Goal: Task Accomplishment & Management: Complete application form

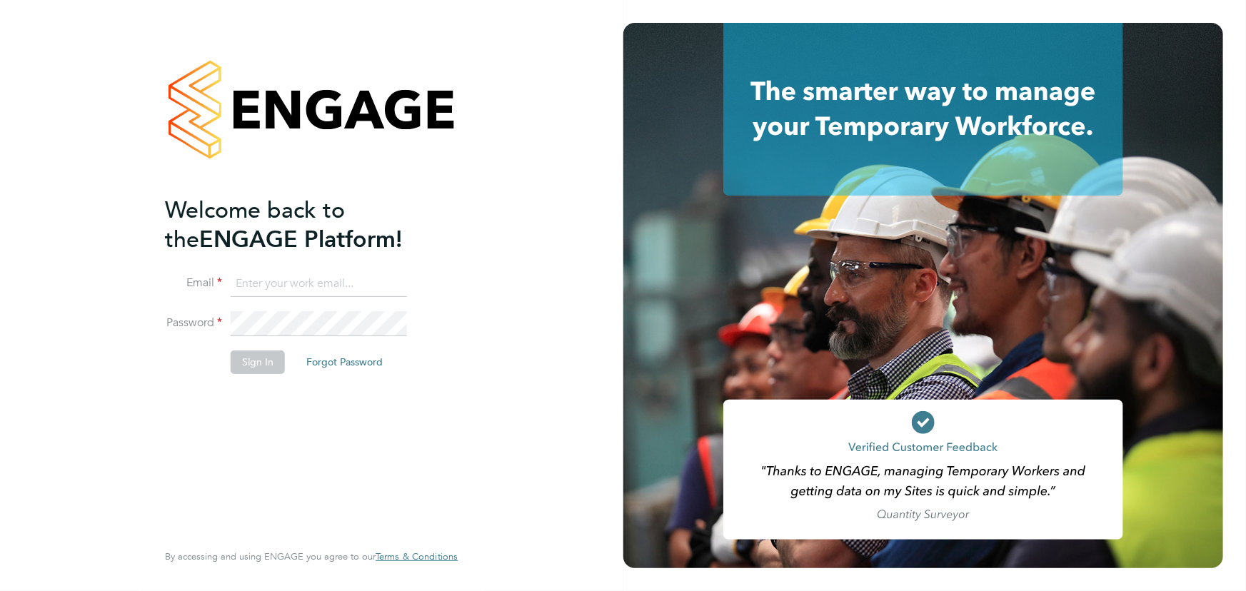
type input "jane.weitzman@mclarenresourcing.co.uk"
click at [263, 363] on button "Sign In" at bounding box center [258, 362] width 54 height 23
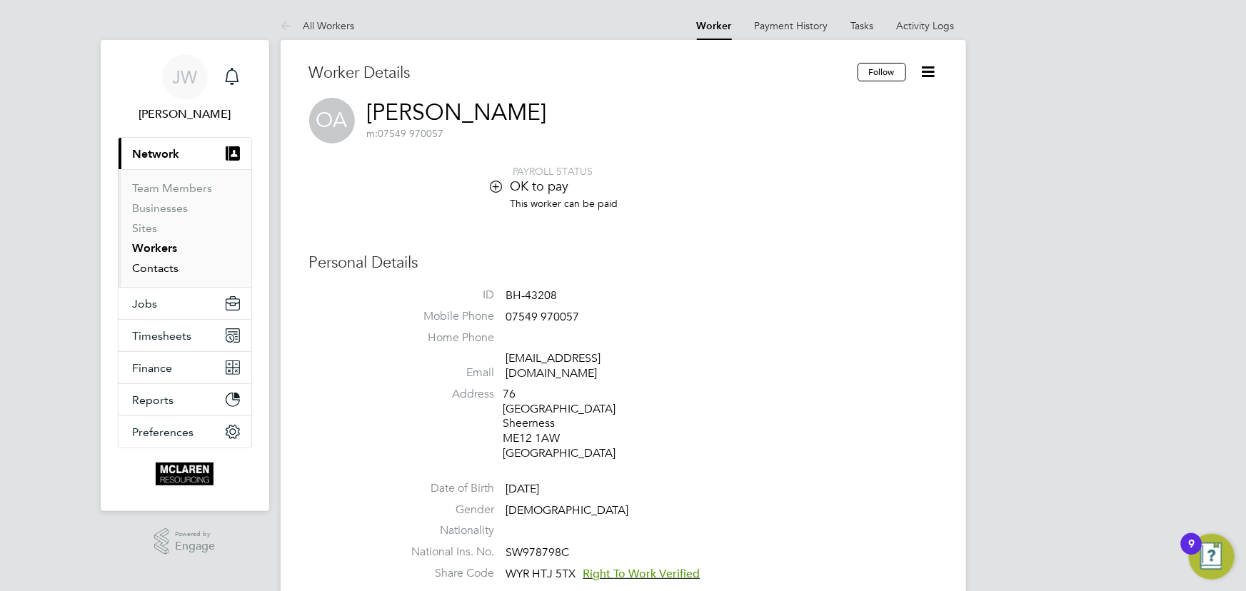
click at [148, 271] on link "Contacts" at bounding box center [156, 268] width 46 height 14
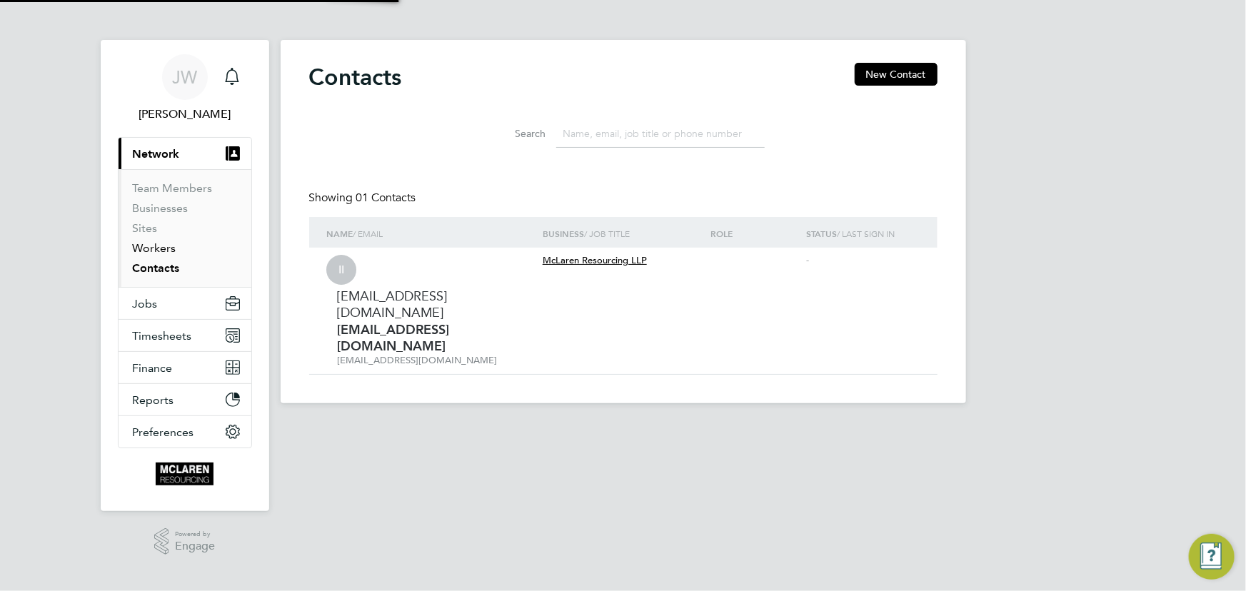
click at [151, 250] on link "Workers" at bounding box center [155, 248] width 44 height 14
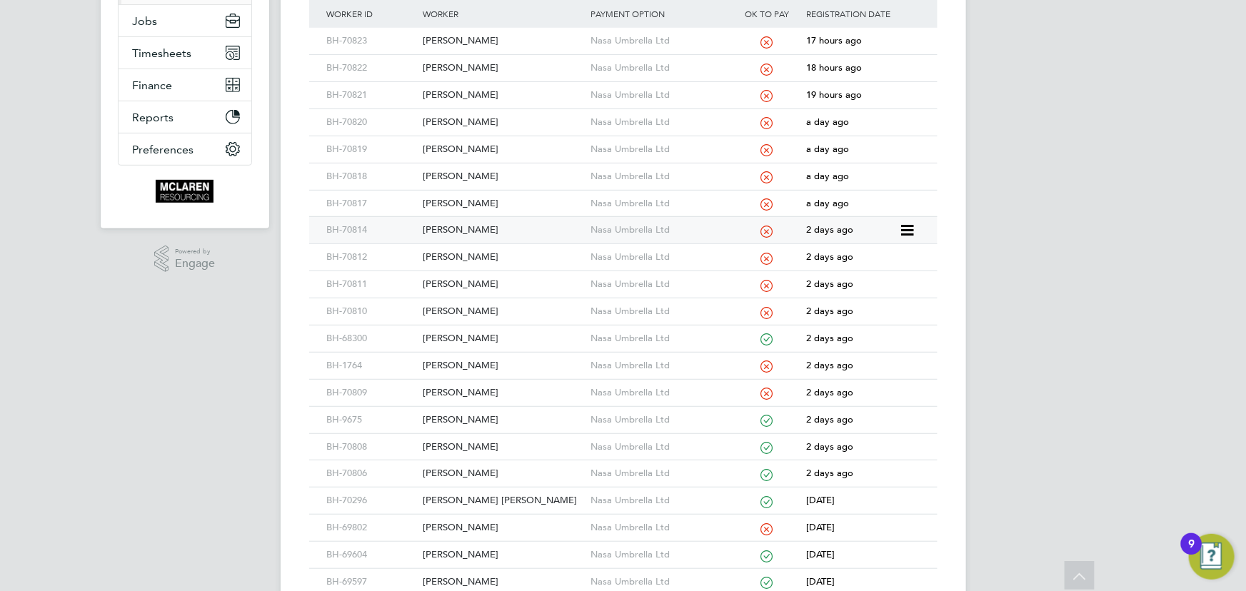
scroll to position [259, 0]
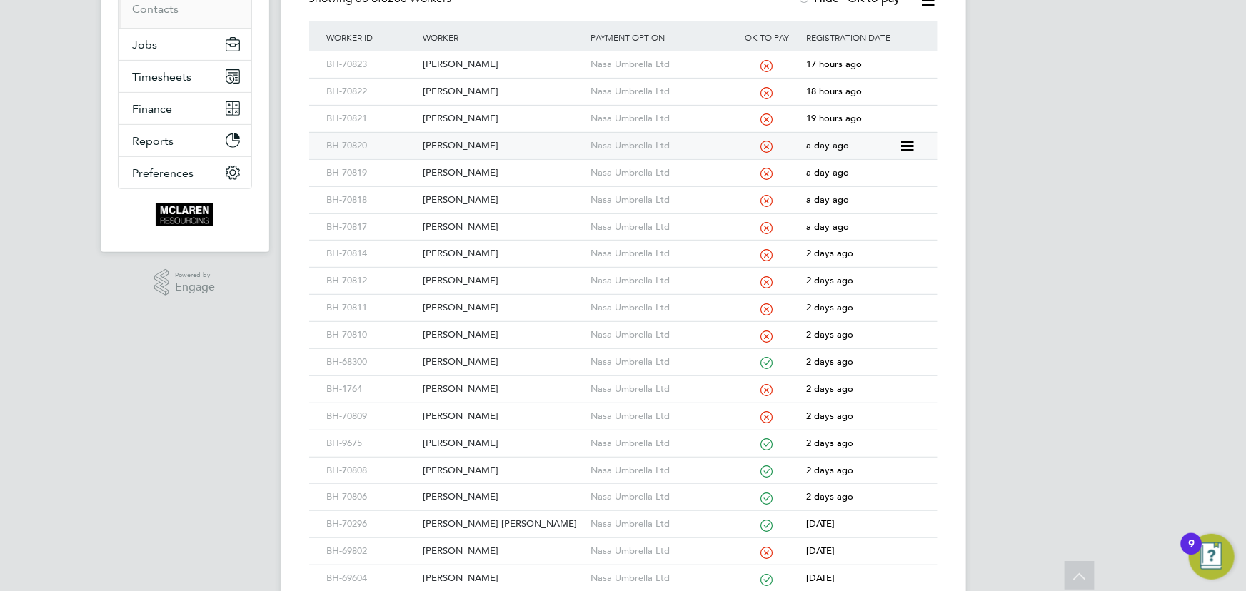
click at [481, 139] on div "[PERSON_NAME]" at bounding box center [503, 146] width 168 height 26
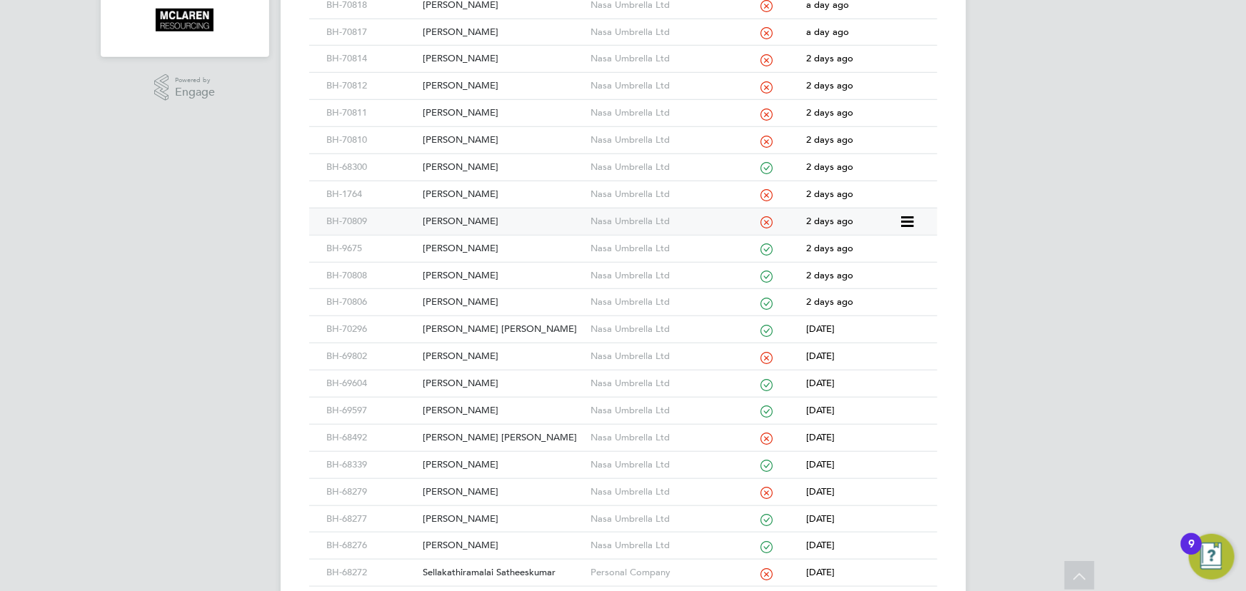
click at [457, 221] on div "[PERSON_NAME]" at bounding box center [503, 222] width 168 height 26
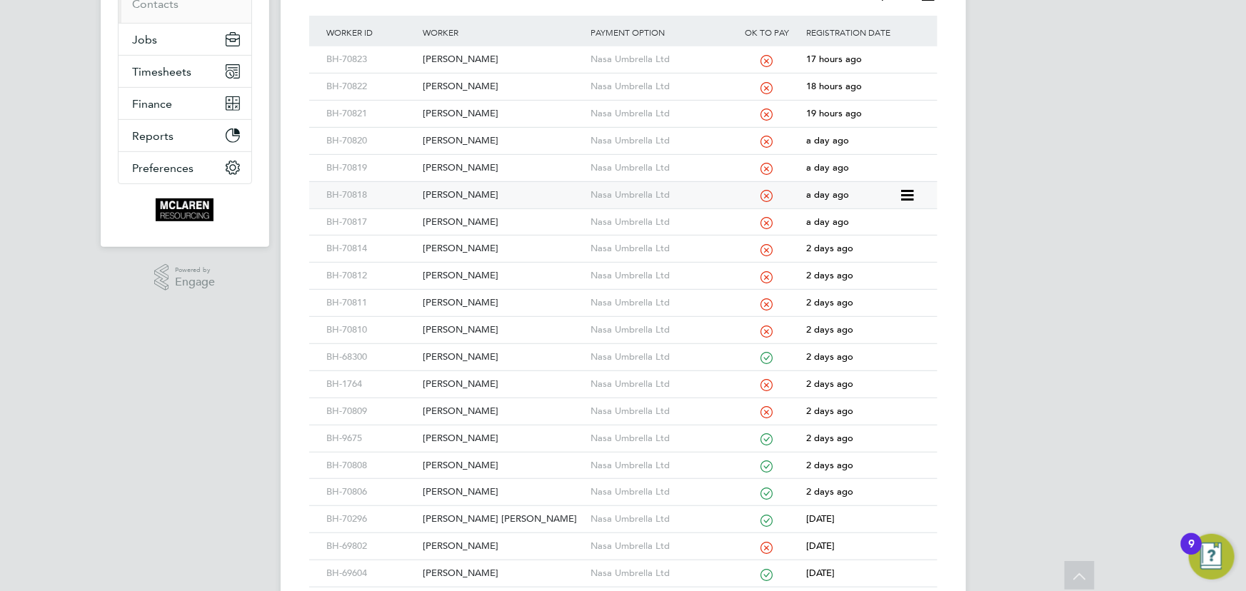
scroll to position [259, 0]
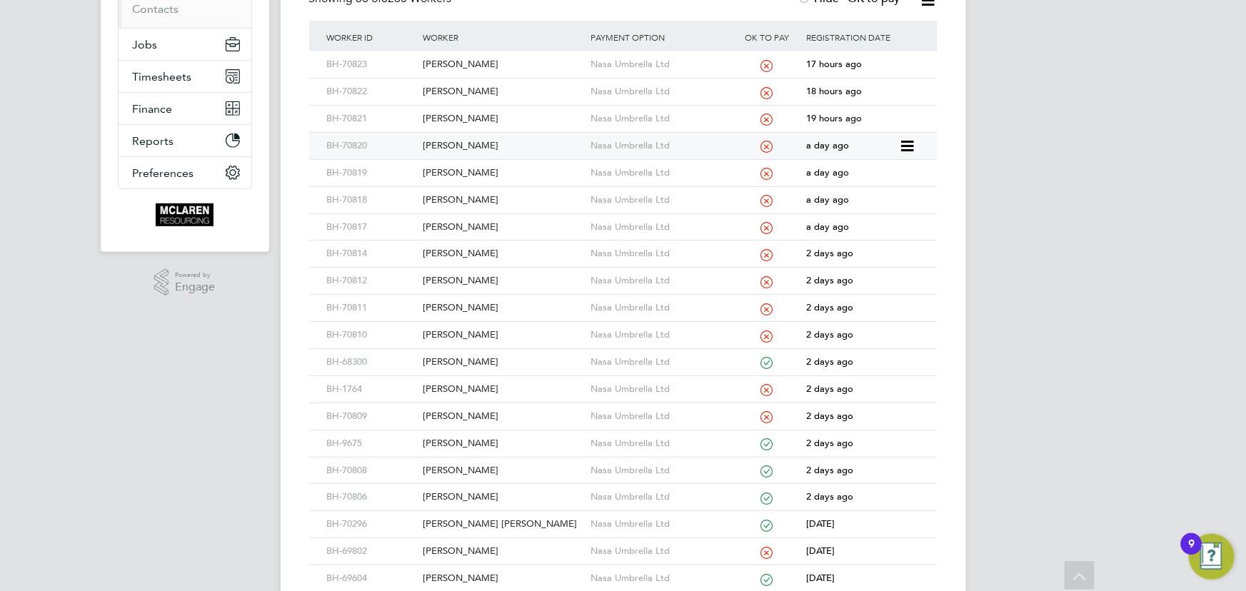
click at [471, 149] on div "[PERSON_NAME]" at bounding box center [503, 146] width 168 height 26
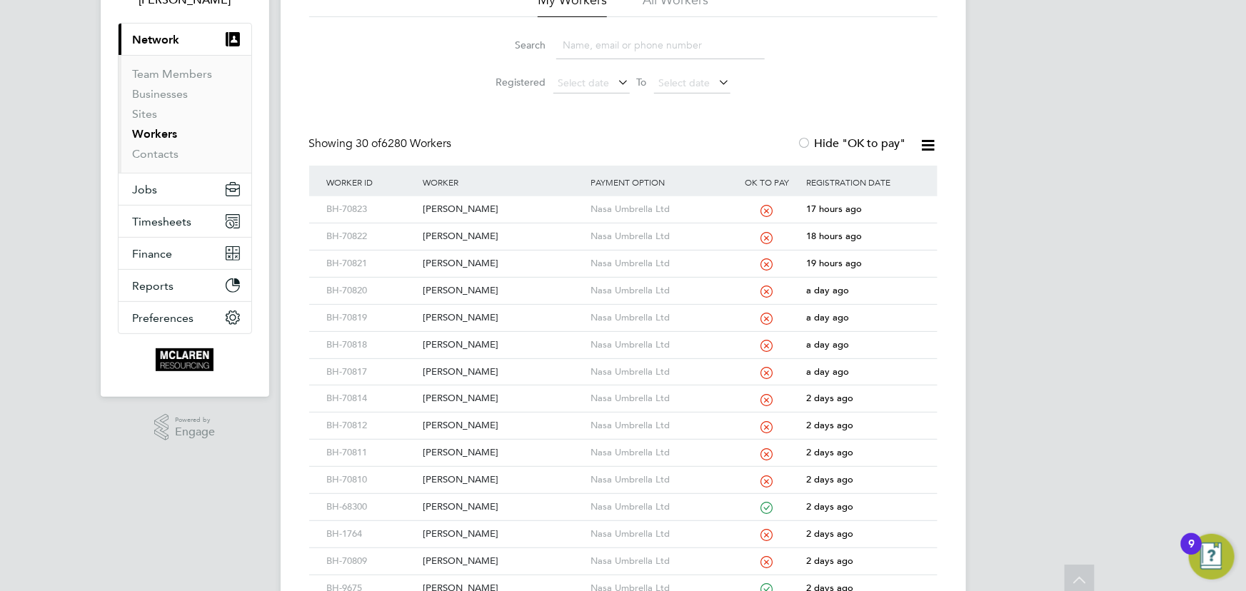
scroll to position [0, 0]
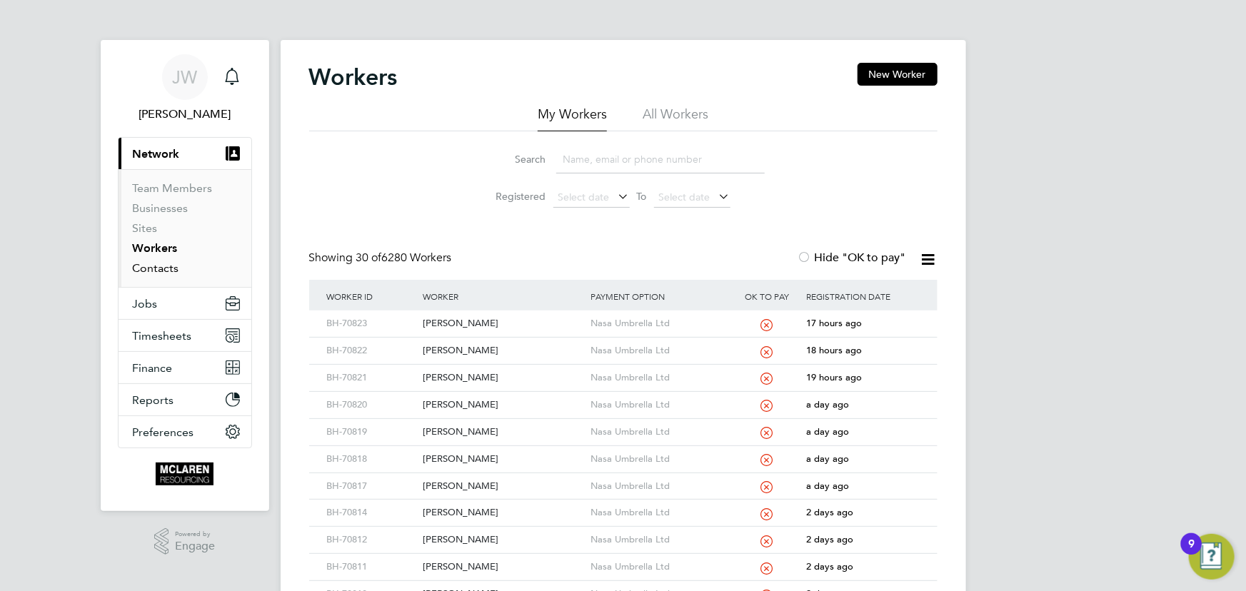
click at [166, 271] on link "Contacts" at bounding box center [156, 268] width 46 height 14
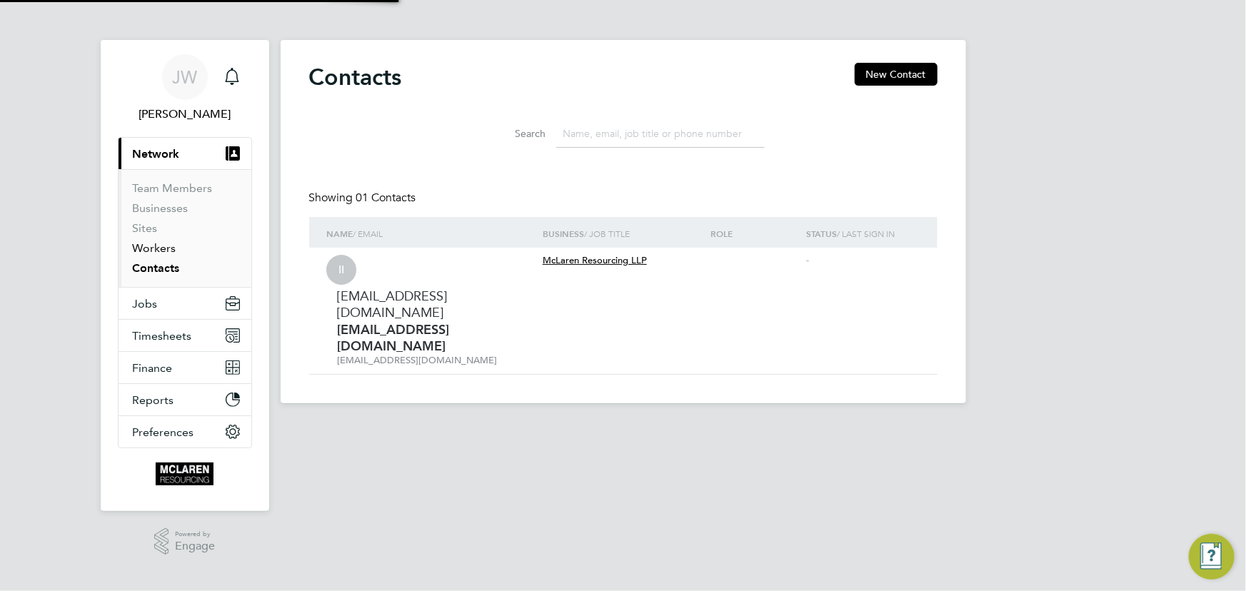
click at [161, 249] on link "Workers" at bounding box center [155, 248] width 44 height 14
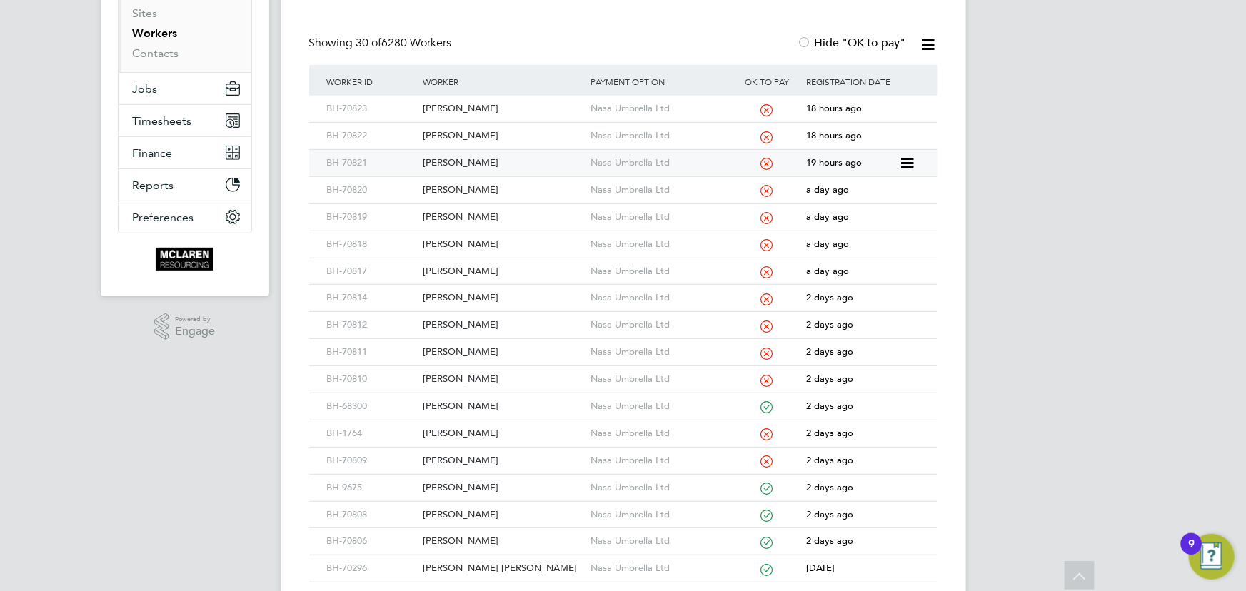
scroll to position [389, 0]
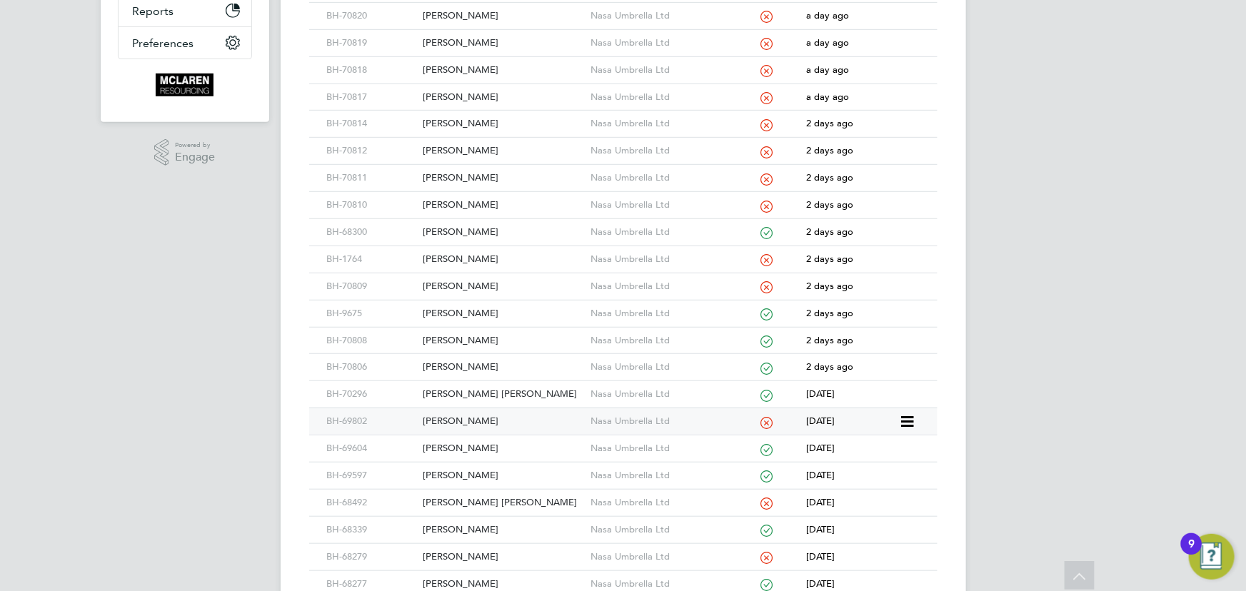
click at [446, 421] on div "Michael Edwards" at bounding box center [503, 421] width 168 height 26
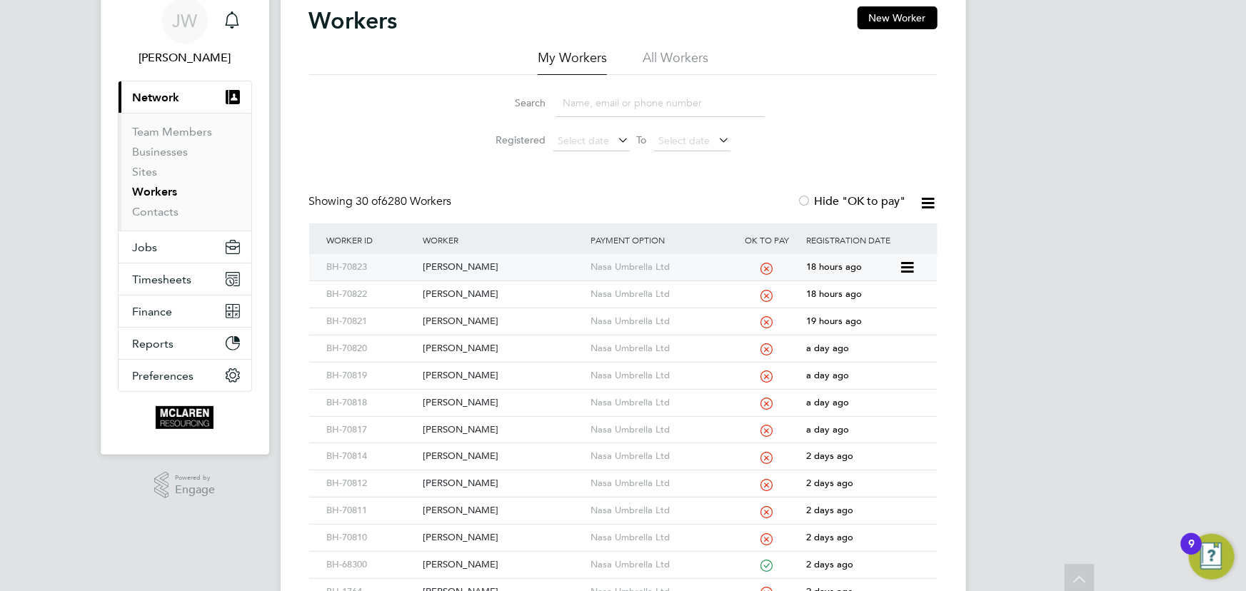
scroll to position [0, 0]
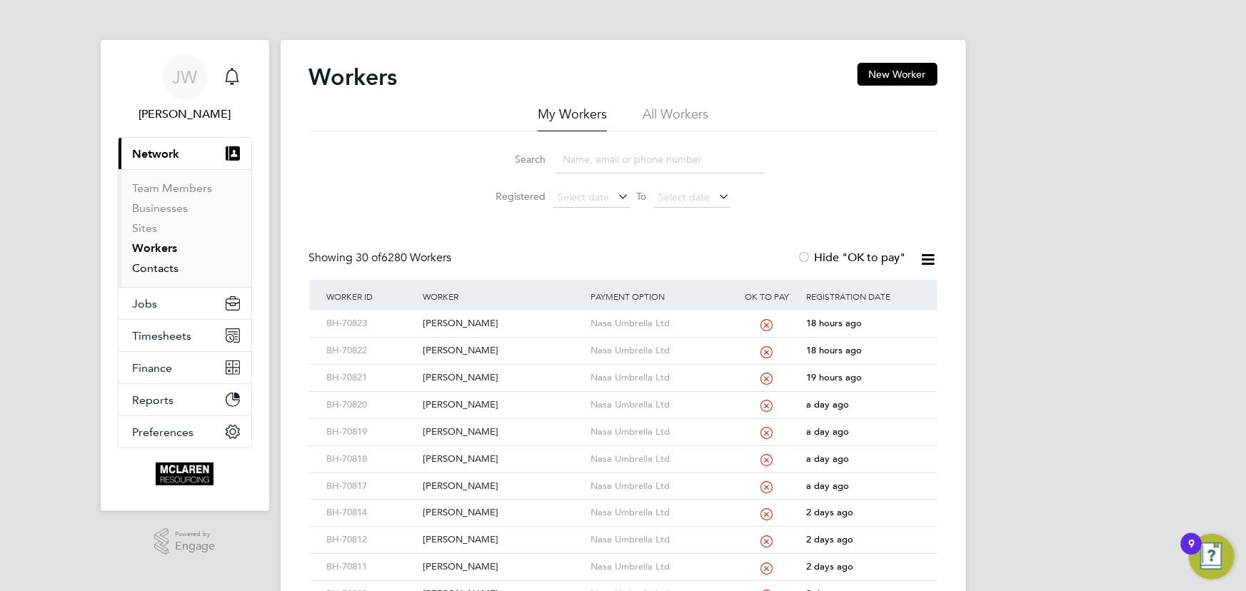
click at [160, 266] on link "Contacts" at bounding box center [156, 268] width 46 height 14
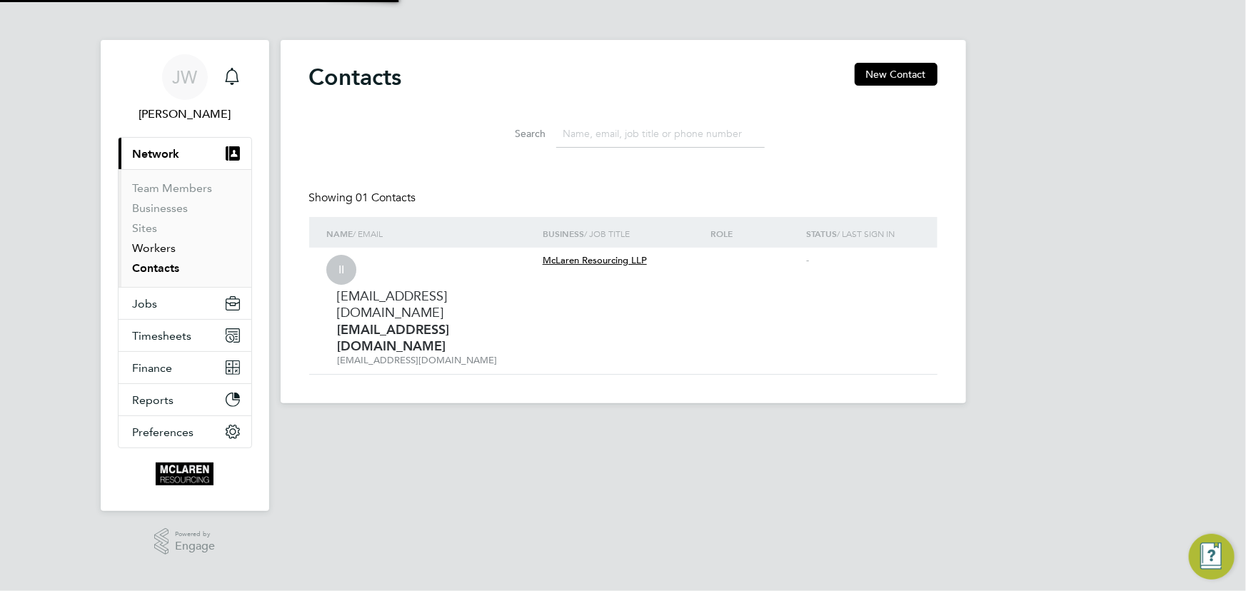
click at [160, 253] on link "Workers" at bounding box center [155, 248] width 44 height 14
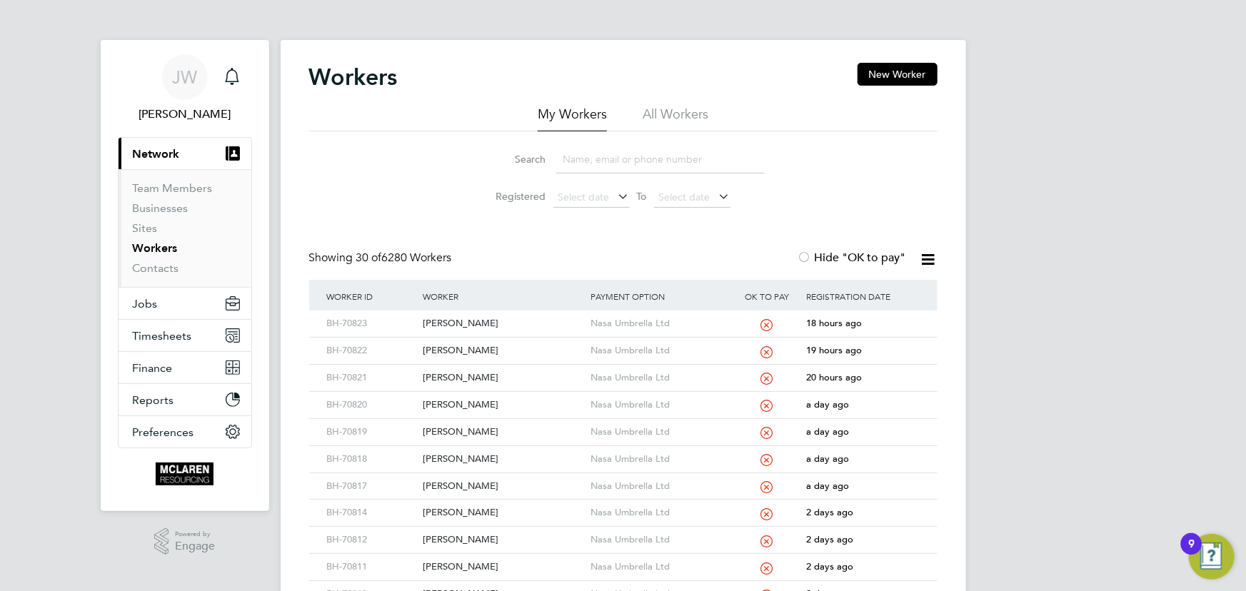
click at [611, 157] on input at bounding box center [660, 160] width 209 height 28
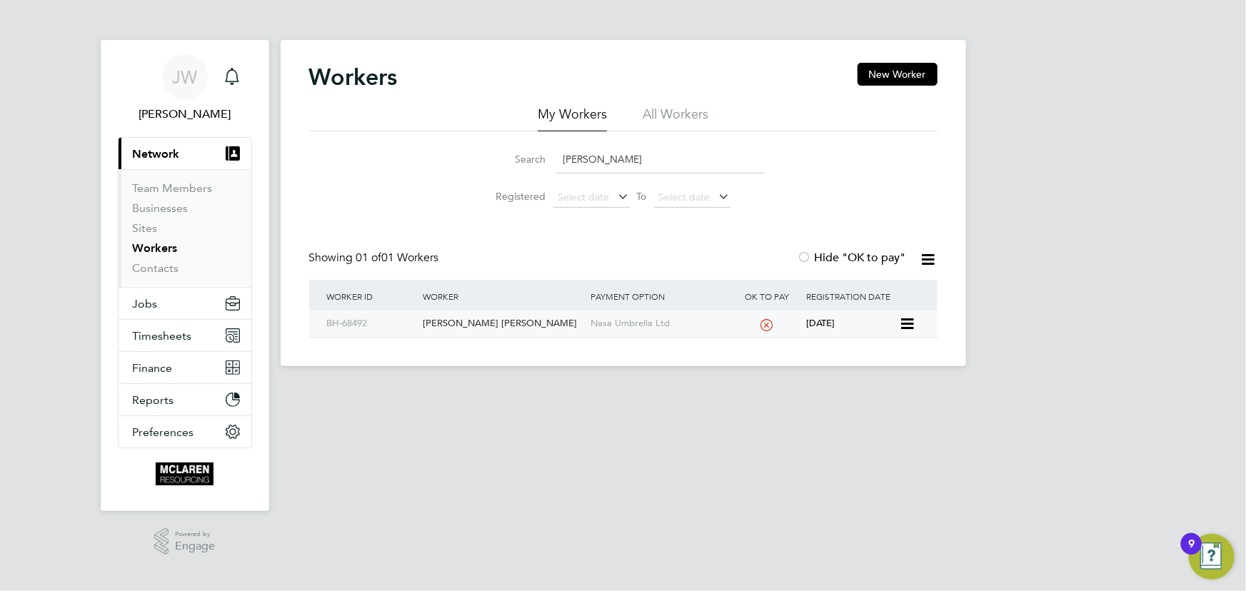
click at [506, 330] on div "Christopher Gibson Gibson" at bounding box center [503, 324] width 168 height 26
drag, startPoint x: 601, startPoint y: 164, endPoint x: 528, endPoint y: 164, distance: 72.8
click at [530, 164] on div "Search gibson" at bounding box center [623, 160] width 283 height 28
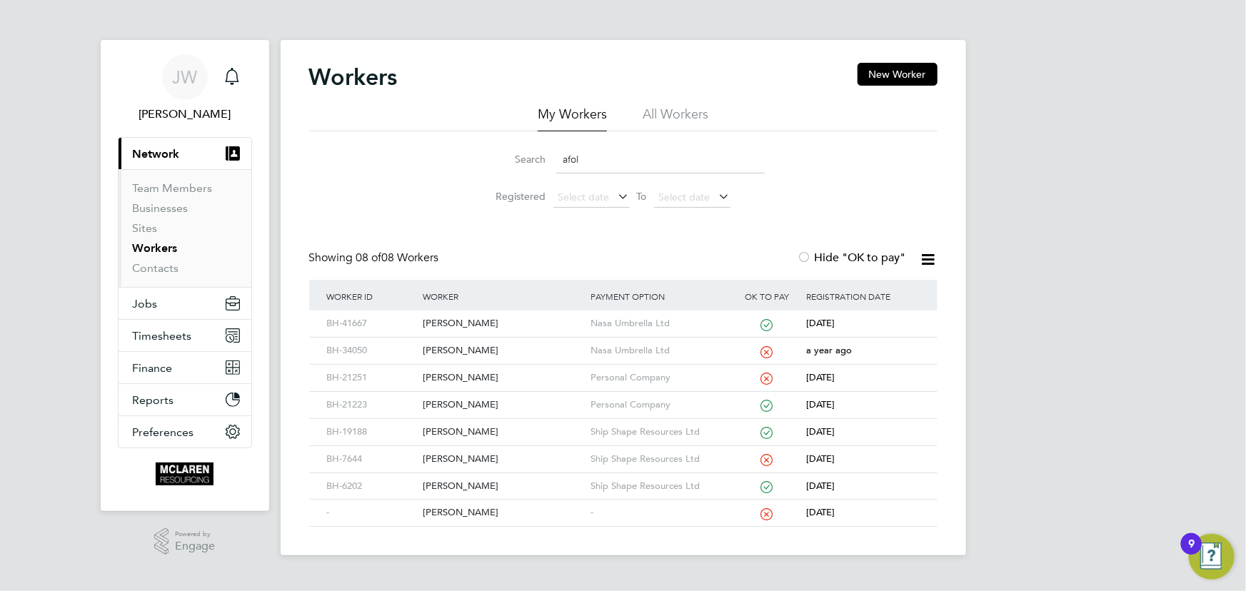
type input "afol"
drag, startPoint x: 164, startPoint y: 268, endPoint x: 154, endPoint y: 251, distance: 19.2
click at [164, 268] on link "Contacts" at bounding box center [156, 268] width 46 height 14
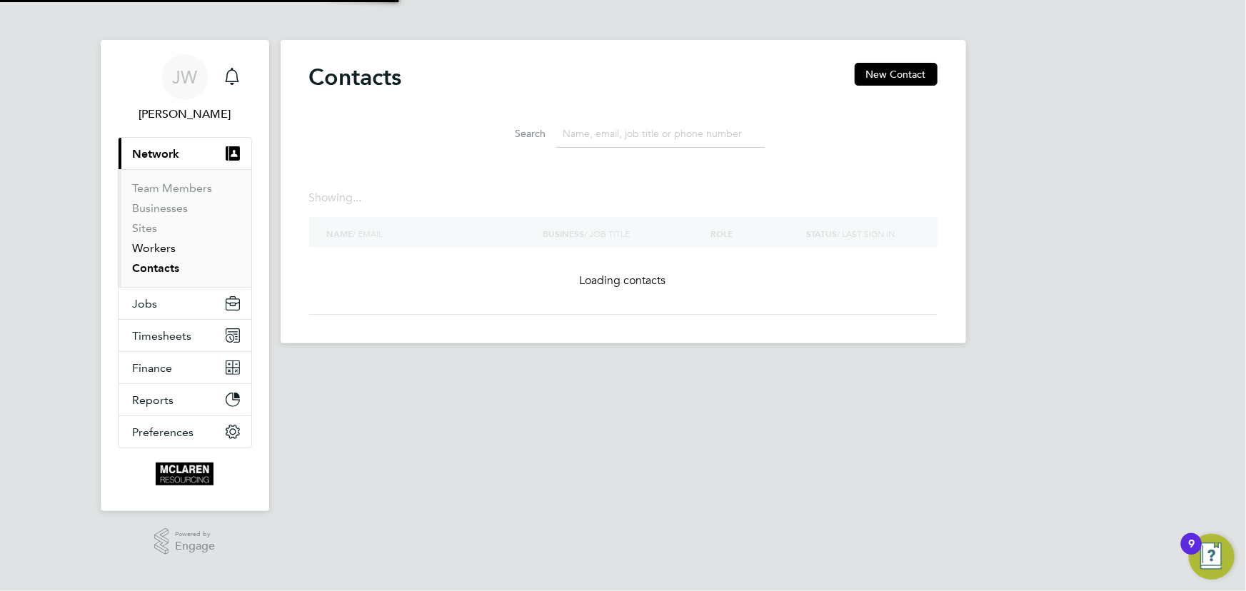
click at [153, 250] on link "Workers" at bounding box center [155, 248] width 44 height 14
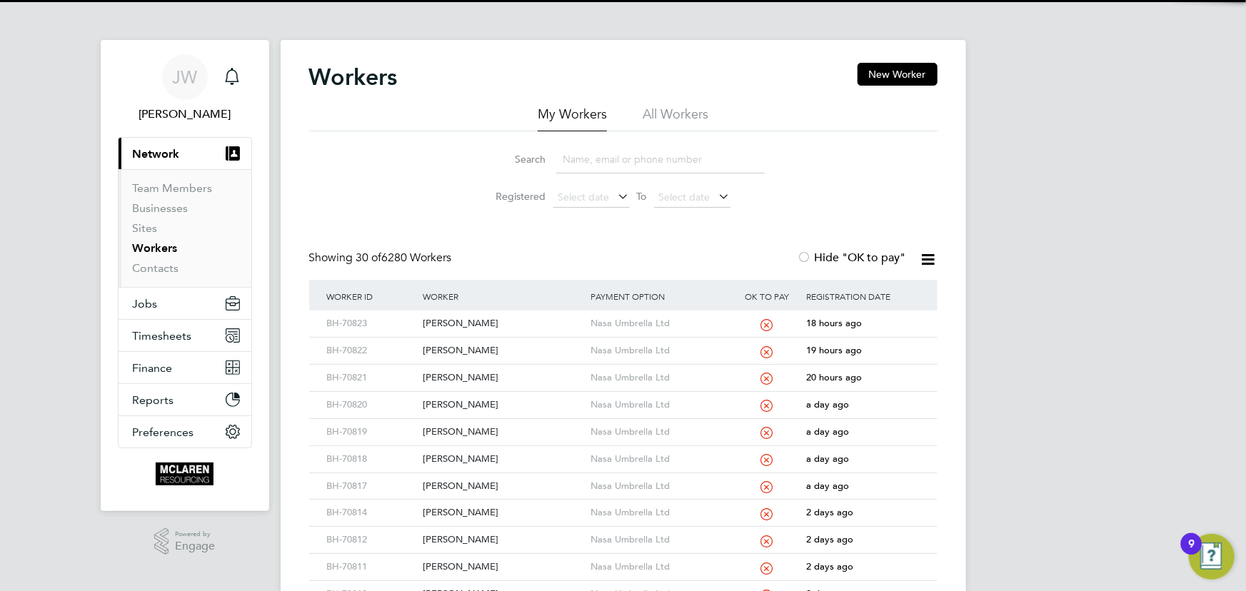
click at [571, 156] on input at bounding box center [660, 160] width 209 height 28
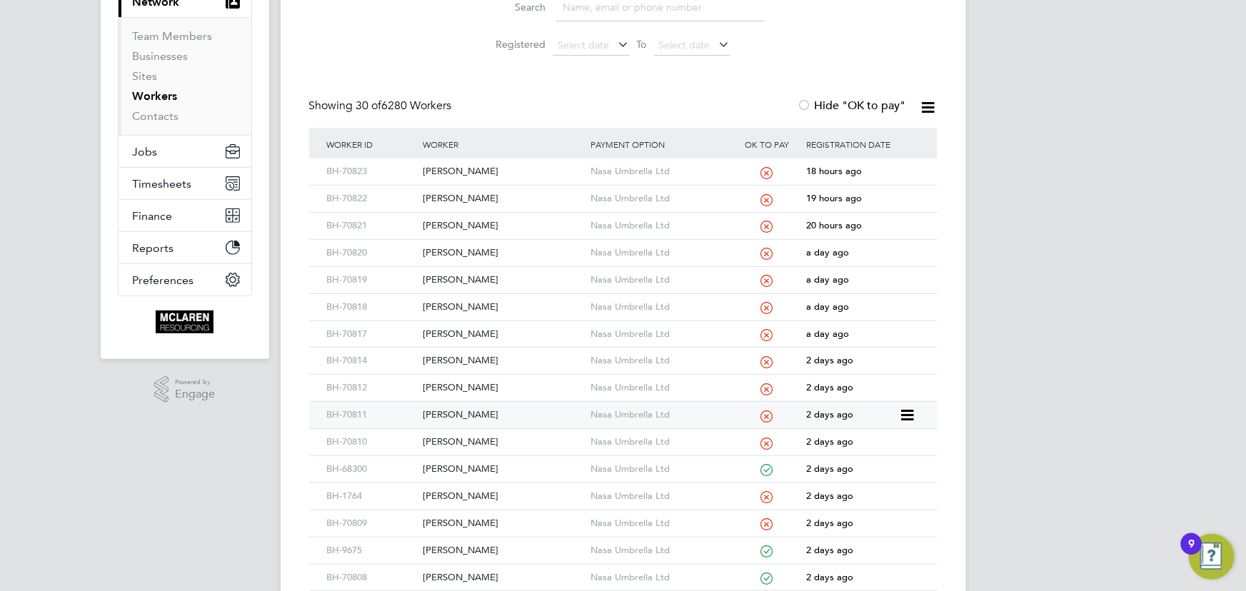
scroll to position [324, 0]
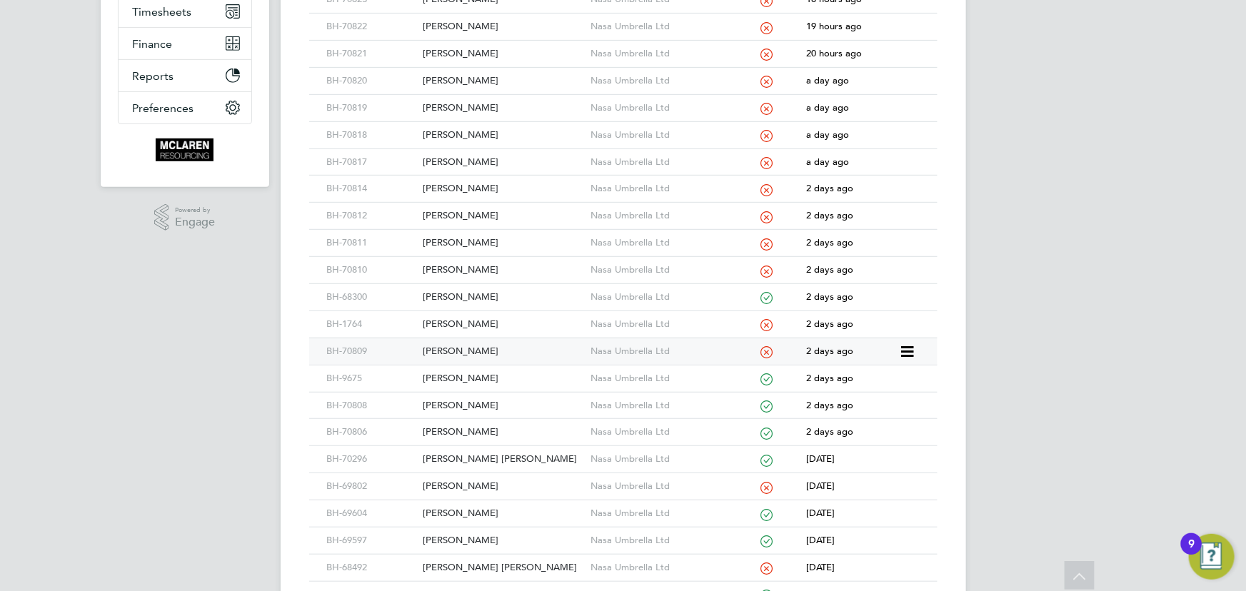
click at [464, 349] on div "Gabriel Turlan" at bounding box center [503, 351] width 168 height 26
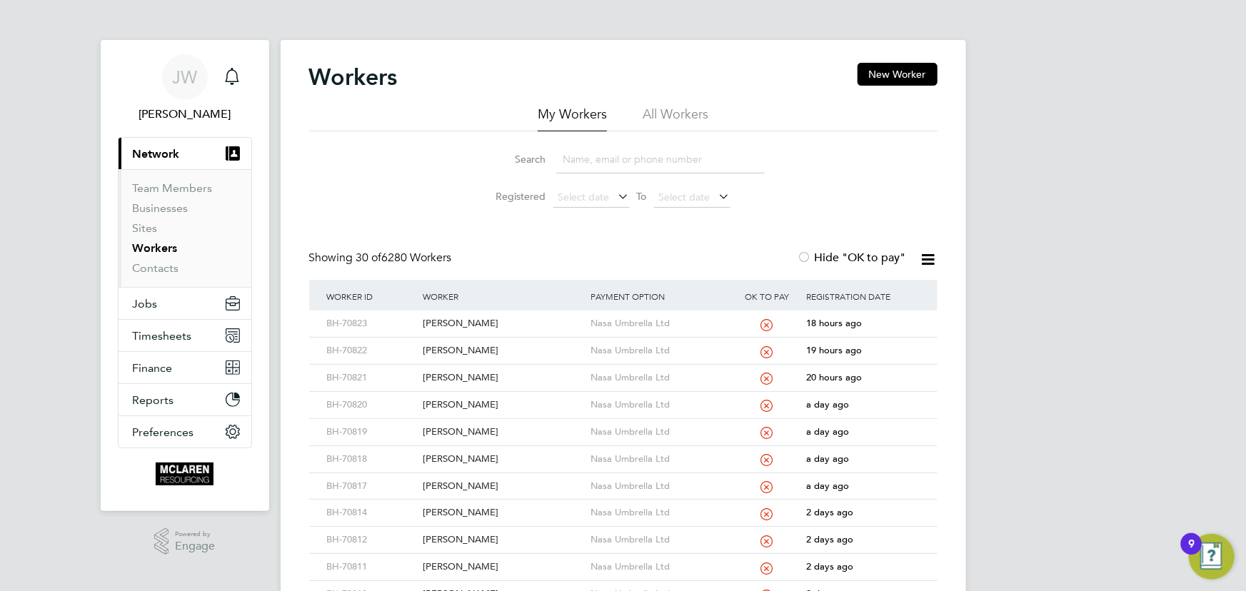
scroll to position [0, 0]
click at [581, 162] on input at bounding box center [660, 160] width 209 height 28
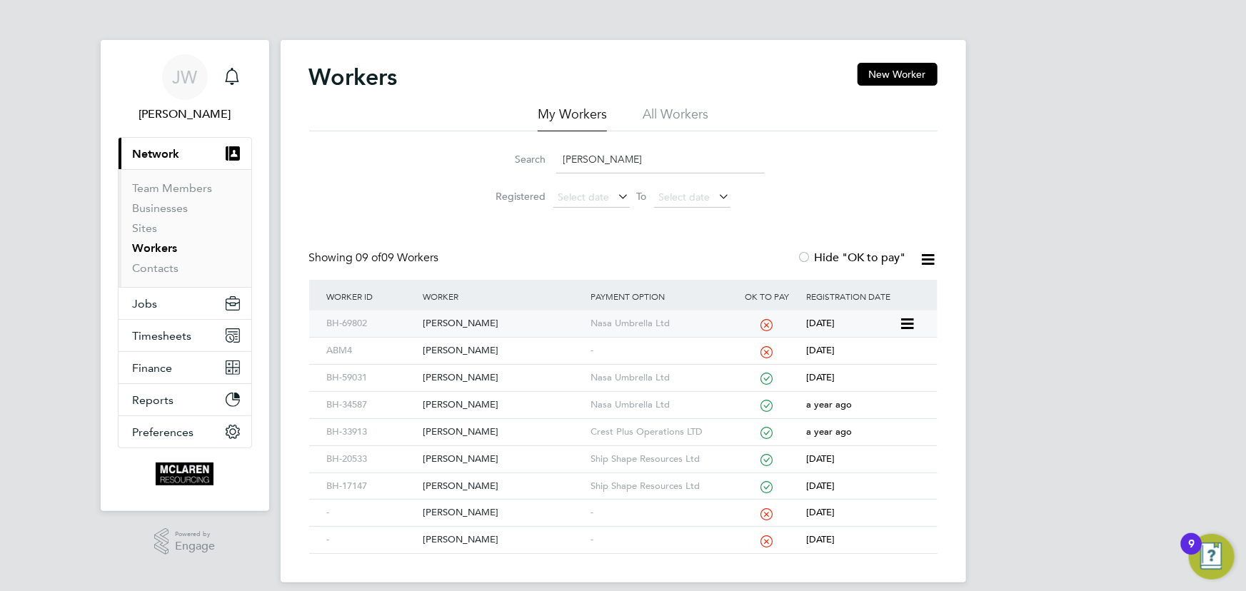
type input "edwards"
click at [469, 327] on div "Michael Edwards" at bounding box center [503, 324] width 168 height 26
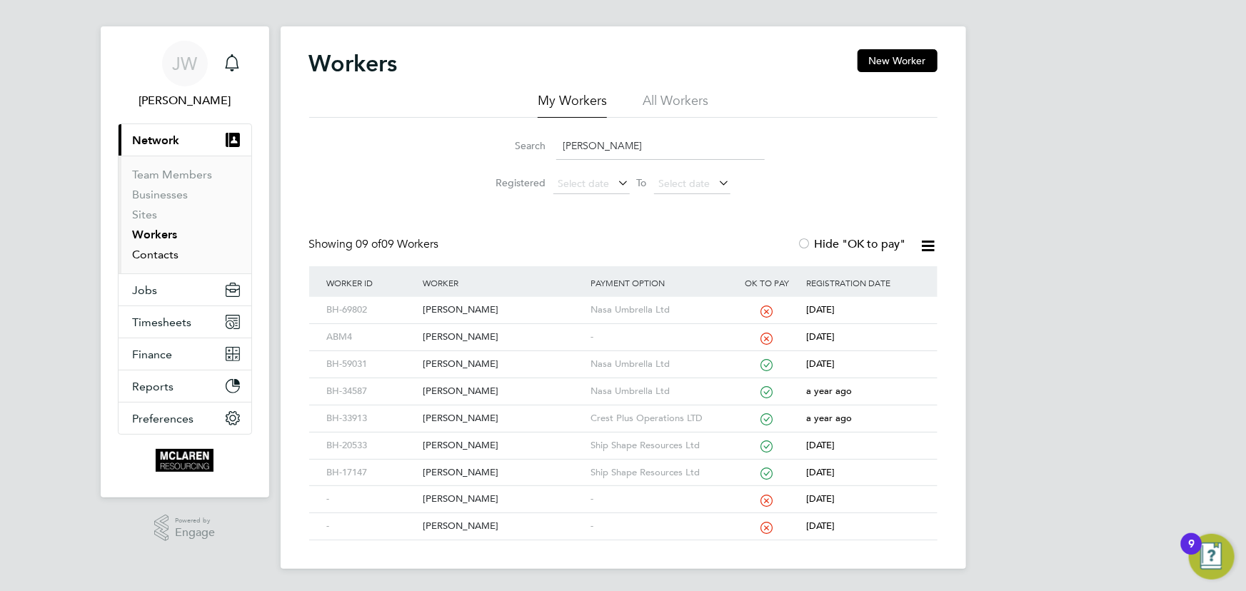
click at [166, 254] on link "Contacts" at bounding box center [156, 255] width 46 height 14
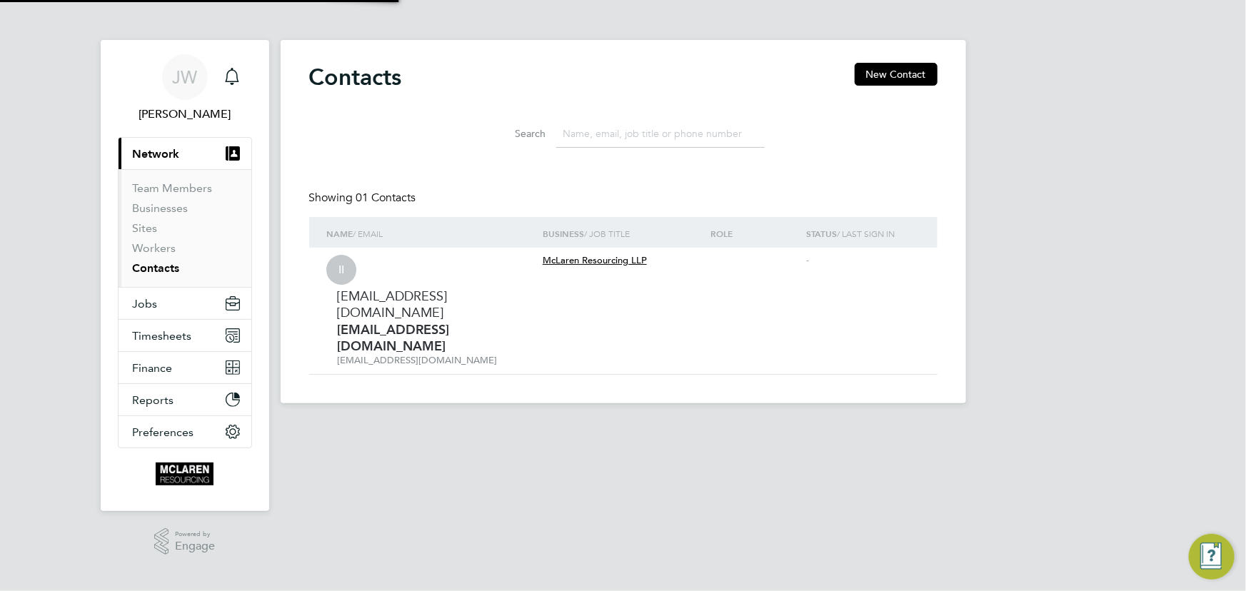
click at [161, 239] on li "Sites" at bounding box center [186, 231] width 107 height 20
drag, startPoint x: 161, startPoint y: 243, endPoint x: 192, endPoint y: 243, distance: 31.4
click at [161, 243] on link "Workers" at bounding box center [155, 248] width 44 height 14
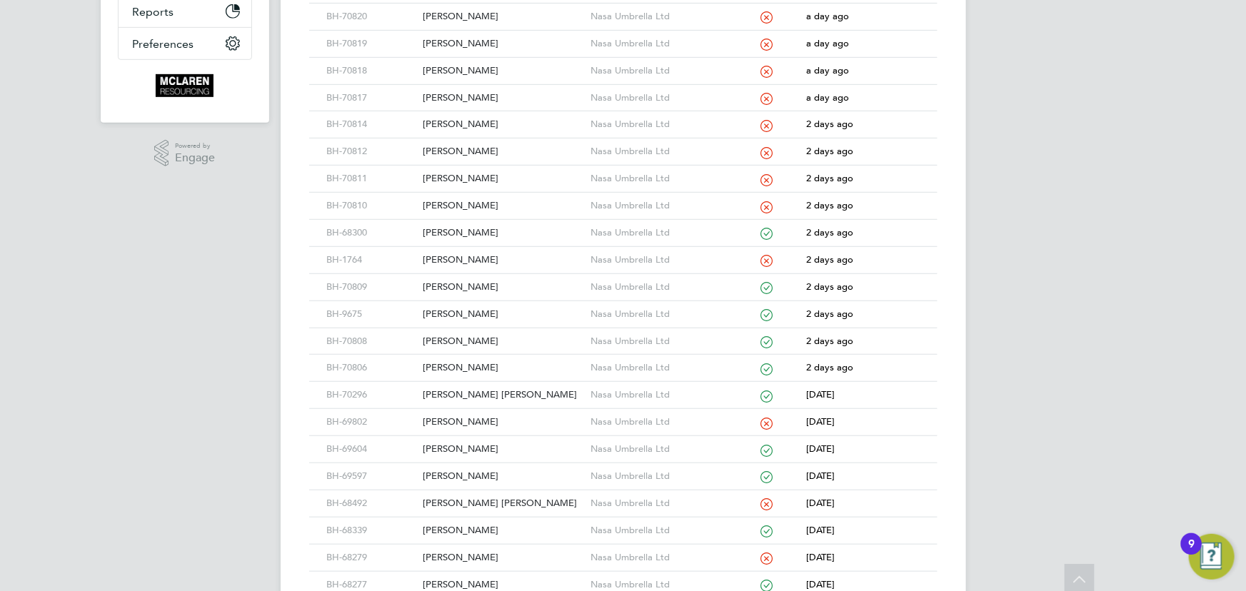
scroll to position [389, 0]
click at [495, 496] on div "Christopher Gibson Gibson" at bounding box center [503, 503] width 168 height 26
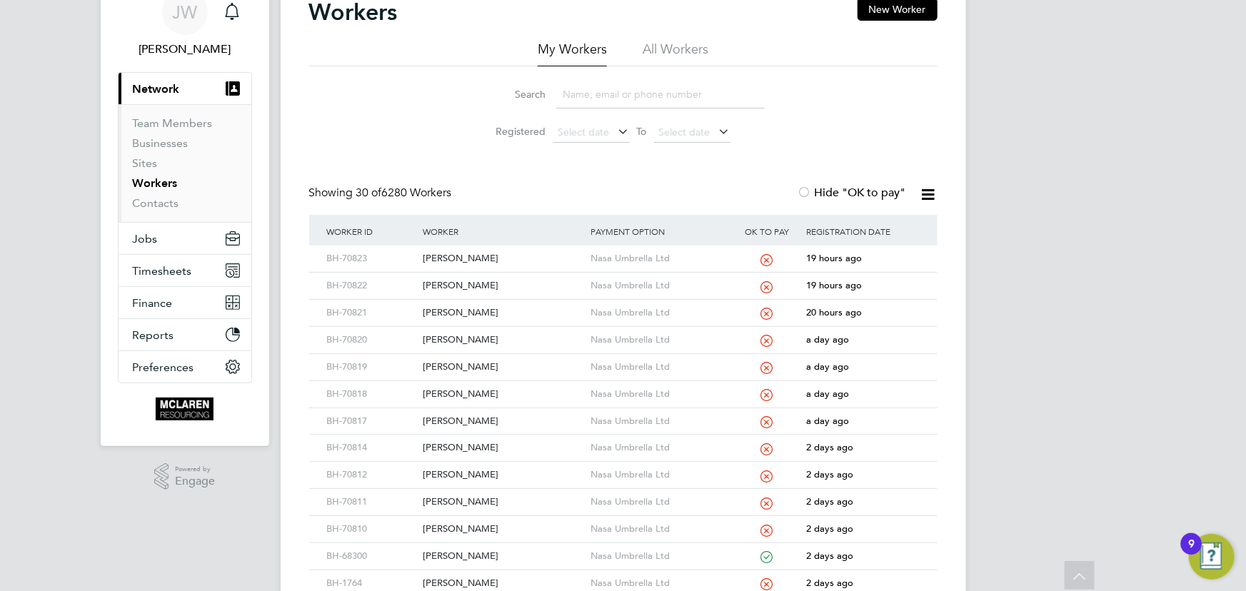
scroll to position [64, 0]
click at [165, 206] on link "Contacts" at bounding box center [156, 204] width 46 height 14
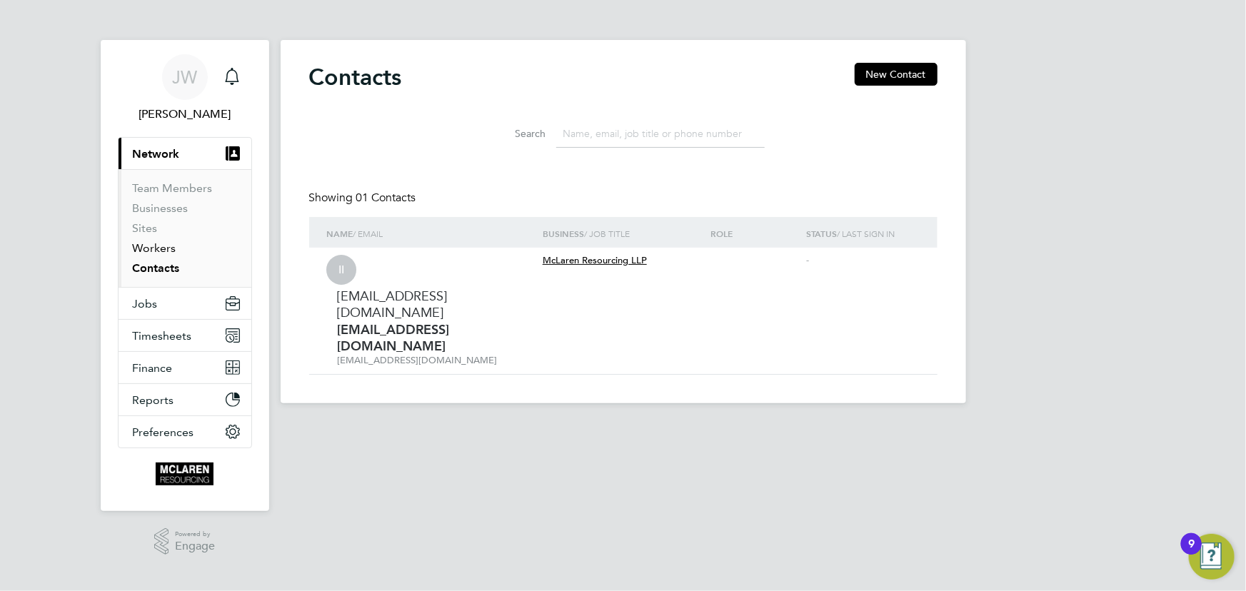
drag, startPoint x: 147, startPoint y: 251, endPoint x: 247, endPoint y: 233, distance: 101.6
click at [148, 251] on link "Workers" at bounding box center [155, 248] width 44 height 14
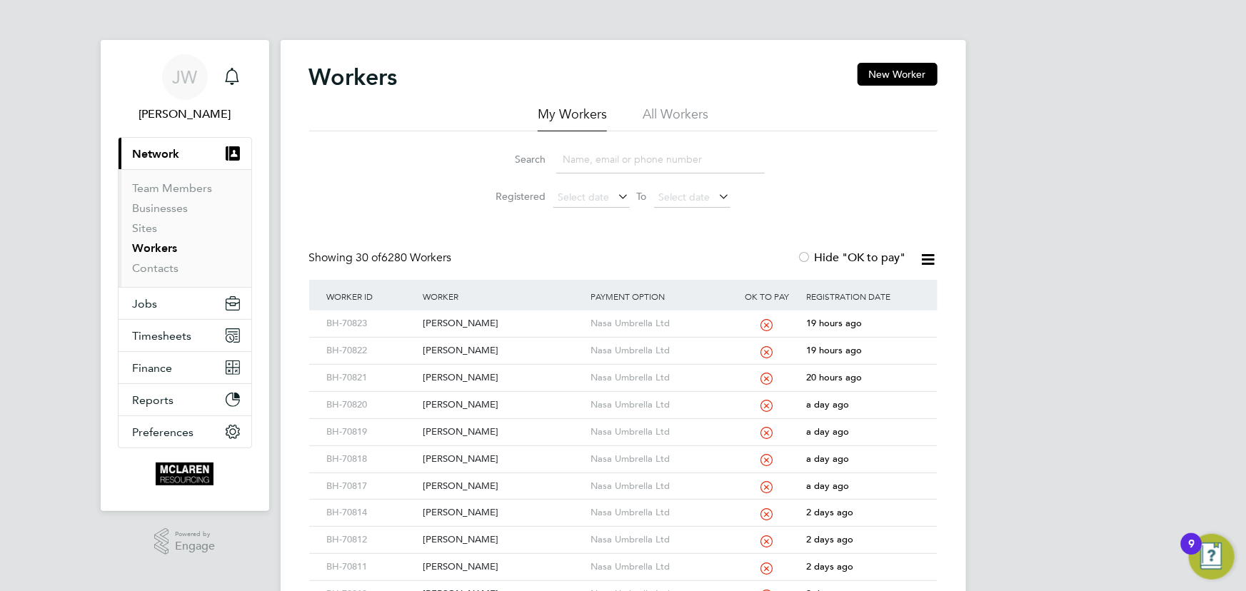
click at [590, 159] on input at bounding box center [660, 160] width 209 height 28
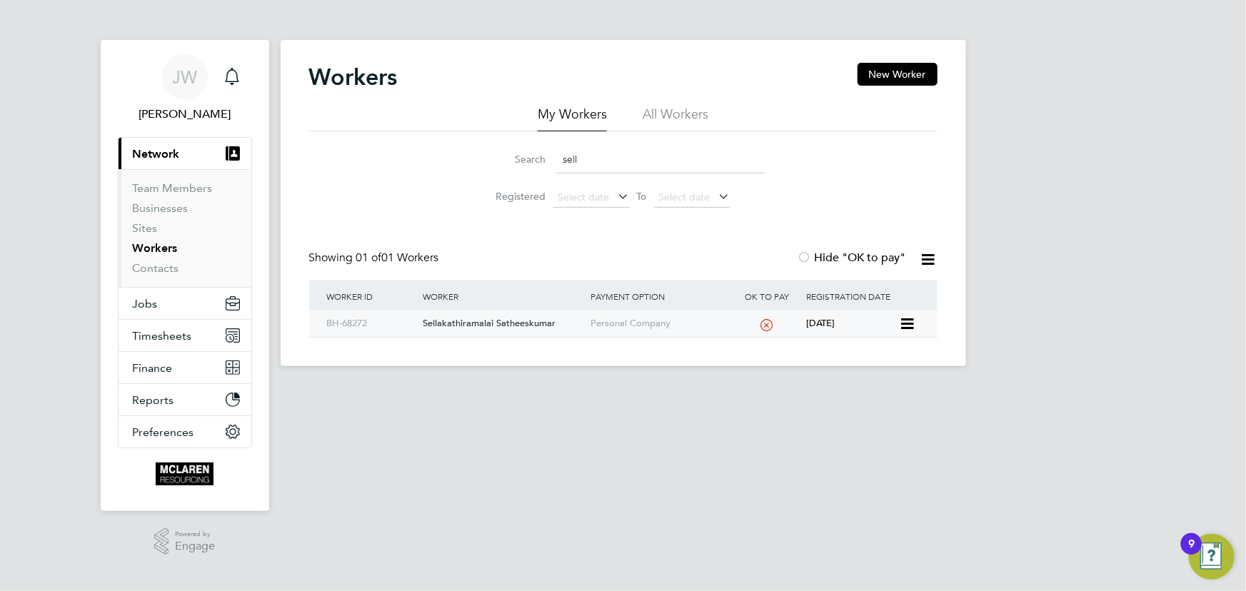
click at [503, 322] on div "Sellakathiramalai Satheeskumar" at bounding box center [503, 324] width 168 height 26
drag, startPoint x: 580, startPoint y: 154, endPoint x: 556, endPoint y: 166, distance: 27.1
click at [556, 166] on input "sell" at bounding box center [660, 160] width 209 height 28
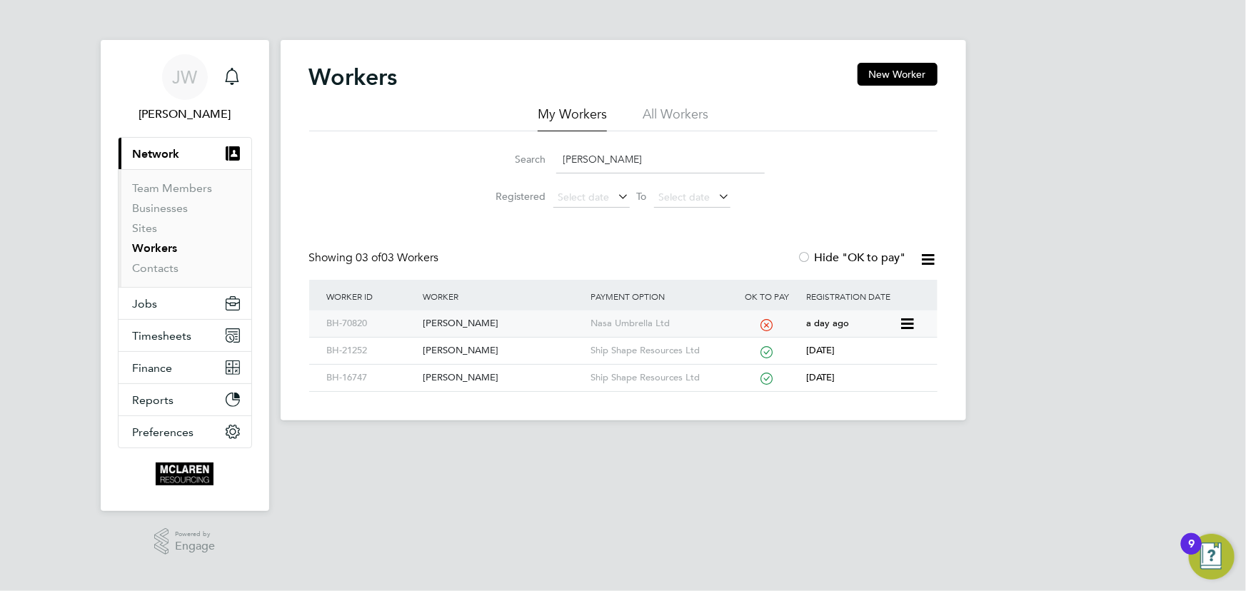
type input "nathani"
click at [473, 326] on div "Nathaniel Palmer" at bounding box center [503, 324] width 168 height 26
click at [148, 269] on link "Contacts" at bounding box center [156, 268] width 46 height 14
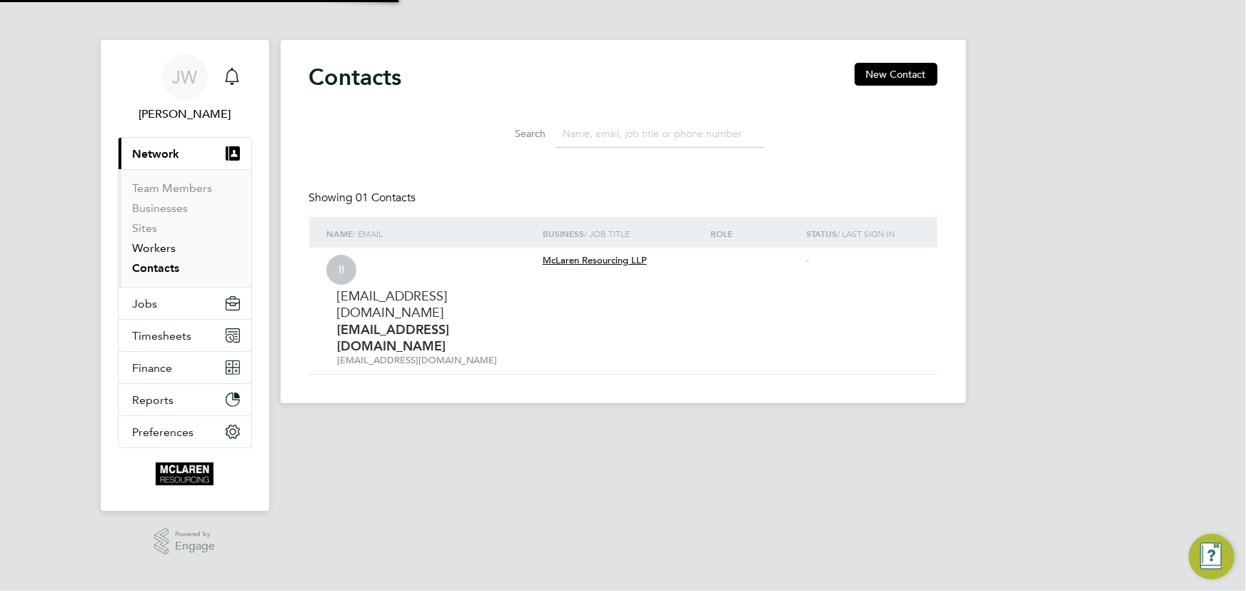
click at [156, 243] on link "Workers" at bounding box center [155, 248] width 44 height 14
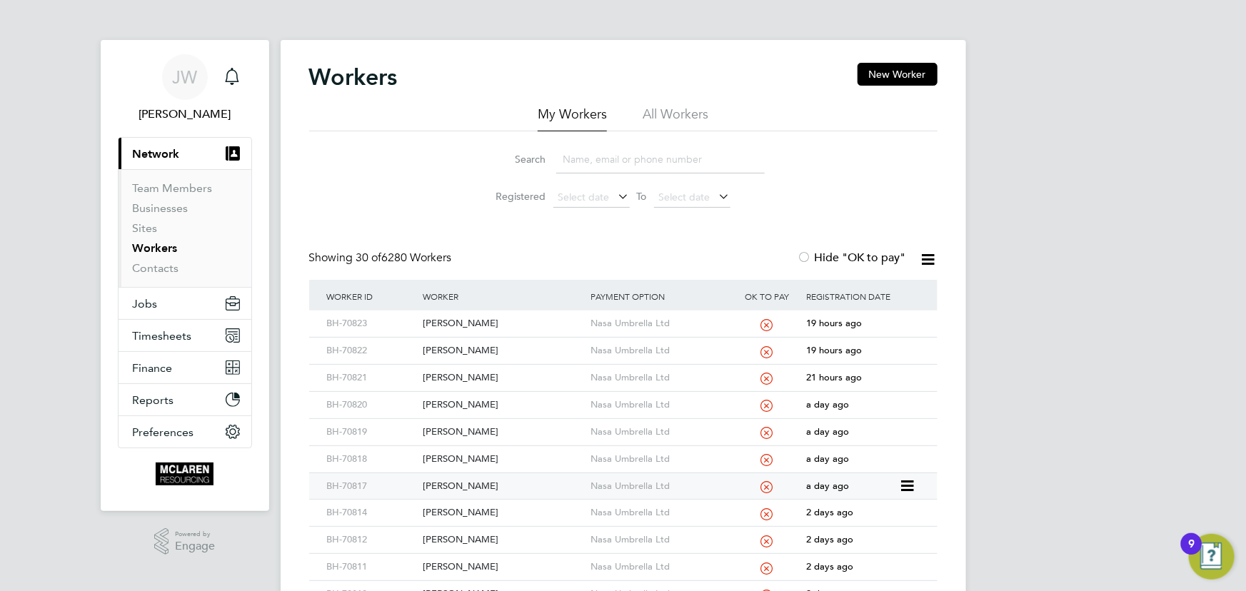
click at [443, 476] on div "Kyle Ibbs" at bounding box center [503, 486] width 168 height 26
click at [156, 271] on link "Contacts" at bounding box center [156, 268] width 46 height 14
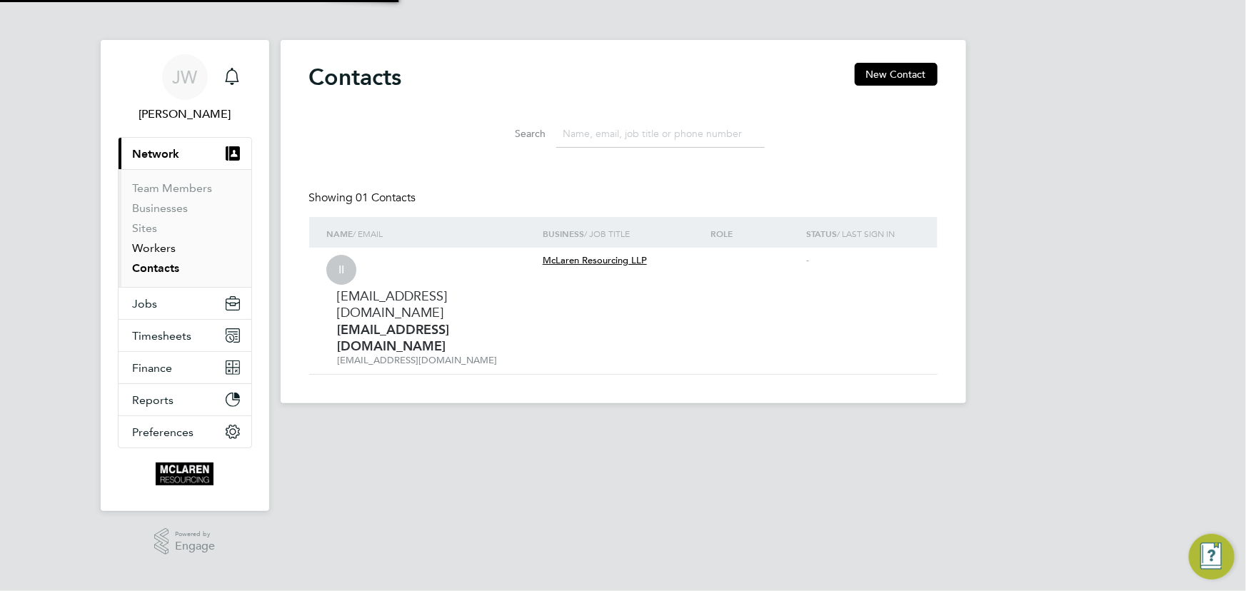
click at [157, 251] on link "Workers" at bounding box center [155, 248] width 44 height 14
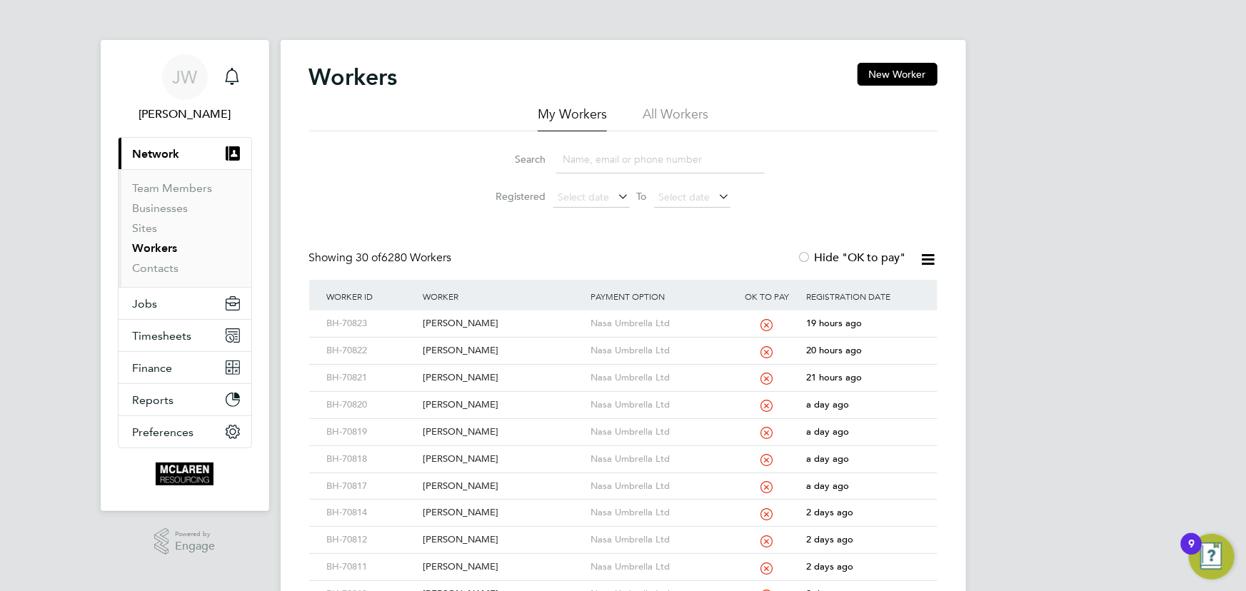
click at [916, 77] on button "New Worker" at bounding box center [898, 74] width 80 height 23
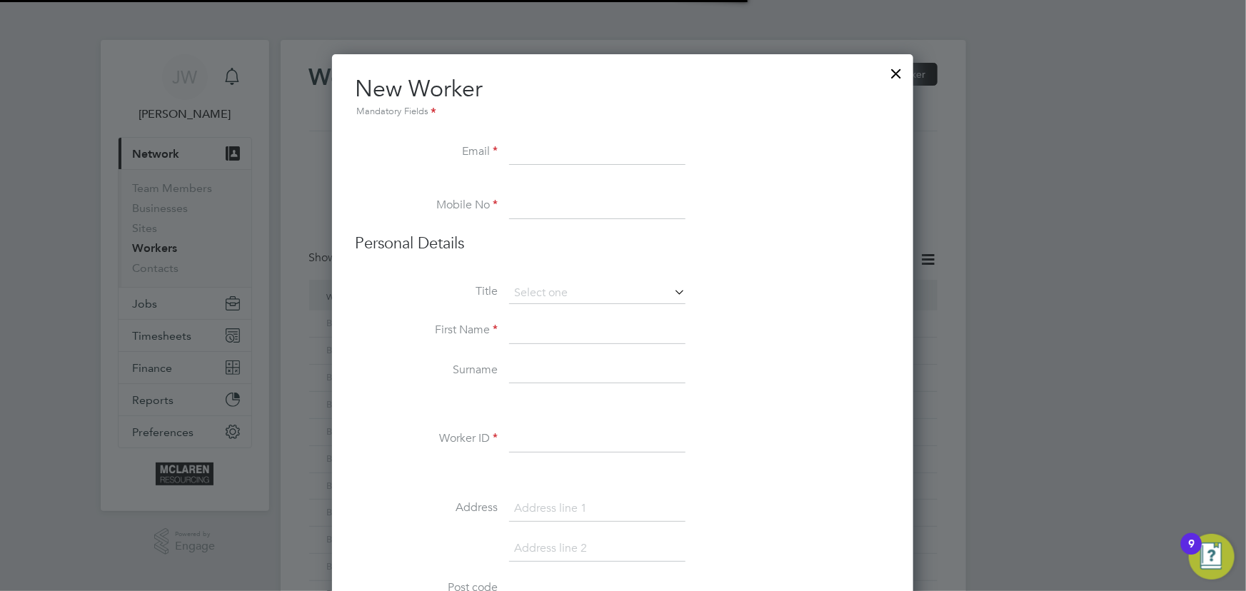
scroll to position [1624, 582]
paste input "doafolayan@gmail.com"
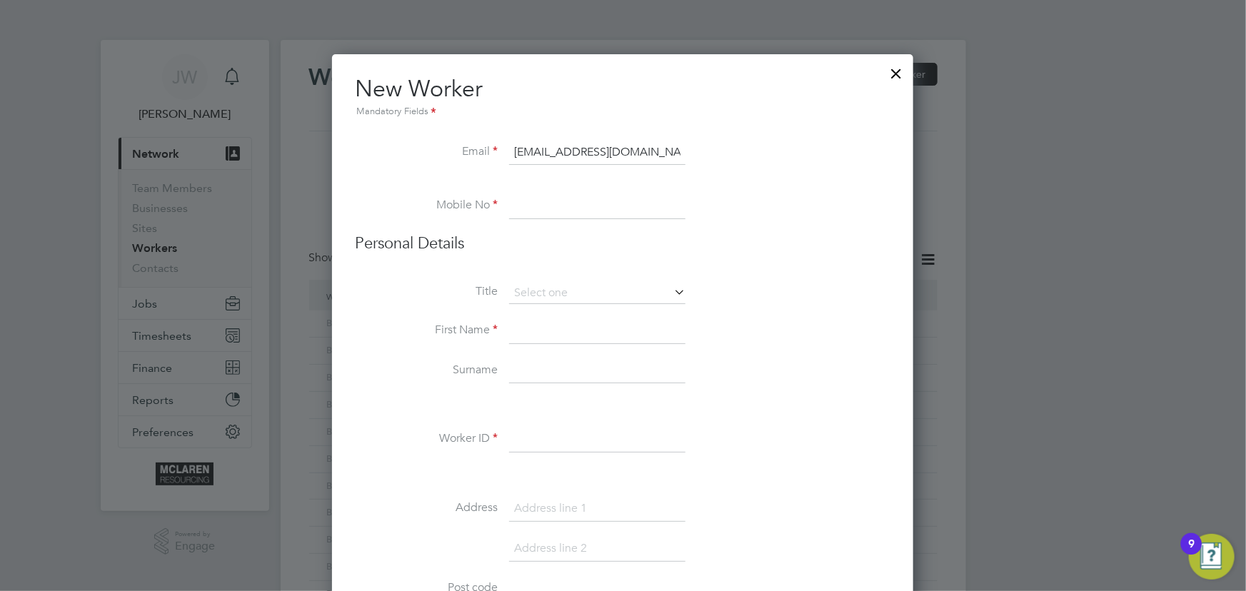
type input "doafolayan@gmail.com"
click at [551, 328] on input at bounding box center [597, 331] width 176 height 26
click at [525, 205] on input at bounding box center [597, 207] width 176 height 26
paste input "7770 351425"
click at [510, 209] on input "7770 351425" at bounding box center [597, 207] width 176 height 26
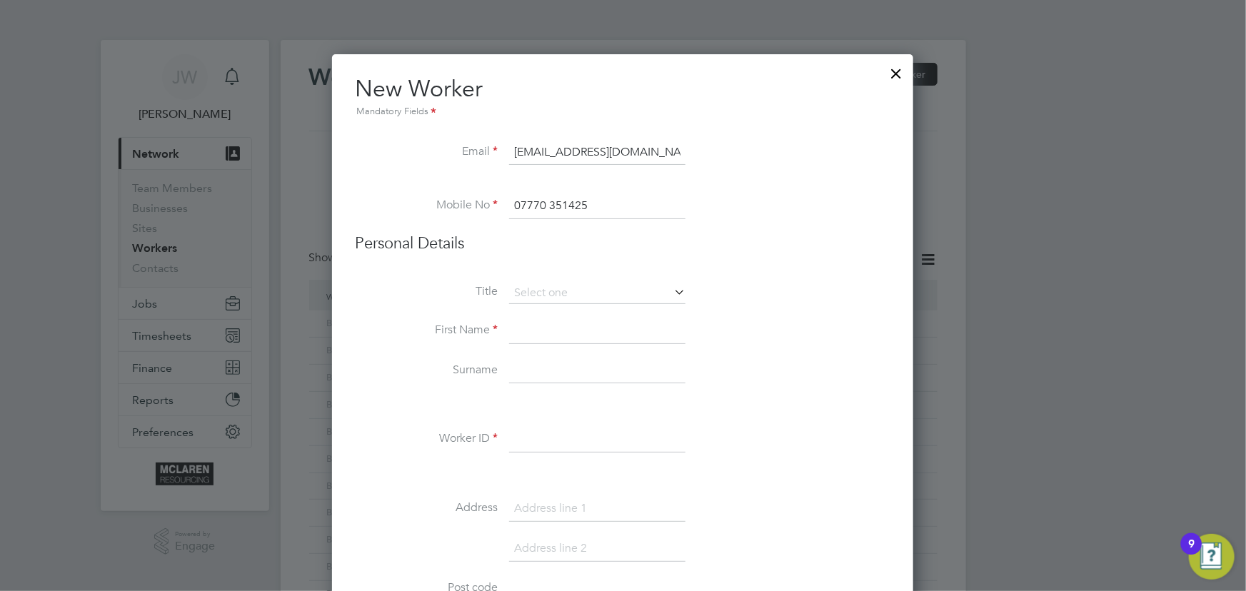
type input "07770 351425"
click at [537, 328] on input at bounding box center [597, 331] width 176 height 26
type input "Daniel"
click at [535, 363] on input at bounding box center [597, 371] width 176 height 26
type input "Afolayan"
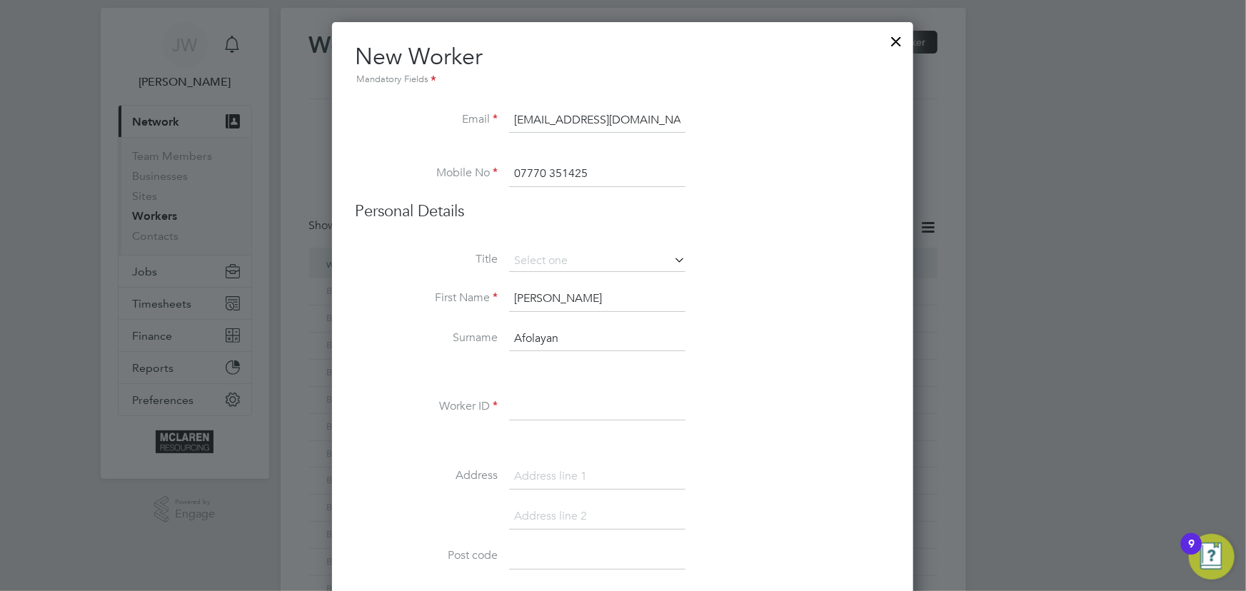
scroll to position [64, 0]
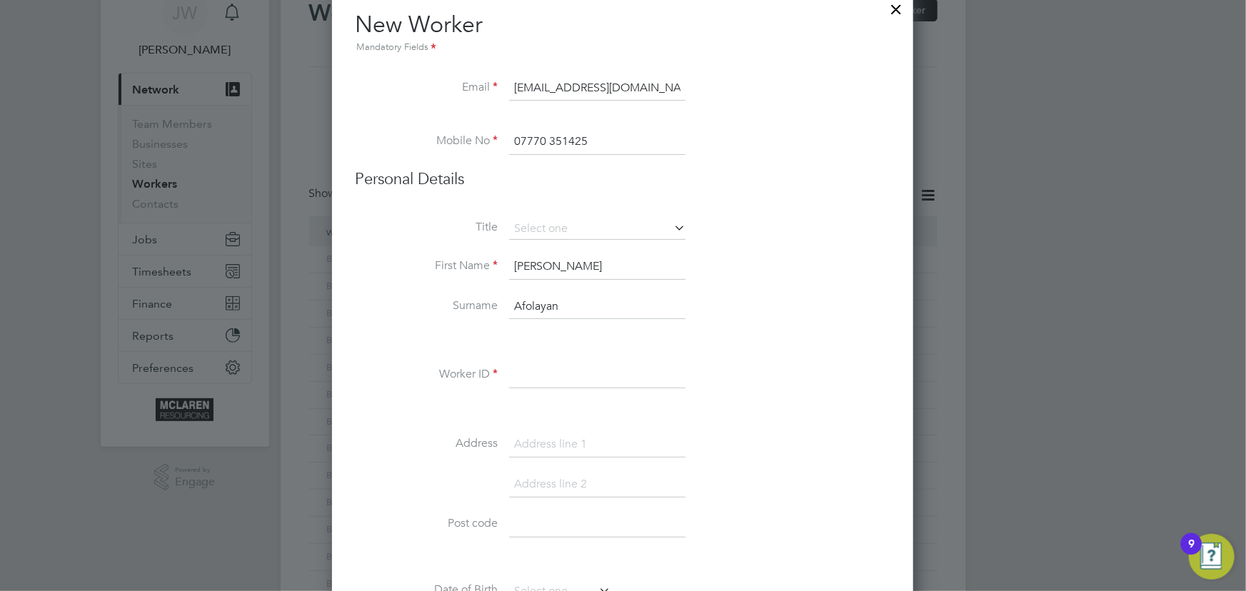
click at [557, 378] on input at bounding box center [597, 376] width 176 height 26
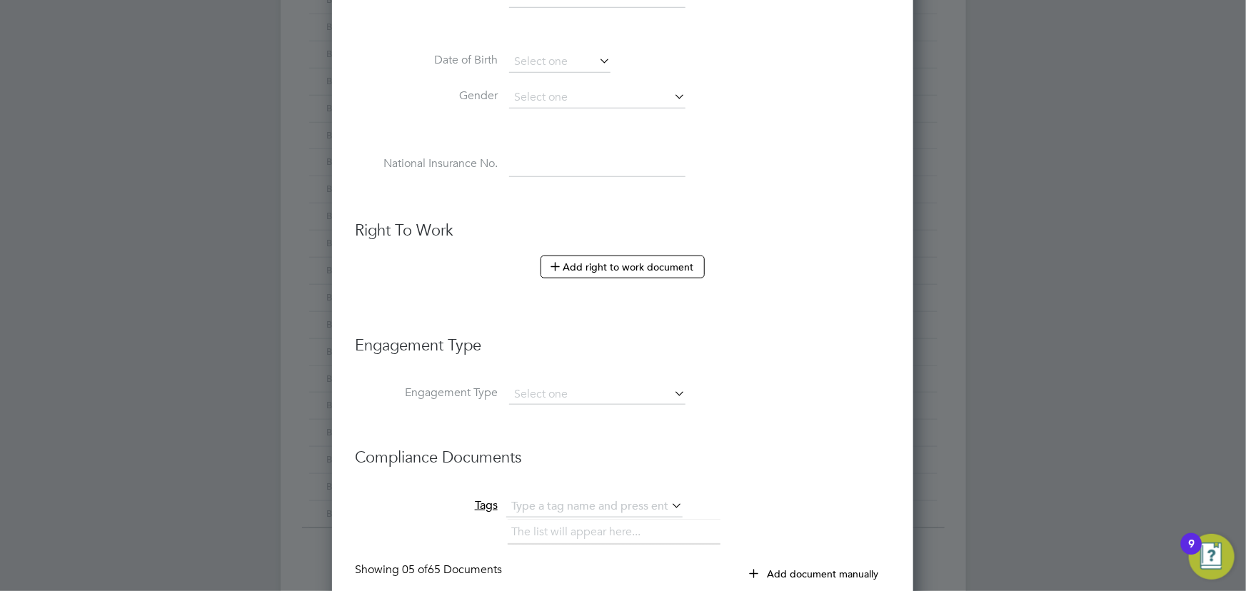
scroll to position [714, 0]
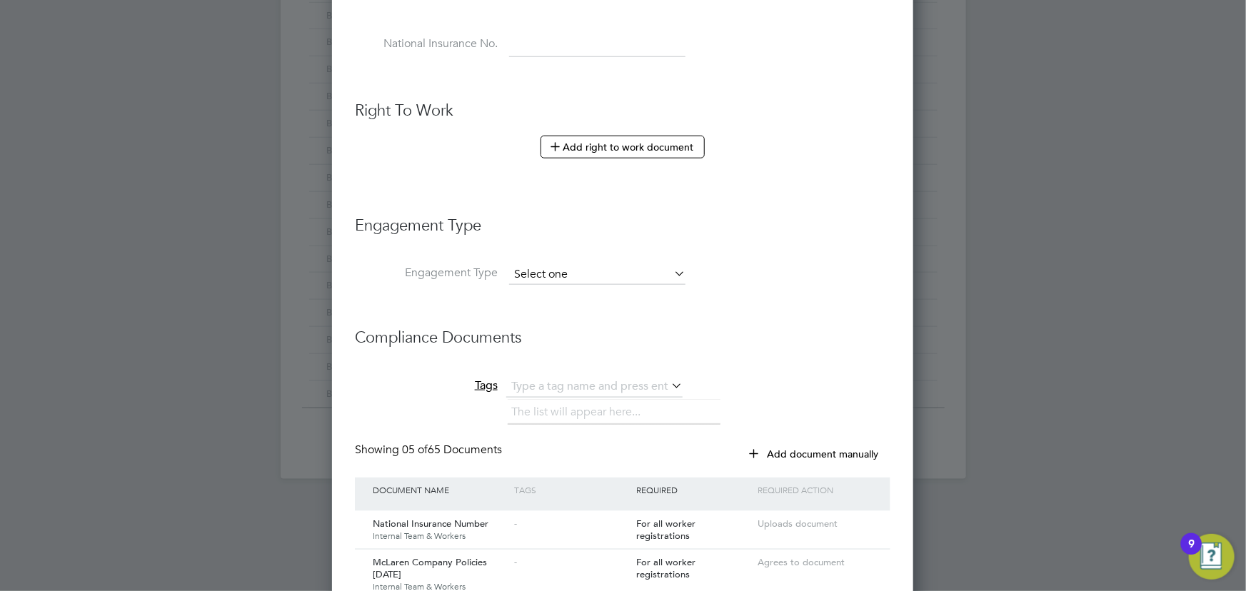
type input "BH-70825"
click at [576, 270] on input at bounding box center [597, 275] width 176 height 20
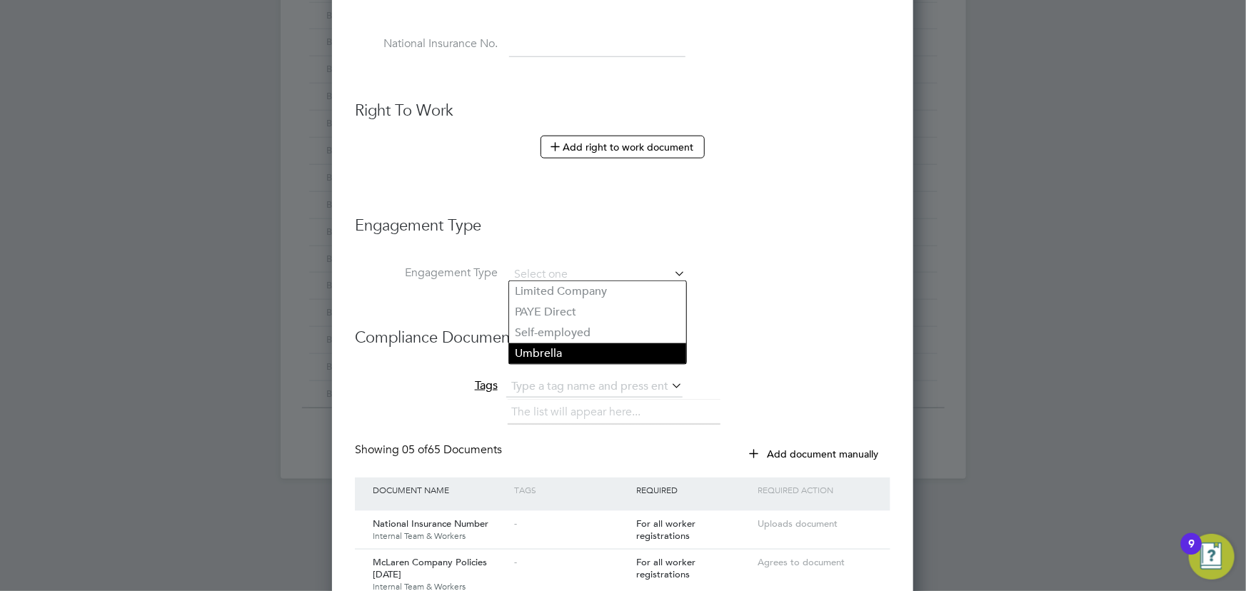
click at [551, 356] on li "Umbrella" at bounding box center [597, 353] width 177 height 21
type input "Umbrella"
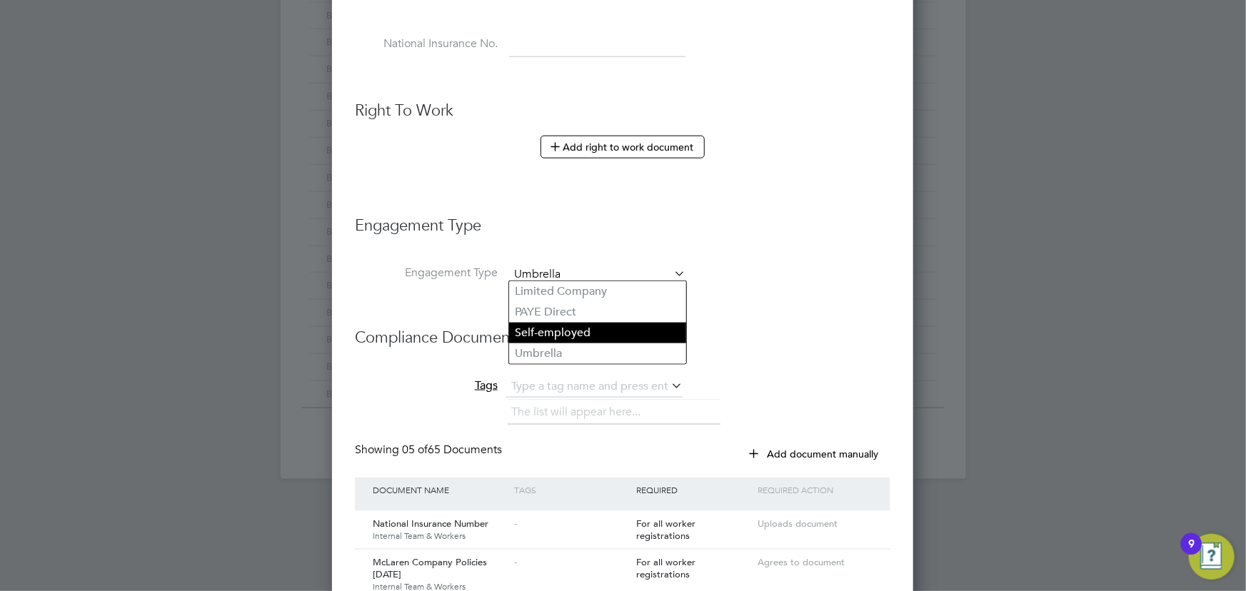
scroll to position [1989, 582]
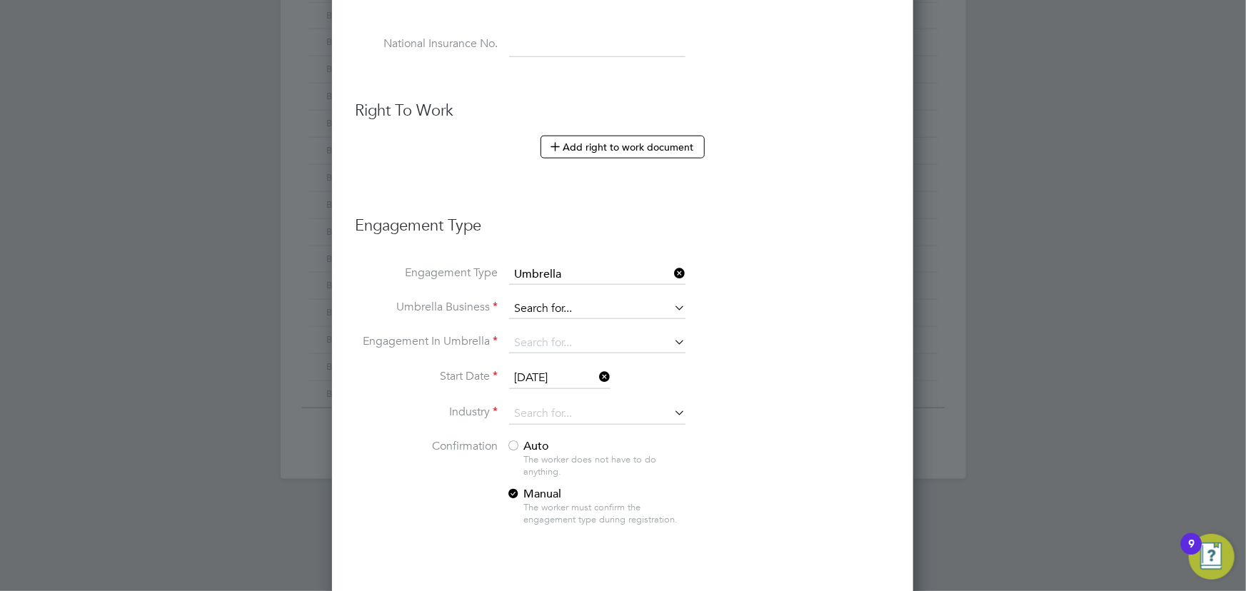
click at [546, 310] on input at bounding box center [597, 309] width 176 height 20
click at [541, 320] on li "Nasa Umbrella Ltd" at bounding box center [597, 326] width 177 height 21
type input "Nasa Umbrella Ltd"
click at [541, 341] on input at bounding box center [597, 343] width 176 height 20
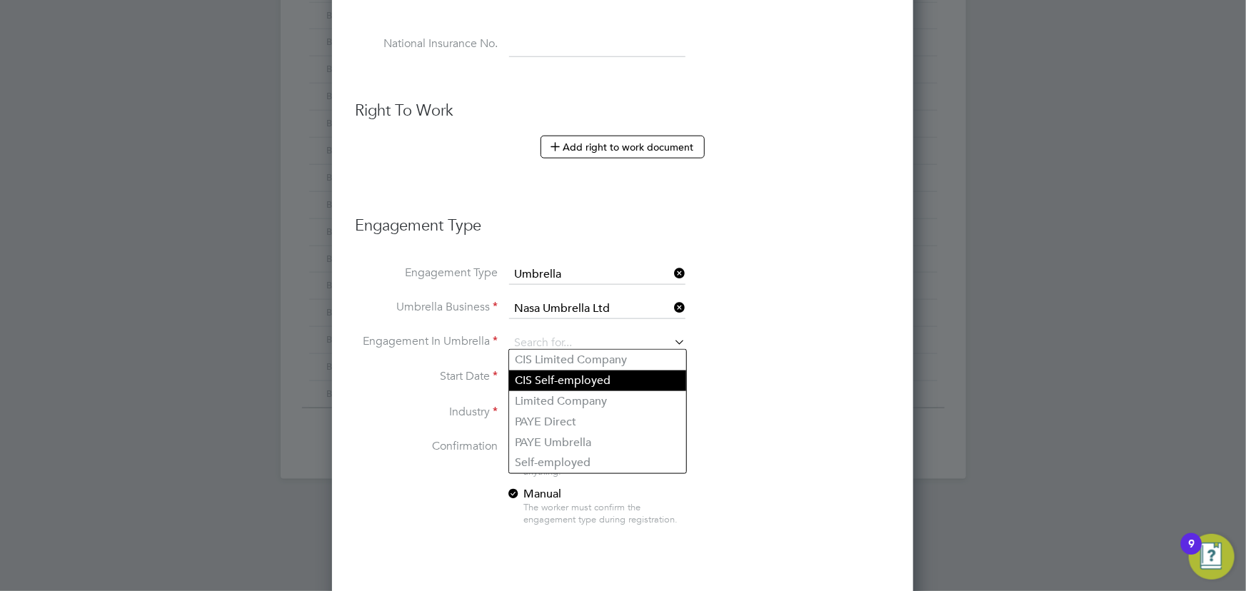
click at [571, 384] on li "CIS Self-employed" at bounding box center [597, 381] width 177 height 21
type input "CIS Self-employed"
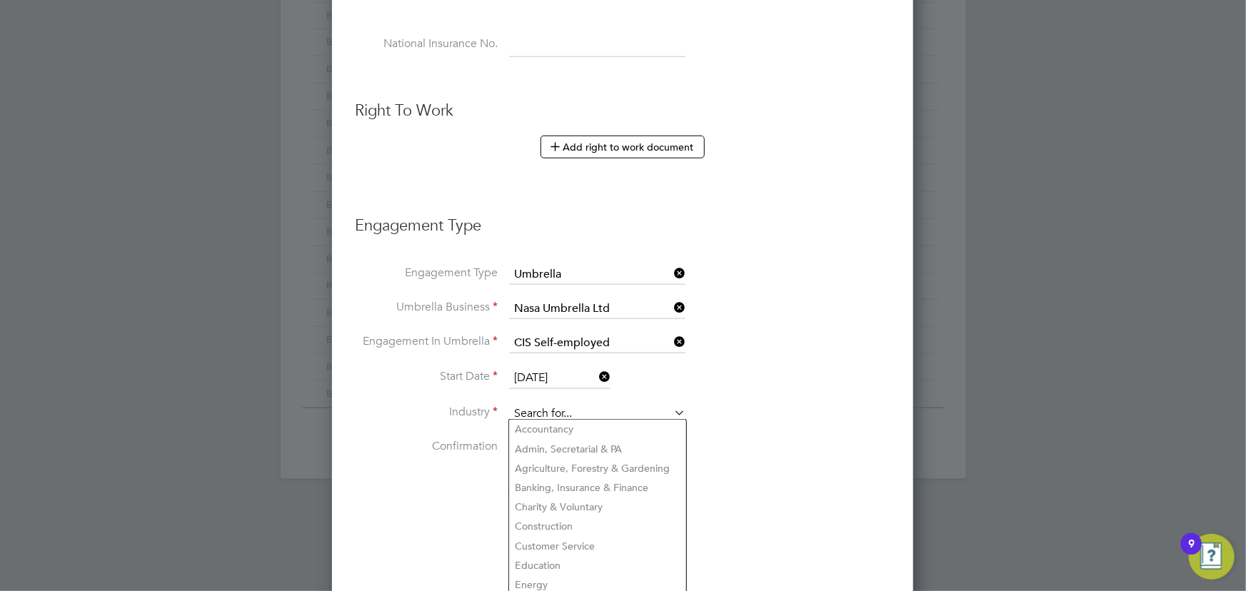
click at [536, 413] on input at bounding box center [597, 413] width 176 height 21
click at [548, 526] on li "Construction" at bounding box center [597, 526] width 177 height 19
type input "Construction"
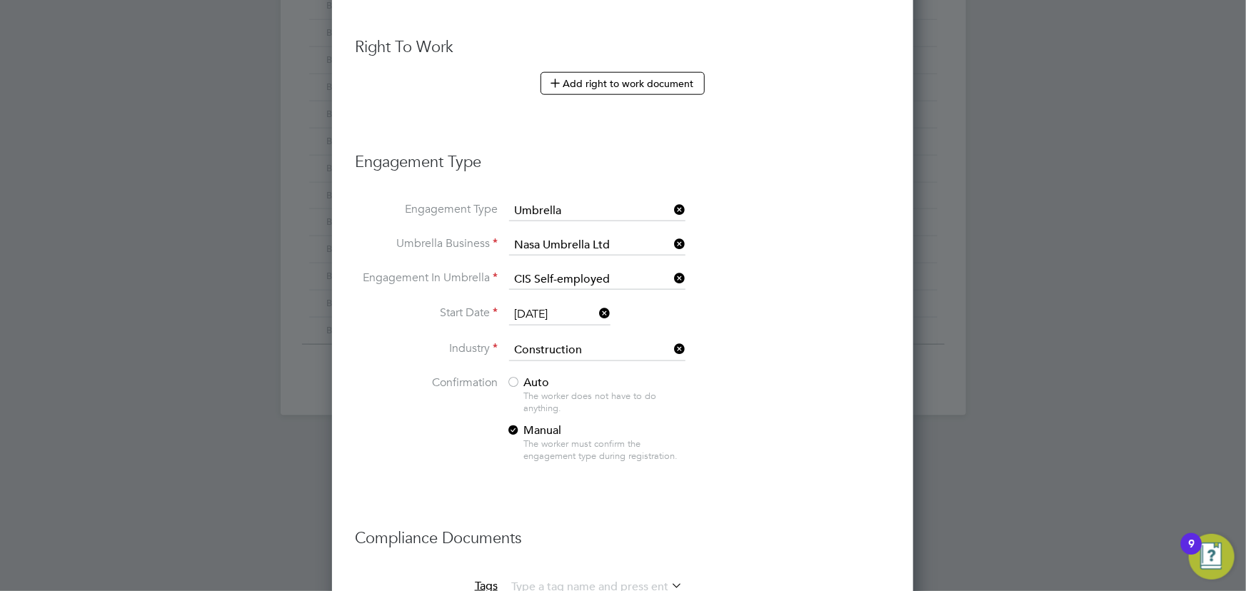
scroll to position [973, 0]
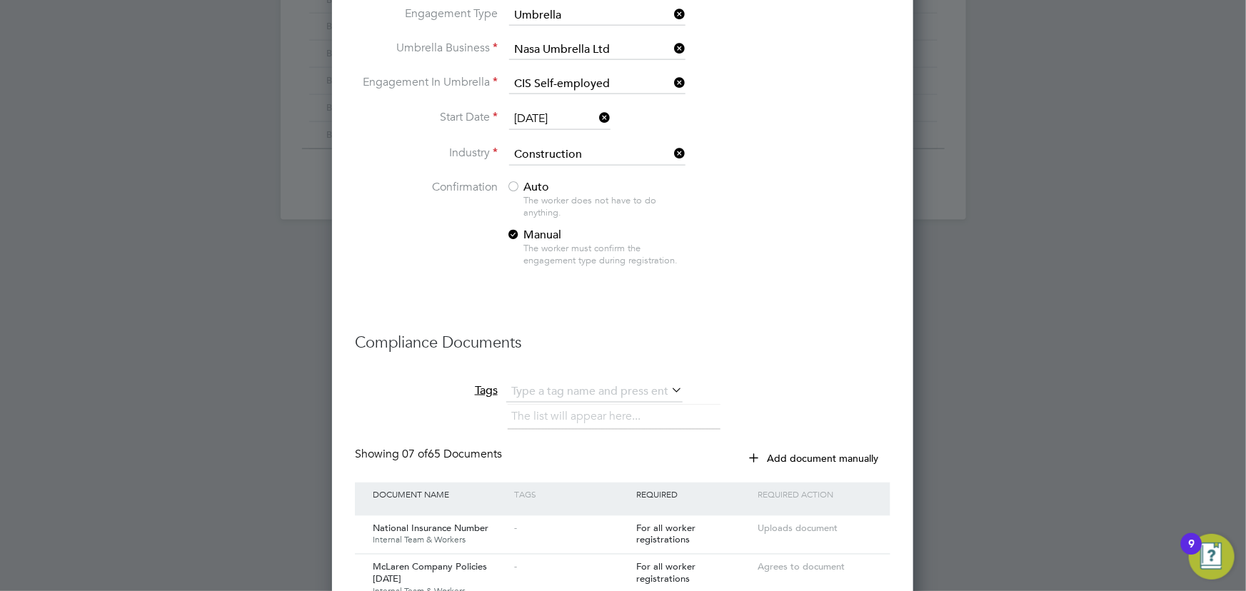
click at [536, 182] on span "Auto" at bounding box center [527, 187] width 43 height 14
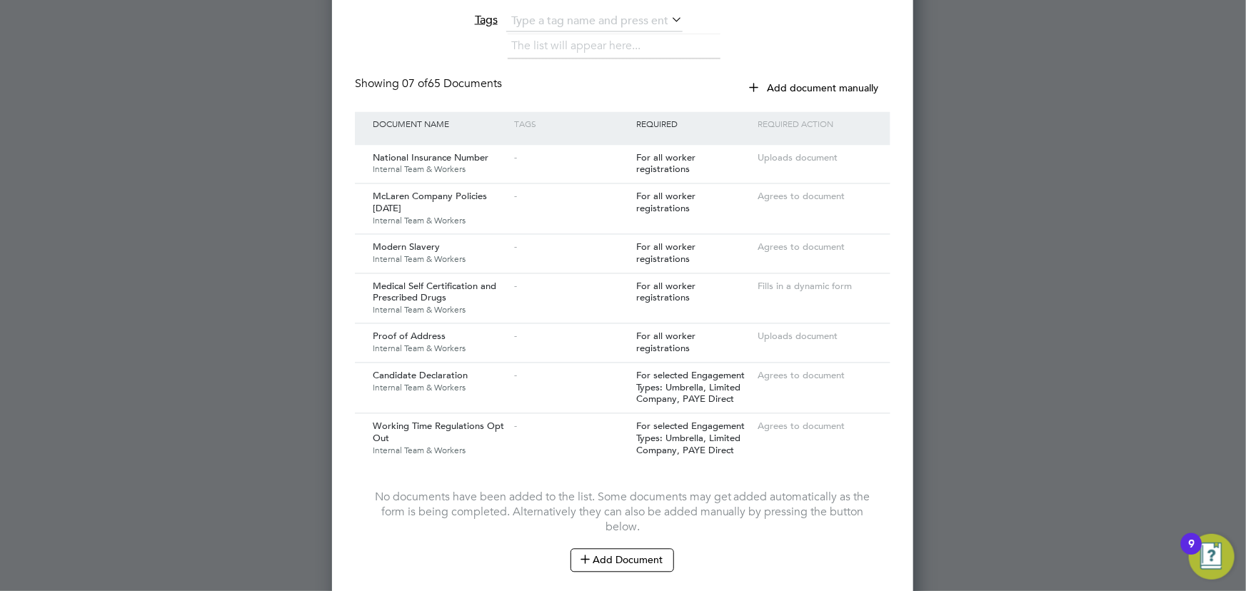
scroll to position [1450, 0]
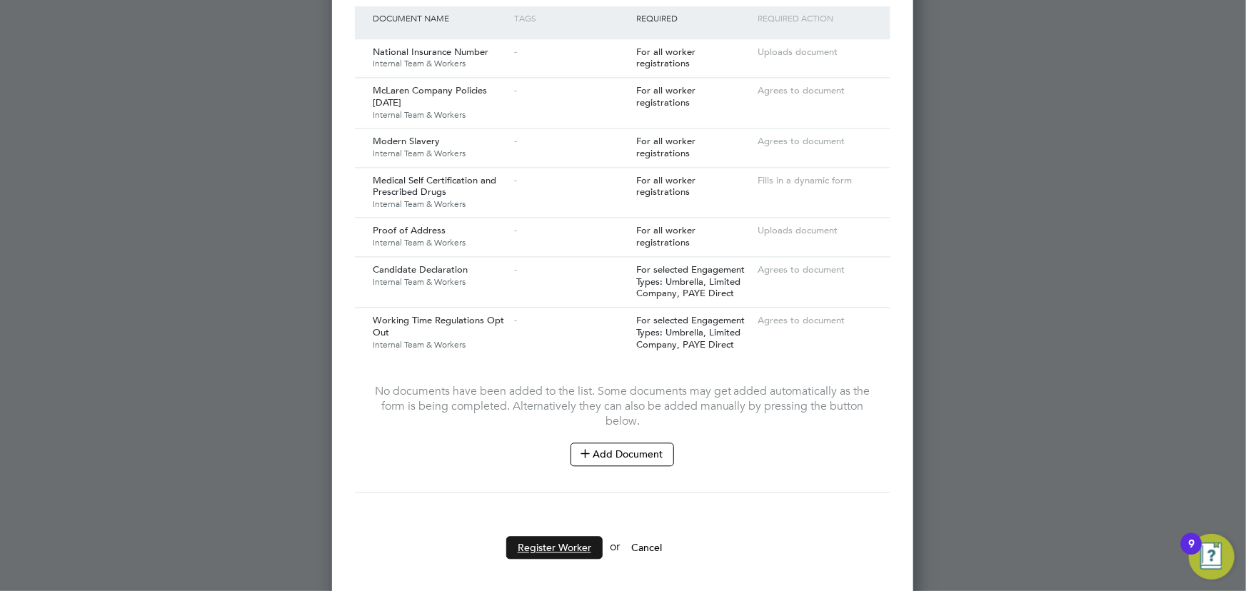
click at [559, 543] on button "Register Worker" at bounding box center [554, 547] width 96 height 23
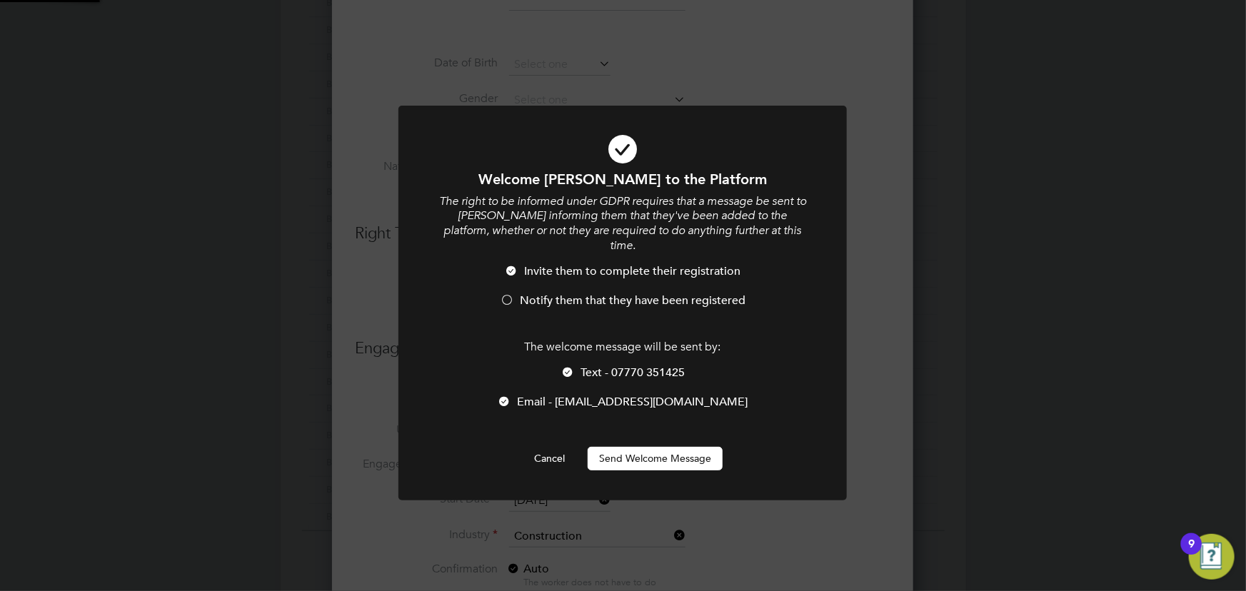
scroll to position [0, 0]
click at [701, 450] on button "Send Welcome Message" at bounding box center [655, 458] width 135 height 23
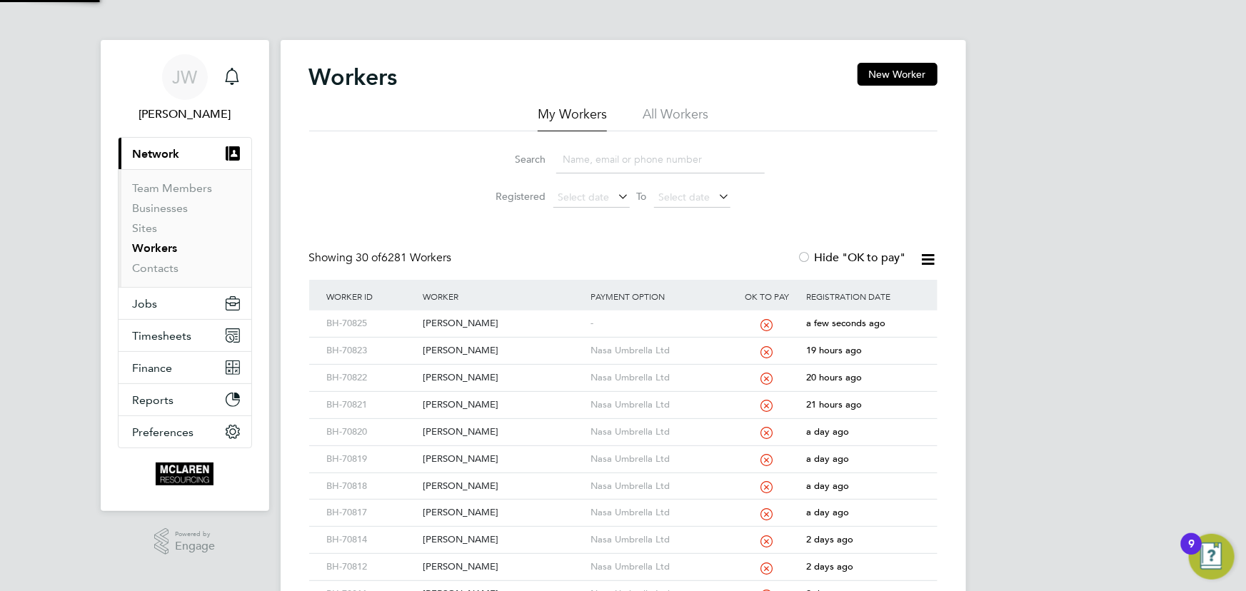
click at [470, 321] on div "Daniel Afolayan" at bounding box center [503, 324] width 168 height 26
click at [583, 162] on input at bounding box center [660, 160] width 209 height 28
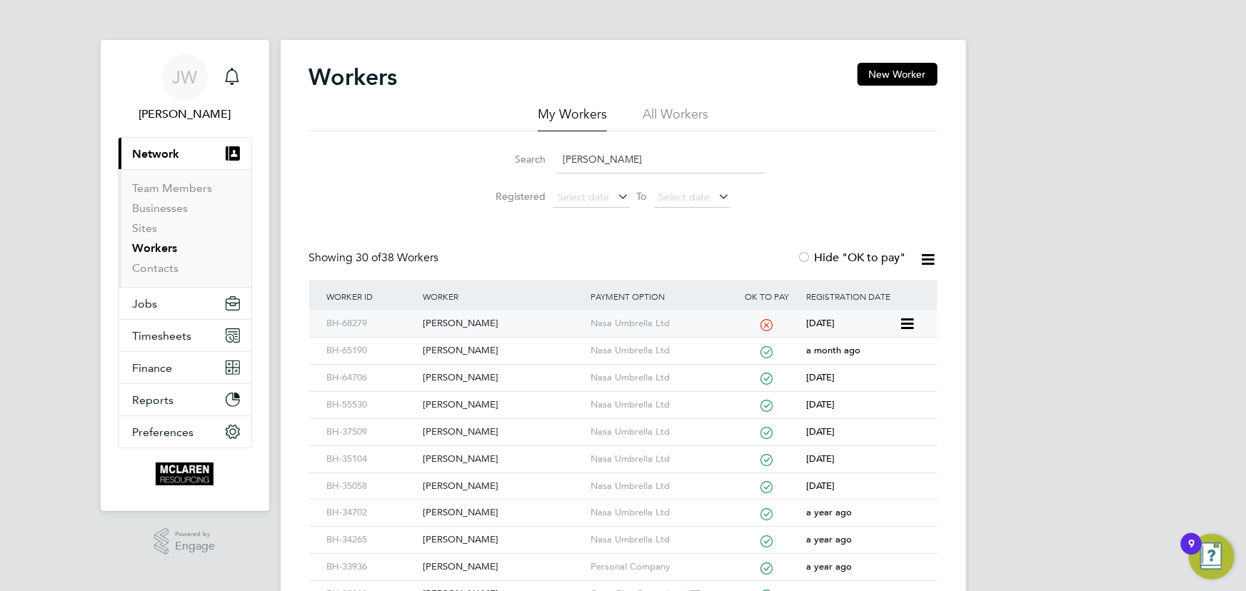
type input "ryan"
click at [463, 322] on div "[PERSON_NAME]" at bounding box center [503, 324] width 168 height 26
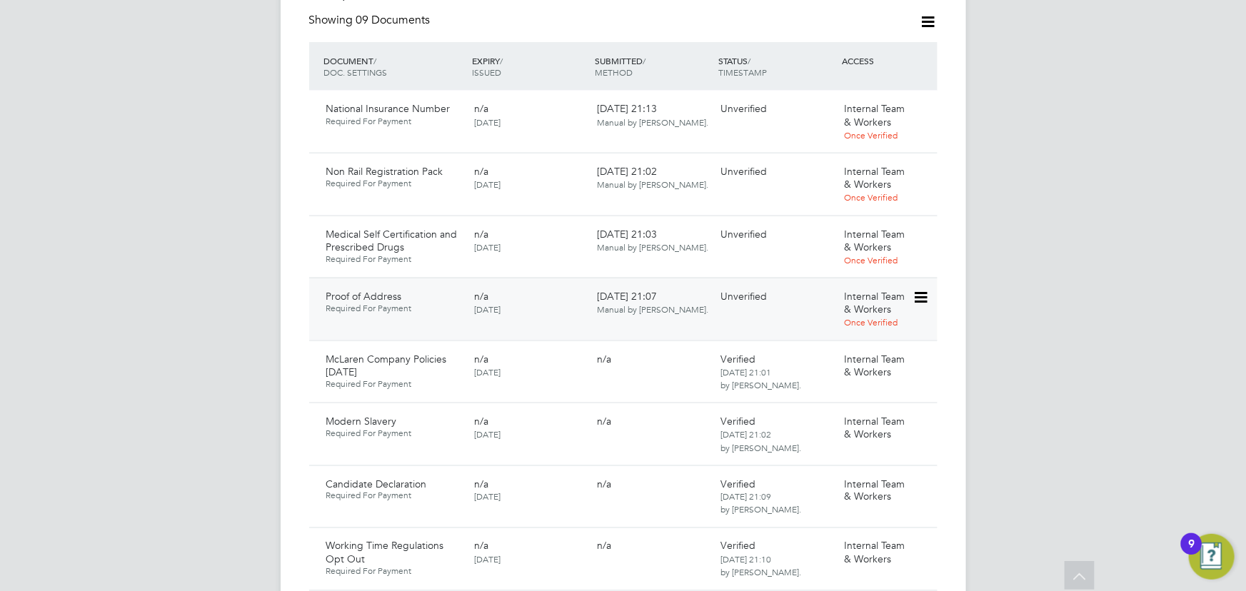
scroll to position [843, 0]
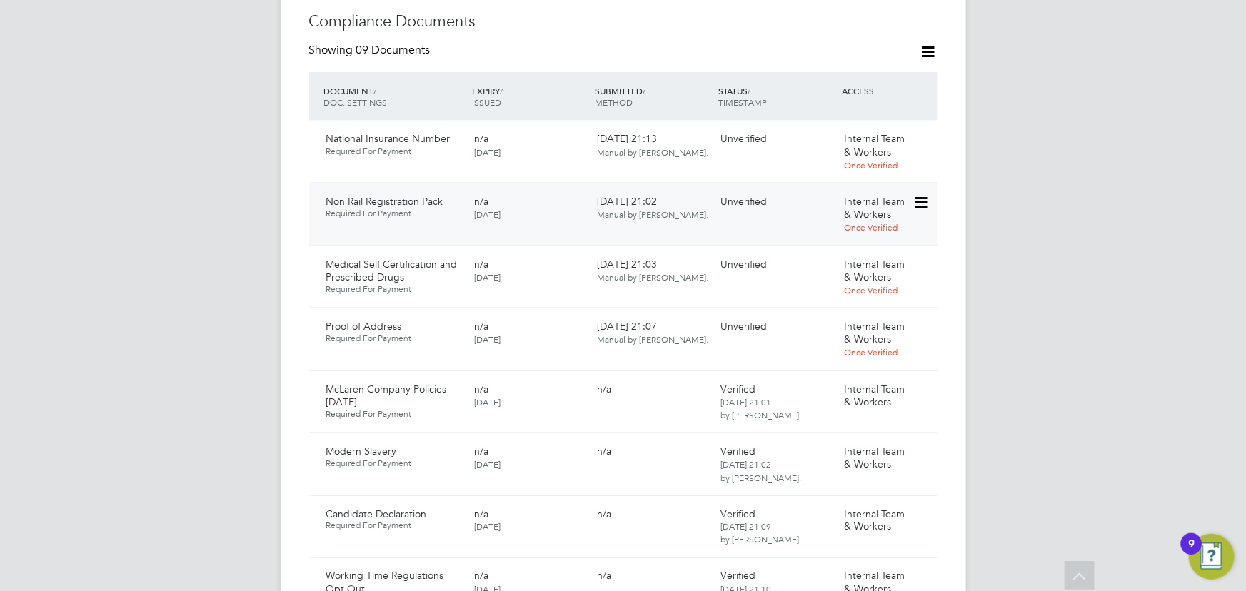
click at [921, 194] on icon at bounding box center [920, 202] width 14 height 17
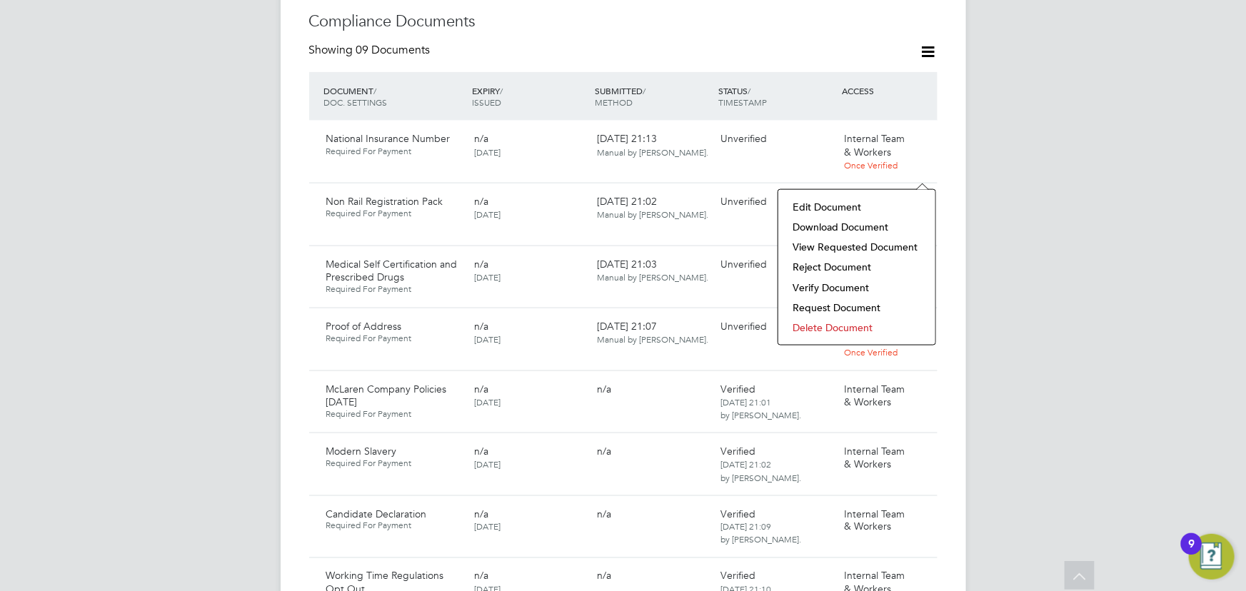
click at [857, 225] on li "Download Document" at bounding box center [857, 227] width 143 height 20
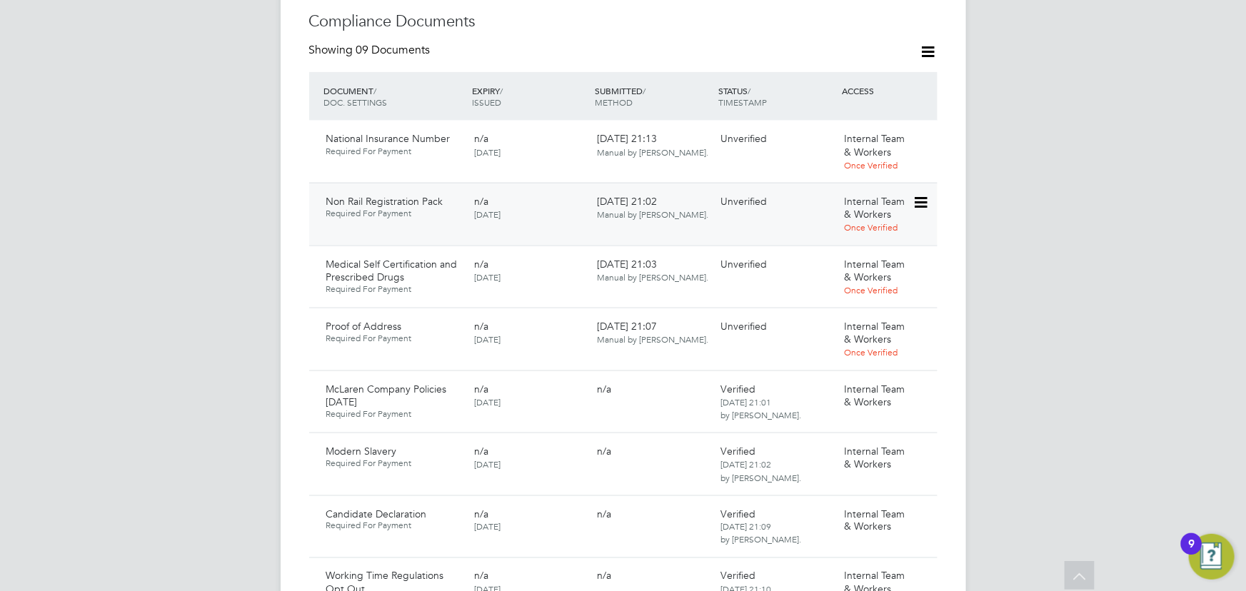
click at [921, 194] on icon at bounding box center [920, 202] width 14 height 17
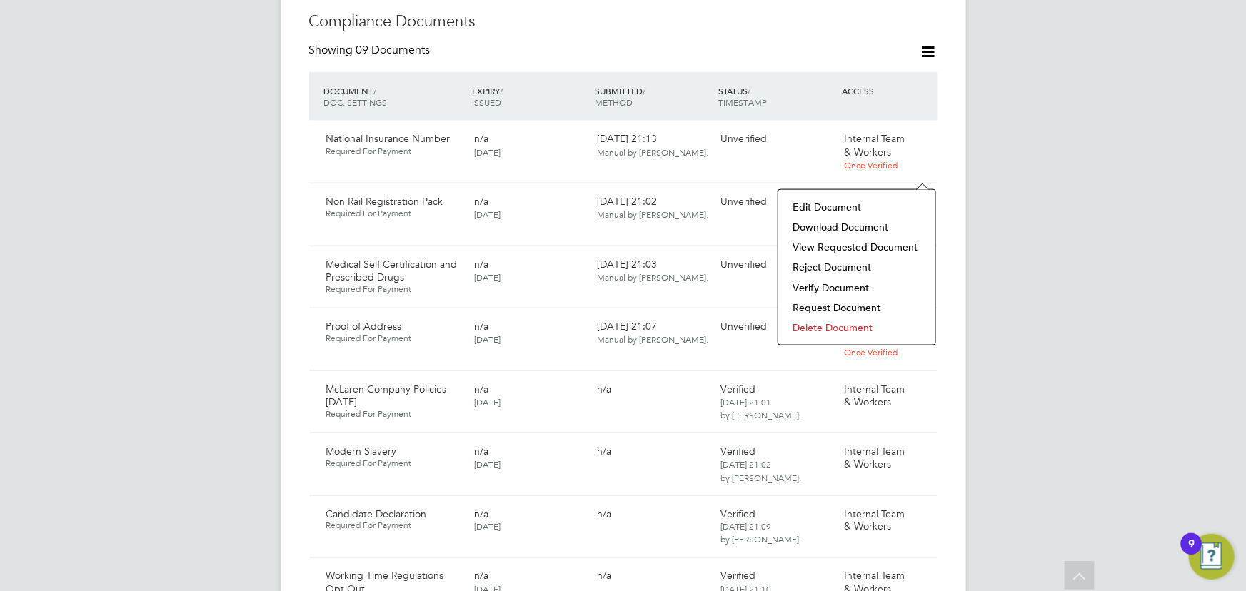
click at [865, 223] on li "Download Document" at bounding box center [857, 227] width 143 height 20
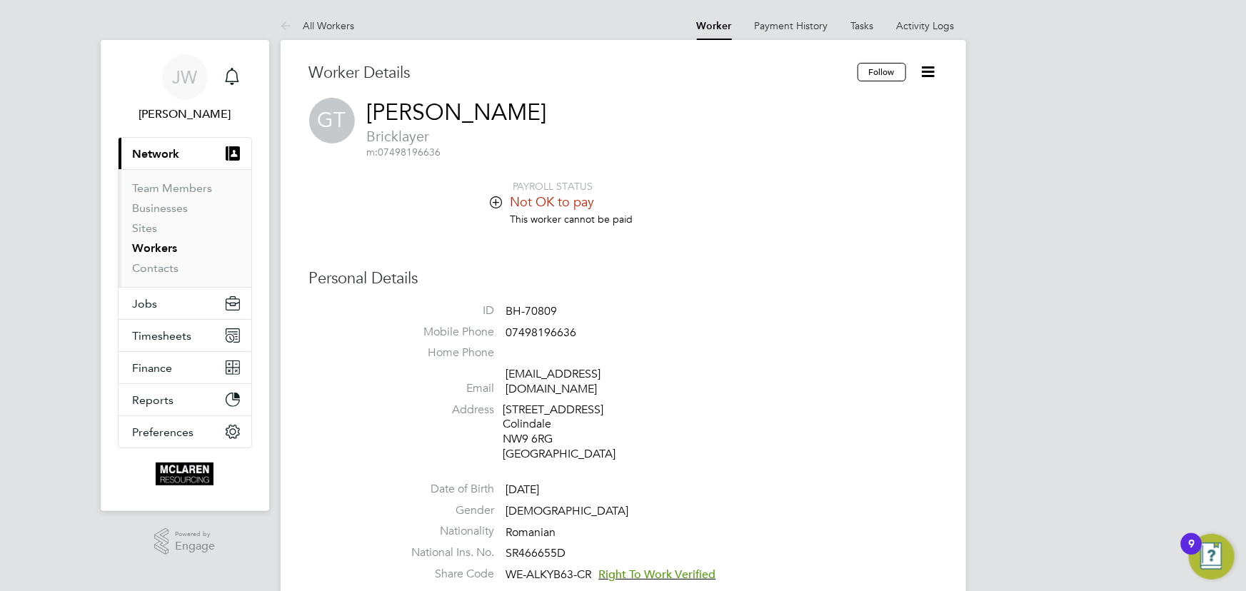
click at [933, 71] on icon at bounding box center [929, 72] width 18 height 18
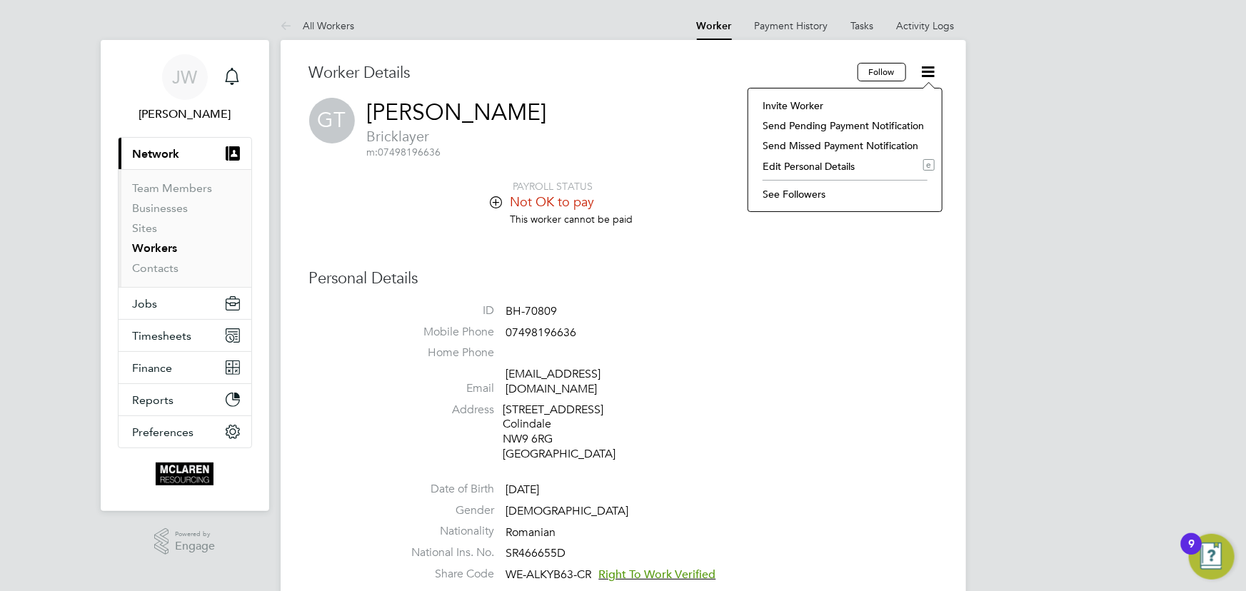
click at [784, 171] on li "Edit Personal Details e" at bounding box center [845, 166] width 179 height 20
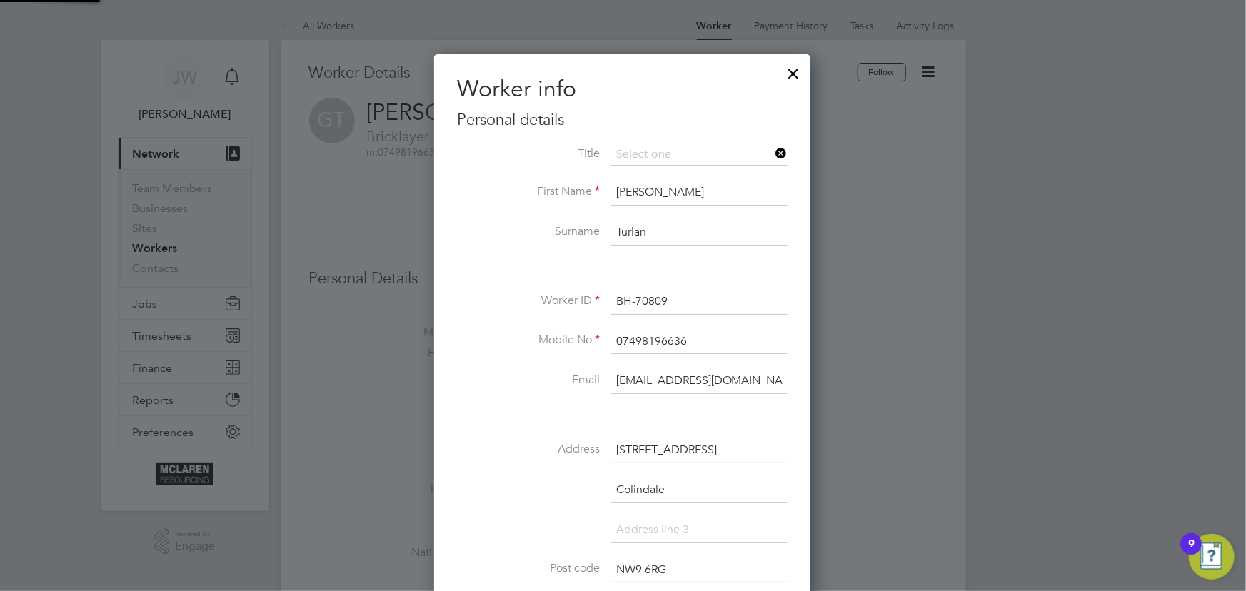
scroll to position [845, 378]
drag, startPoint x: 621, startPoint y: 383, endPoint x: 807, endPoint y: 361, distance: 187.7
click at [807, 361] on div "Worker info Personal details Title First Name Gabriel Surname Turlan Worker ID …" at bounding box center [622, 478] width 376 height 848
type input "g"
click at [651, 386] on input at bounding box center [699, 381] width 176 height 26
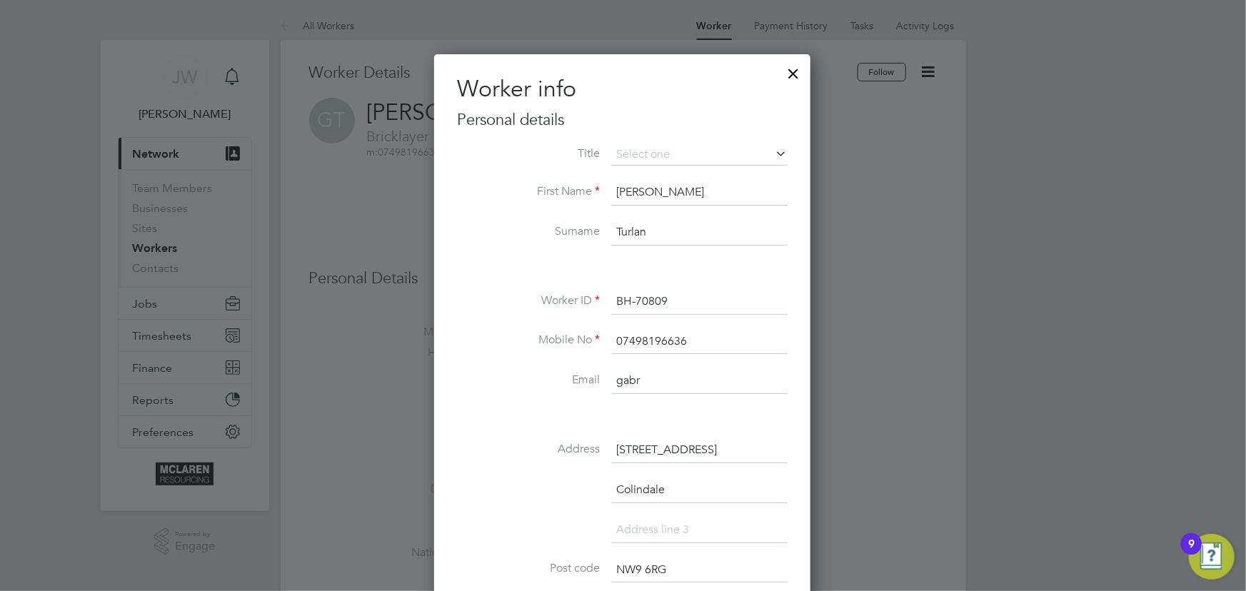
type input "gabrielrobert74@gmail.com"
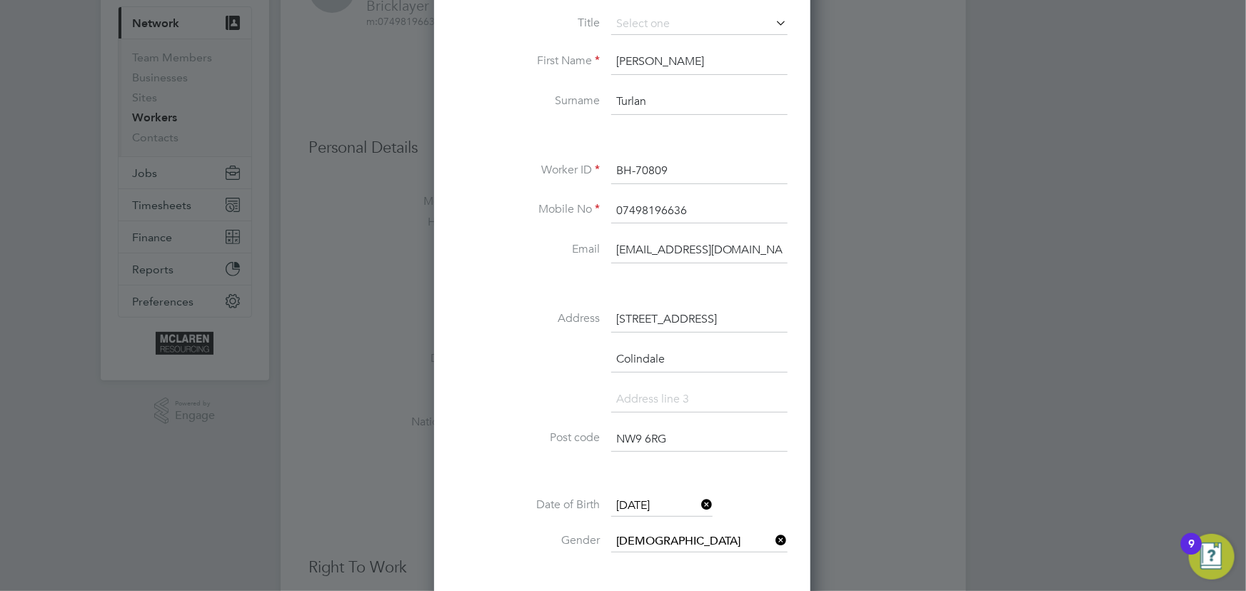
scroll to position [324, 0]
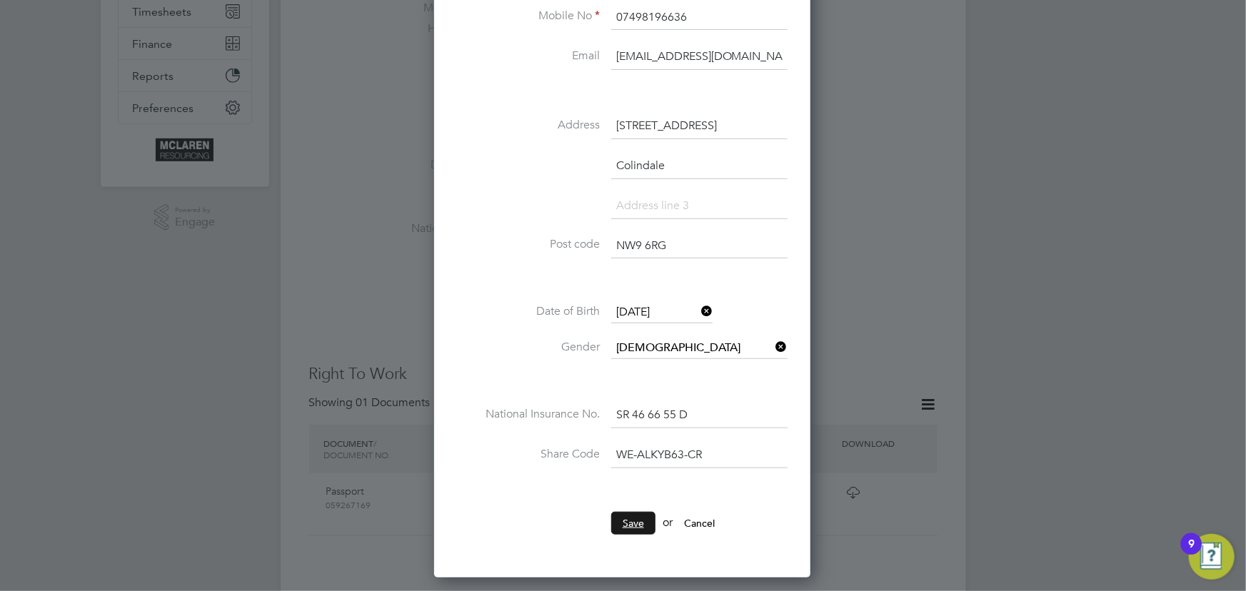
click at [648, 523] on button "Save" at bounding box center [633, 523] width 44 height 23
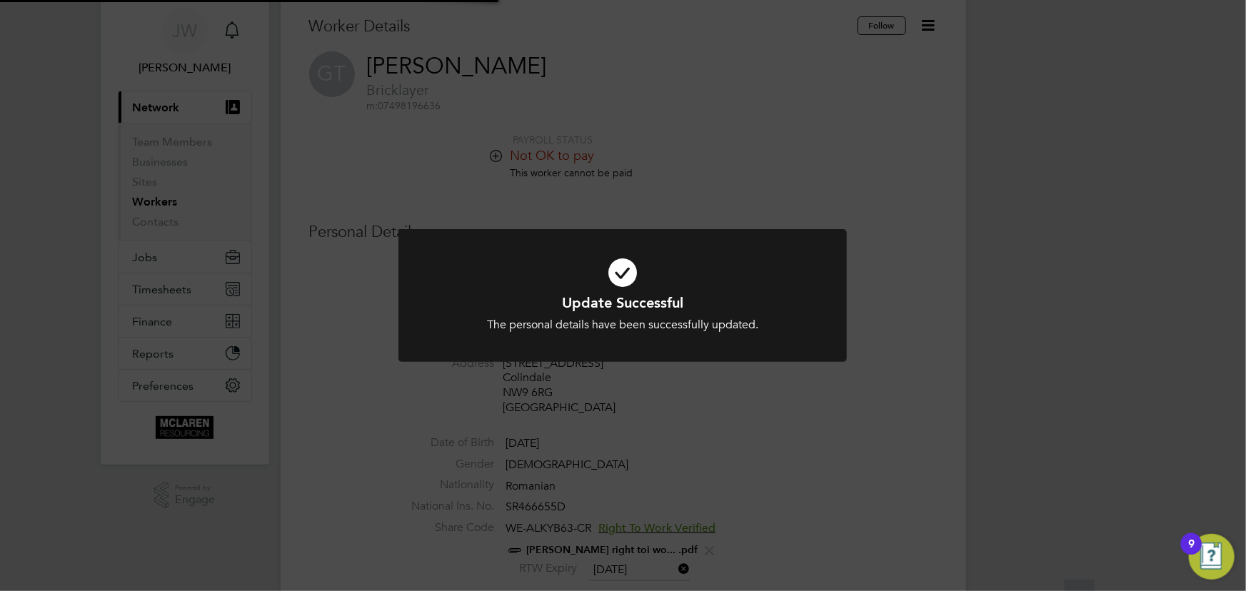
scroll to position [0, 0]
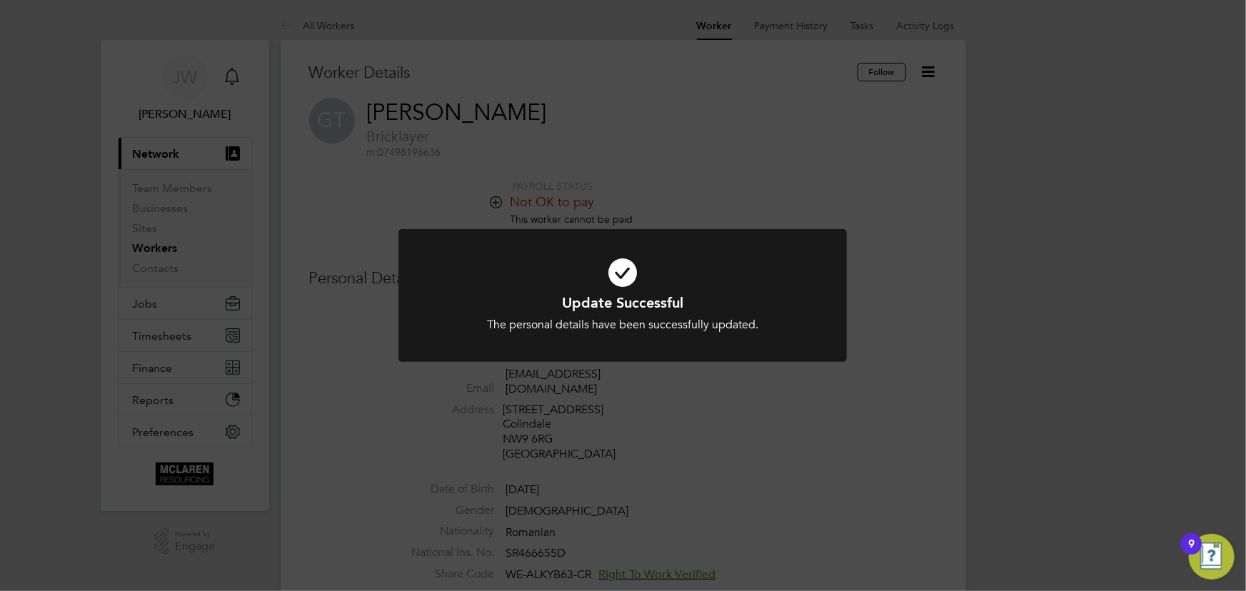
click at [1054, 416] on div "Update Successful The personal details have been successfully updated. Cancel O…" at bounding box center [623, 295] width 1246 height 591
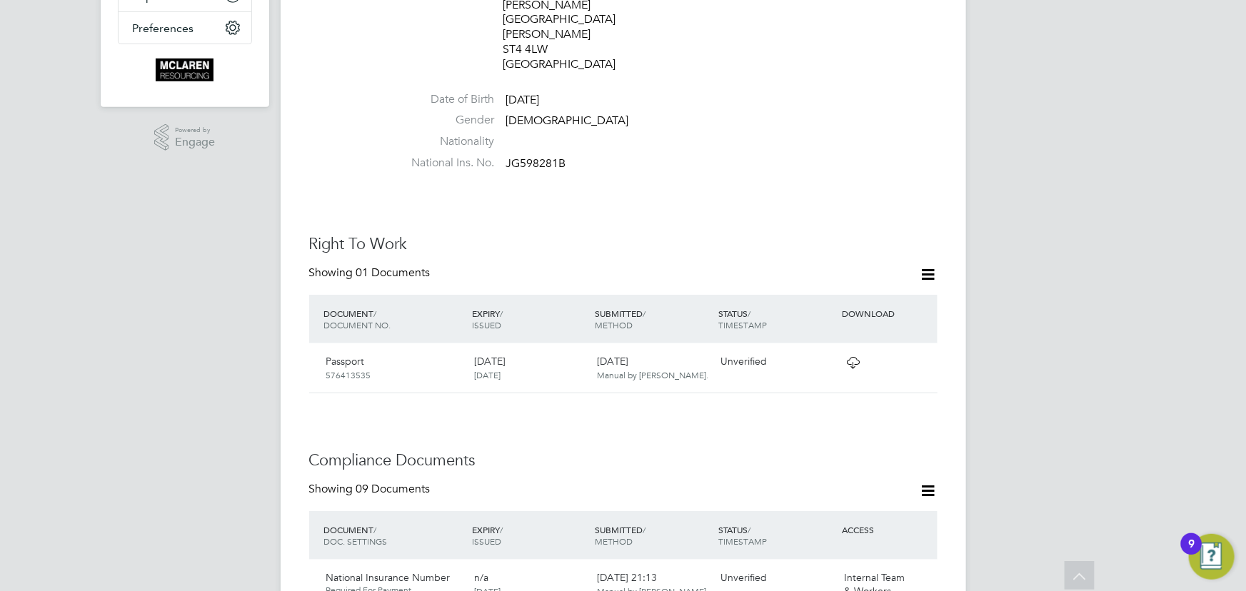
scroll to position [649, 0]
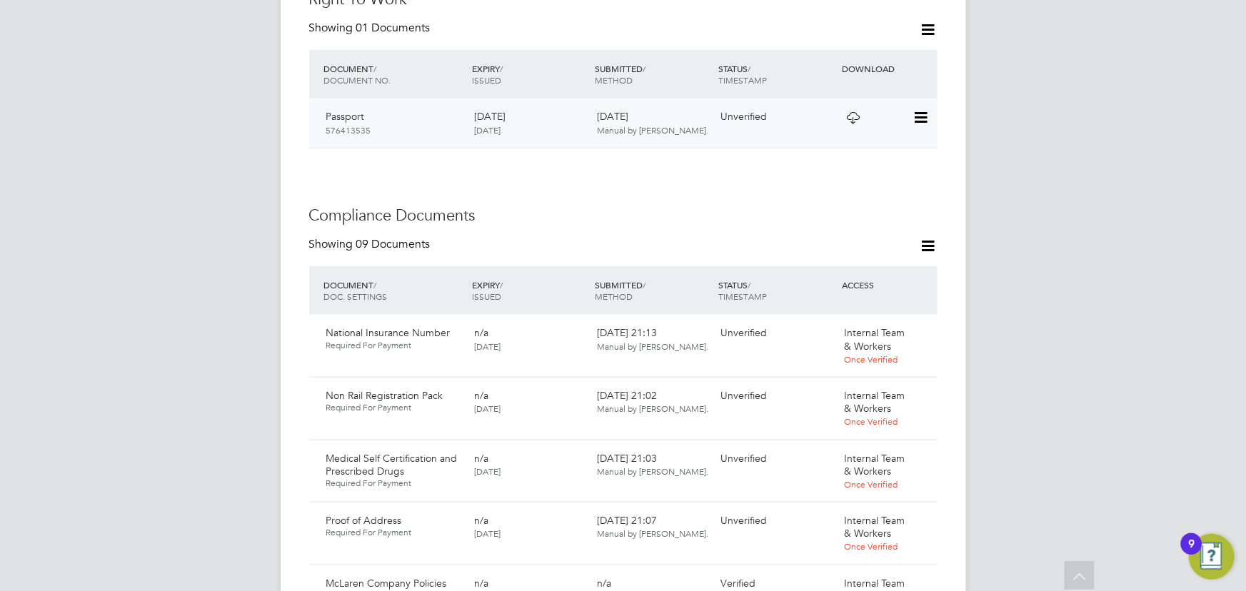
click at [923, 109] on icon at bounding box center [920, 117] width 14 height 17
click at [848, 190] on li "View Details" at bounding box center [874, 191] width 105 height 20
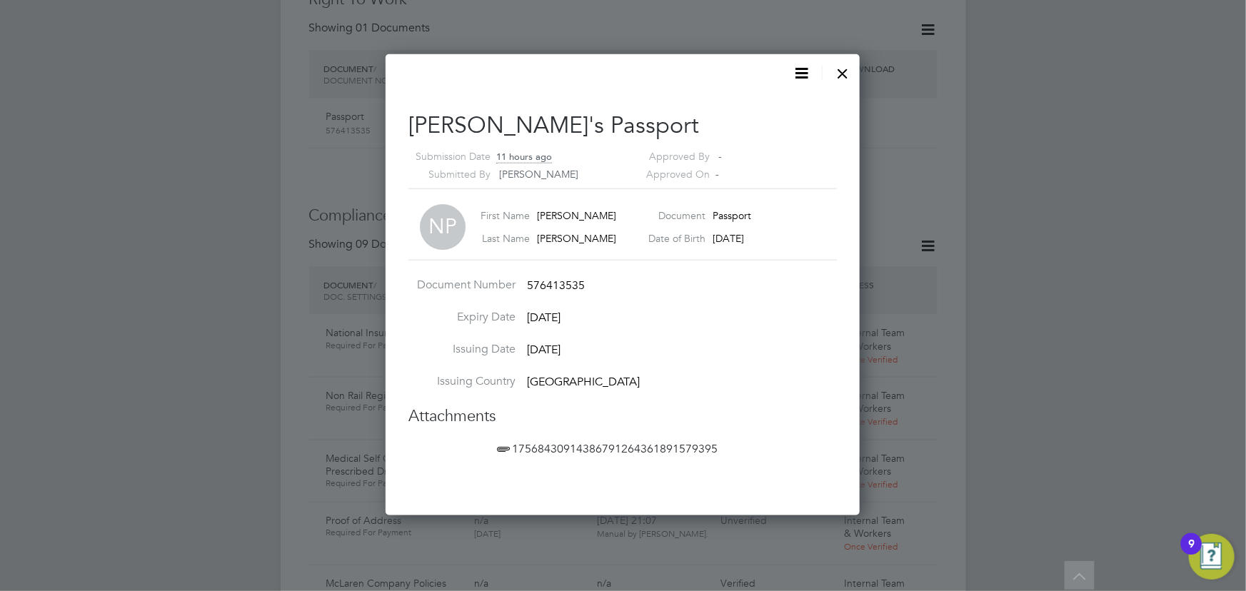
scroll to position [461, 475]
click at [583, 450] on span "17568430914386791264361891579395" at bounding box center [606, 449] width 224 height 14
click at [843, 75] on div at bounding box center [844, 70] width 26 height 26
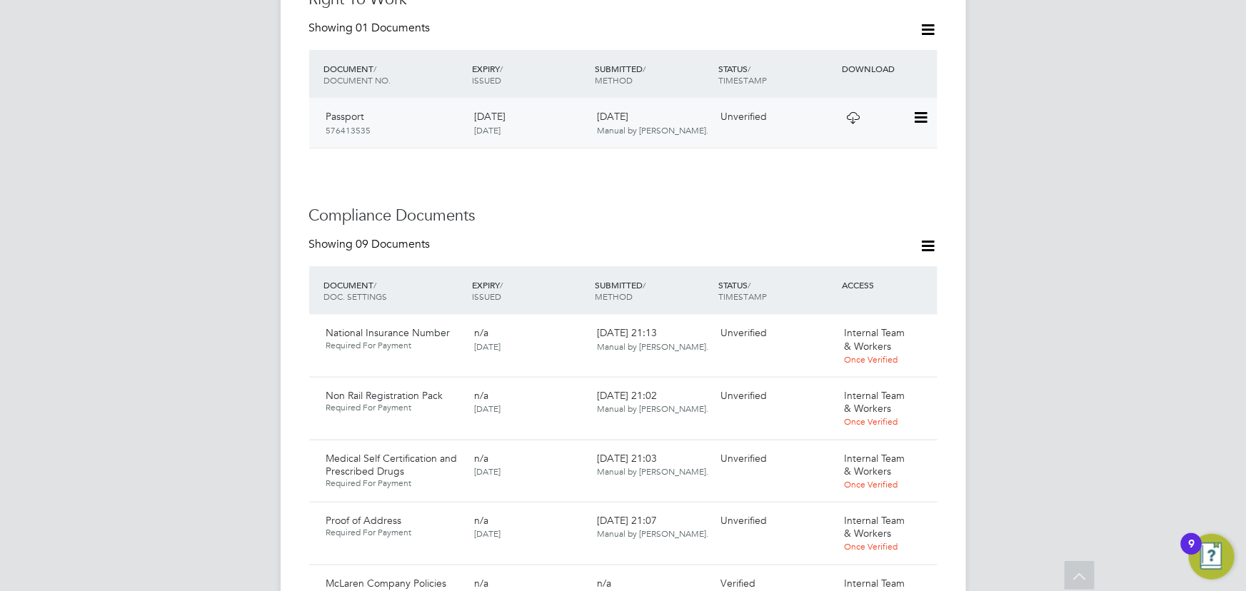
click at [923, 109] on icon at bounding box center [920, 117] width 14 height 17
click at [841, 122] on li "Verify Document" at bounding box center [874, 122] width 105 height 20
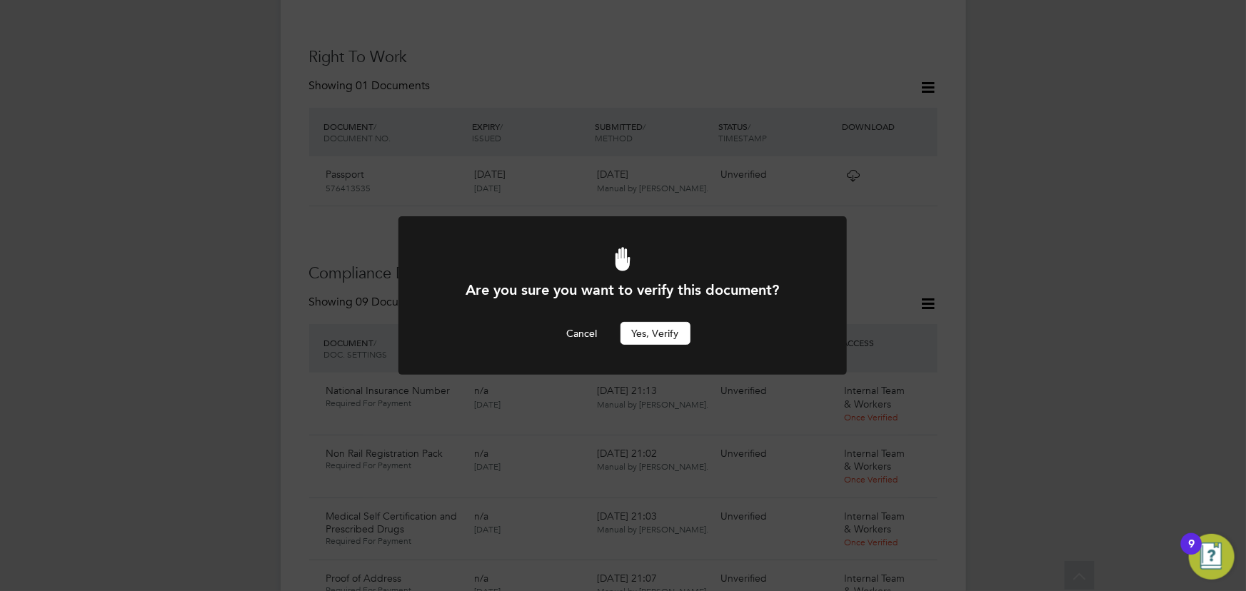
scroll to position [0, 0]
click at [656, 332] on button "Yes, verify" at bounding box center [656, 333] width 70 height 23
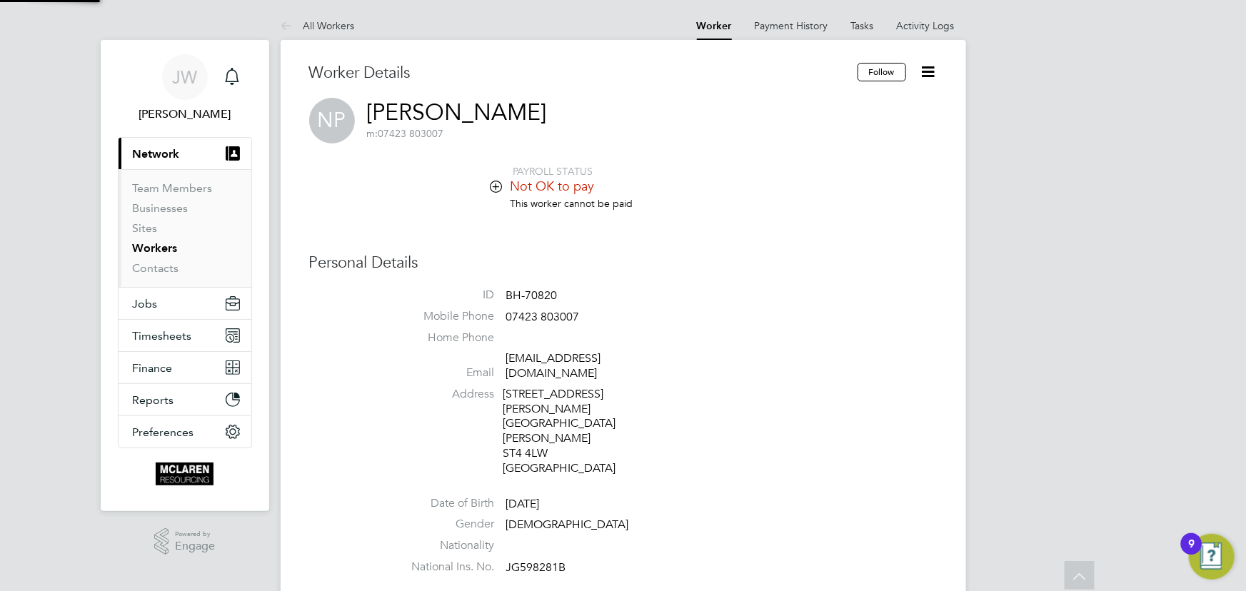
scroll to position [591, 0]
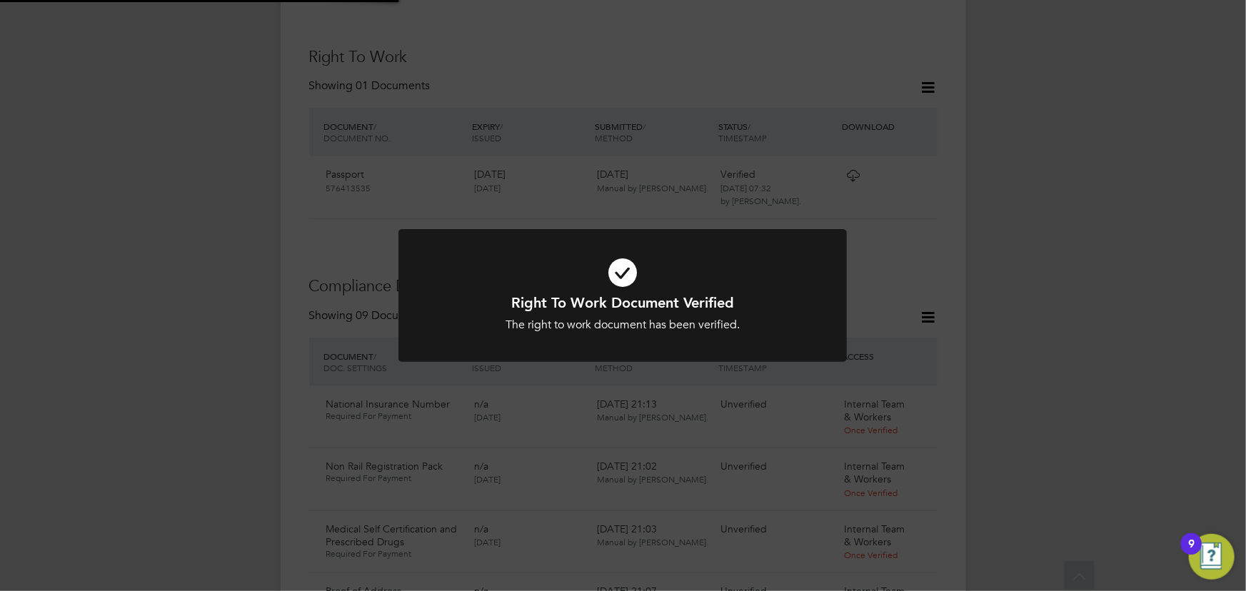
click at [1123, 288] on div "Right To Work Document Verified The right to work document has been verified. C…" at bounding box center [623, 295] width 1246 height 591
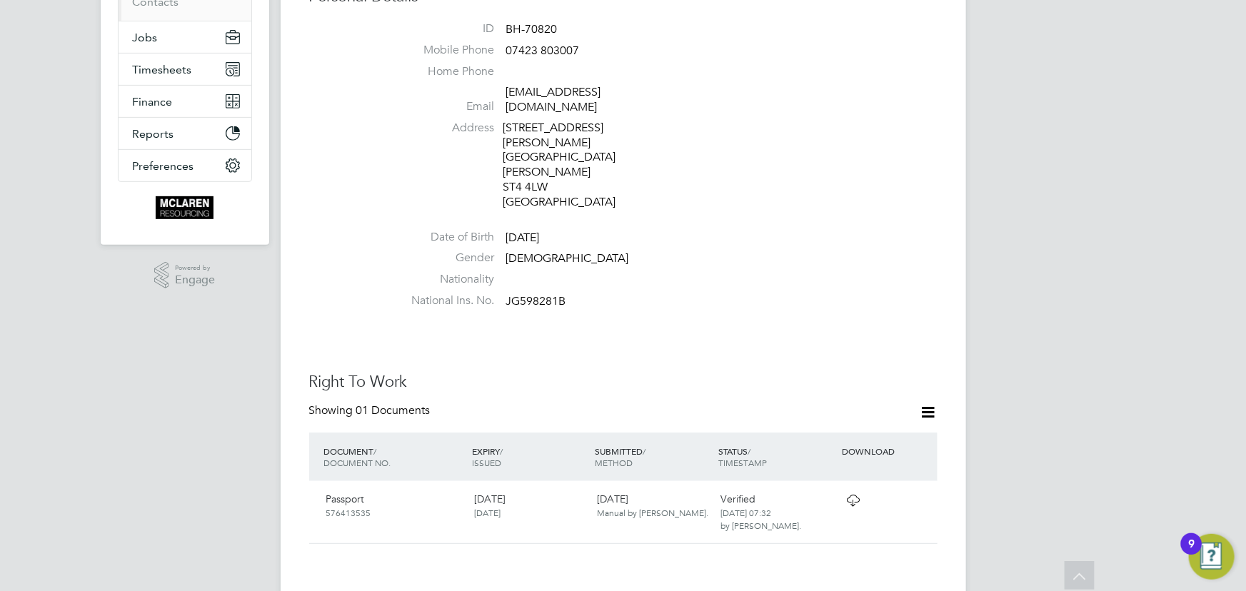
scroll to position [7, 0]
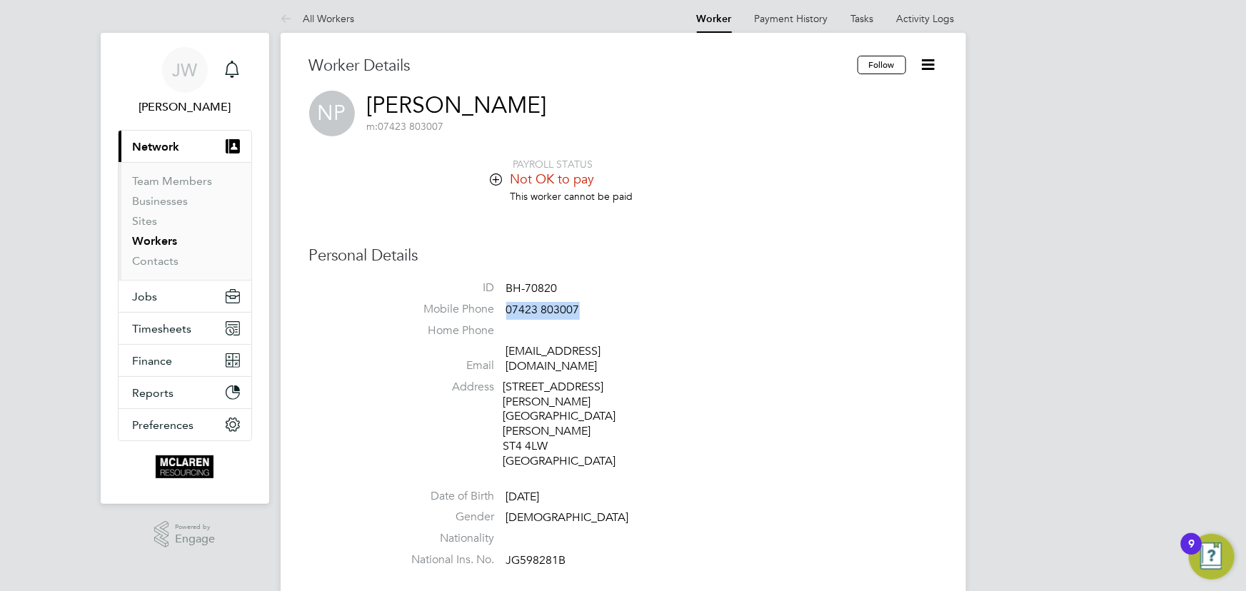
drag, startPoint x: 506, startPoint y: 310, endPoint x: 609, endPoint y: 306, distance: 102.9
click at [609, 306] on li "Mobile Phone 07423 803007" at bounding box center [666, 312] width 543 height 21
copy span "07423 803007"
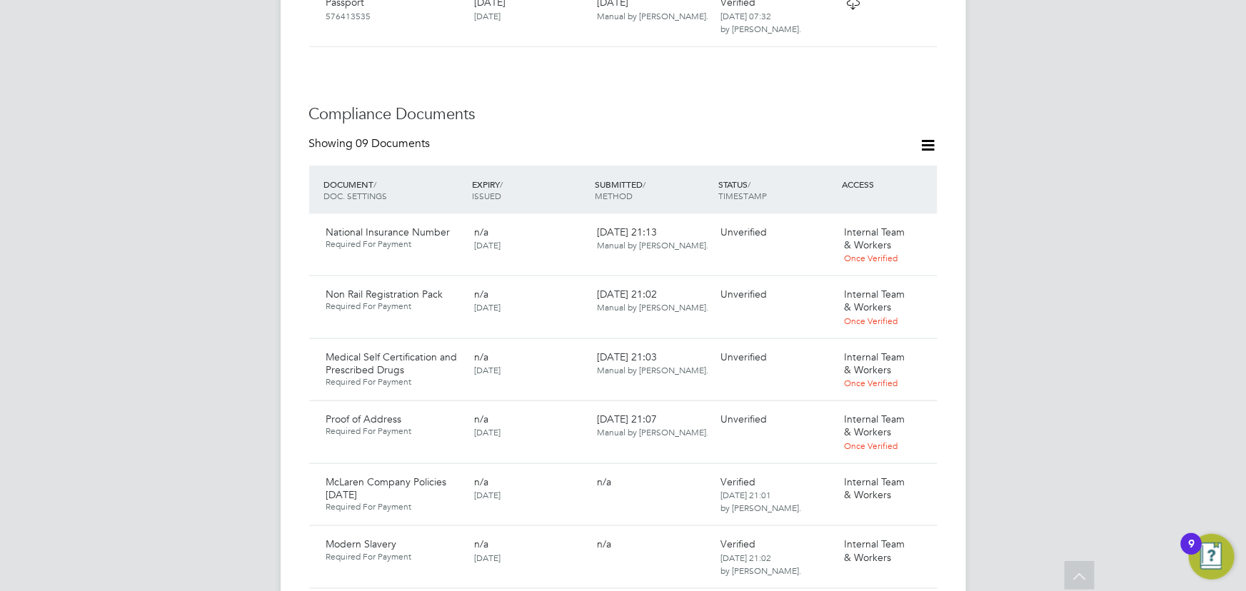
scroll to position [786, 0]
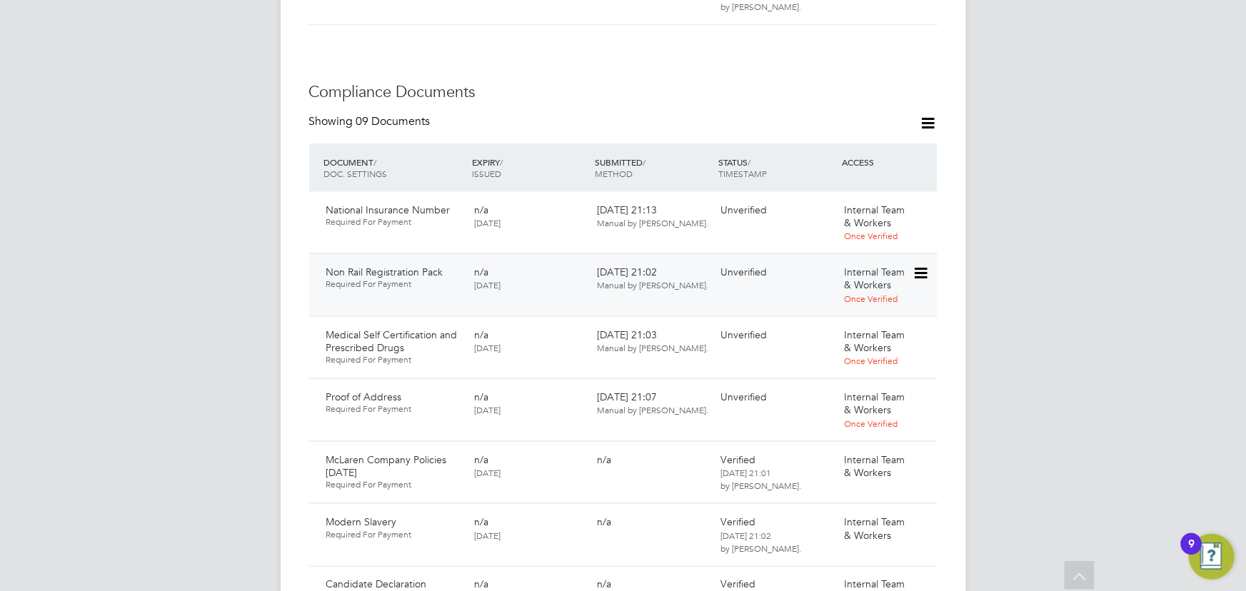
click at [927, 265] on icon at bounding box center [920, 273] width 14 height 17
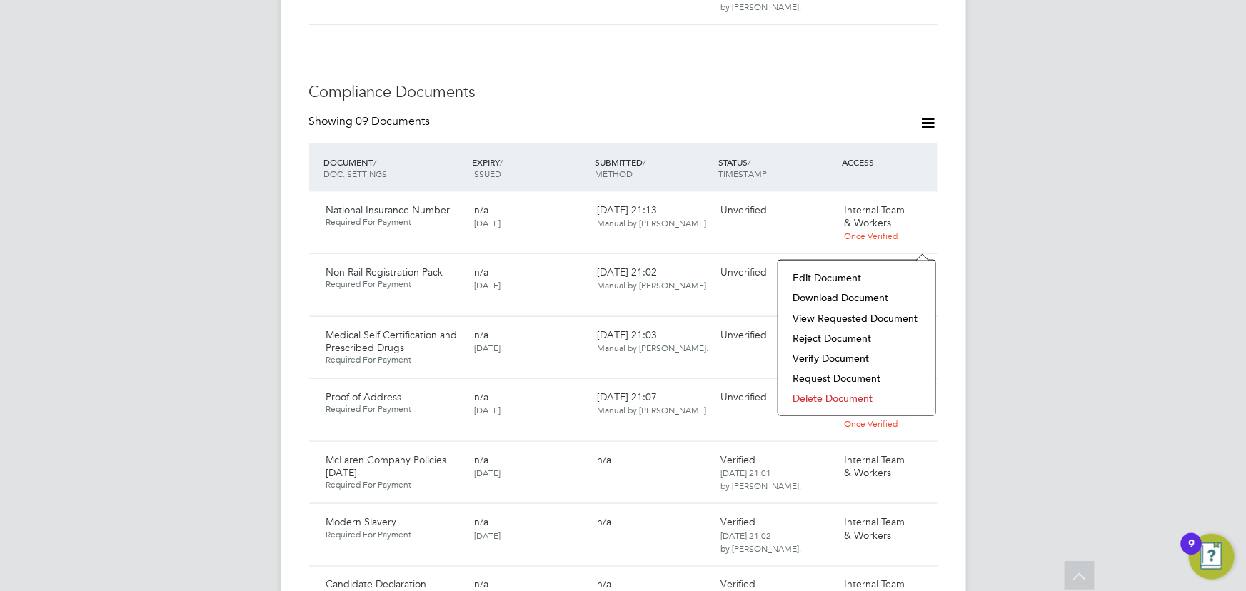
click at [871, 300] on li "Download Document" at bounding box center [857, 298] width 143 height 20
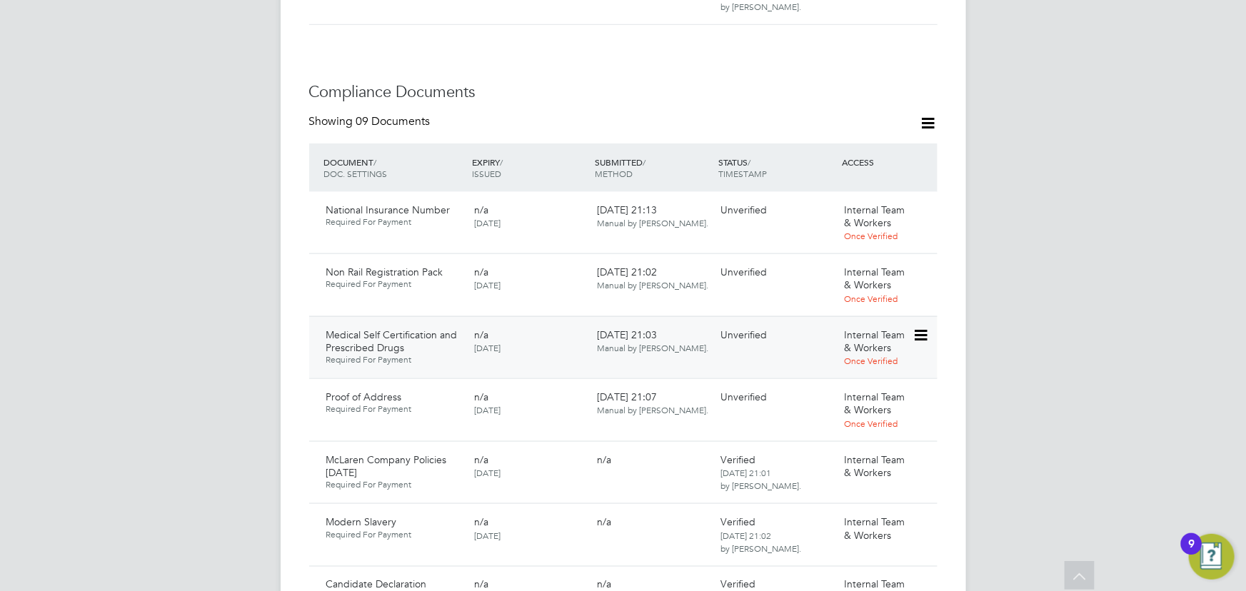
click at [924, 327] on icon at bounding box center [920, 335] width 14 height 17
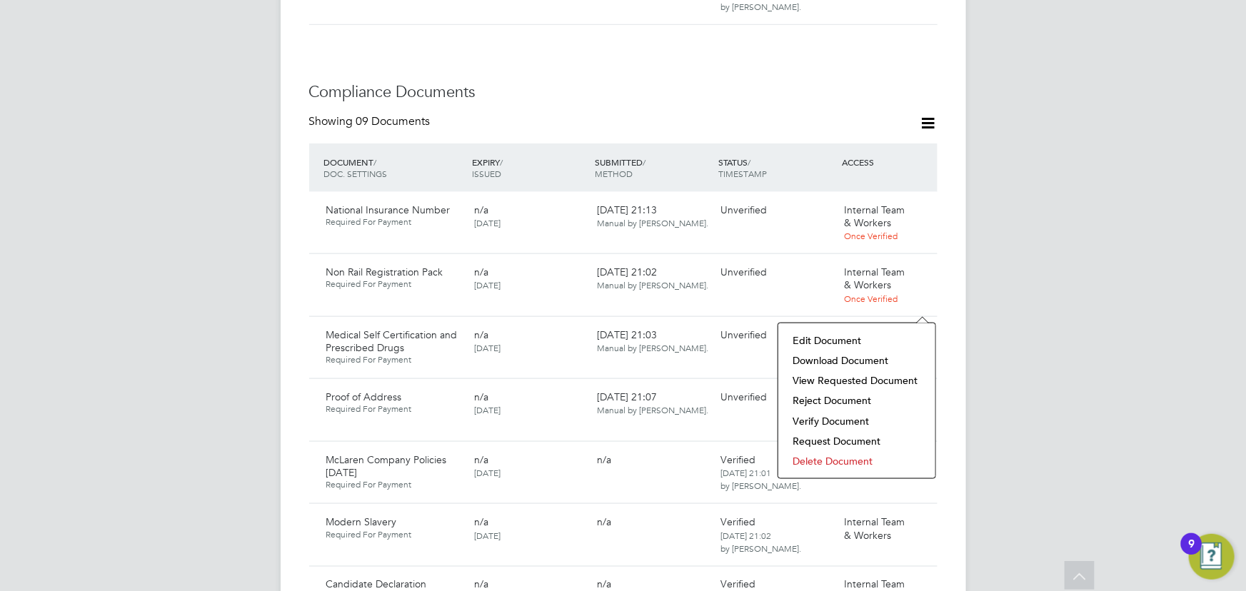
click at [859, 354] on li "Download Document" at bounding box center [857, 361] width 143 height 20
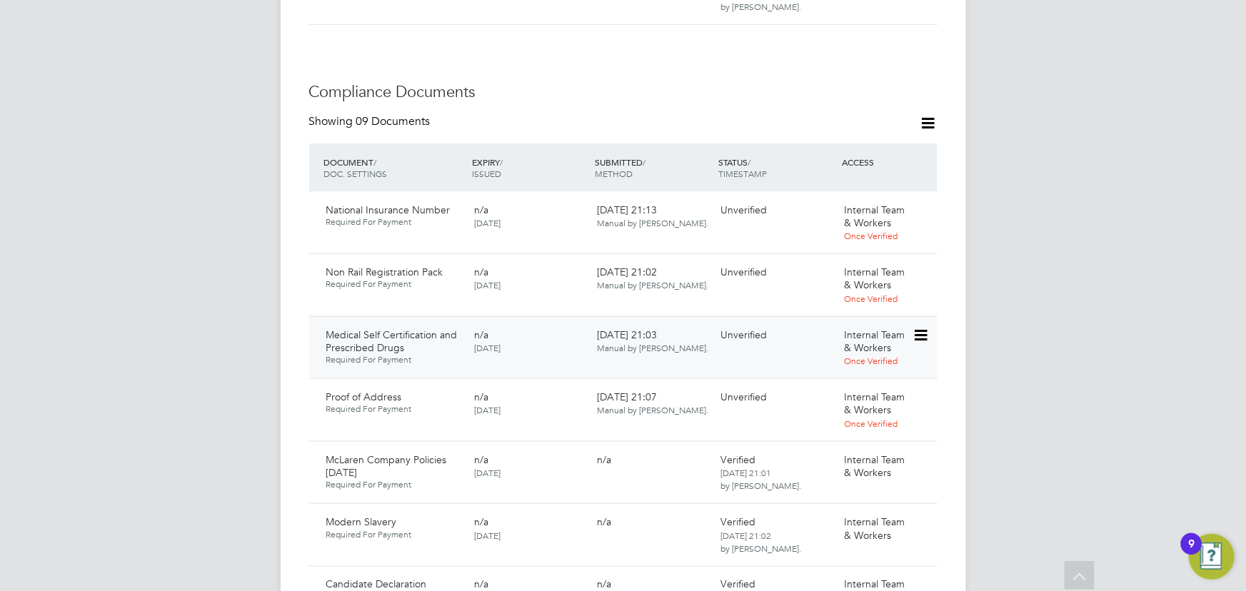
click at [926, 327] on icon at bounding box center [920, 335] width 14 height 17
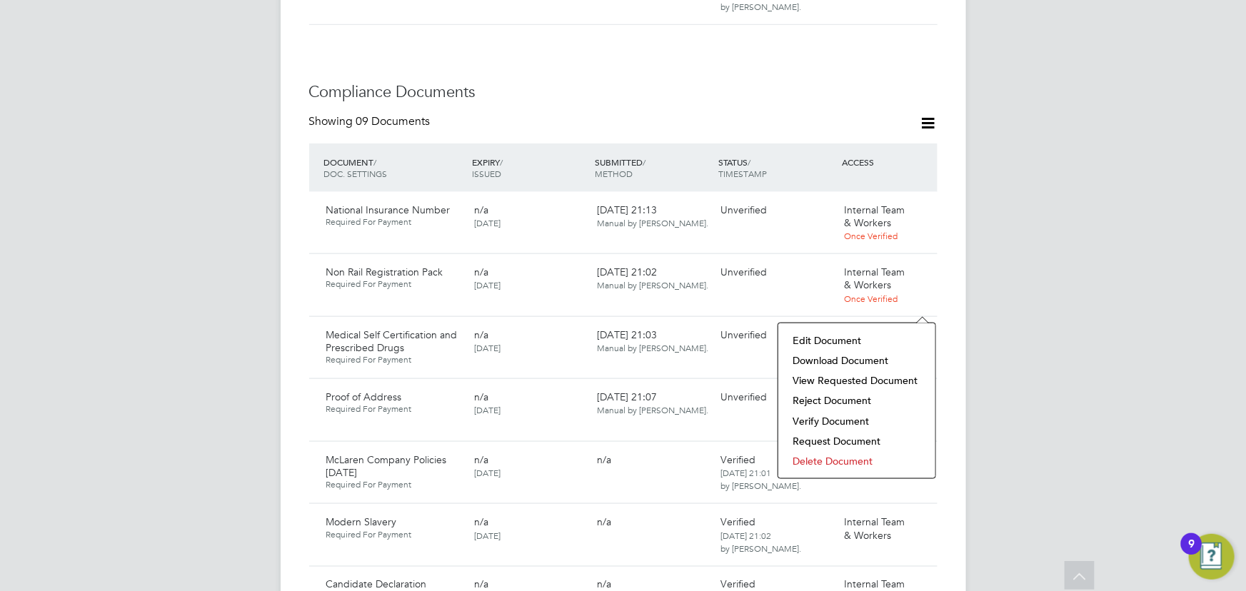
click at [829, 420] on li "Verify Document" at bounding box center [857, 421] width 143 height 20
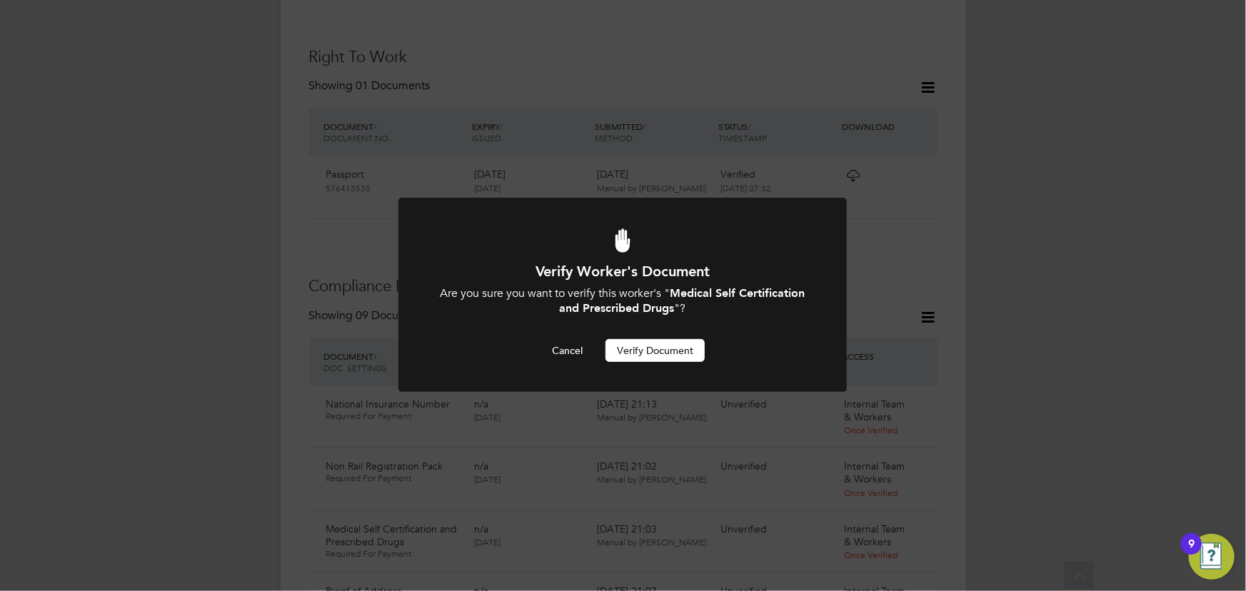
click at [681, 361] on button "Verify Document" at bounding box center [655, 350] width 99 height 23
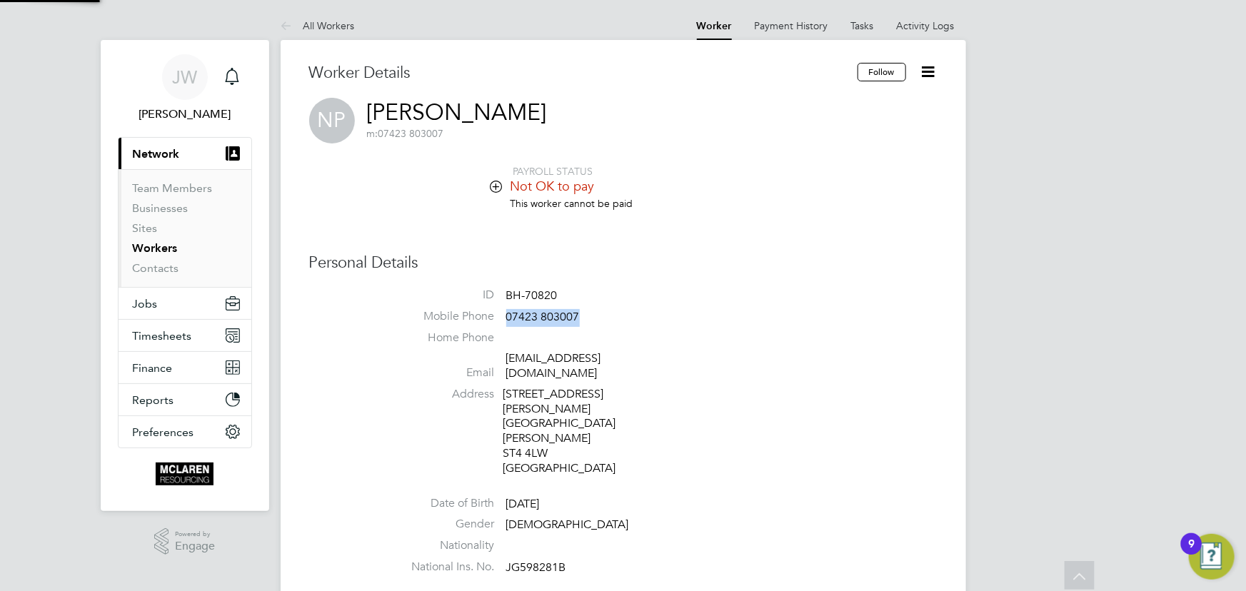
scroll to position [591, 0]
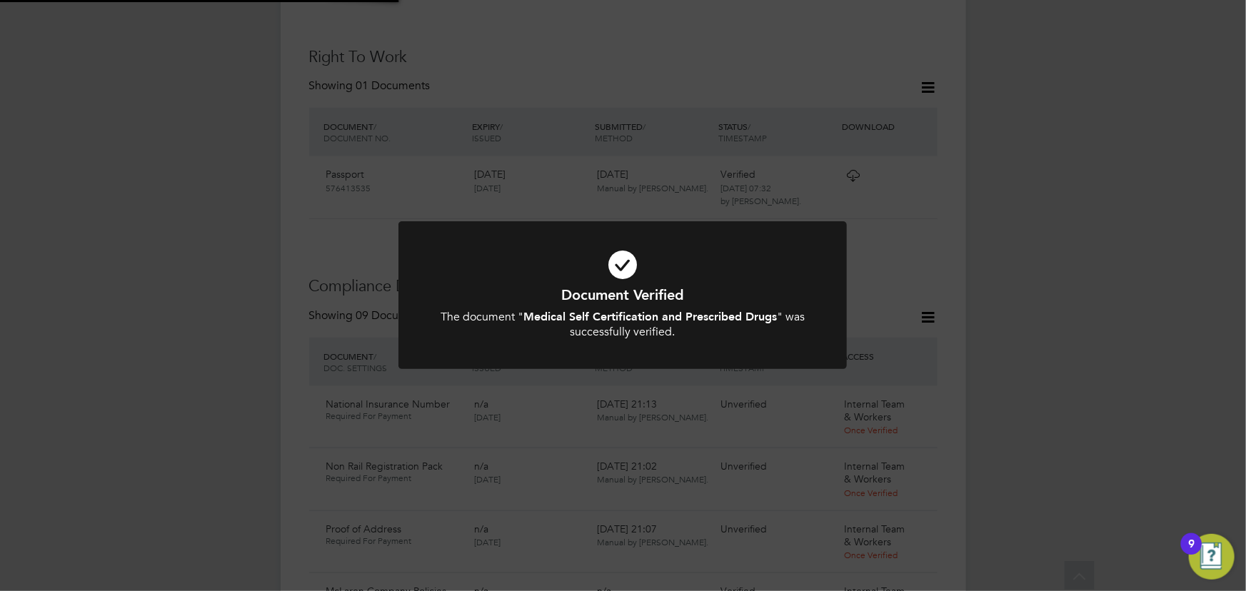
click at [985, 342] on div "Document Verified The document " Medical Self Certification and Prescribed Drug…" at bounding box center [623, 295] width 1246 height 591
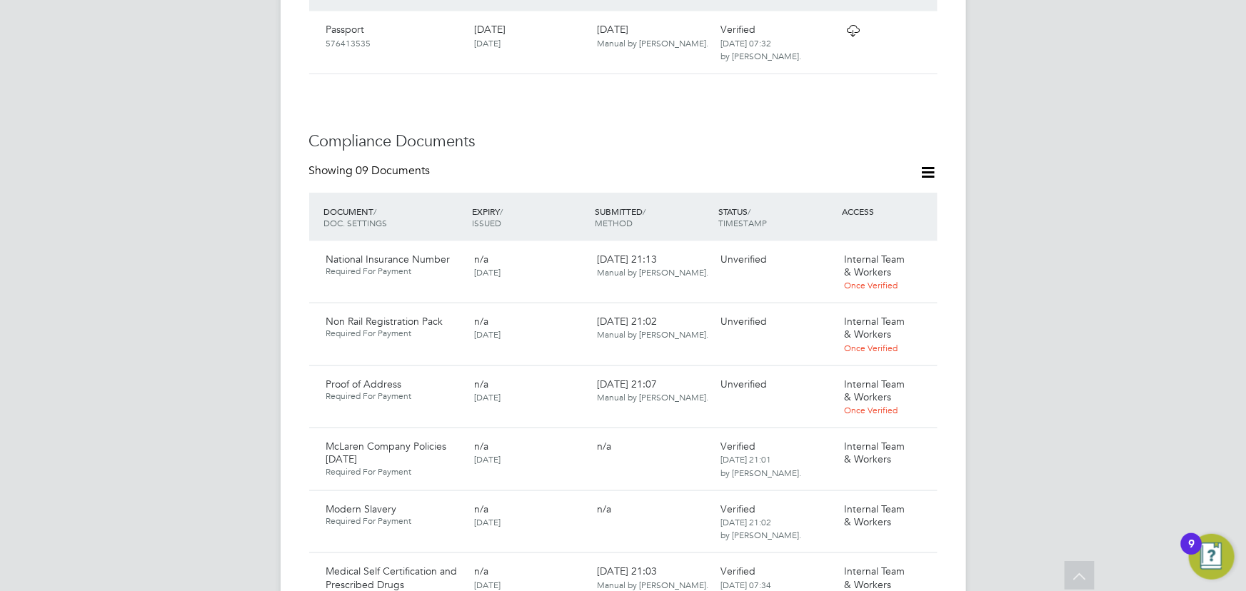
scroll to position [916, 0]
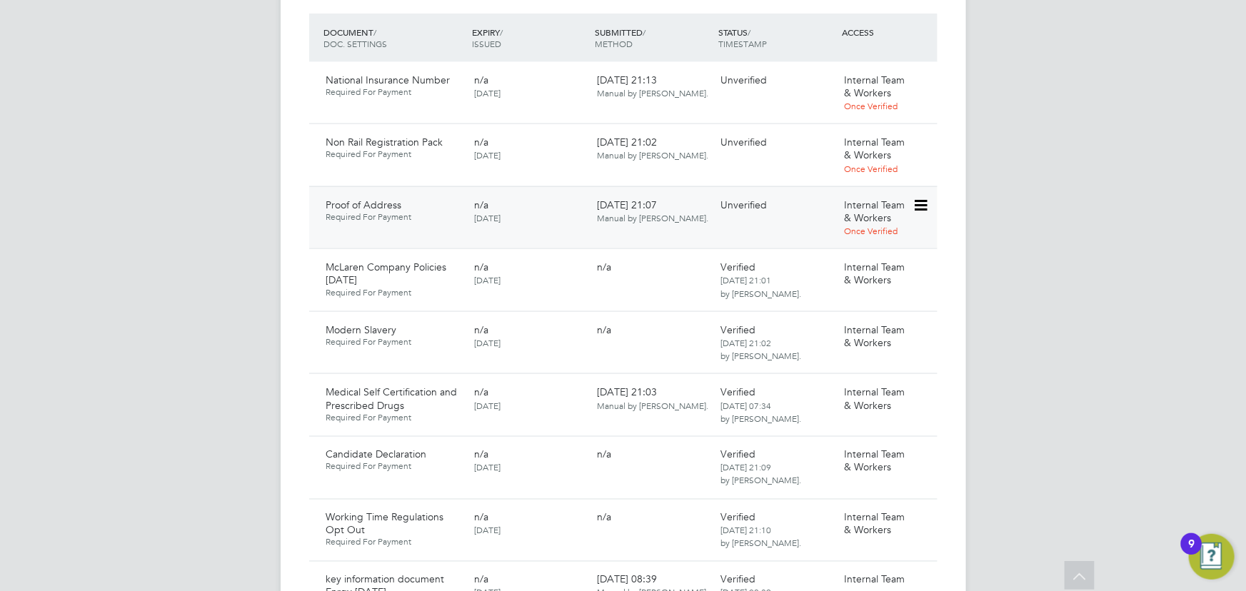
click at [923, 197] on icon at bounding box center [920, 205] width 14 height 17
click at [846, 226] on li "Download Document" at bounding box center [870, 231] width 114 height 20
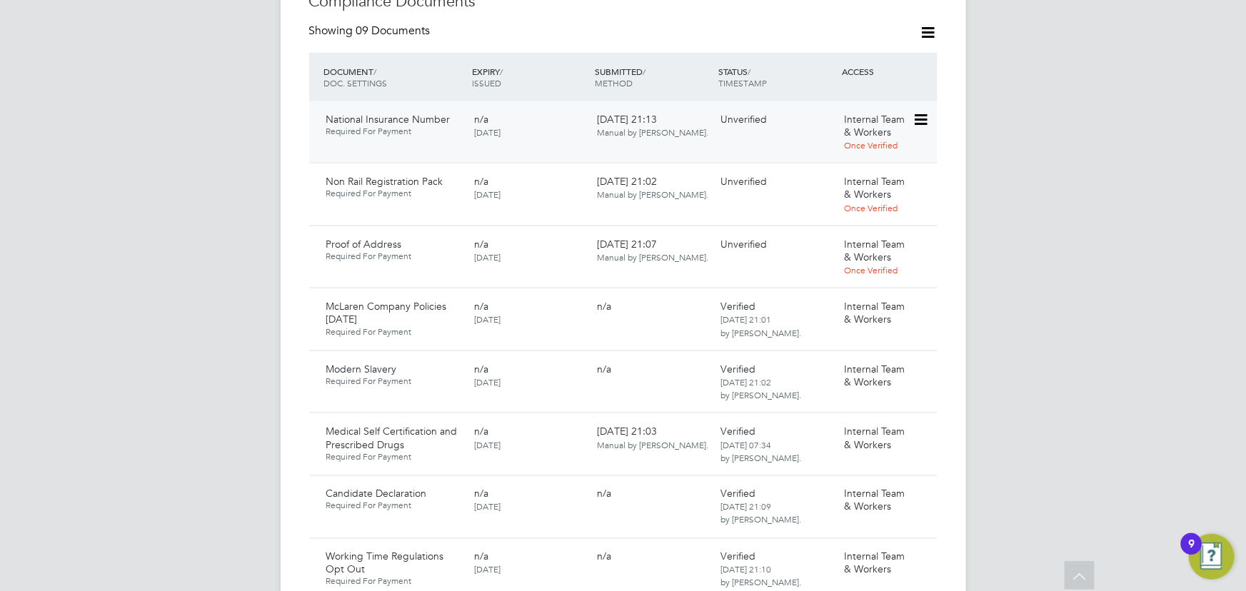
scroll to position [851, 0]
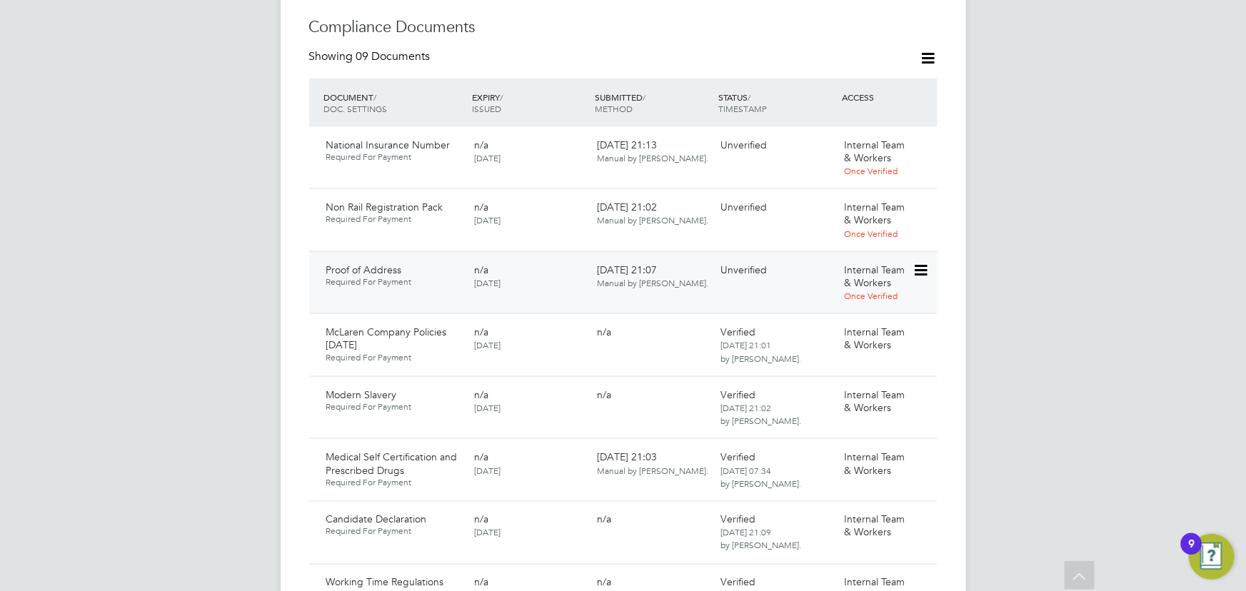
click at [918, 262] on icon at bounding box center [920, 270] width 14 height 17
click at [861, 338] on li "Verify Document" at bounding box center [870, 336] width 114 height 20
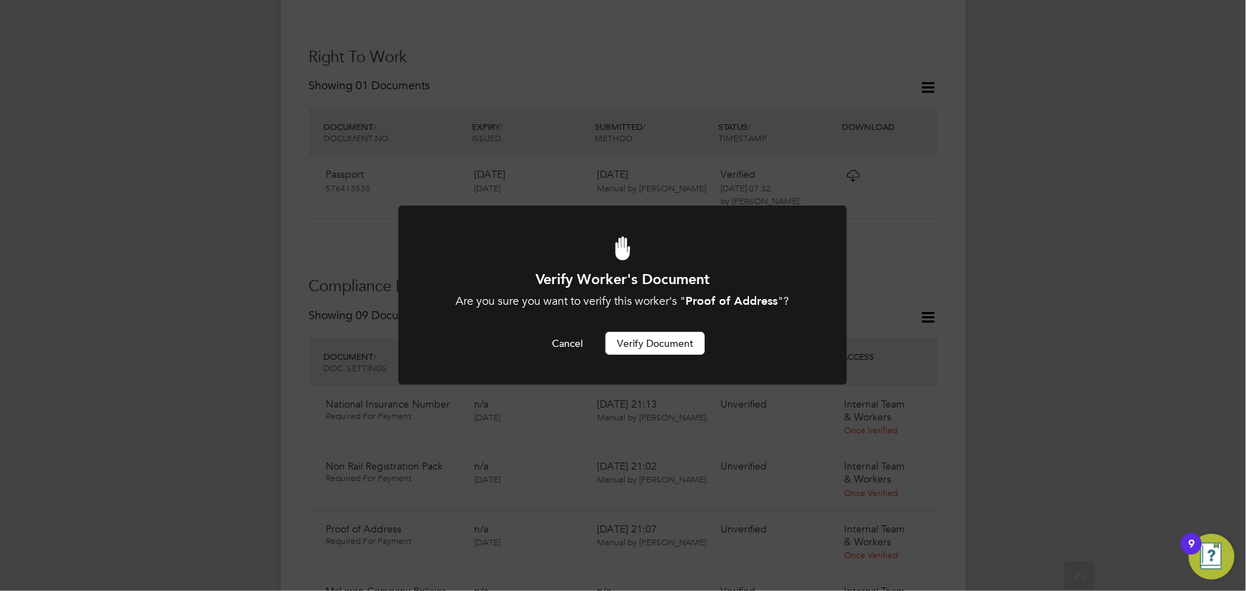
click at [685, 346] on button "Verify Document" at bounding box center [655, 343] width 99 height 23
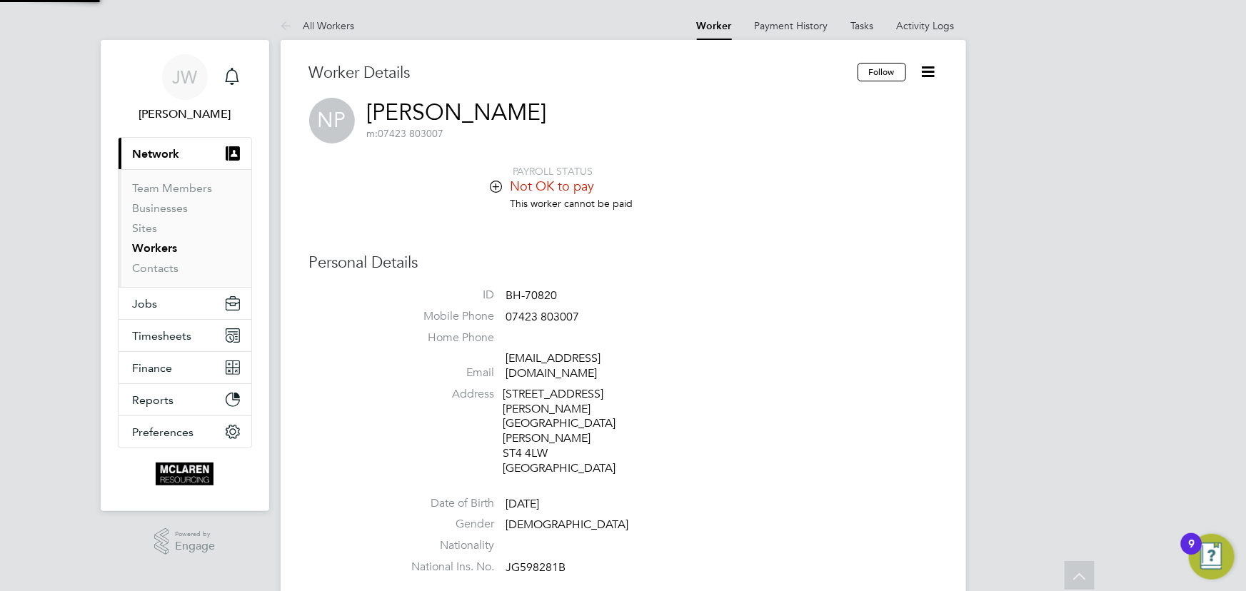
scroll to position [591, 0]
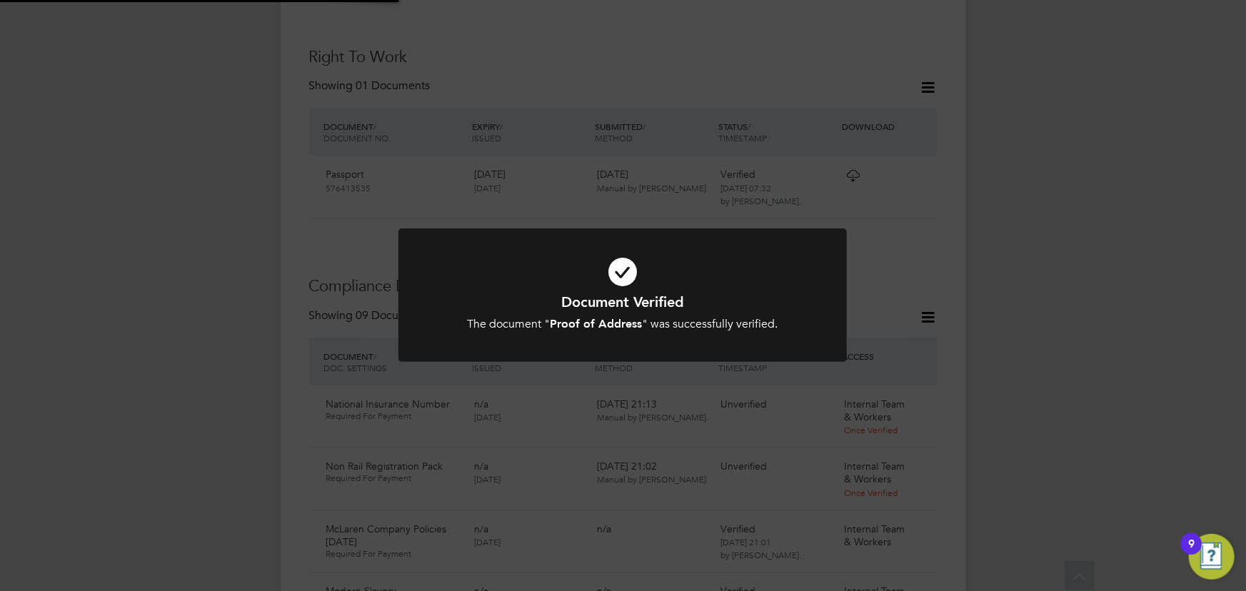
click at [1145, 225] on div "Document Verified The document " Proof of Address " was successfully verified. …" at bounding box center [623, 295] width 1246 height 591
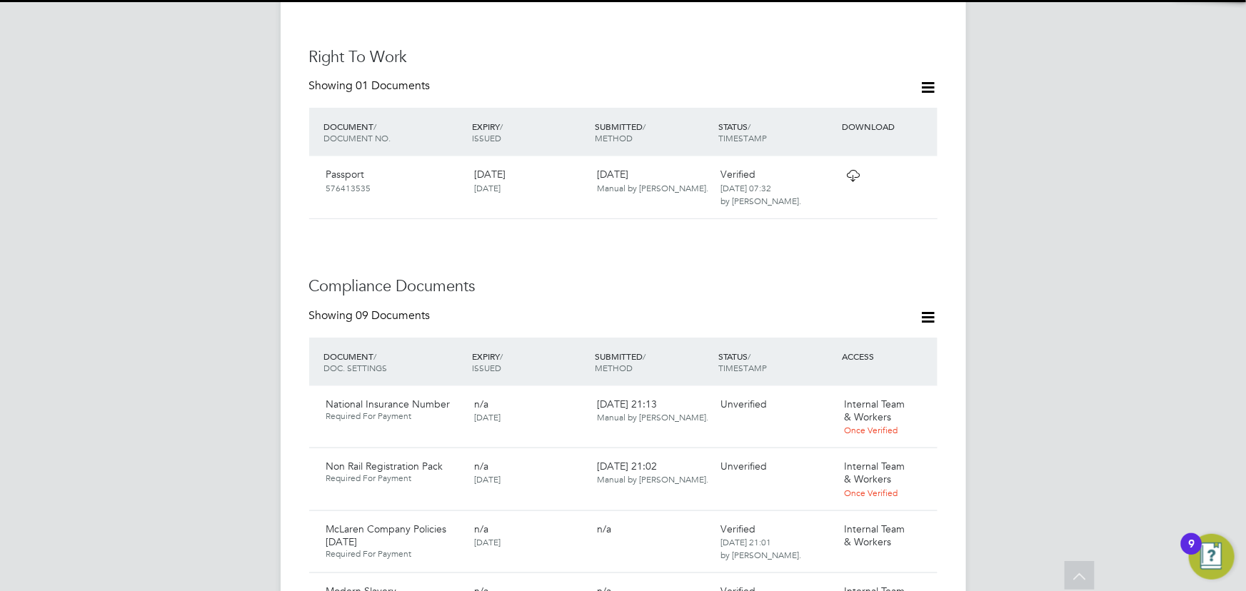
scroll to position [786, 0]
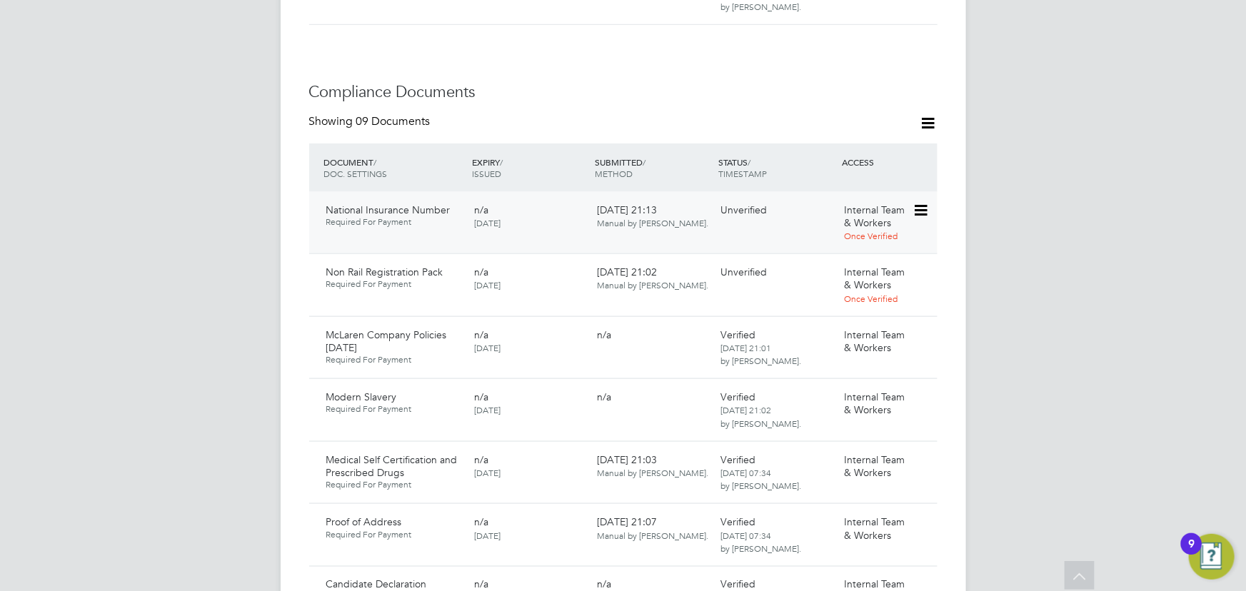
click at [923, 202] on icon at bounding box center [920, 210] width 14 height 17
click at [866, 235] on li "Download Document" at bounding box center [870, 236] width 114 height 20
click at [926, 202] on icon at bounding box center [920, 210] width 14 height 17
click at [835, 316] on li "Delete Document" at bounding box center [870, 316] width 114 height 20
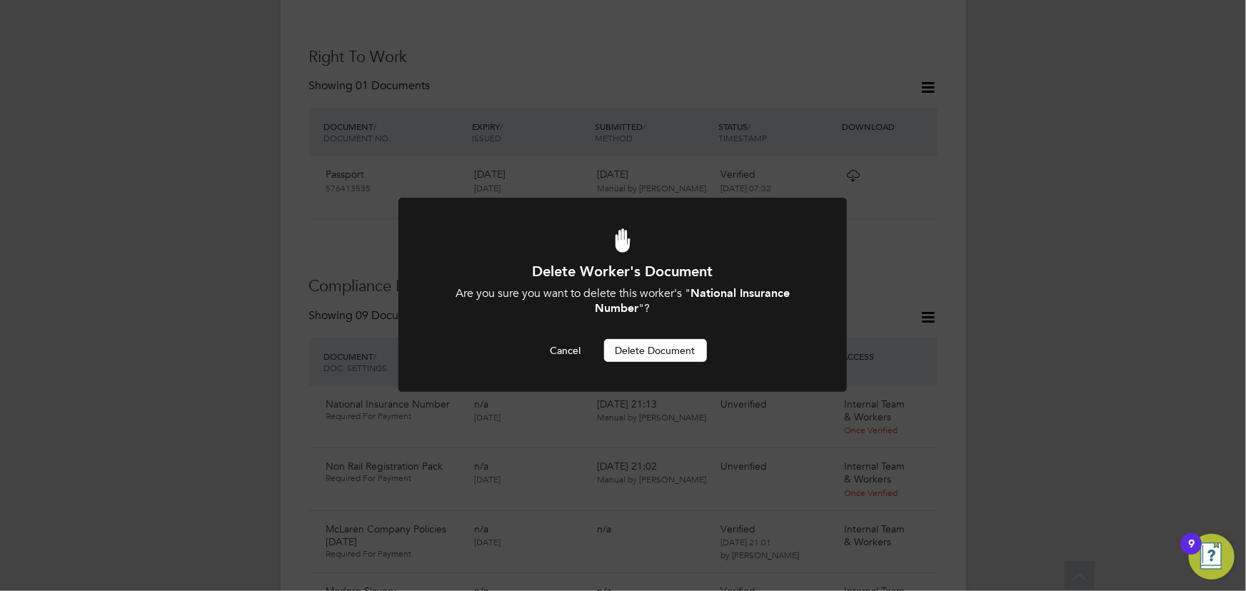
click at [671, 349] on button "Delete Document" at bounding box center [655, 350] width 103 height 23
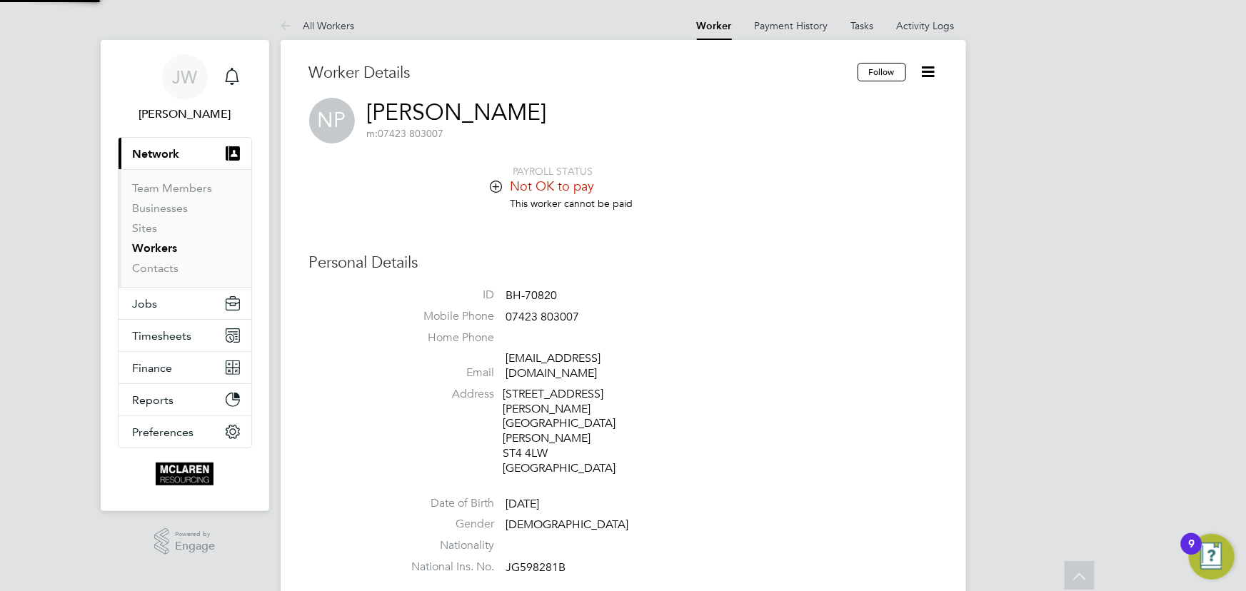
scroll to position [591, 0]
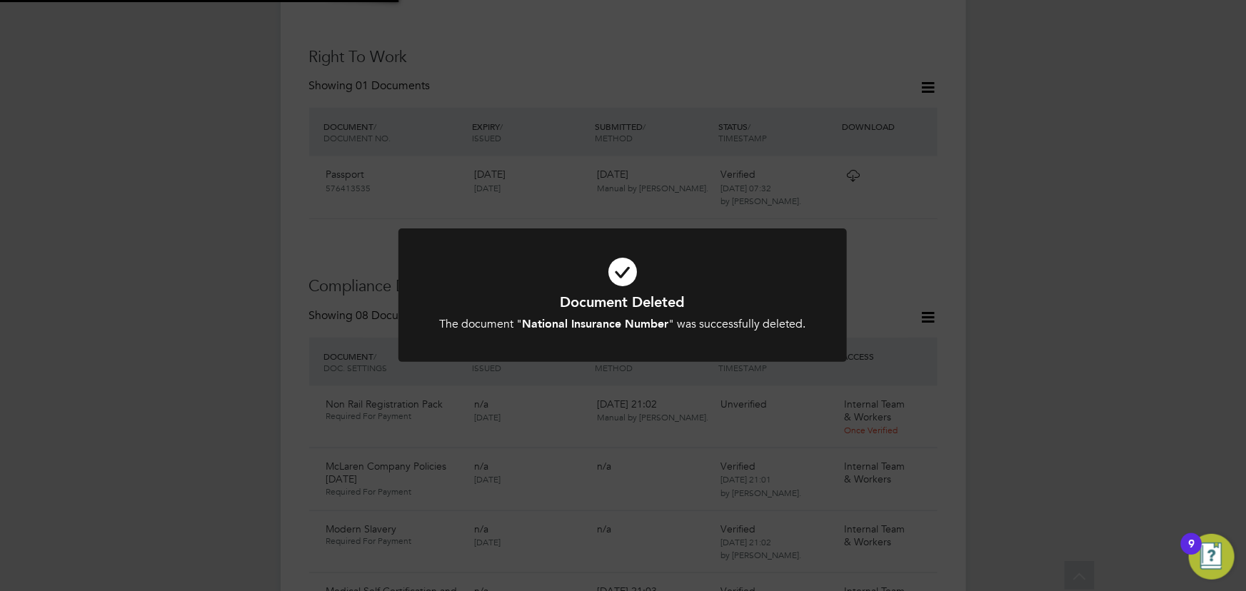
click at [1152, 266] on div "Document Deleted The document " National Insurance Number " was successfully de…" at bounding box center [623, 295] width 1246 height 591
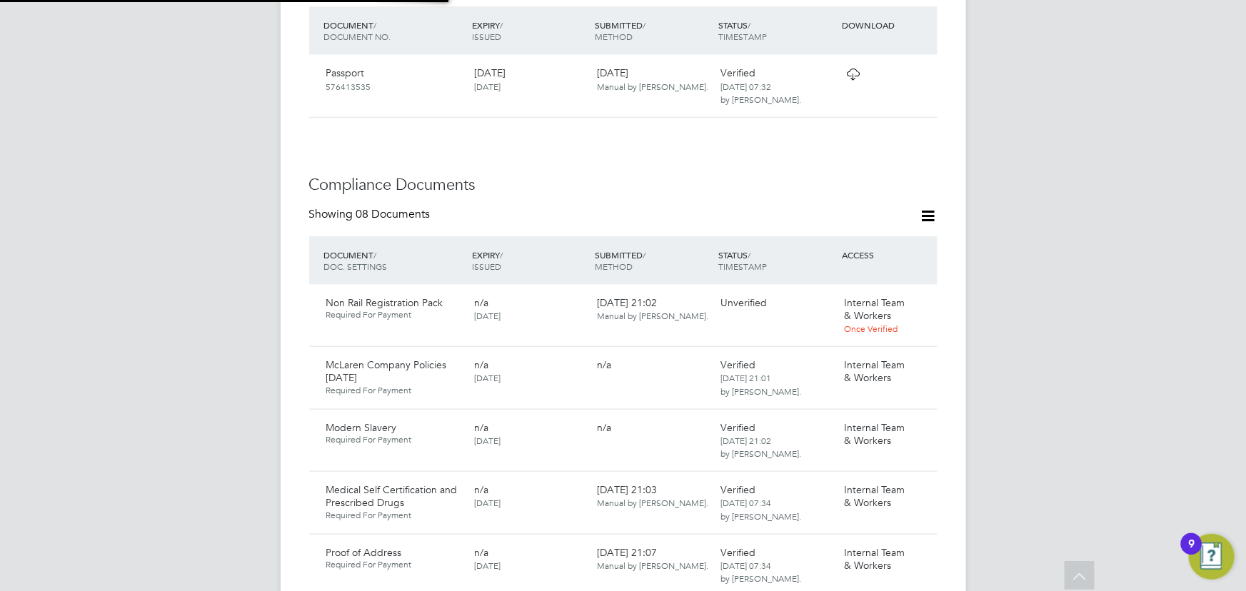
scroll to position [786, 0]
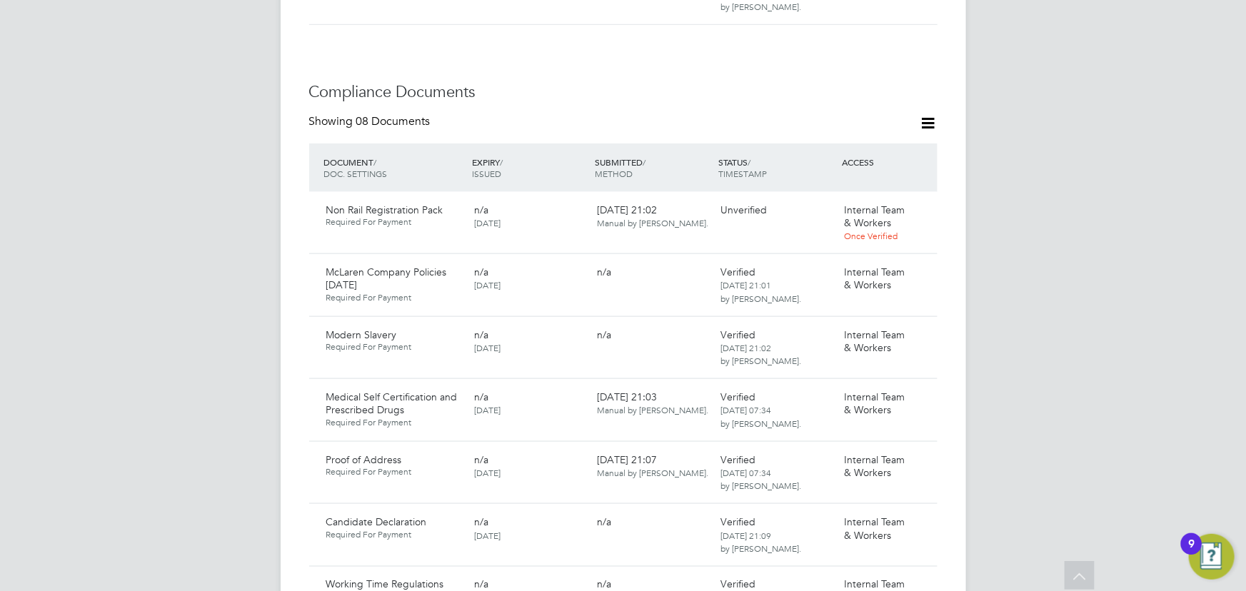
click at [923, 114] on icon at bounding box center [929, 123] width 18 height 18
click at [883, 129] on li "Document Settings" at bounding box center [882, 128] width 105 height 20
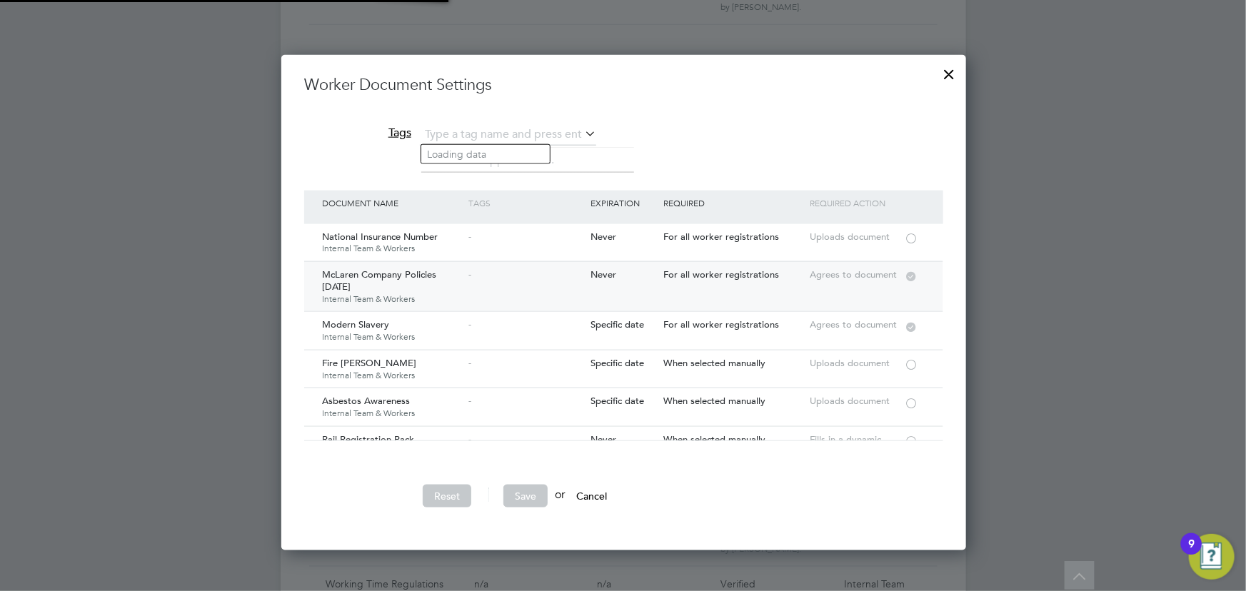
scroll to position [495, 686]
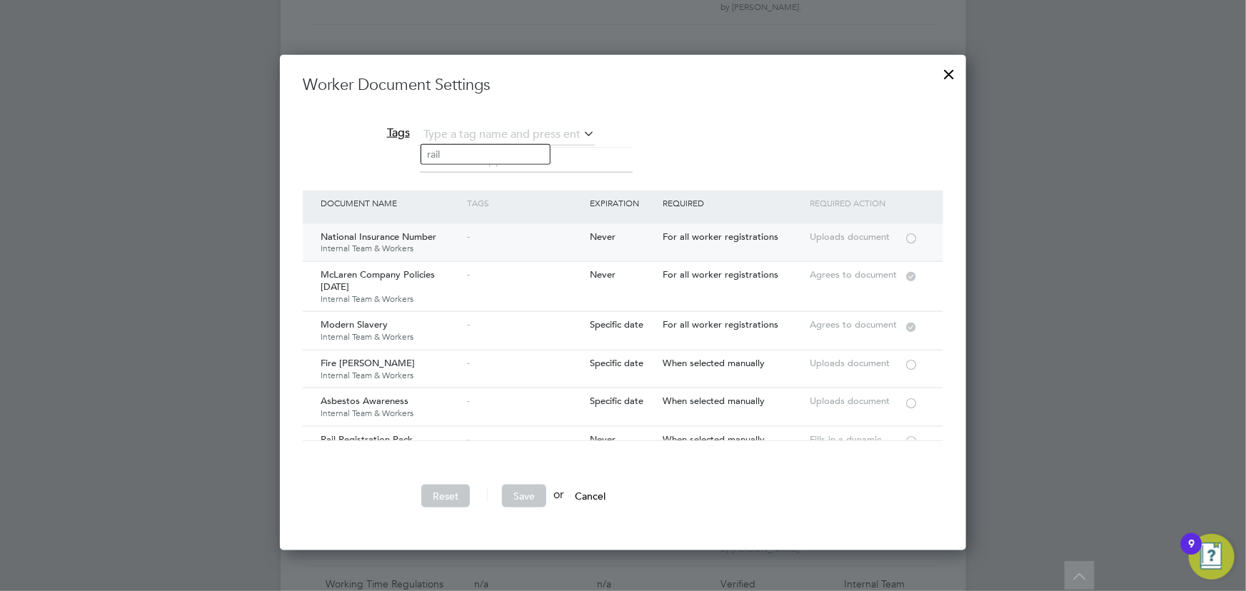
click at [907, 234] on div at bounding box center [911, 237] width 14 height 11
click at [538, 493] on button "Save" at bounding box center [524, 496] width 44 height 23
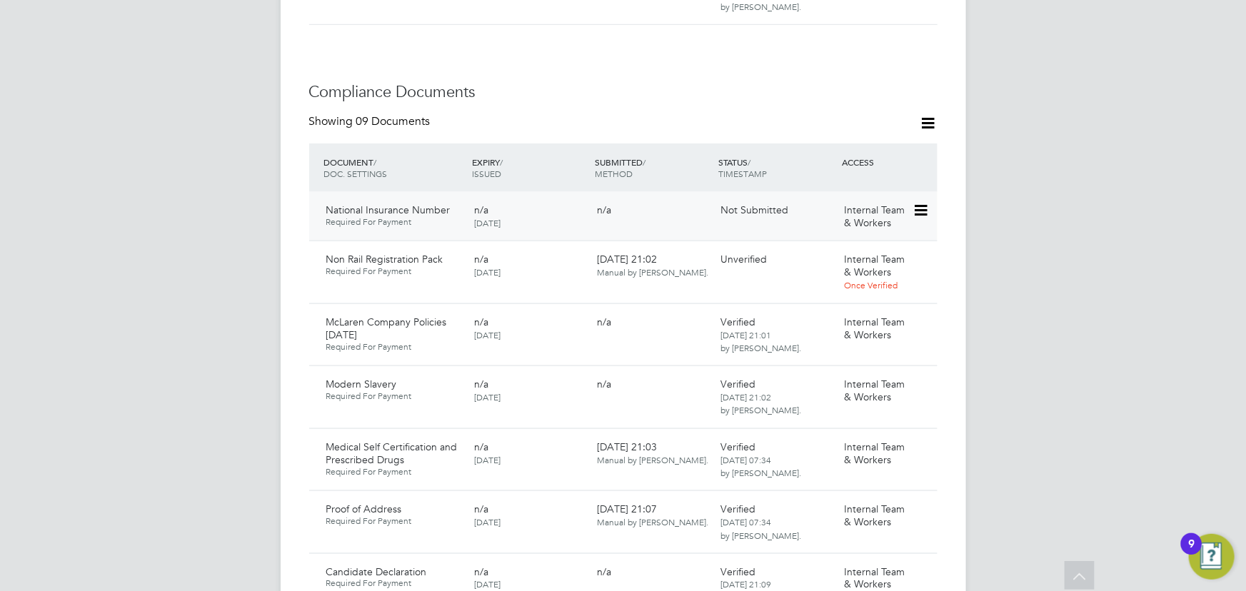
click at [927, 202] on icon at bounding box center [920, 210] width 14 height 17
click at [882, 236] on li "Submit Document" at bounding box center [874, 236] width 106 height 20
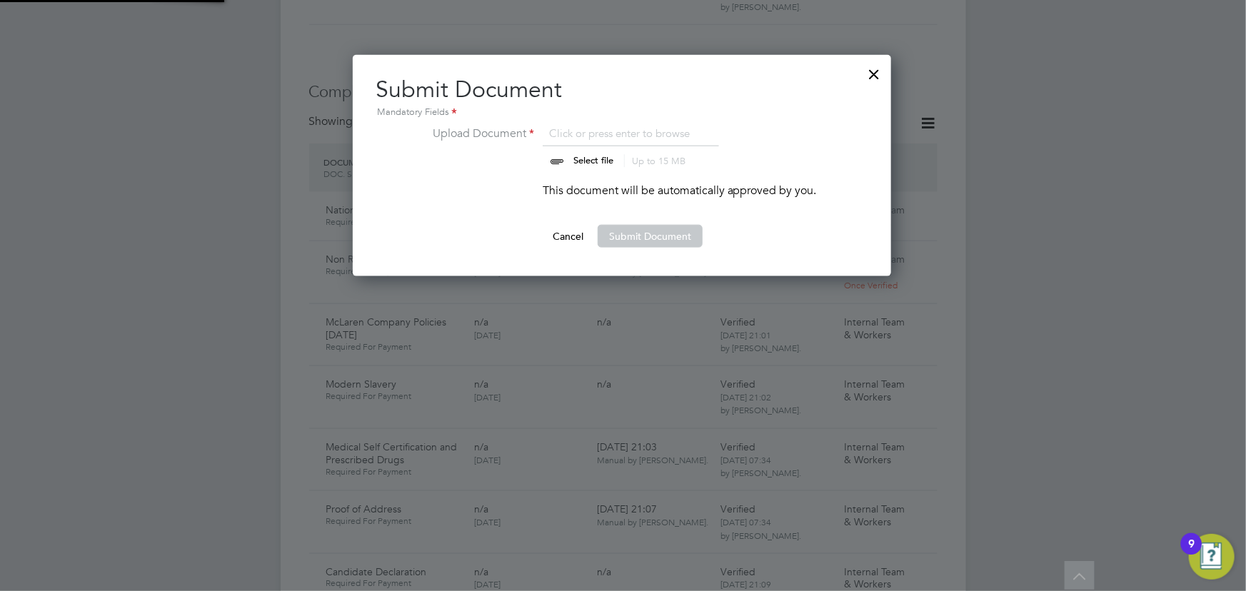
scroll to position [221, 540]
click at [594, 158] on input "file" at bounding box center [607, 146] width 224 height 43
type input "C:\fakepath\nathaniel proof of NI.jpg"
click at [653, 246] on button "Submit Document" at bounding box center [650, 236] width 105 height 23
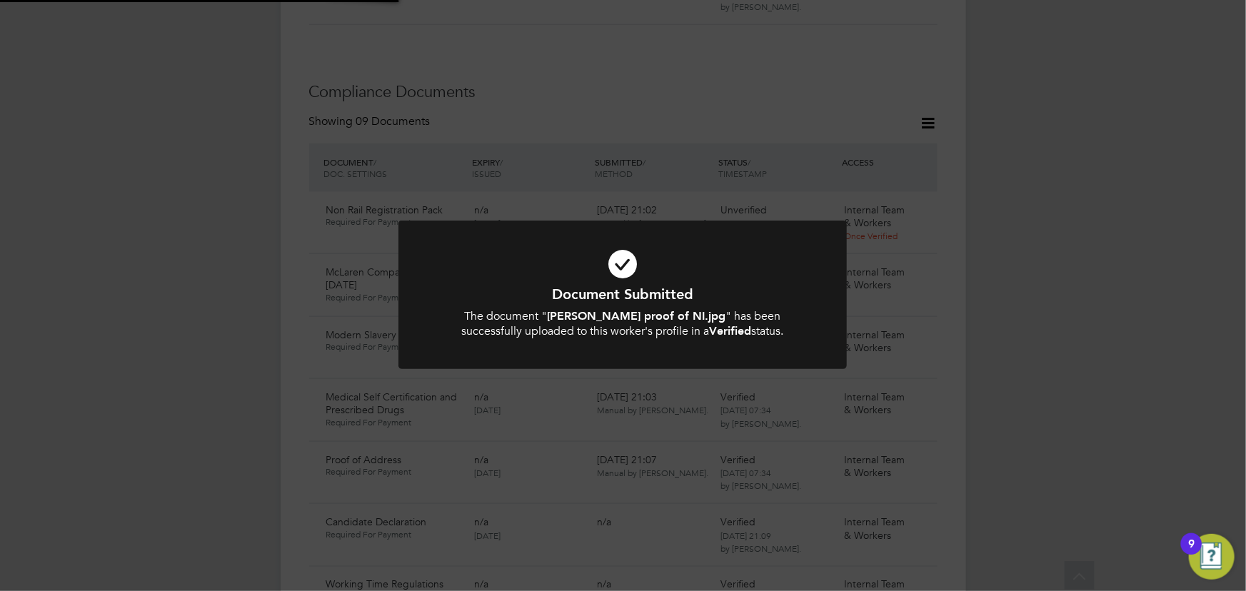
click at [1119, 252] on div "Document Submitted The document " nathaniel proof of NI.jpg " has been successf…" at bounding box center [623, 295] width 1246 height 591
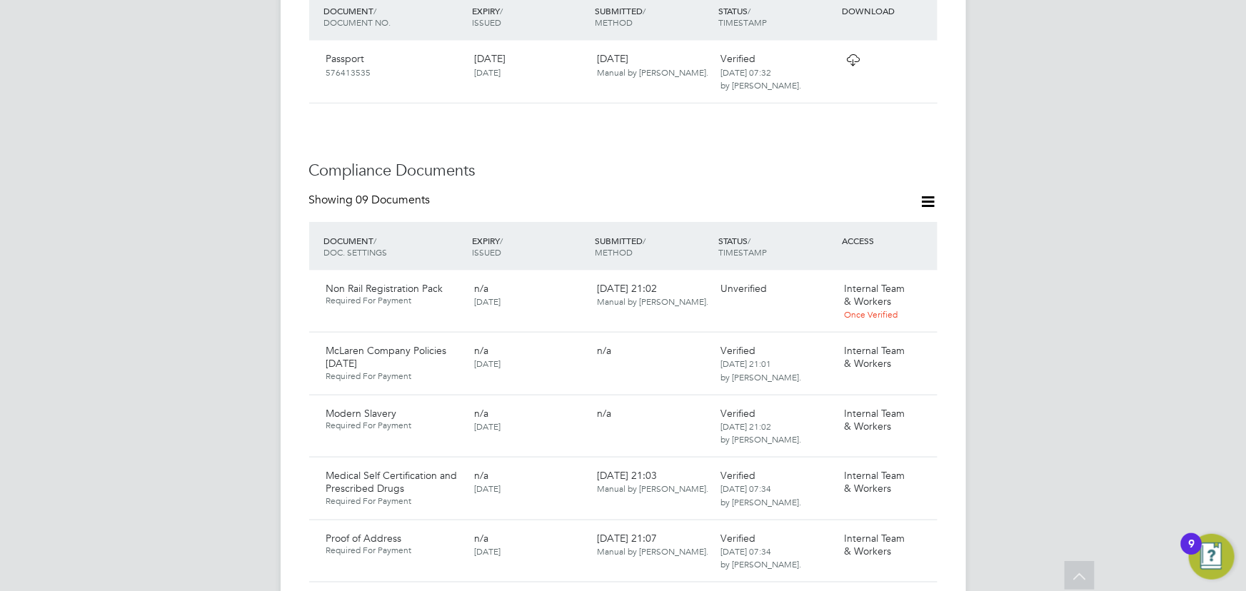
scroll to position [714, 0]
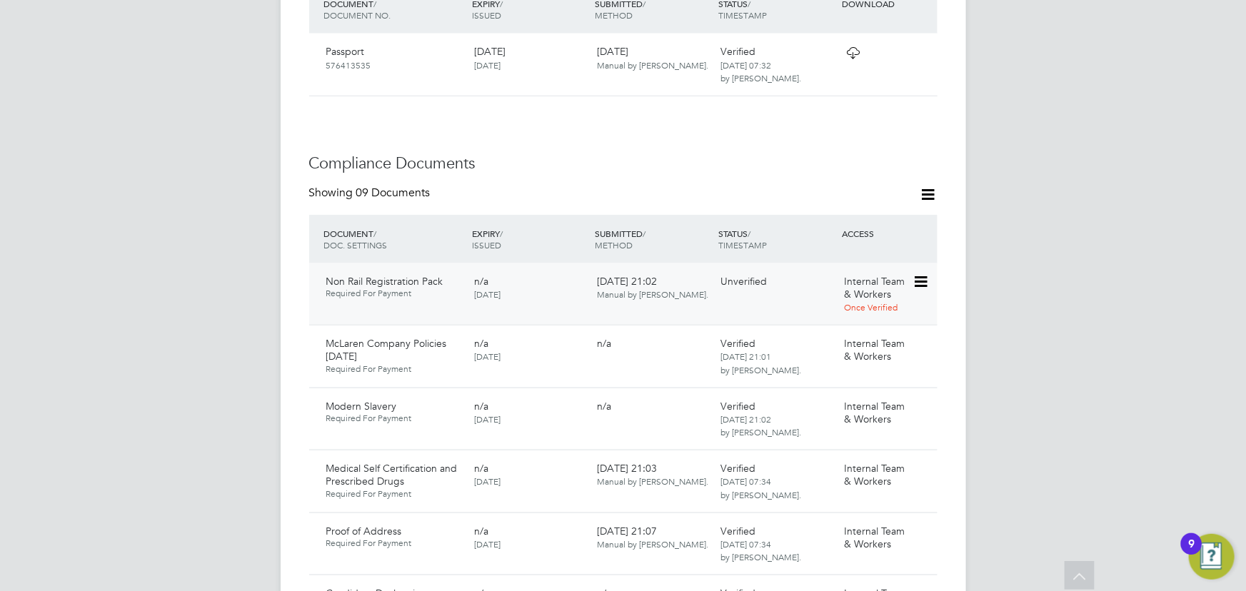
click at [927, 274] on icon at bounding box center [920, 282] width 14 height 17
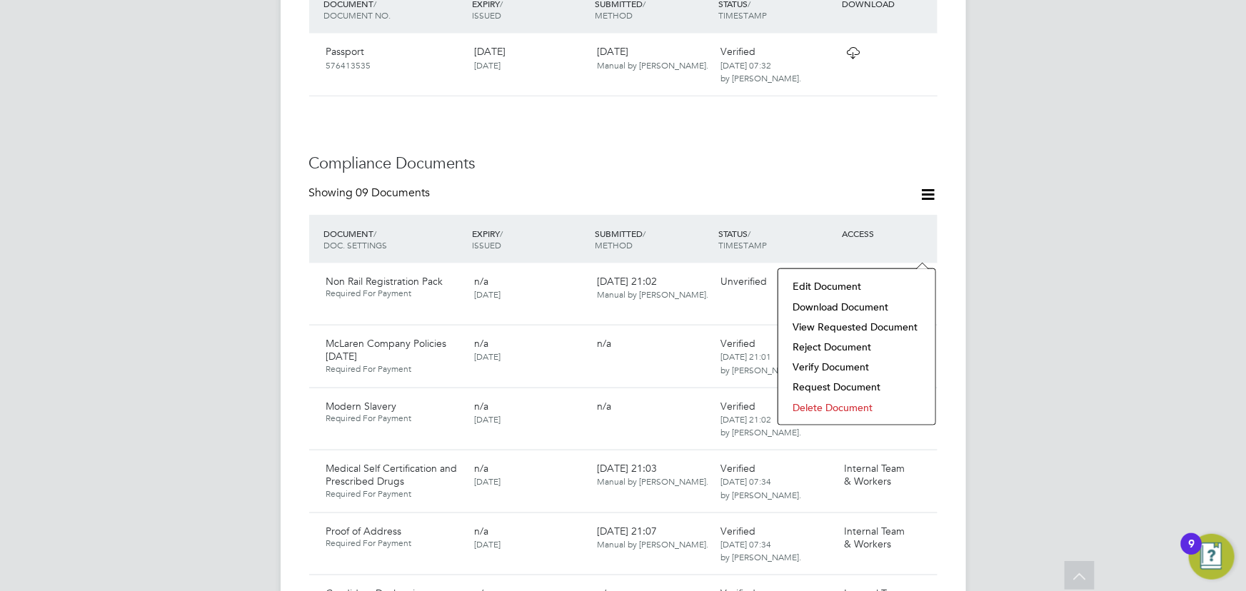
click at [865, 307] on li "Download Document" at bounding box center [857, 307] width 143 height 20
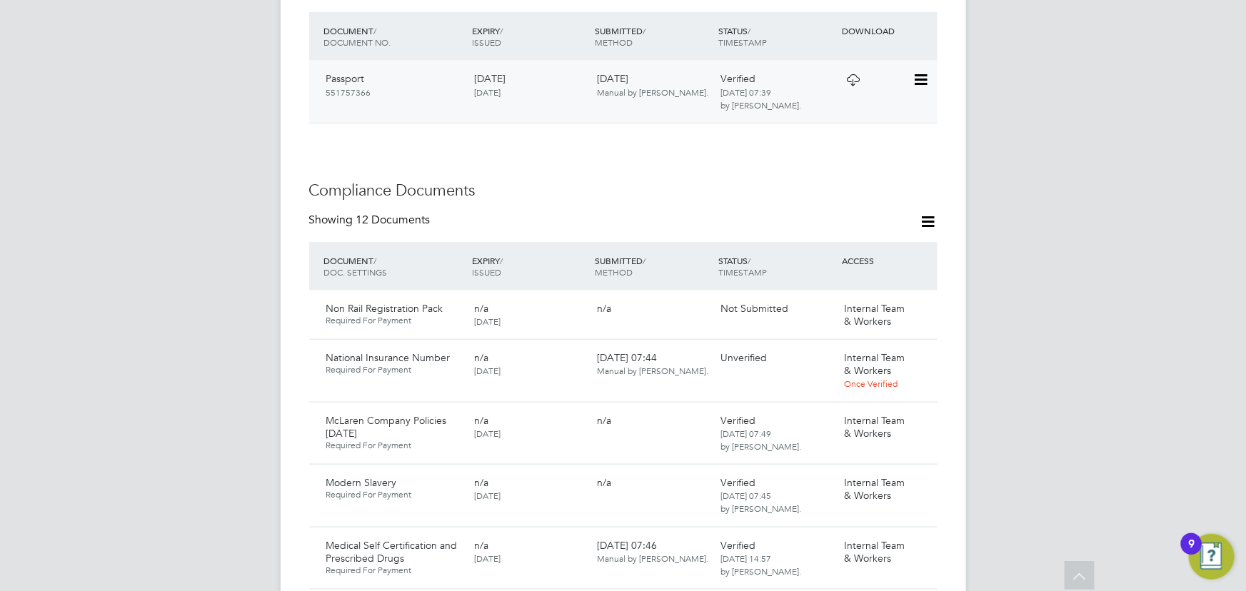
scroll to position [843, 0]
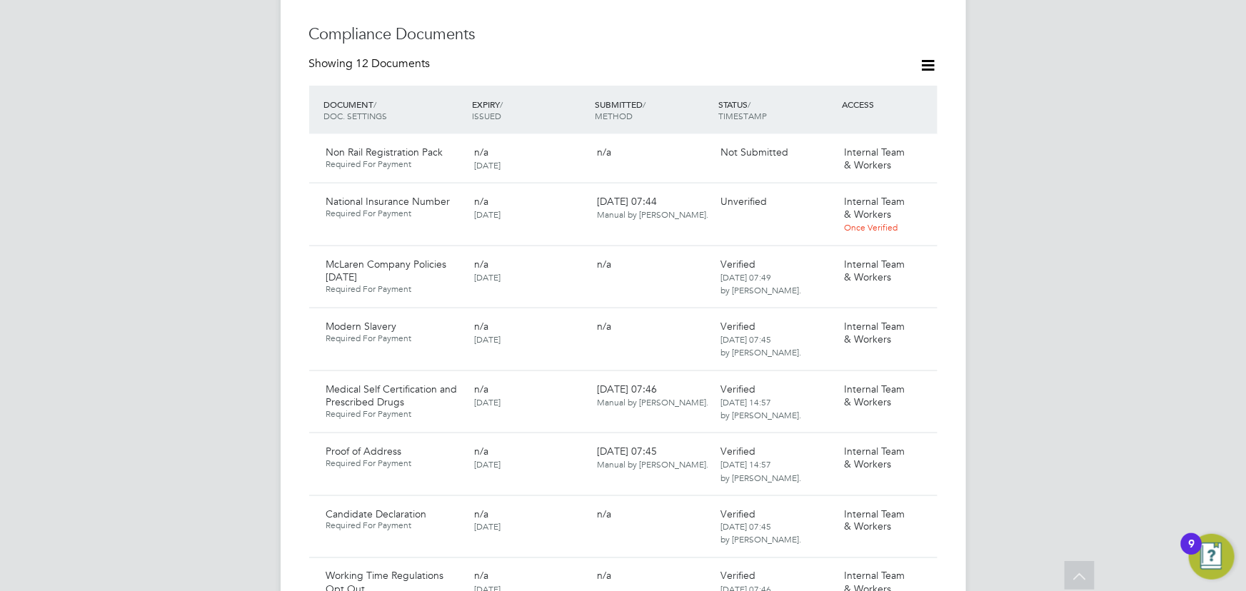
drag, startPoint x: 914, startPoint y: 174, endPoint x: 897, endPoint y: 191, distance: 24.7
click at [937, 194] on icon at bounding box center [944, 202] width 14 height 17
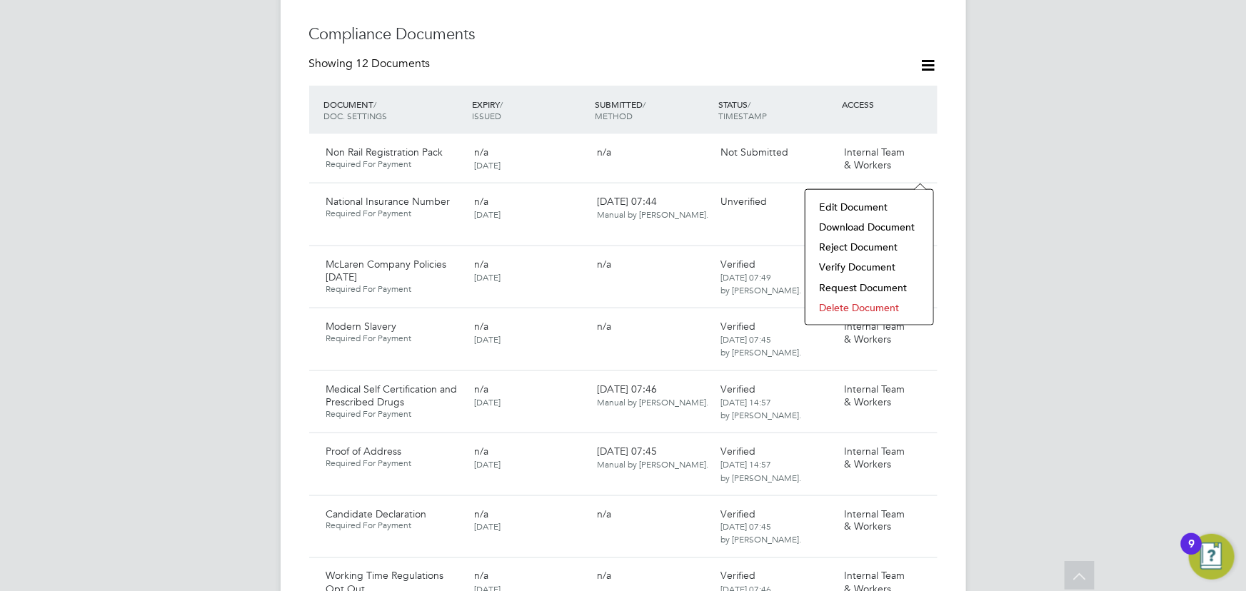
click at [878, 221] on li "Download Document" at bounding box center [870, 227] width 114 height 20
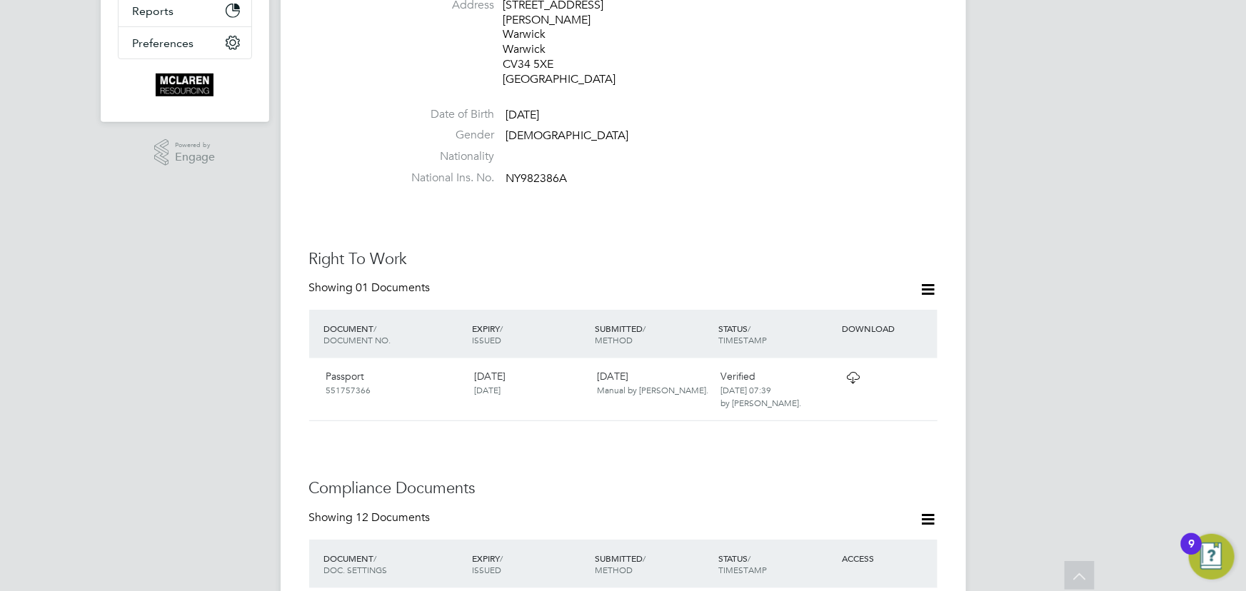
scroll to position [778, 0]
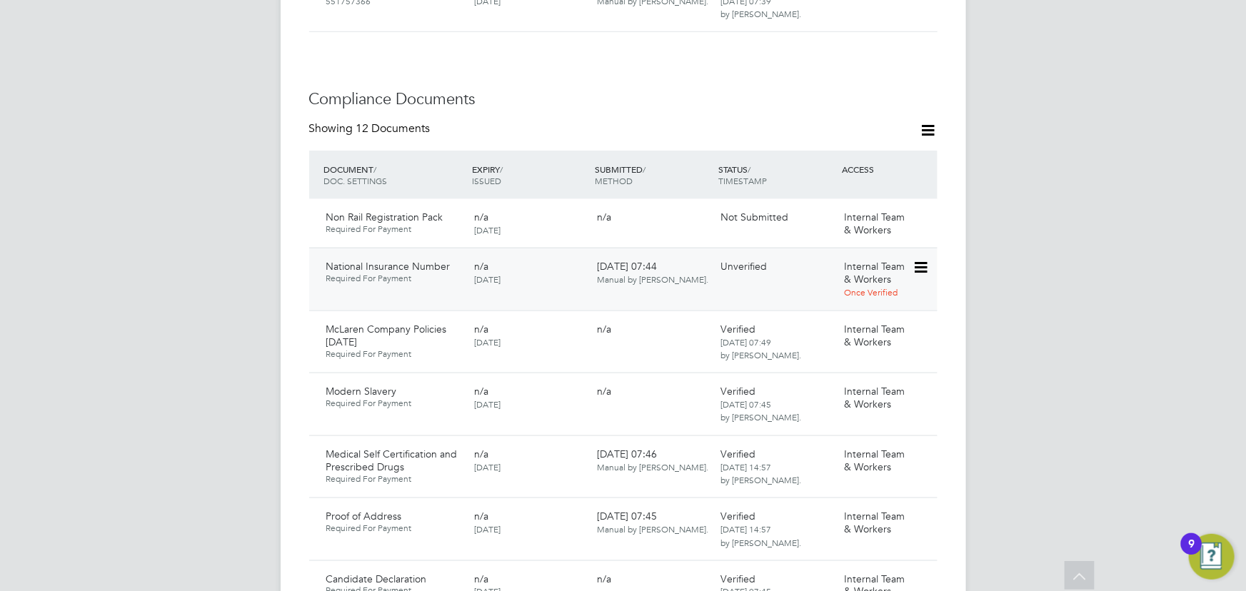
click at [915, 259] on icon at bounding box center [920, 267] width 14 height 17
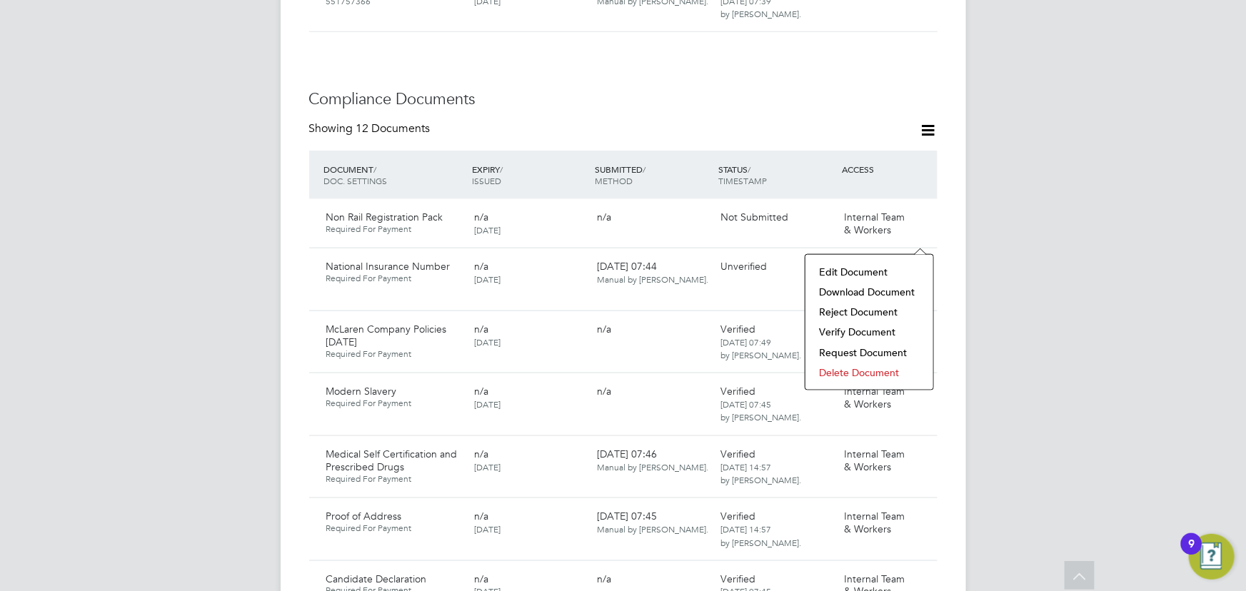
click at [864, 286] on li "Download Document" at bounding box center [870, 292] width 114 height 20
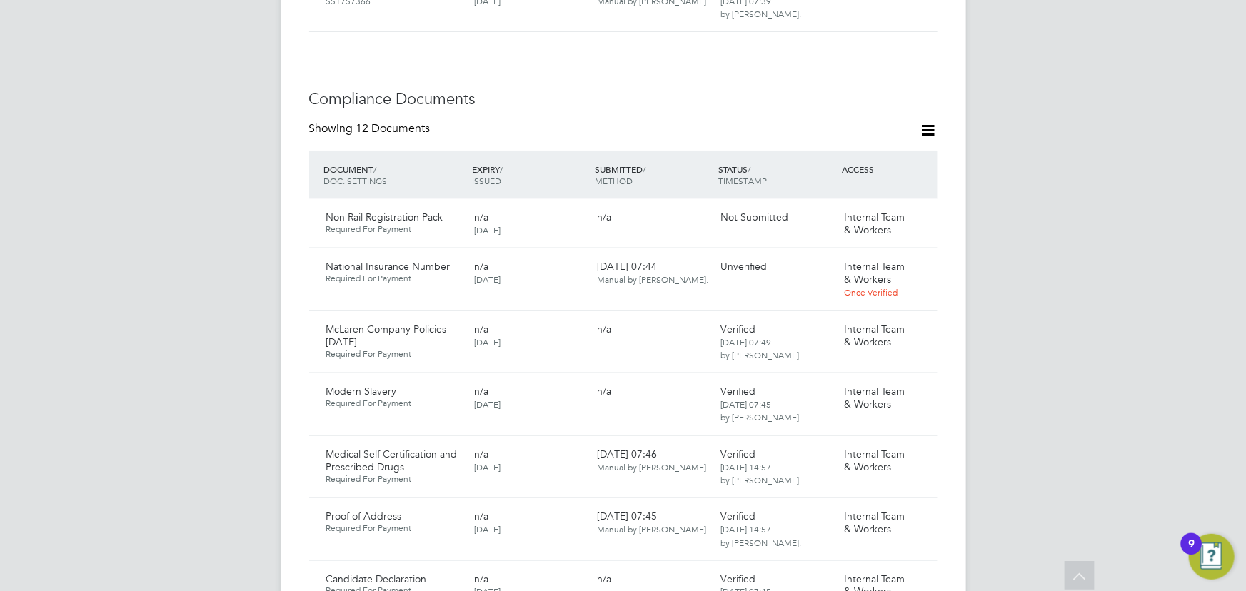
click at [321, 254] on div "National Insurance Number Required For Payment" at bounding box center [395, 272] width 148 height 36
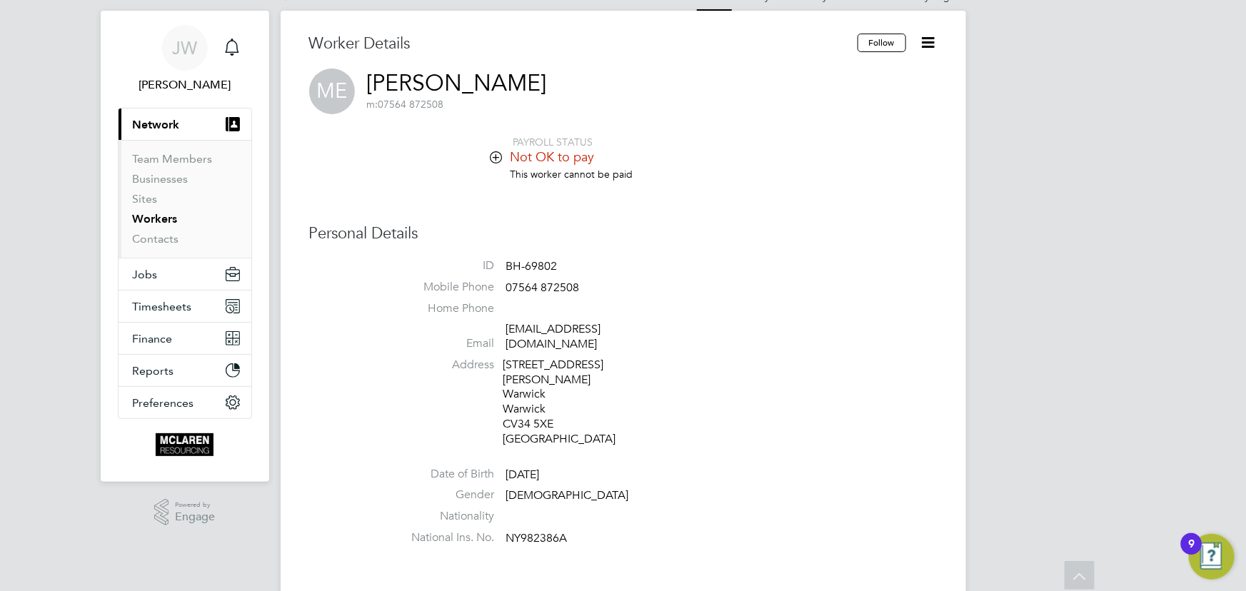
scroll to position [0, 0]
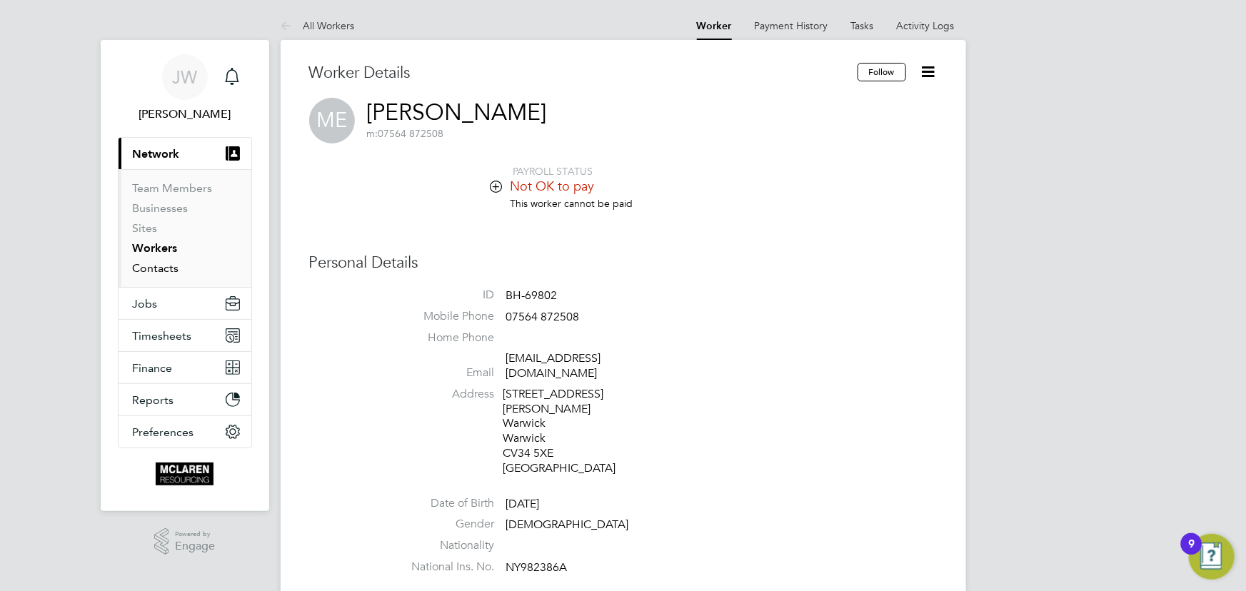
click at [145, 267] on link "Contacts" at bounding box center [156, 268] width 46 height 14
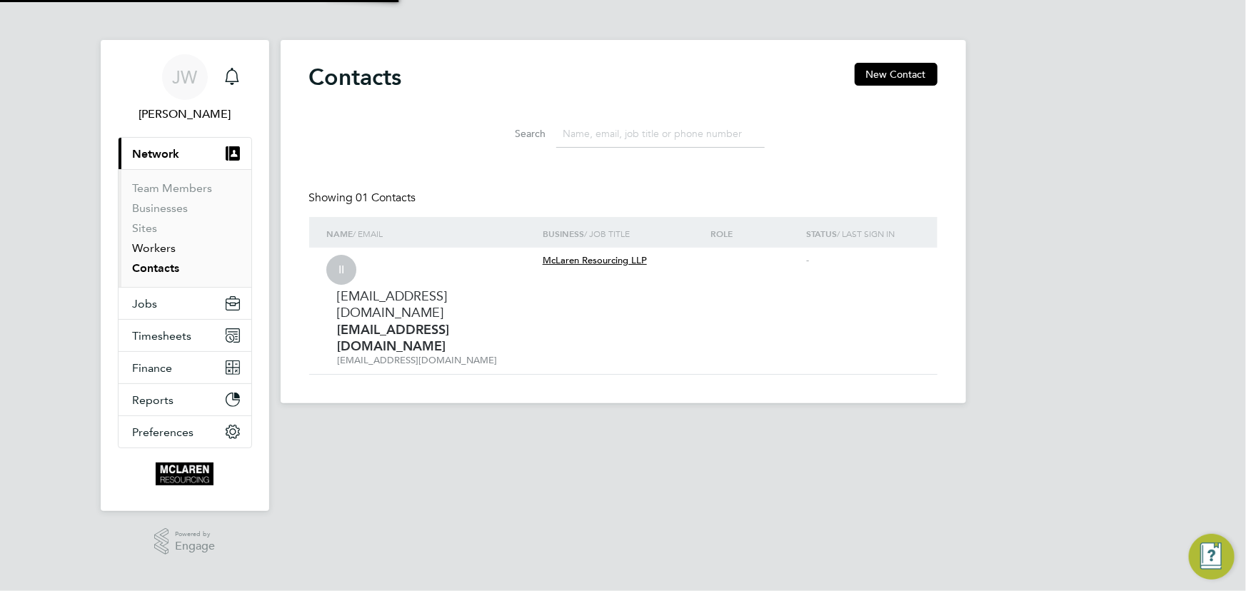
click at [150, 250] on link "Workers" at bounding box center [155, 248] width 44 height 14
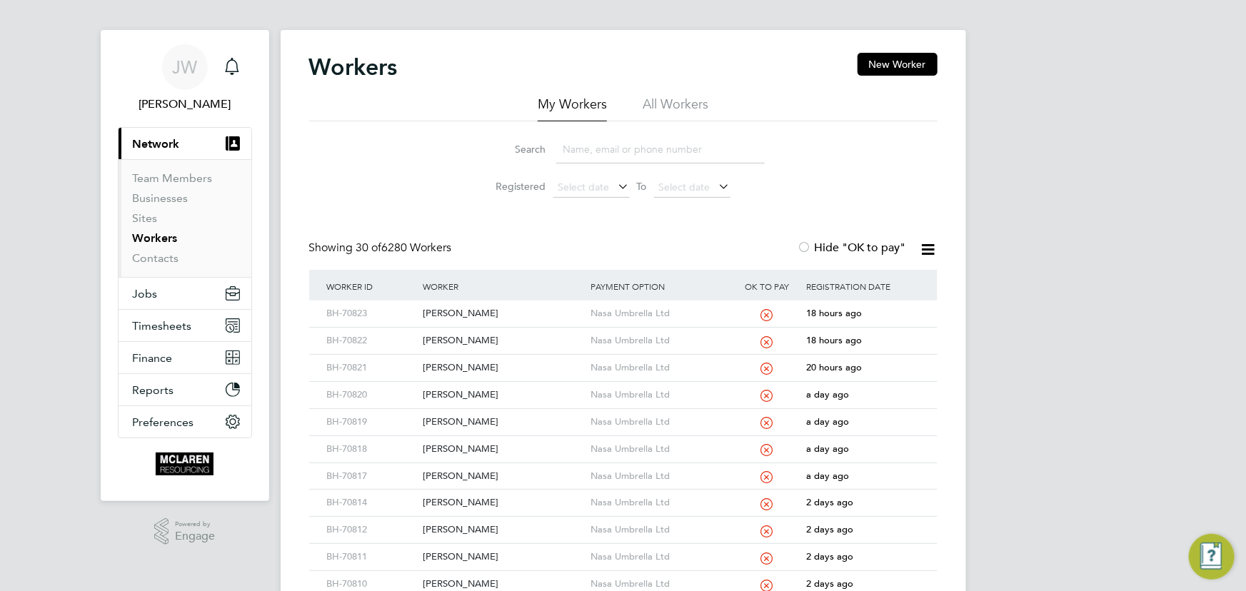
scroll to position [324, 0]
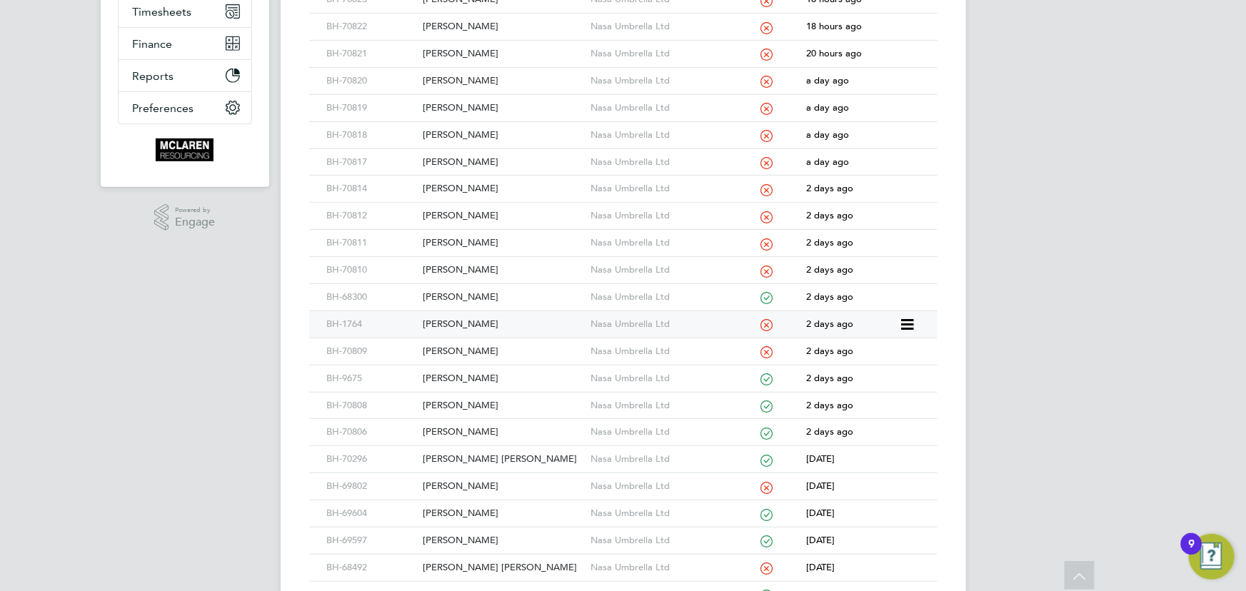
click at [433, 323] on div "[PERSON_NAME]" at bounding box center [503, 324] width 168 height 26
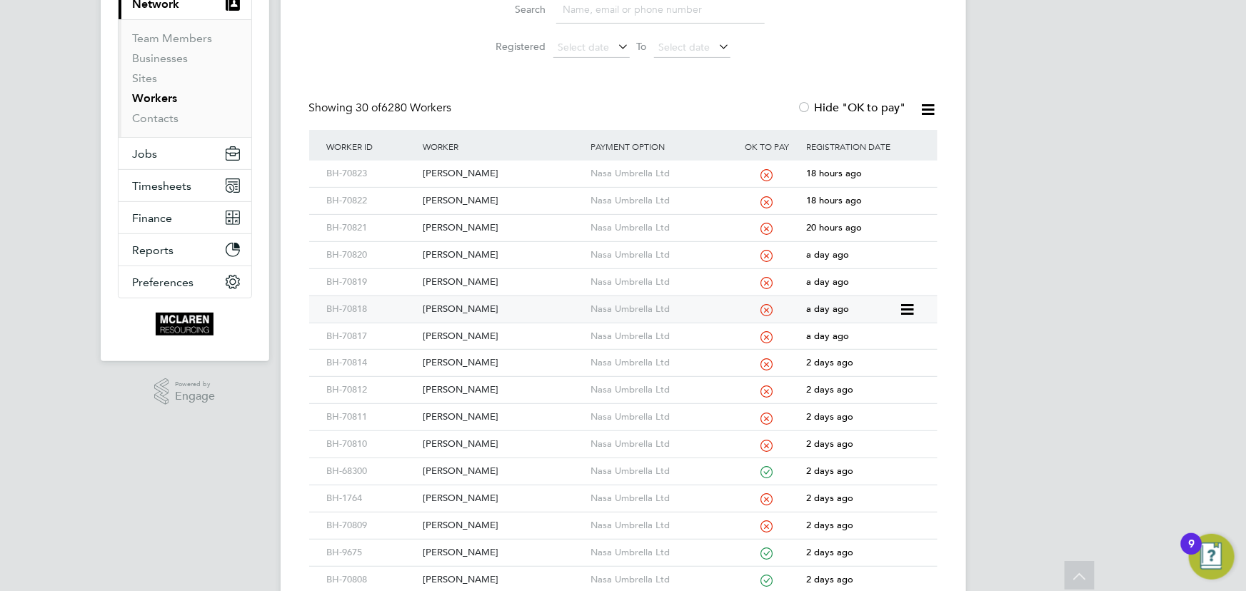
scroll to position [0, 0]
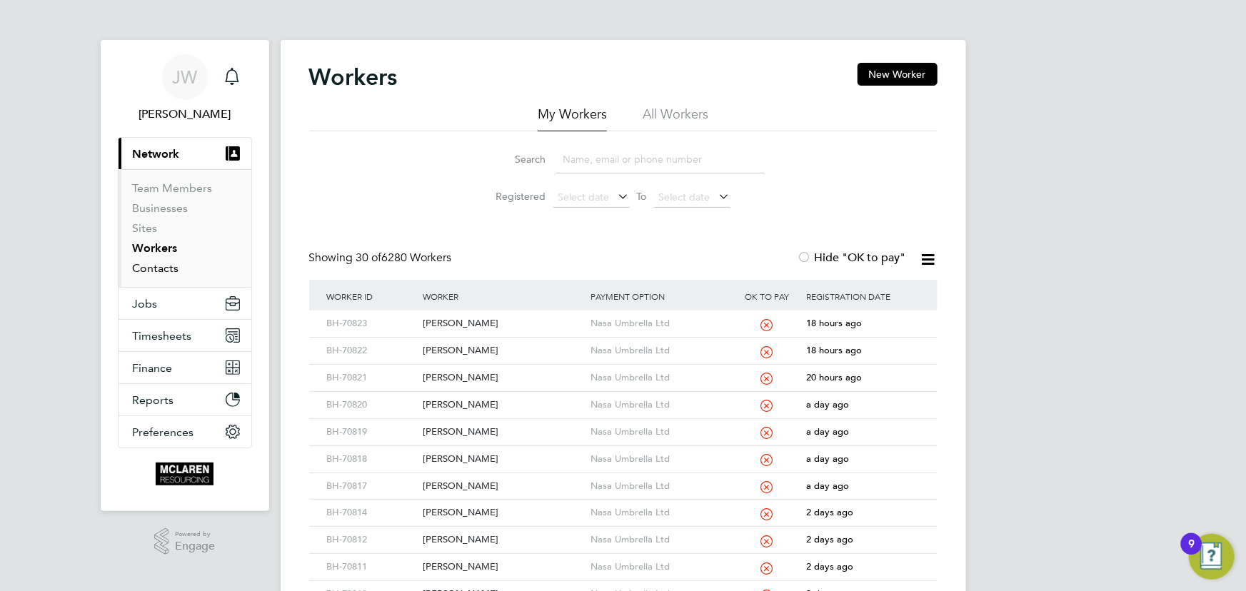
click at [164, 270] on link "Contacts" at bounding box center [156, 268] width 46 height 14
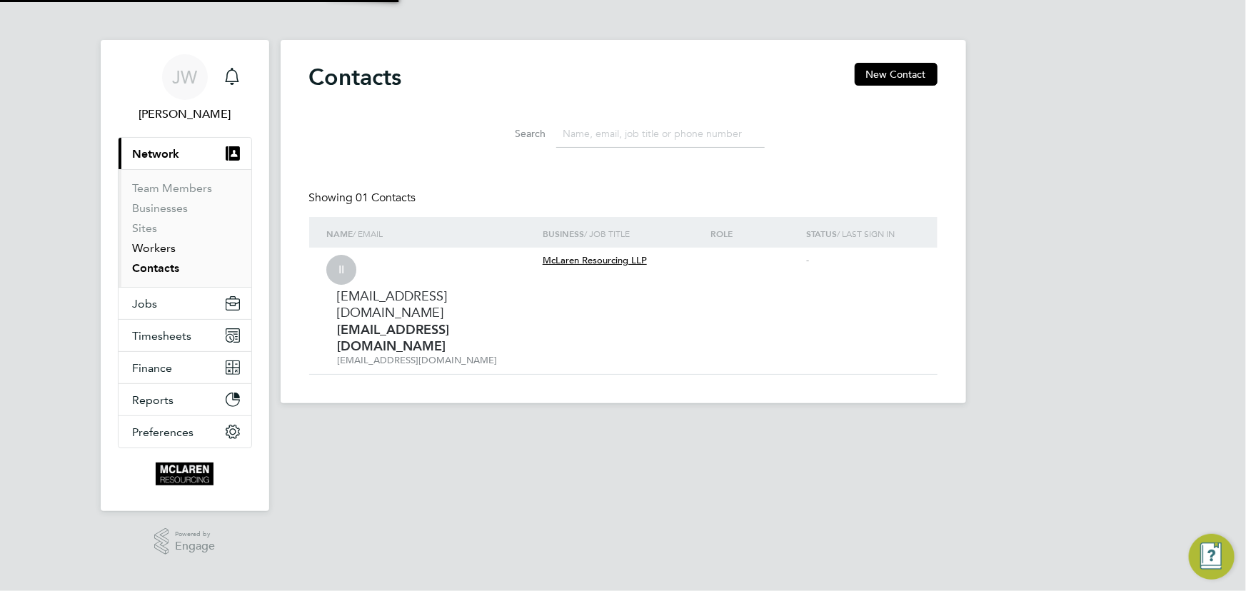
click at [157, 246] on link "Workers" at bounding box center [155, 248] width 44 height 14
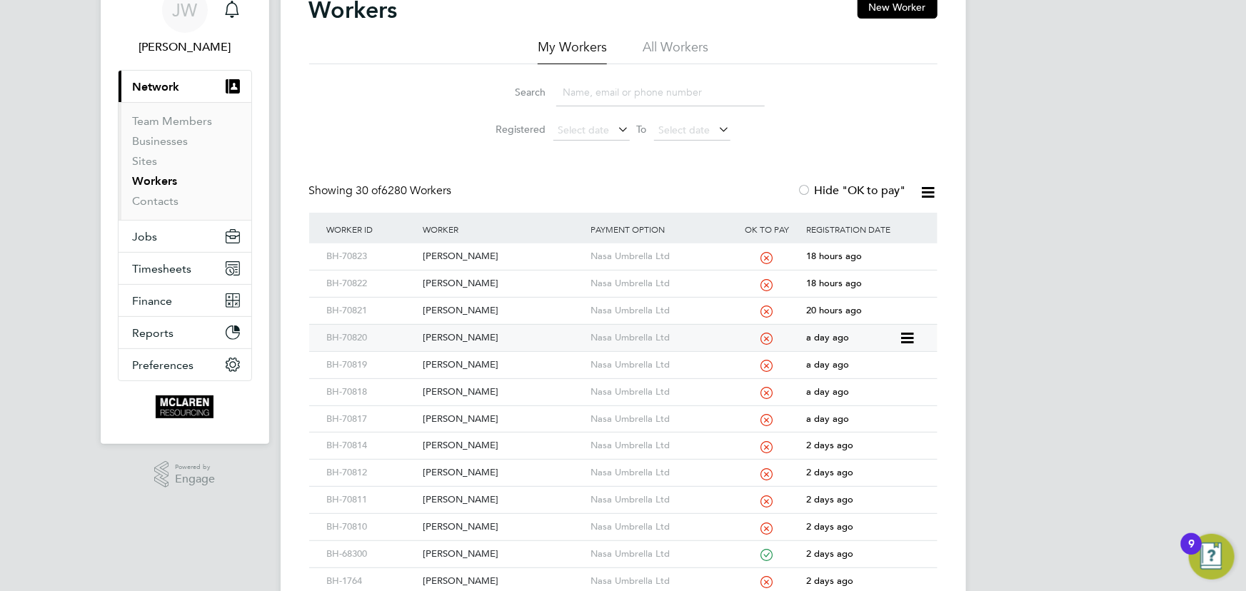
scroll to position [129, 0]
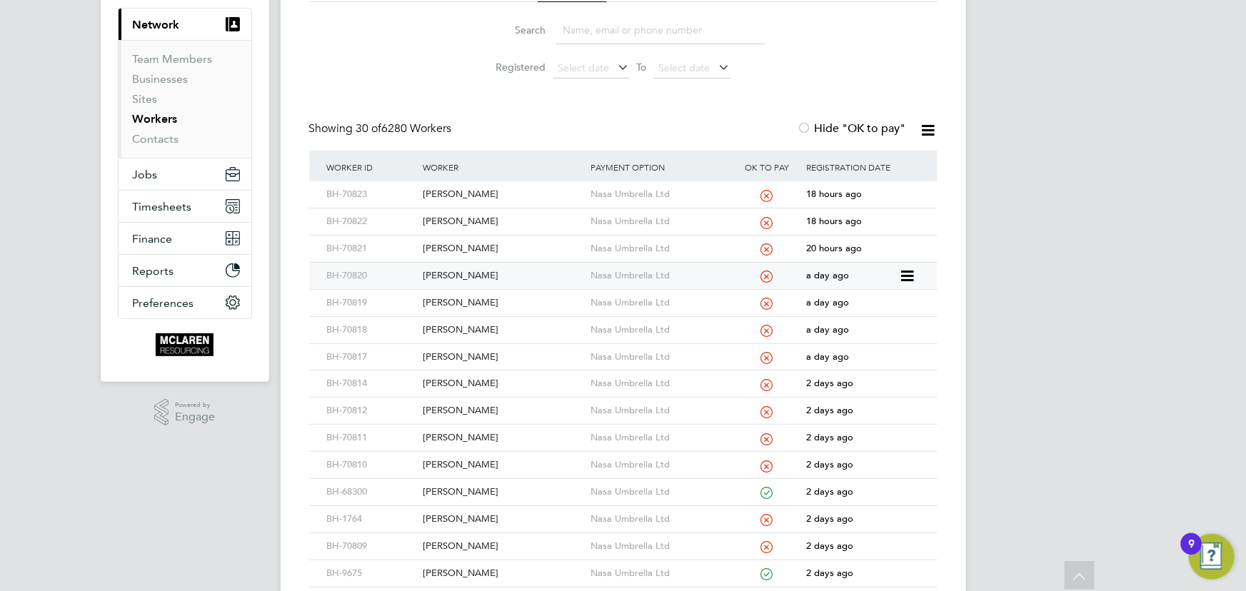
click at [477, 278] on div "[PERSON_NAME]" at bounding box center [503, 276] width 168 height 26
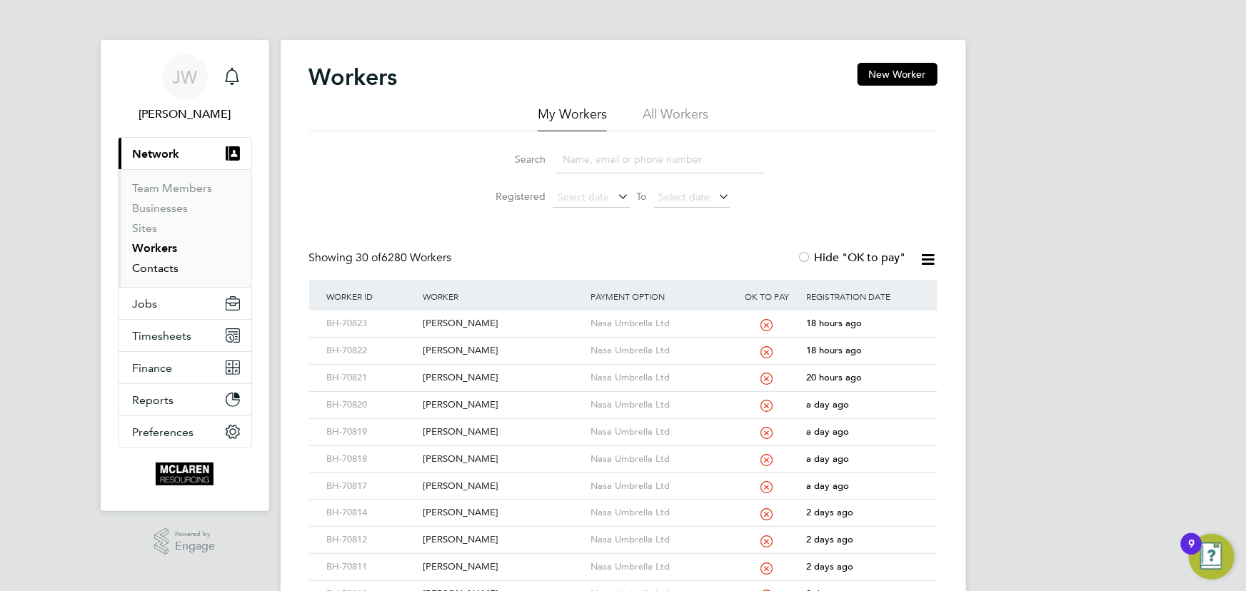
click at [152, 269] on link "Contacts" at bounding box center [156, 268] width 46 height 14
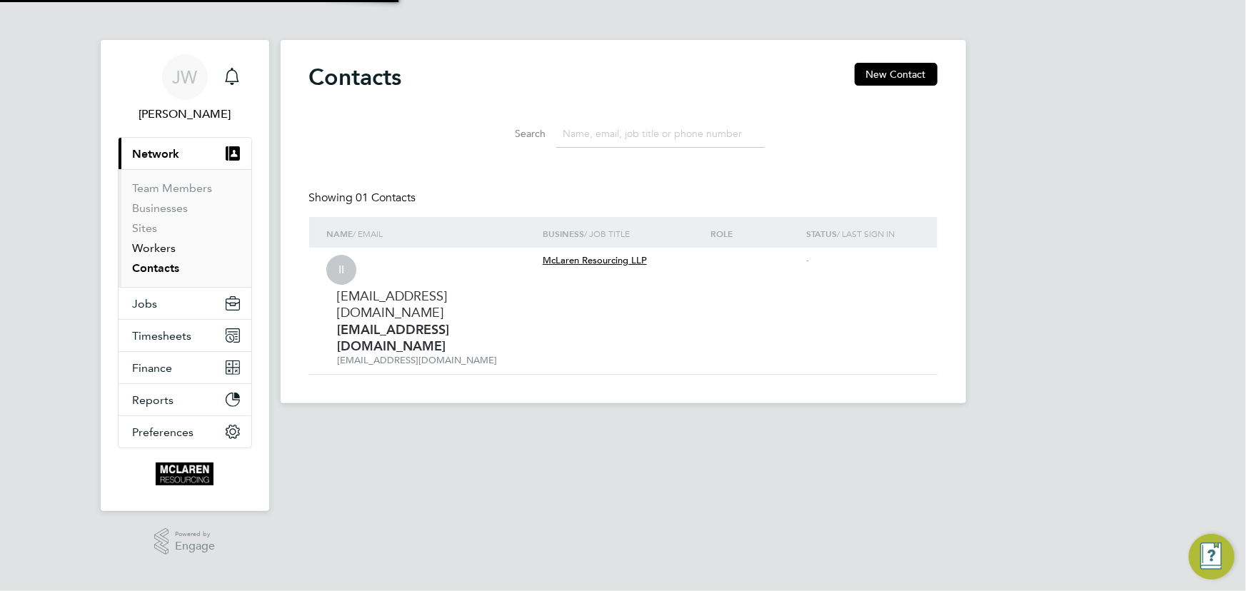
click at [156, 244] on link "Workers" at bounding box center [155, 248] width 44 height 14
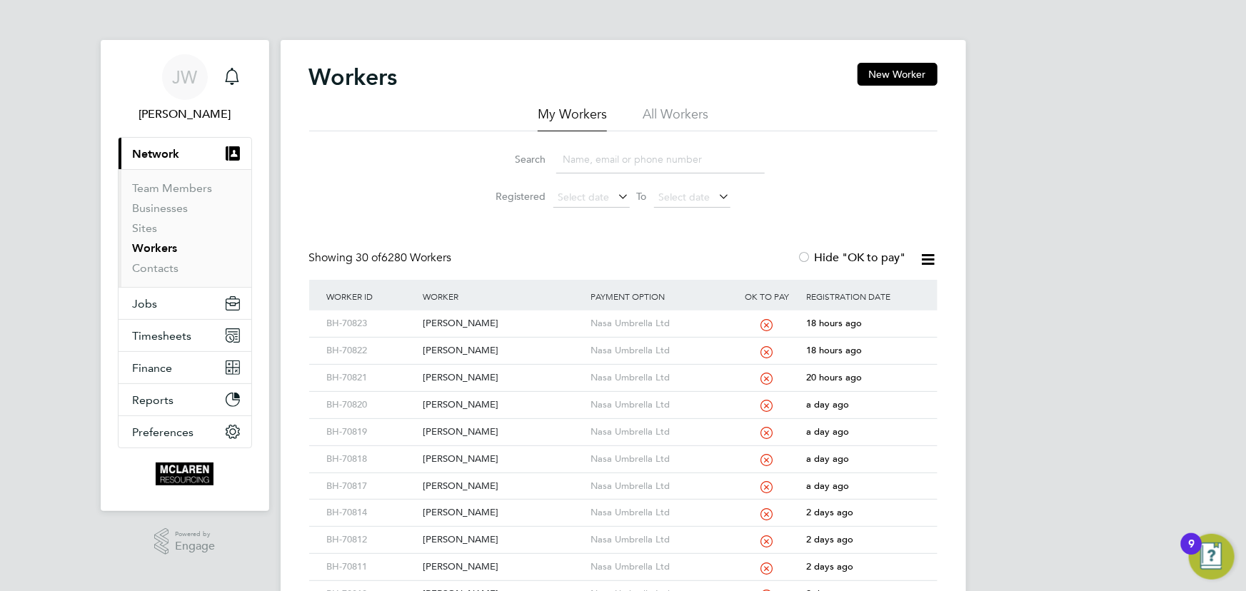
click at [596, 170] on input at bounding box center [660, 160] width 209 height 28
type input "ryan"
click at [474, 322] on div "[PERSON_NAME]" at bounding box center [503, 324] width 168 height 26
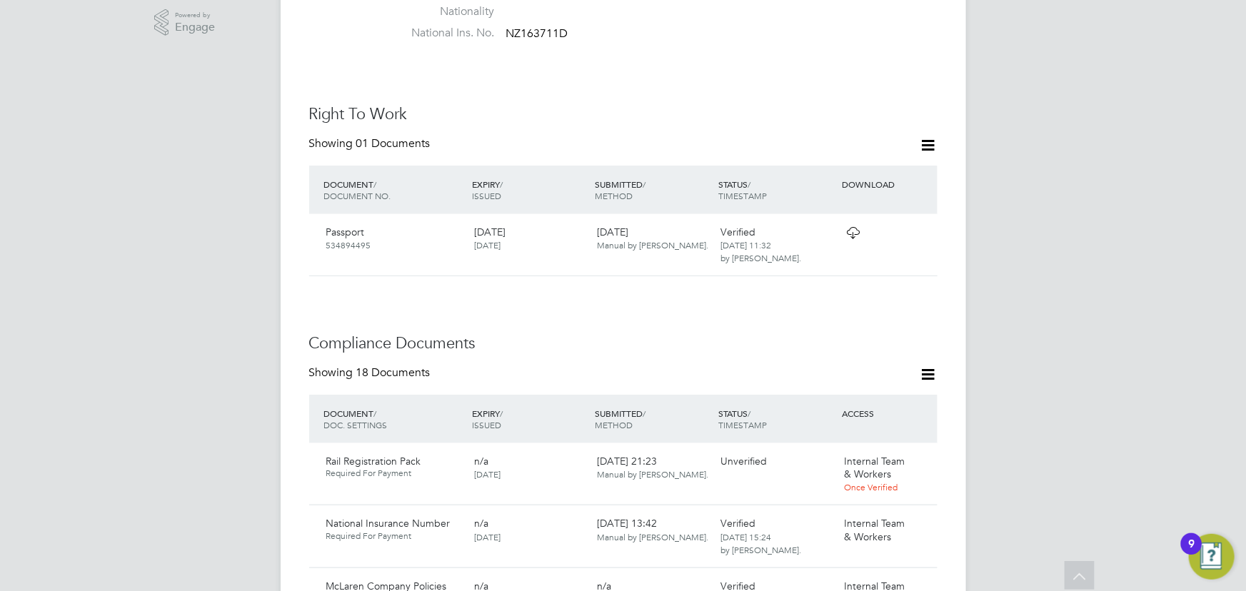
scroll to position [649, 0]
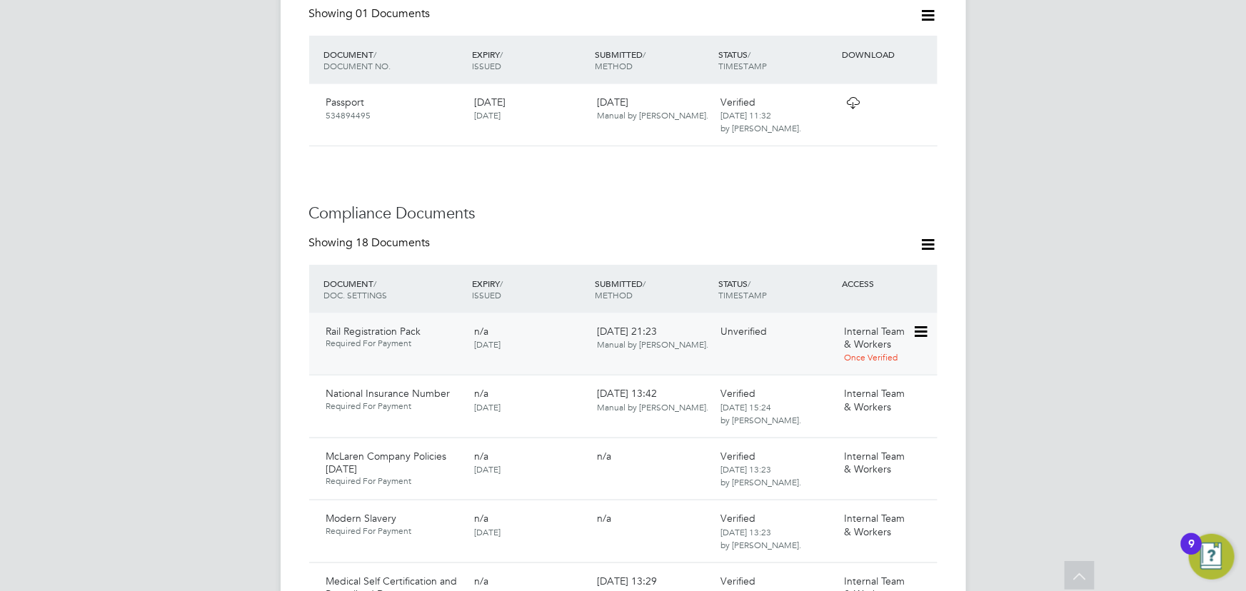
click at [918, 323] on icon at bounding box center [920, 331] width 14 height 17
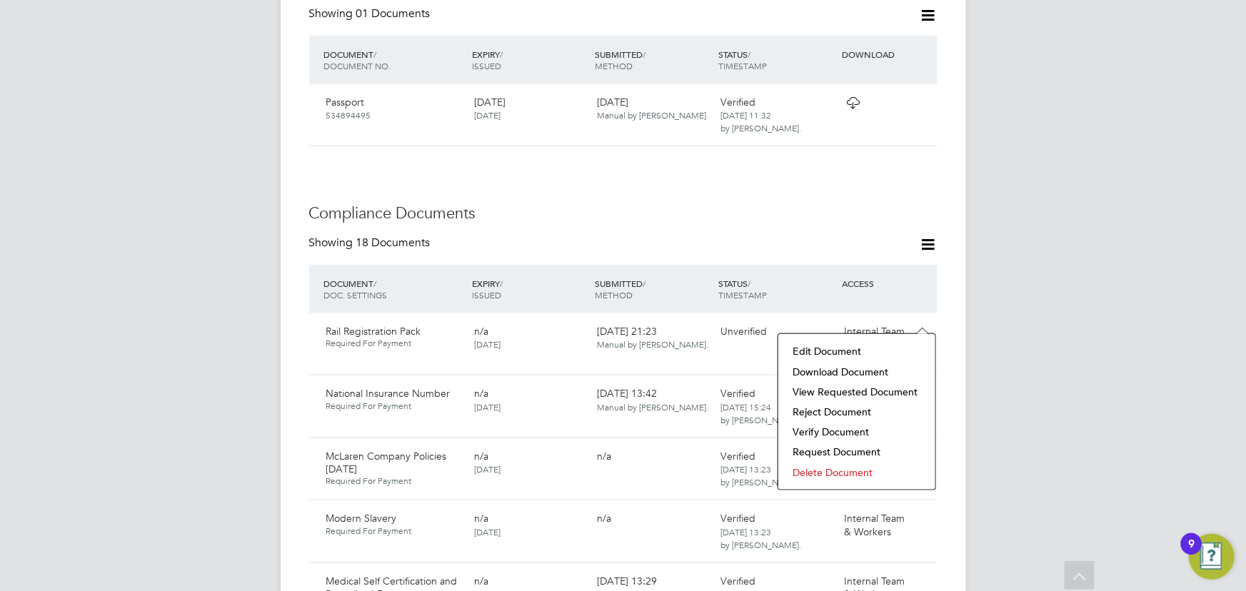
click at [886, 368] on li "Download Document" at bounding box center [857, 372] width 143 height 20
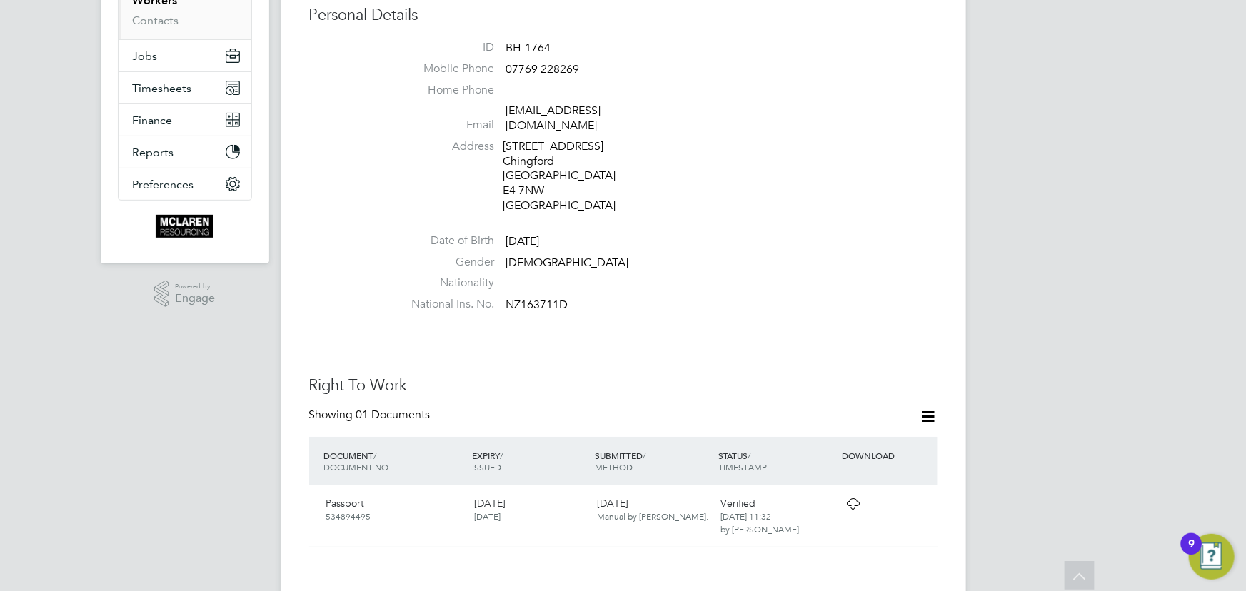
scroll to position [129, 0]
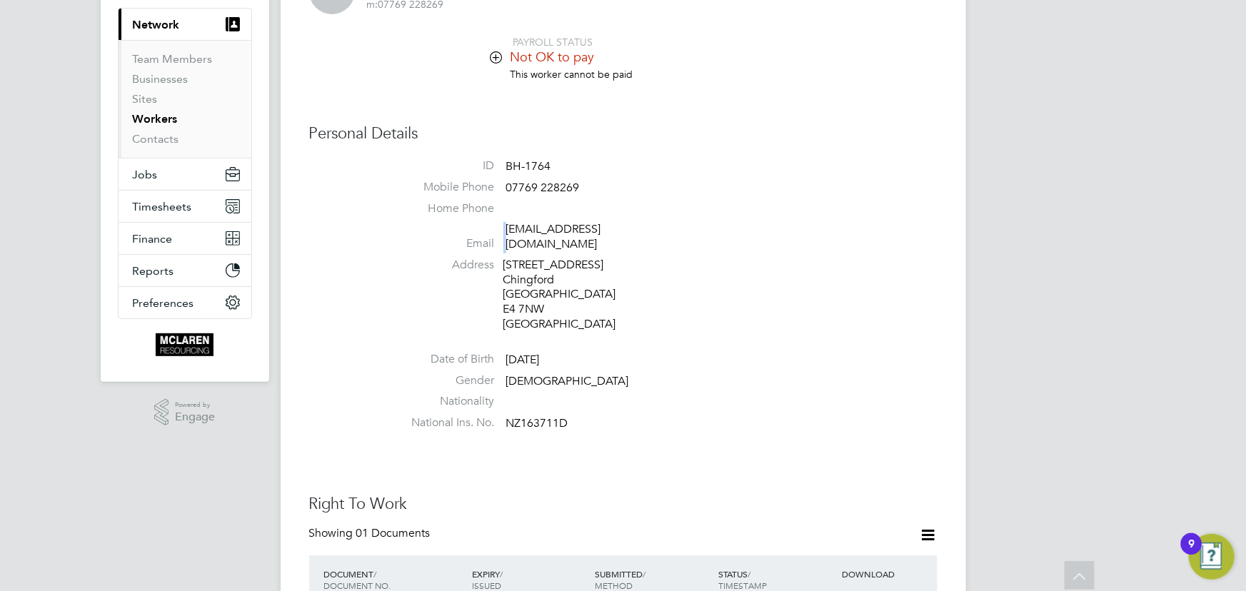
drag, startPoint x: 504, startPoint y: 234, endPoint x: 613, endPoint y: 222, distance: 109.9
click at [613, 222] on li "Email [EMAIL_ADDRESS][DOMAIN_NAME]" at bounding box center [666, 239] width 543 height 35
click at [655, 190] on li "Mobile Phone [PHONE_NUMBER]" at bounding box center [666, 190] width 543 height 21
drag, startPoint x: 541, startPoint y: 188, endPoint x: 601, endPoint y: 181, distance: 60.3
click at [602, 182] on li "Mobile Phone [PHONE_NUMBER]" at bounding box center [666, 190] width 543 height 21
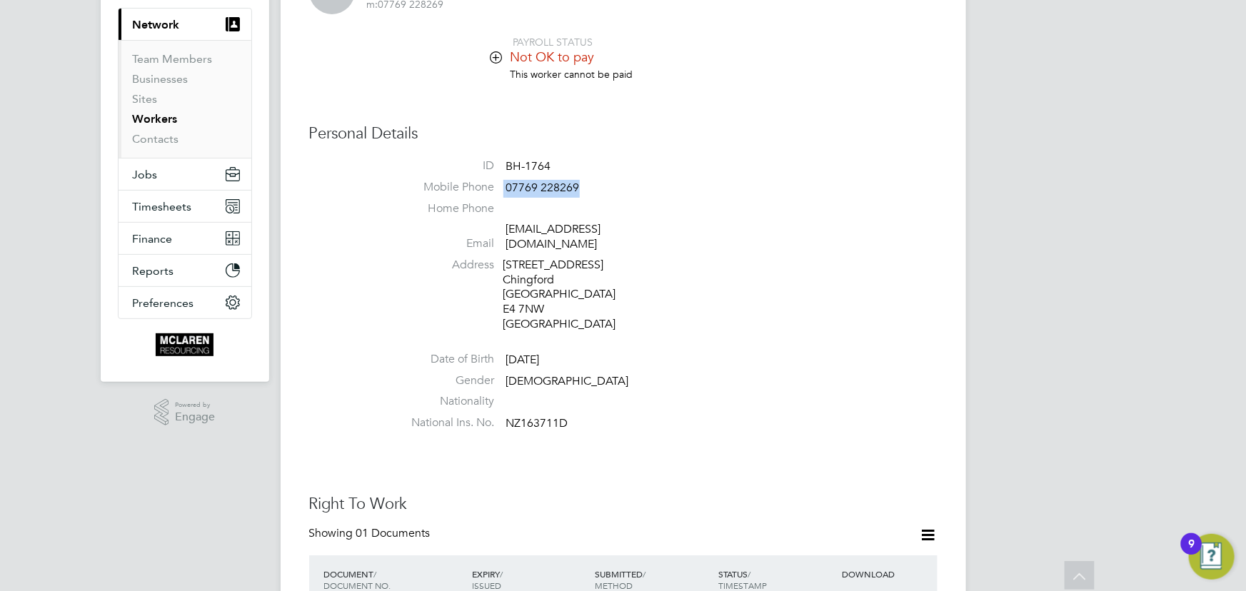
copy li "07769 228269"
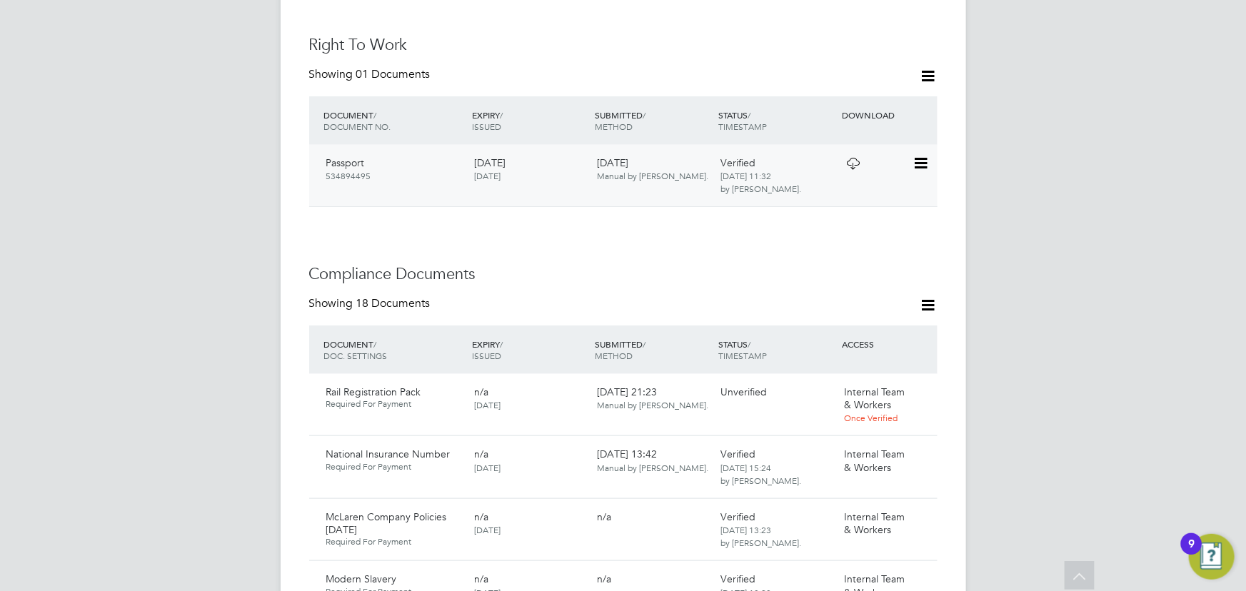
scroll to position [714, 0]
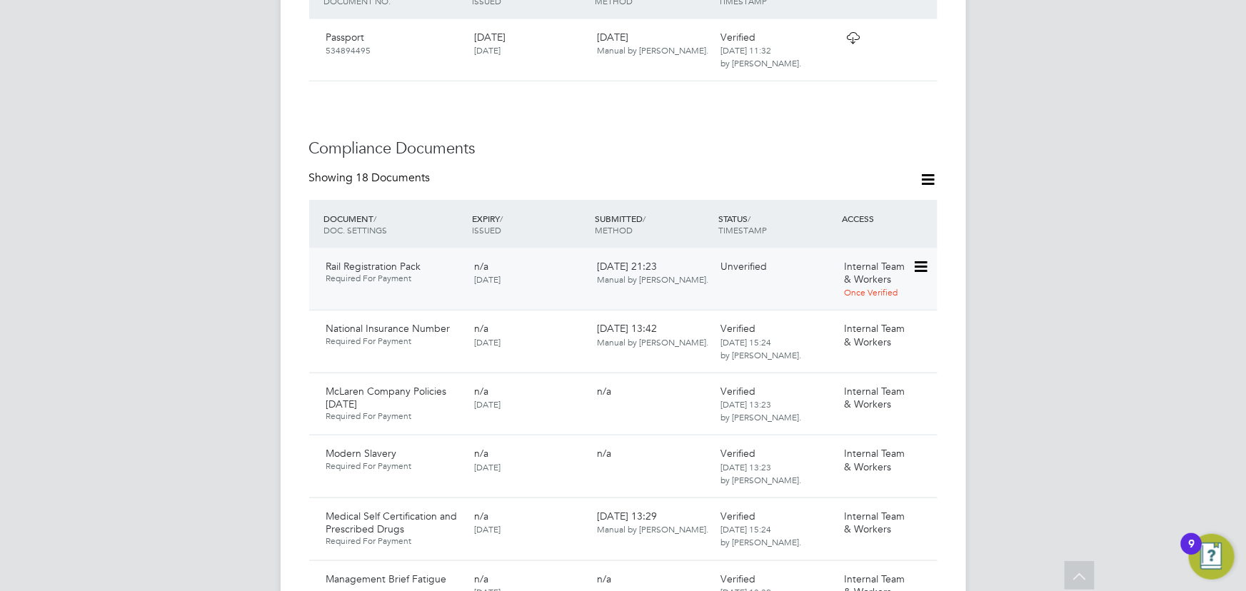
click at [917, 259] on icon at bounding box center [920, 267] width 14 height 17
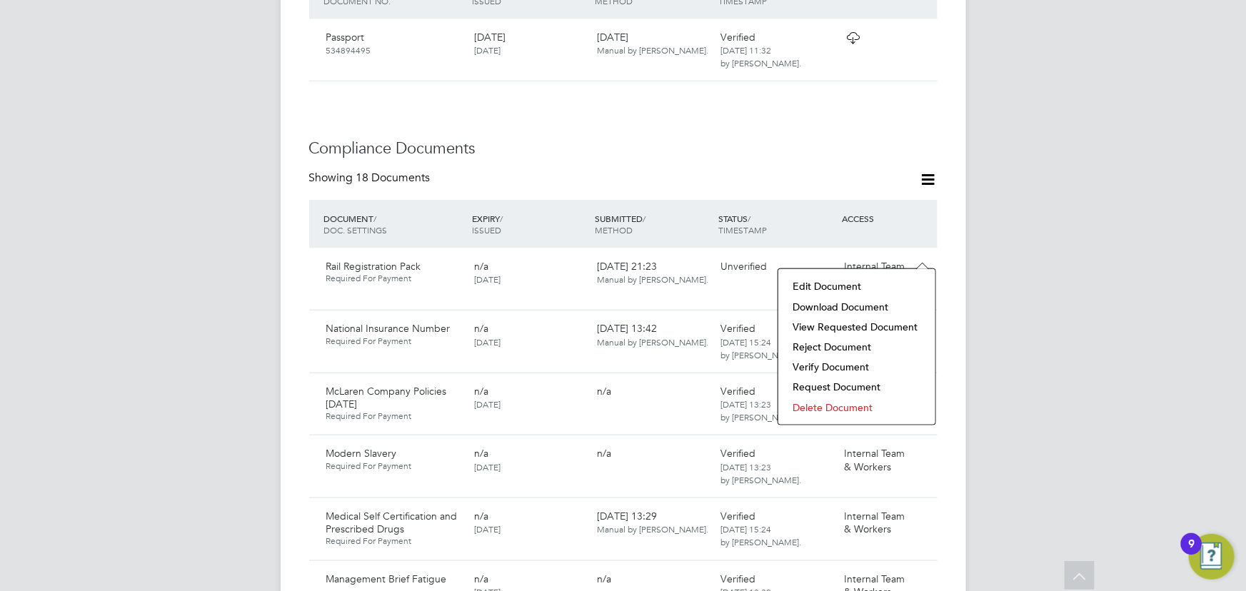
click at [852, 312] on li "Download Document" at bounding box center [857, 307] width 143 height 20
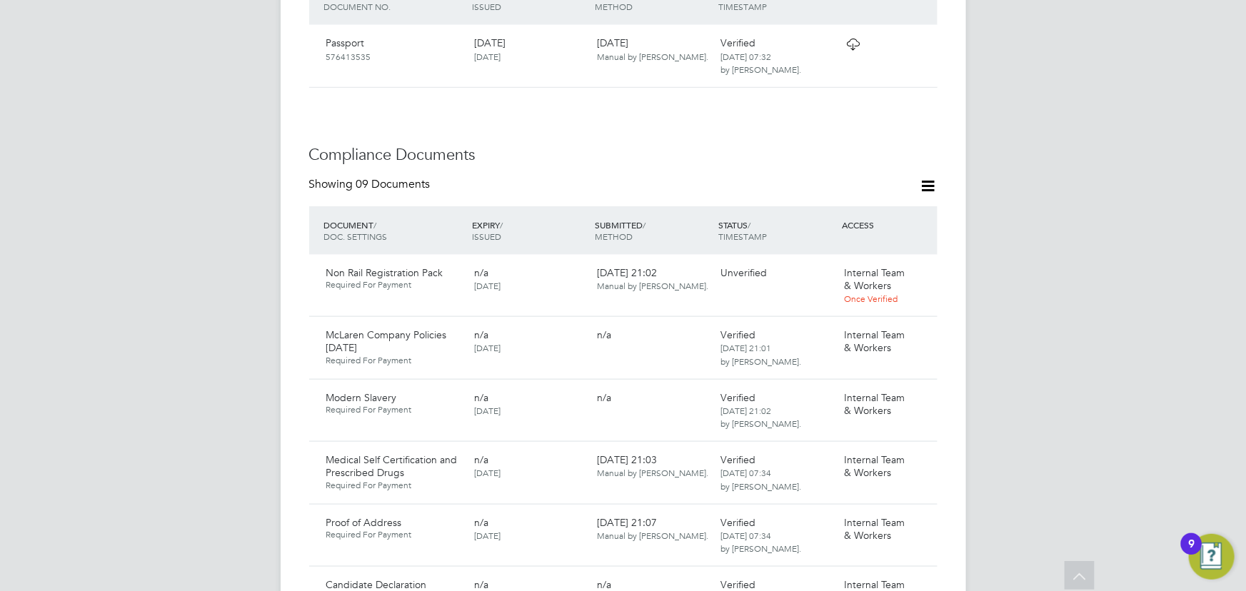
scroll to position [778, 0]
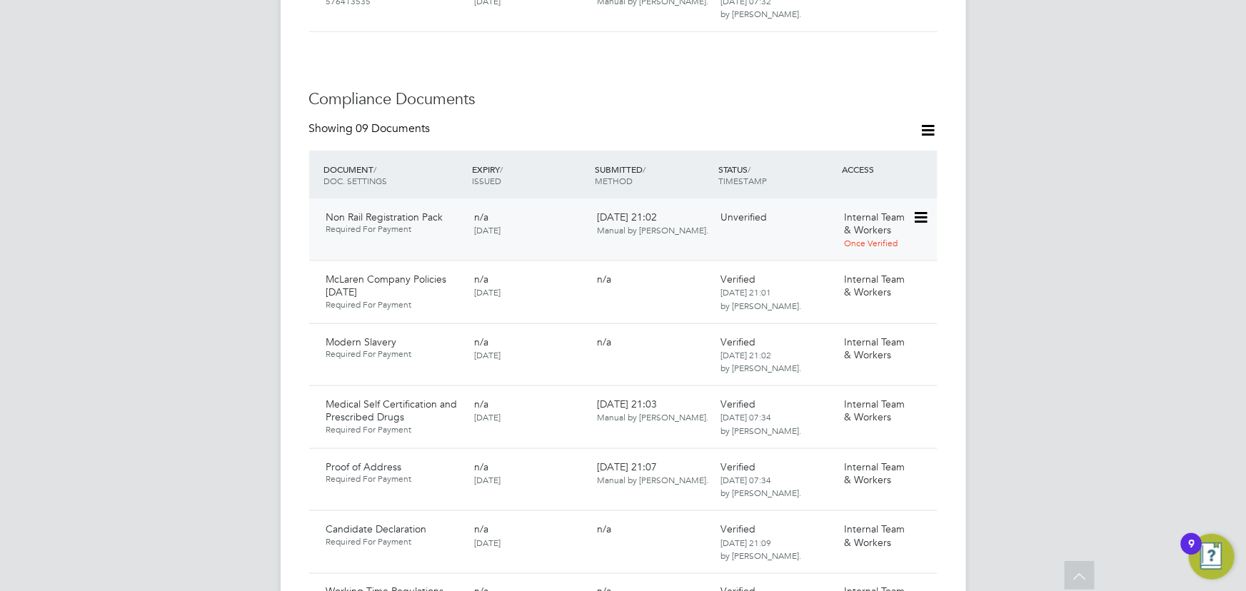
click at [913, 209] on icon at bounding box center [920, 217] width 14 height 17
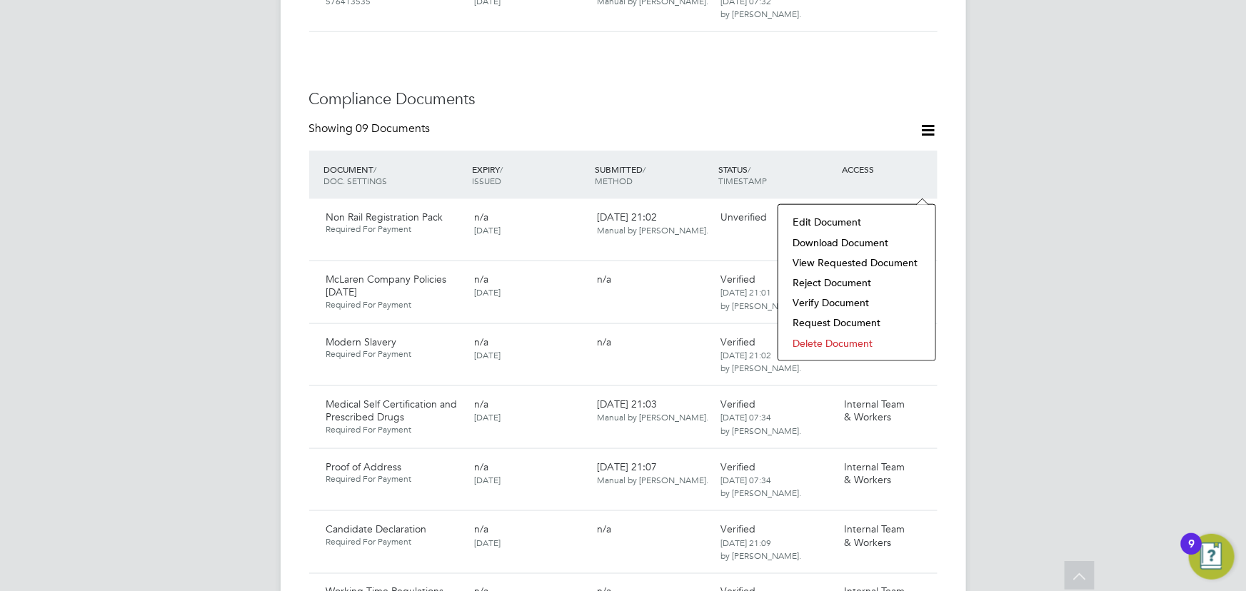
click at [863, 239] on li "Download Document" at bounding box center [857, 243] width 143 height 20
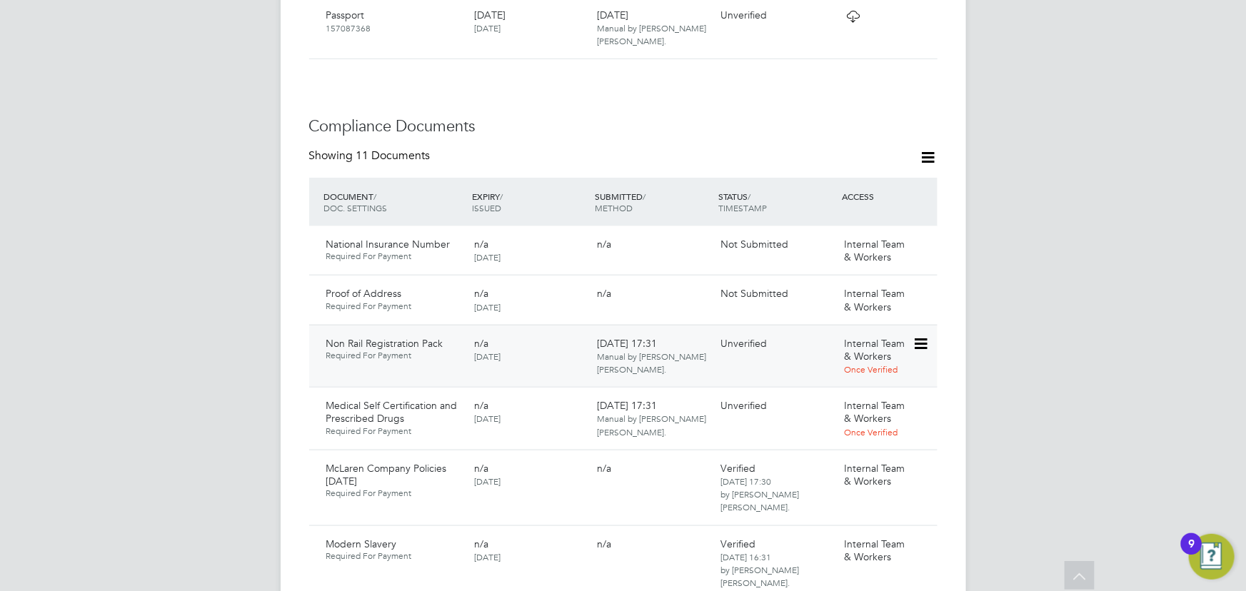
scroll to position [714, 0]
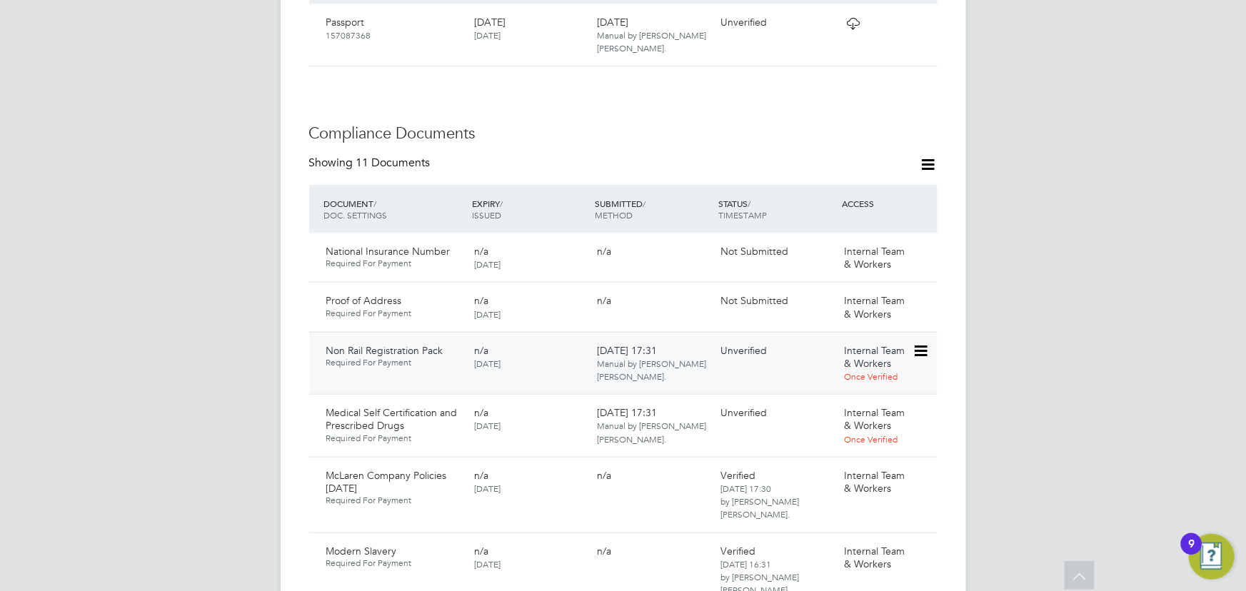
click at [924, 343] on icon at bounding box center [920, 351] width 14 height 17
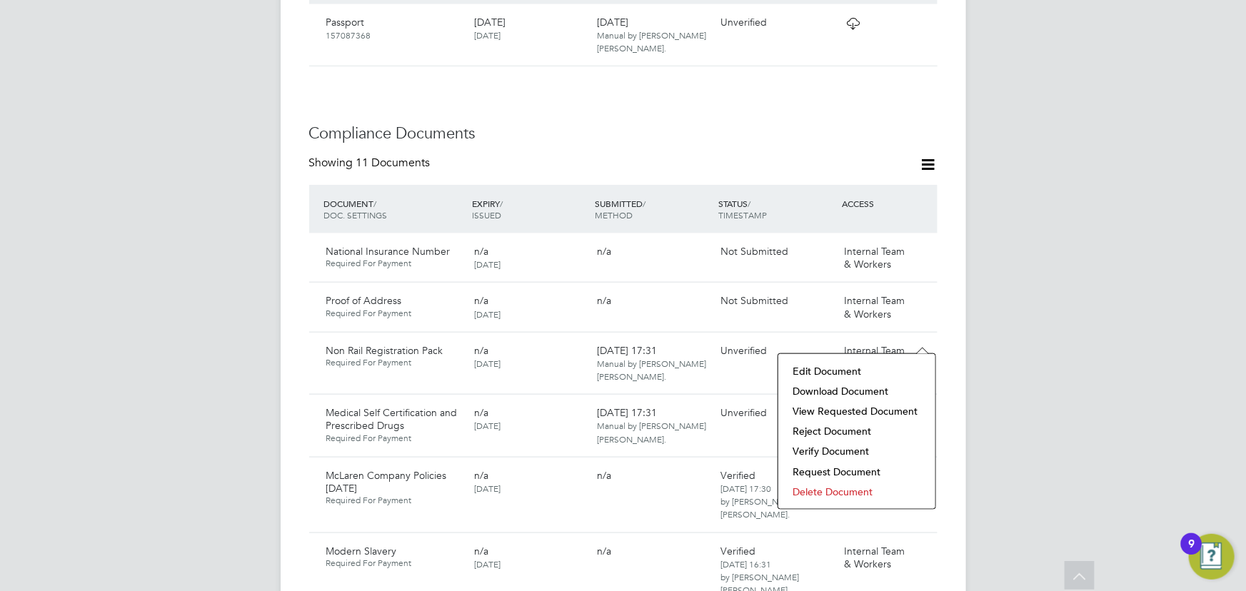
click at [867, 387] on li "Download Document" at bounding box center [857, 391] width 143 height 20
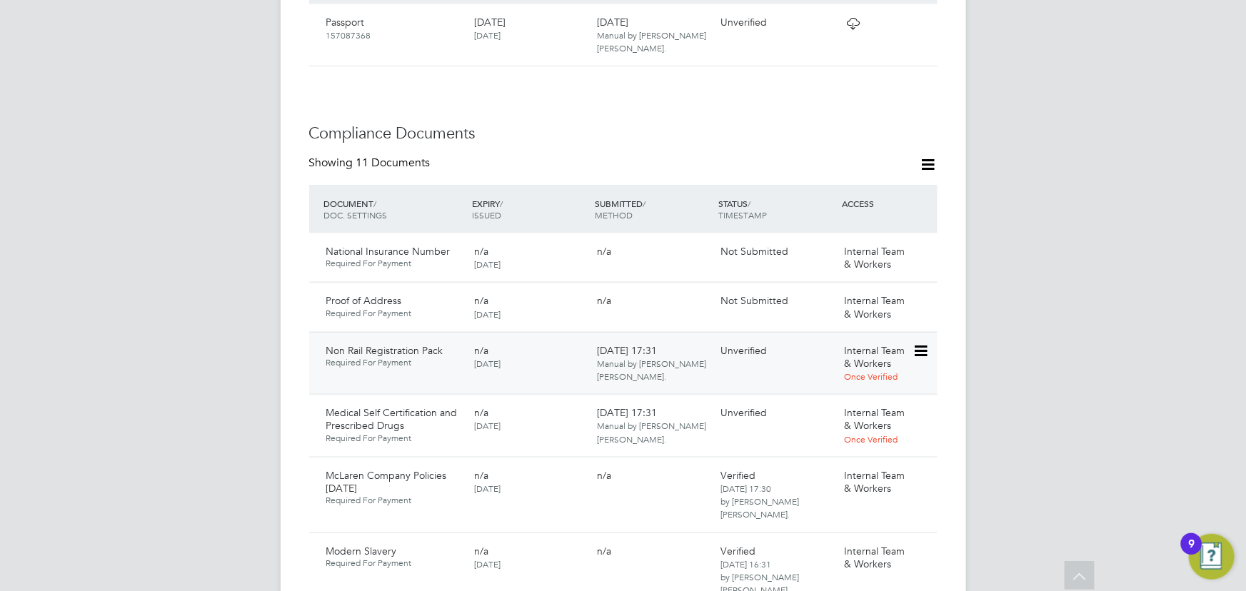
click at [923, 343] on icon at bounding box center [920, 351] width 14 height 17
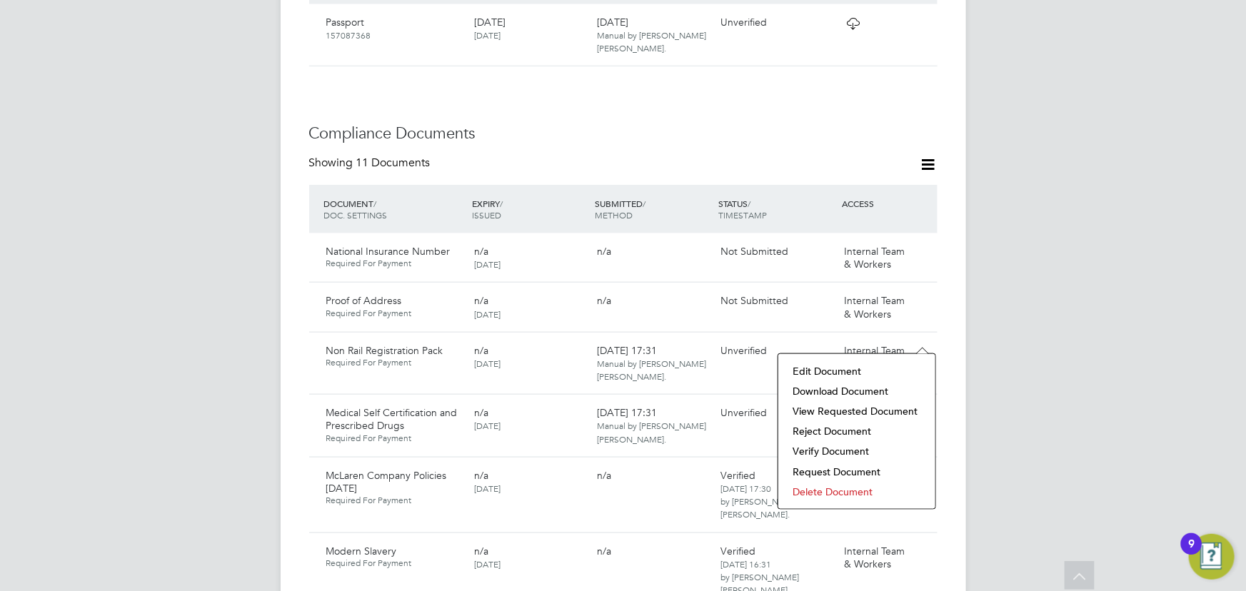
click at [832, 391] on li "Download Document" at bounding box center [857, 391] width 143 height 20
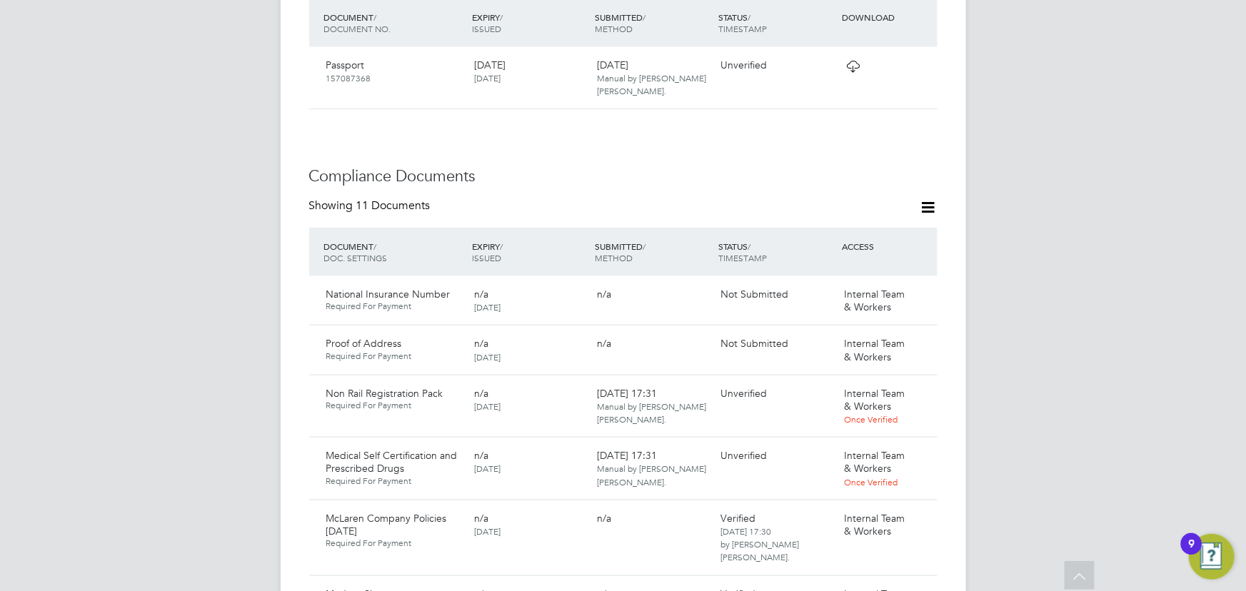
scroll to position [649, 0]
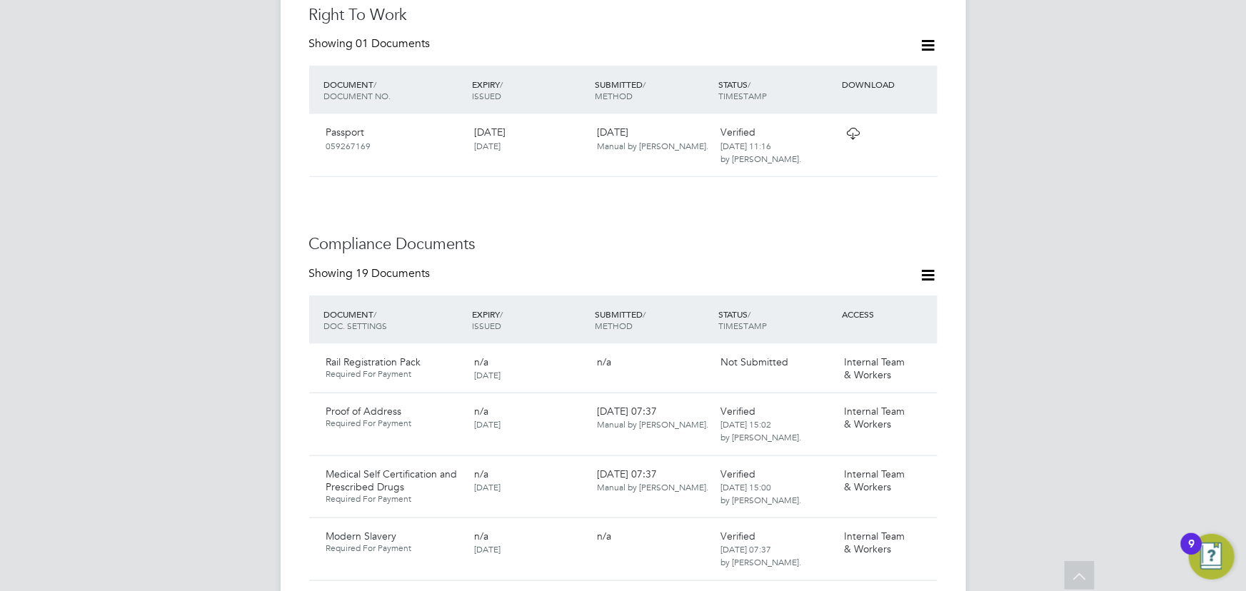
scroll to position [778, 0]
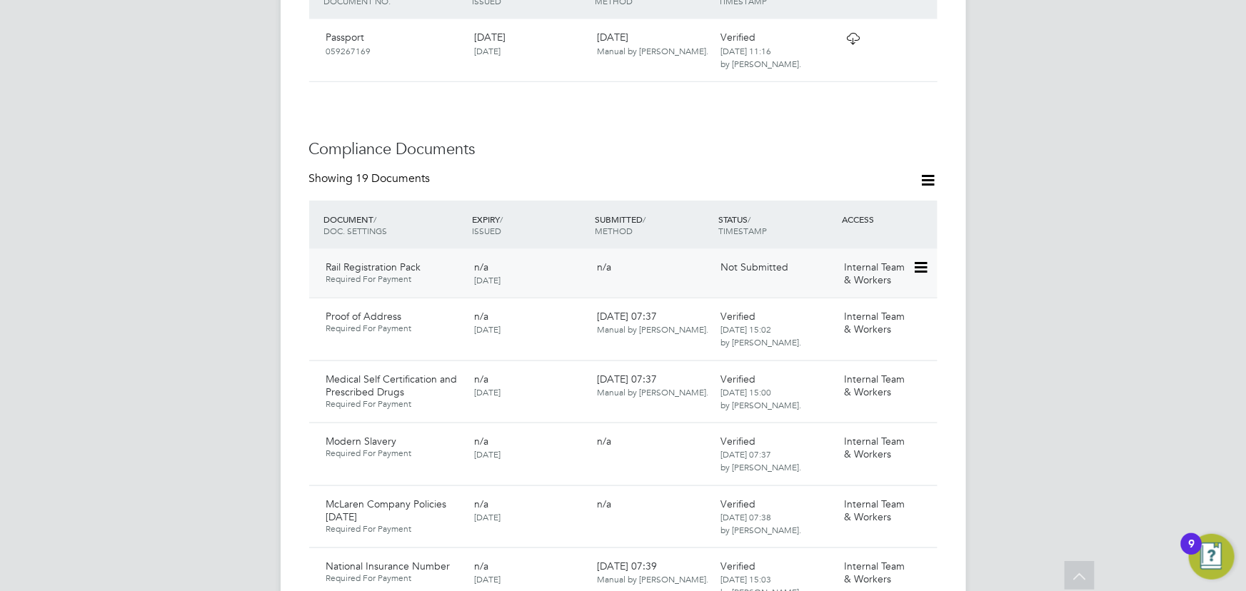
click at [925, 259] on icon at bounding box center [920, 267] width 14 height 17
click at [814, 346] on li "Delete Document" at bounding box center [857, 347] width 143 height 20
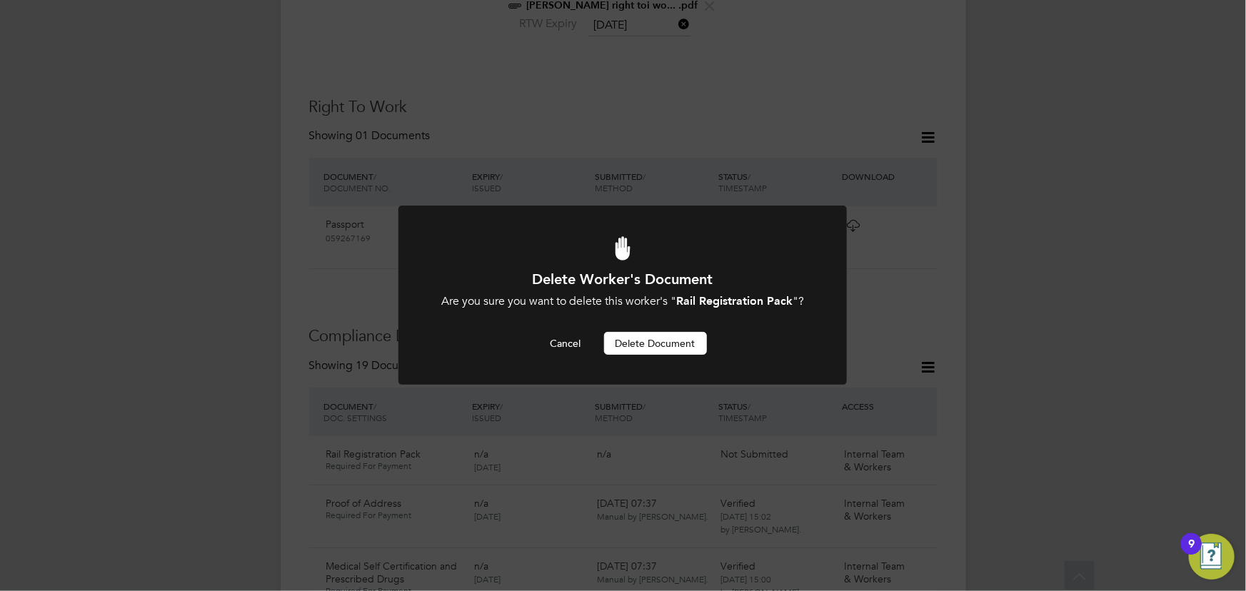
click at [1009, 297] on div "Delete Worker's Document Are you sure you want to delete this worker's " Rail R…" at bounding box center [623, 295] width 1246 height 591
click at [688, 343] on button "Delete Document" at bounding box center [655, 343] width 103 height 23
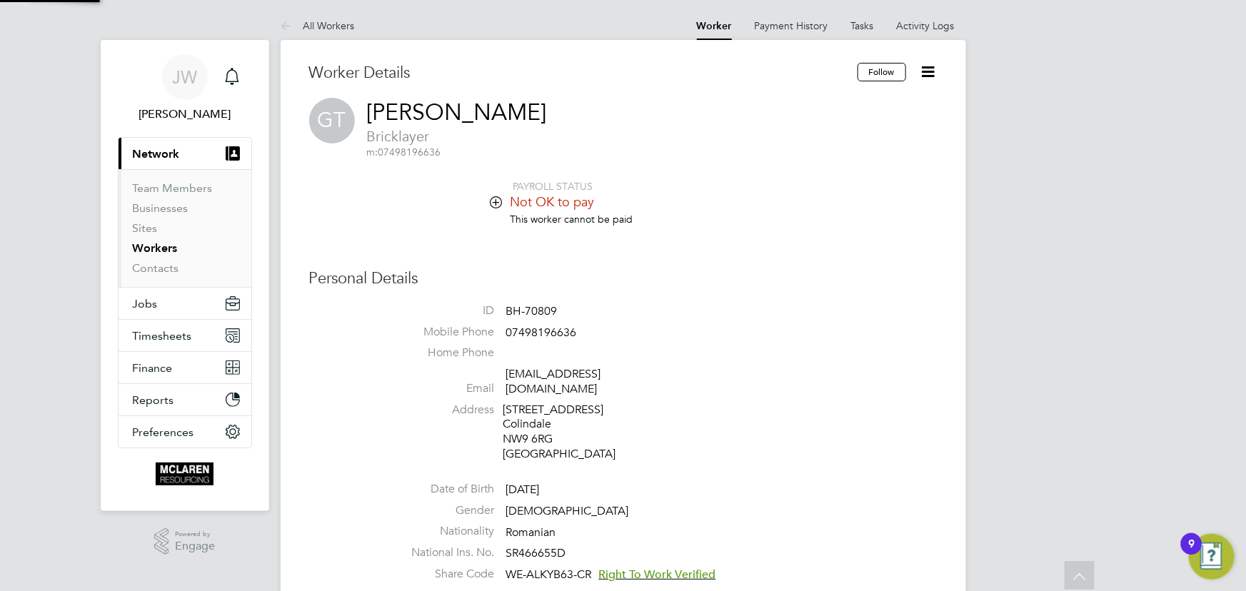
scroll to position [591, 0]
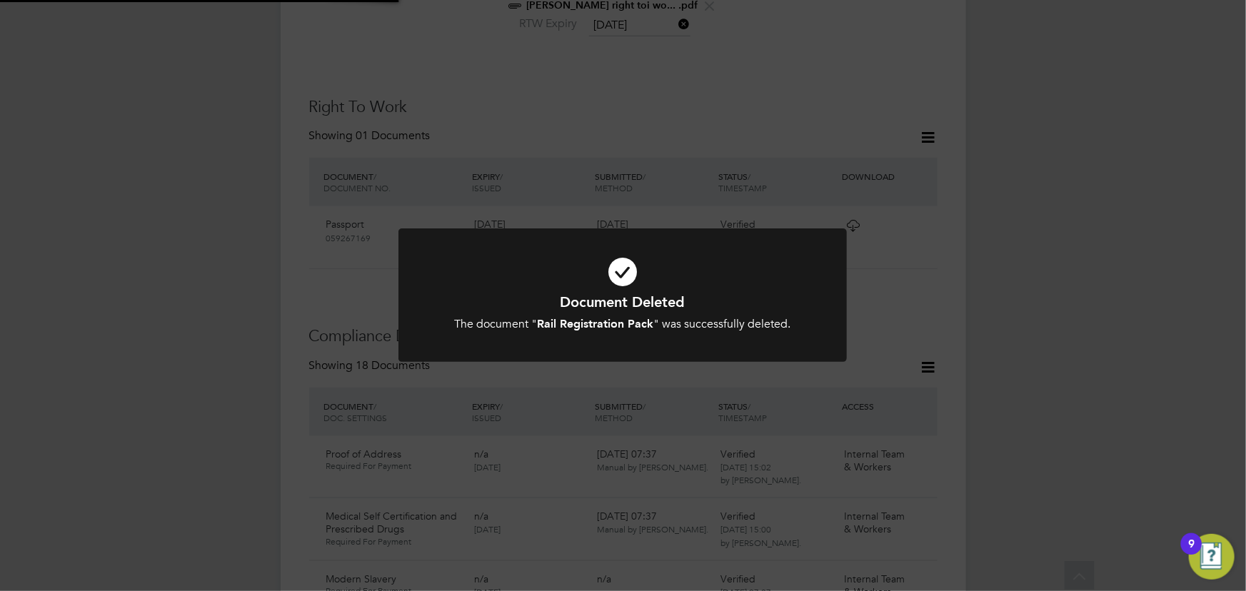
drag, startPoint x: 1111, startPoint y: 326, endPoint x: 1103, endPoint y: 324, distance: 8.1
click at [1111, 326] on div "Document Deleted The document " Rail Registration Pack " was successfully delet…" at bounding box center [623, 295] width 1246 height 591
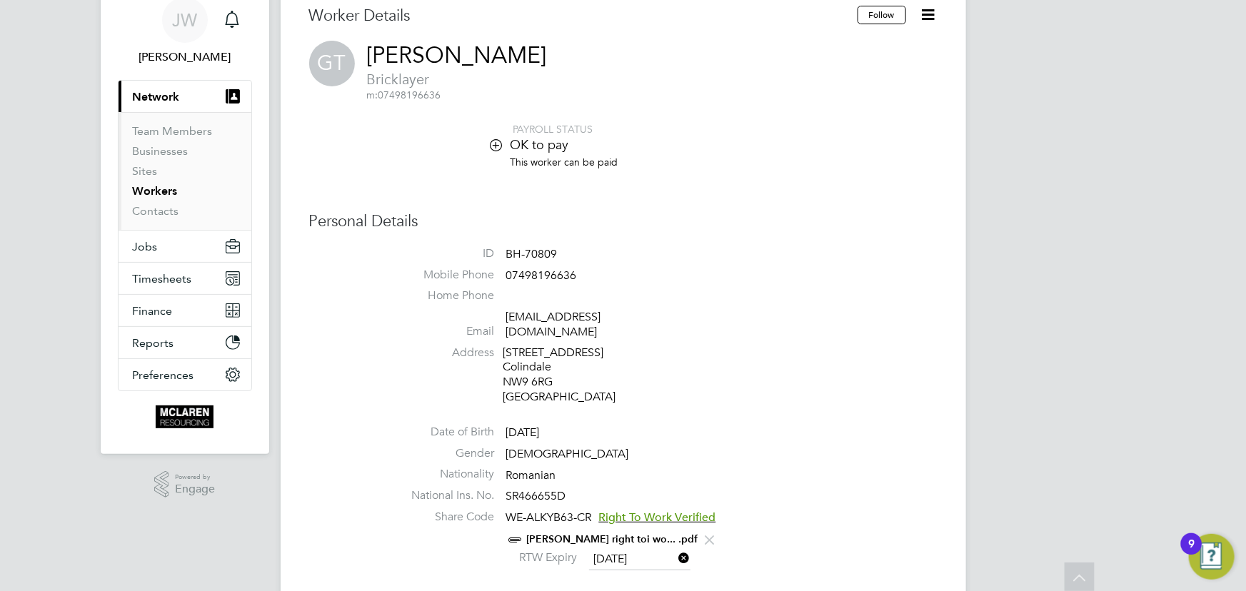
scroll to position [0, 0]
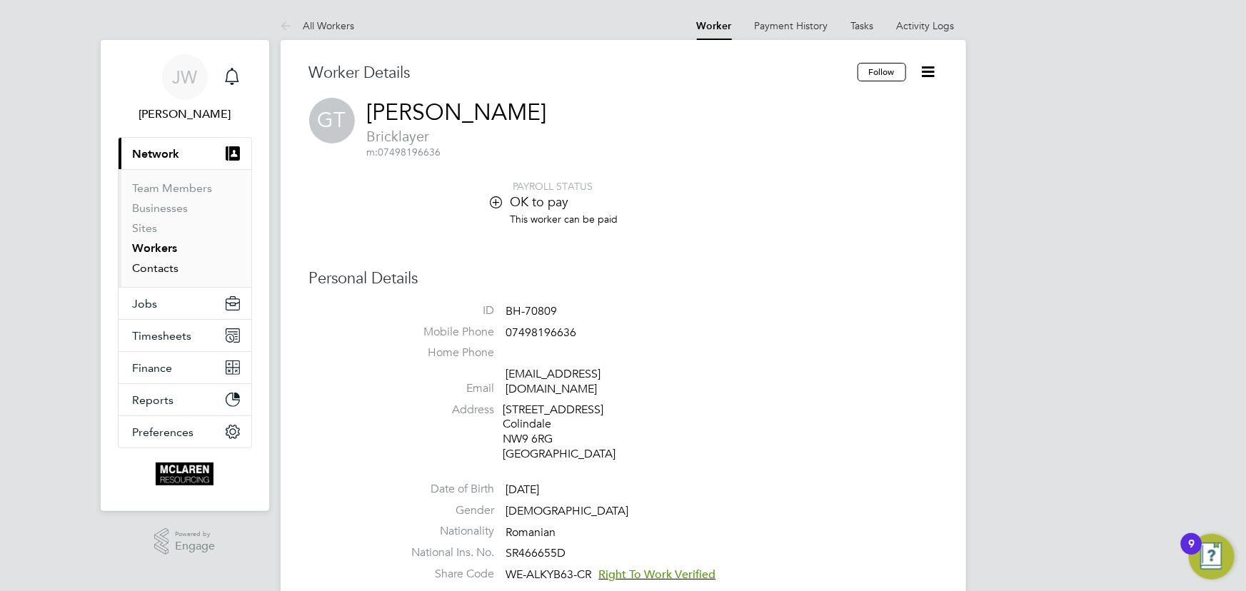
click at [165, 266] on link "Contacts" at bounding box center [156, 268] width 46 height 14
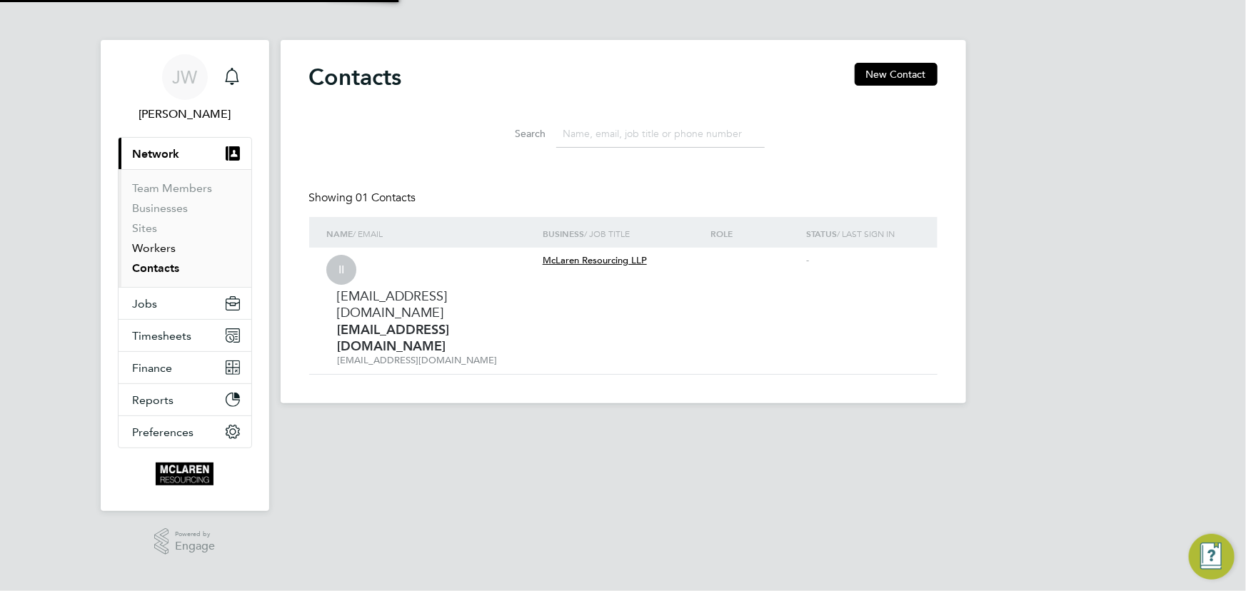
click at [163, 248] on link "Workers" at bounding box center [155, 248] width 44 height 14
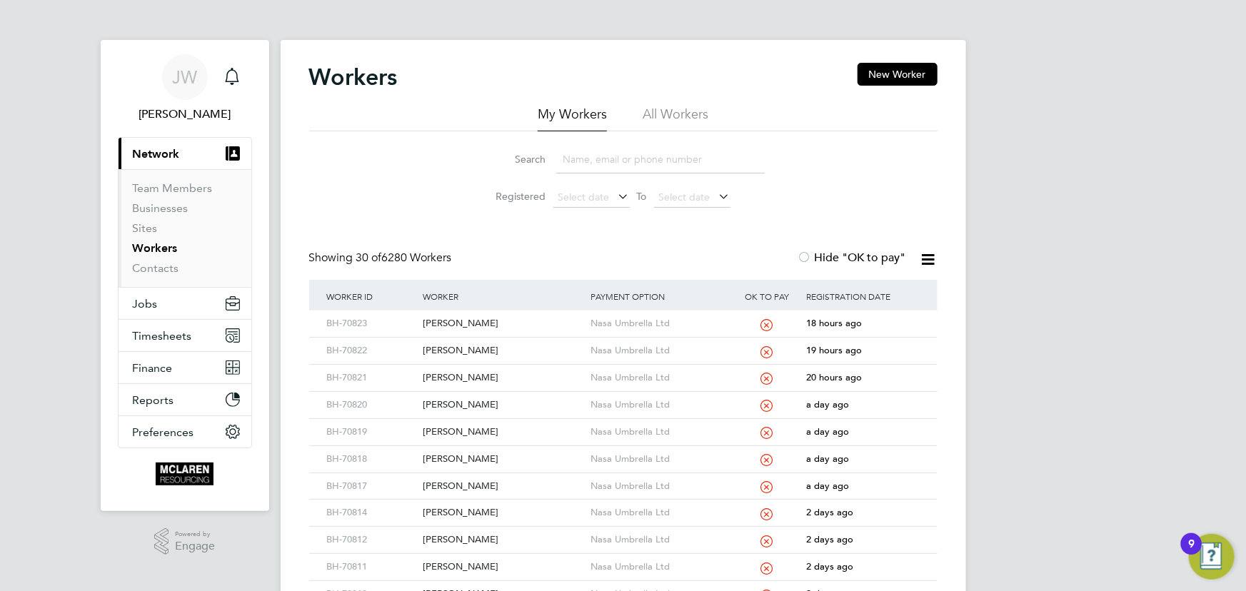
click at [593, 161] on input at bounding box center [660, 160] width 209 height 28
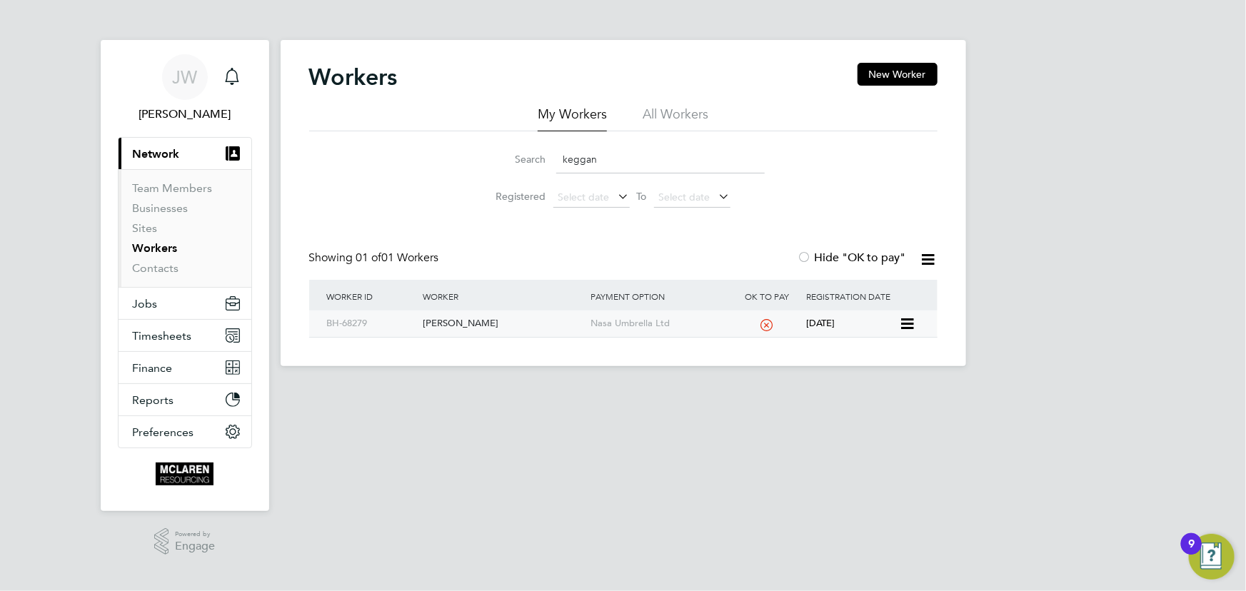
click at [457, 319] on div "Ryan Keggan" at bounding box center [503, 324] width 168 height 26
drag, startPoint x: 623, startPoint y: 166, endPoint x: 538, endPoint y: 163, distance: 85.1
click at [543, 166] on div "Search keggan" at bounding box center [623, 160] width 283 height 28
type input "gibson"
click at [471, 320] on div "[PERSON_NAME] [PERSON_NAME]" at bounding box center [503, 324] width 168 height 26
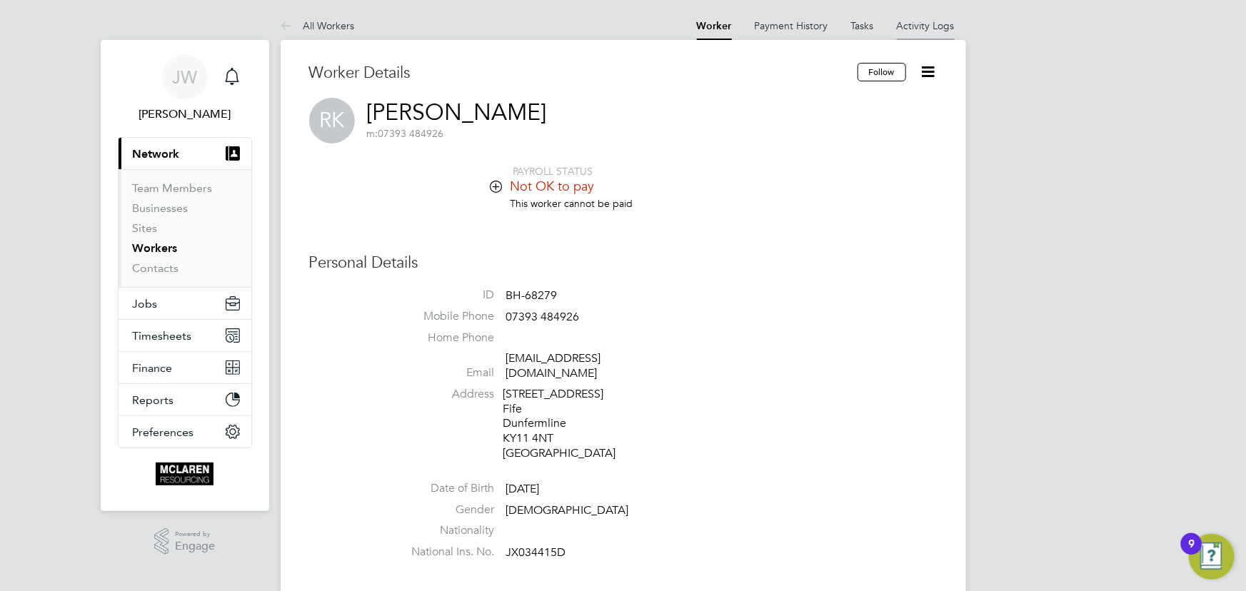
click at [914, 24] on link "Activity Logs" at bounding box center [926, 25] width 58 height 13
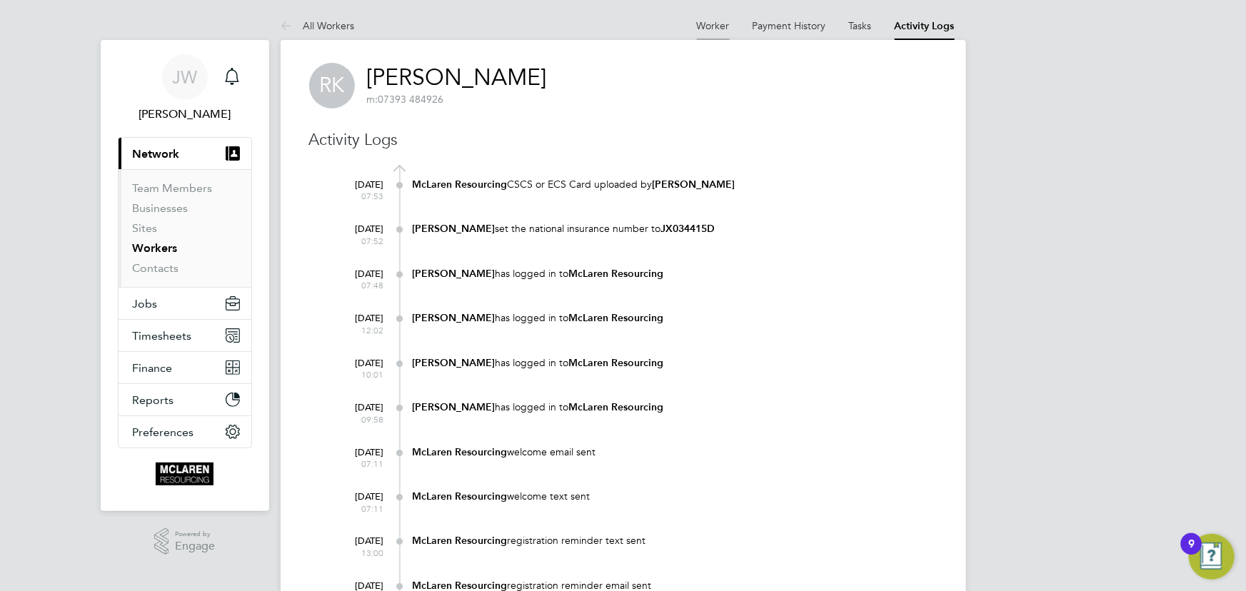
click at [711, 24] on link "Worker" at bounding box center [713, 25] width 33 height 13
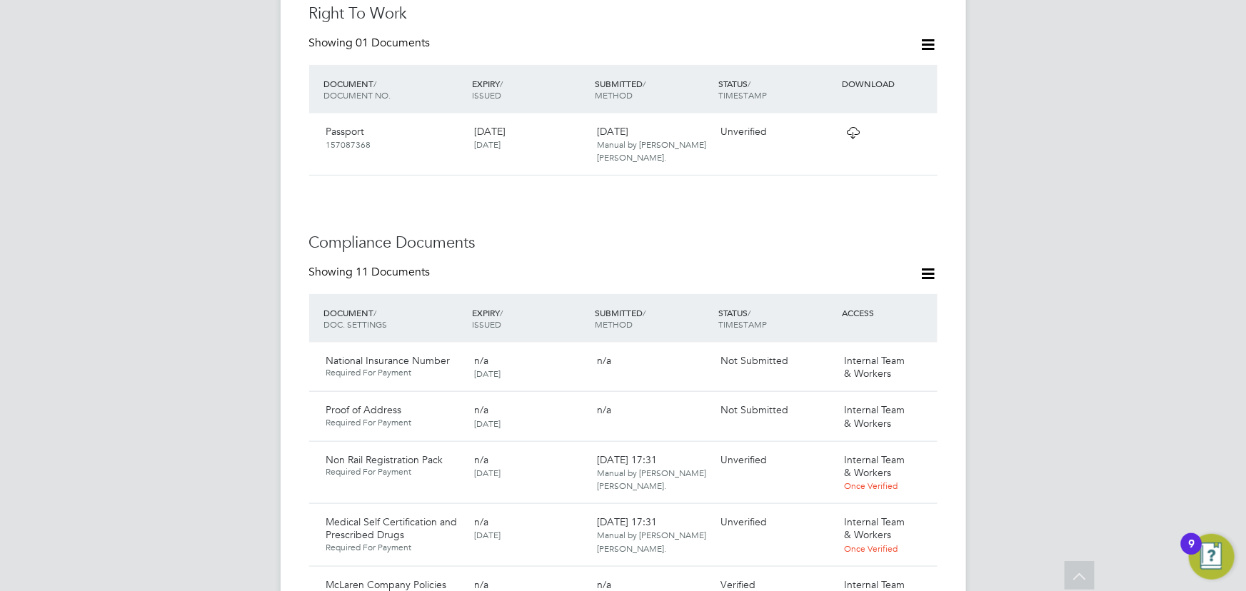
scroll to position [778, 0]
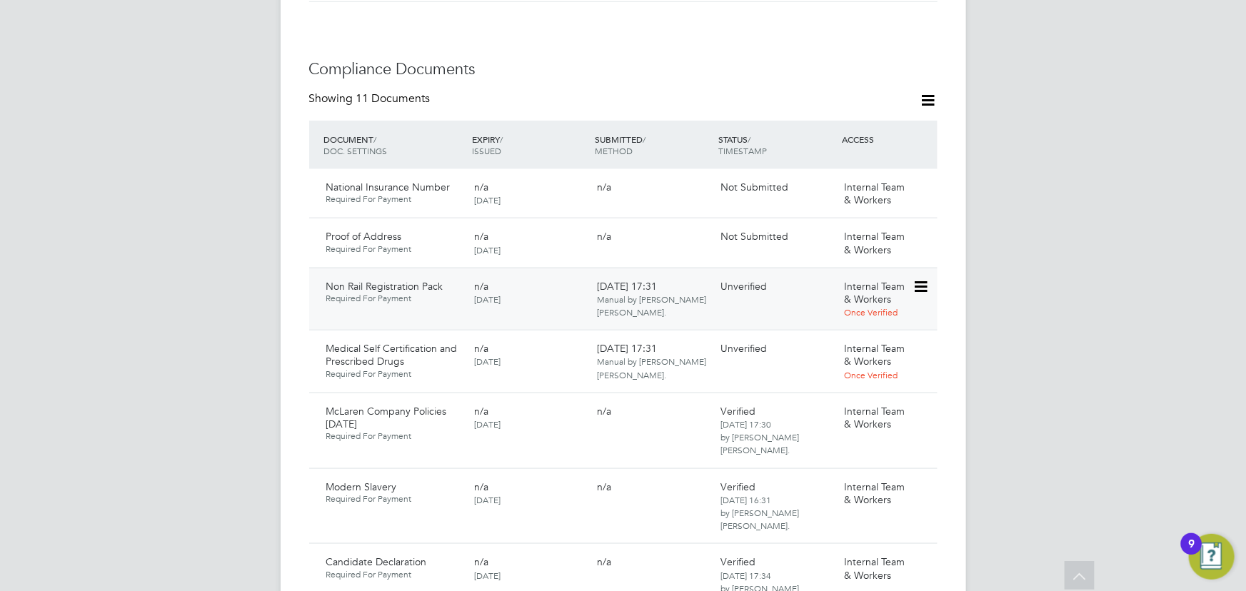
click at [918, 279] on icon at bounding box center [920, 287] width 14 height 17
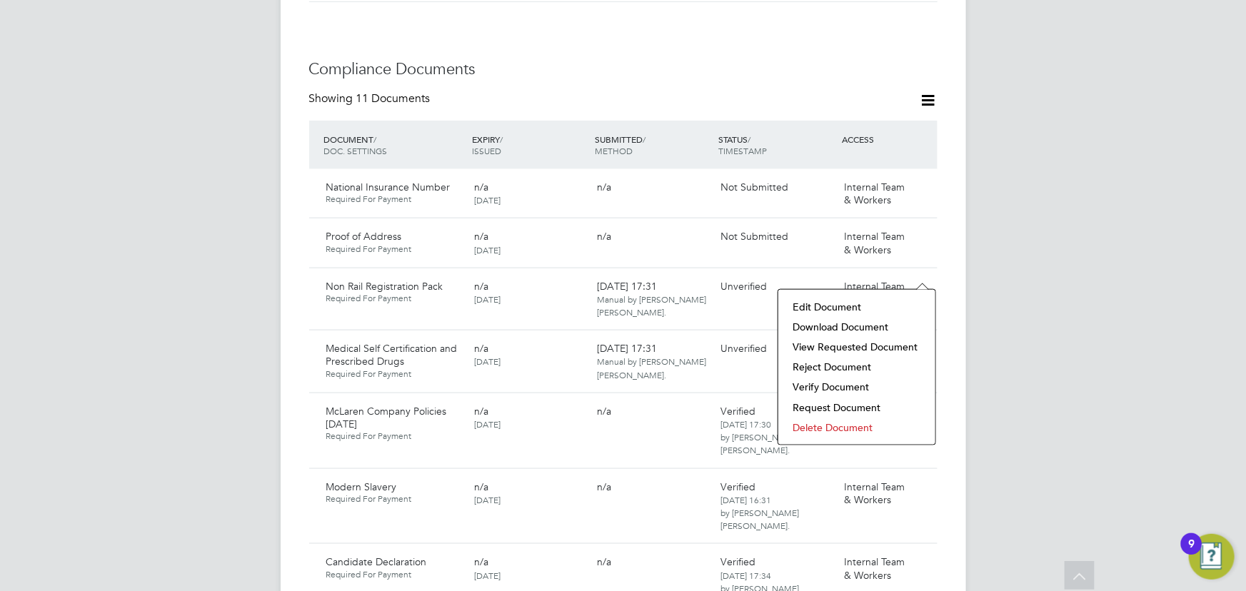
click at [1034, 288] on div "[PERSON_NAME] Notifications Applications: Current page: Network Team Members Bu…" at bounding box center [623, 373] width 1246 height 2302
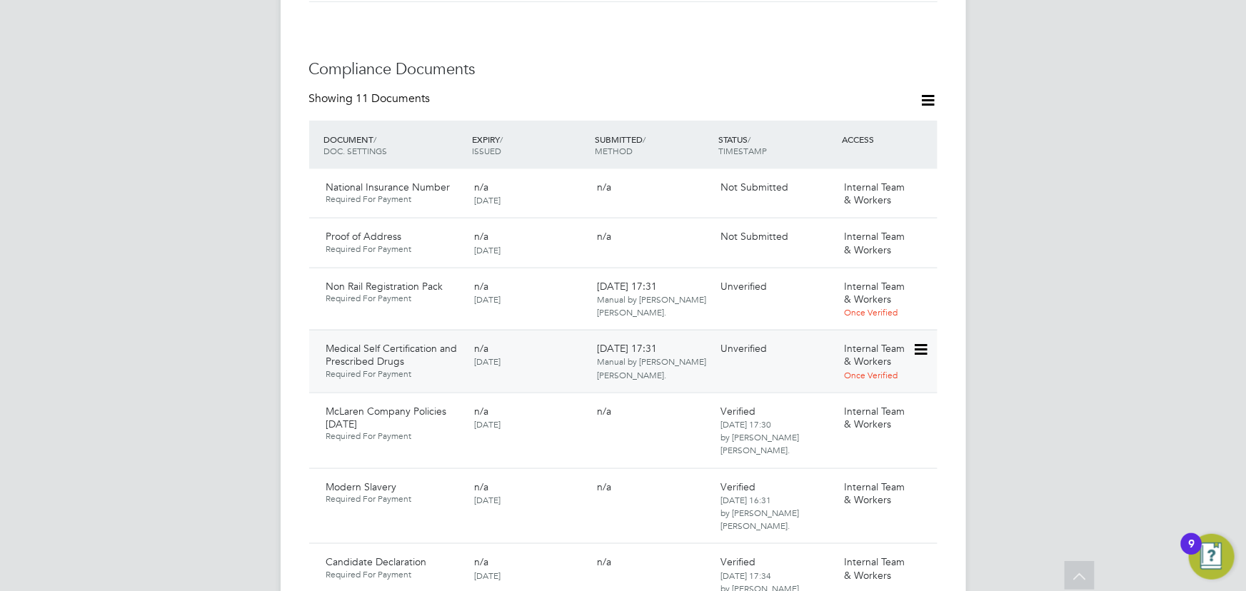
click at [917, 341] on icon at bounding box center [920, 349] width 14 height 17
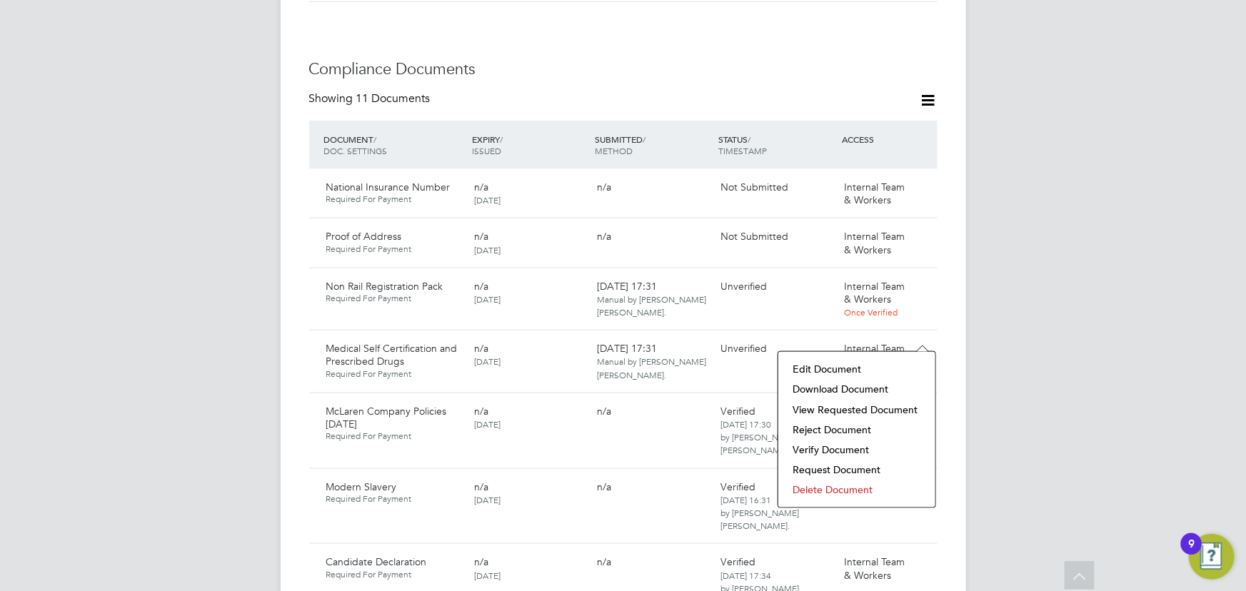
click at [865, 386] on li "Download Document" at bounding box center [857, 389] width 143 height 20
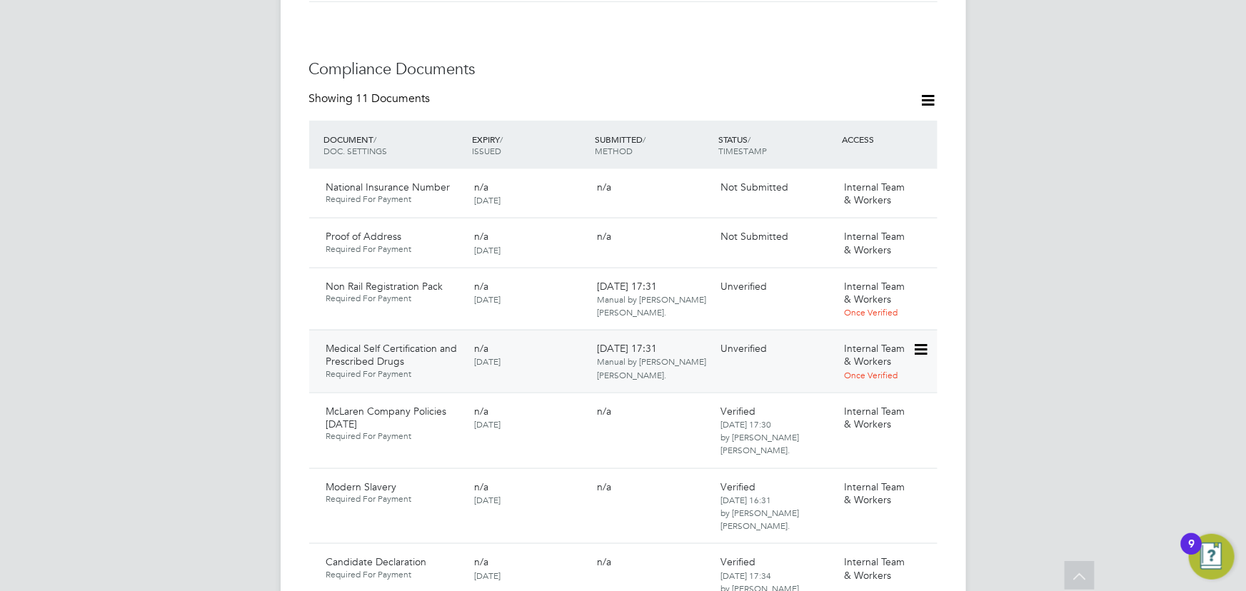
click at [927, 341] on icon at bounding box center [920, 349] width 14 height 17
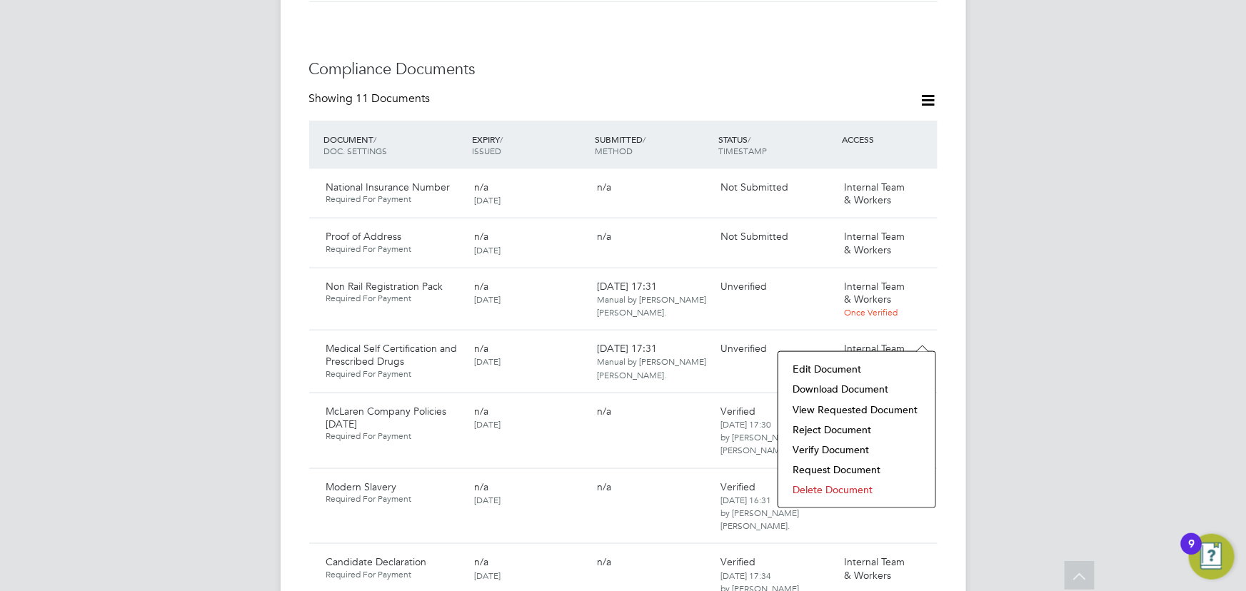
click at [823, 445] on li "Verify Document" at bounding box center [857, 450] width 143 height 20
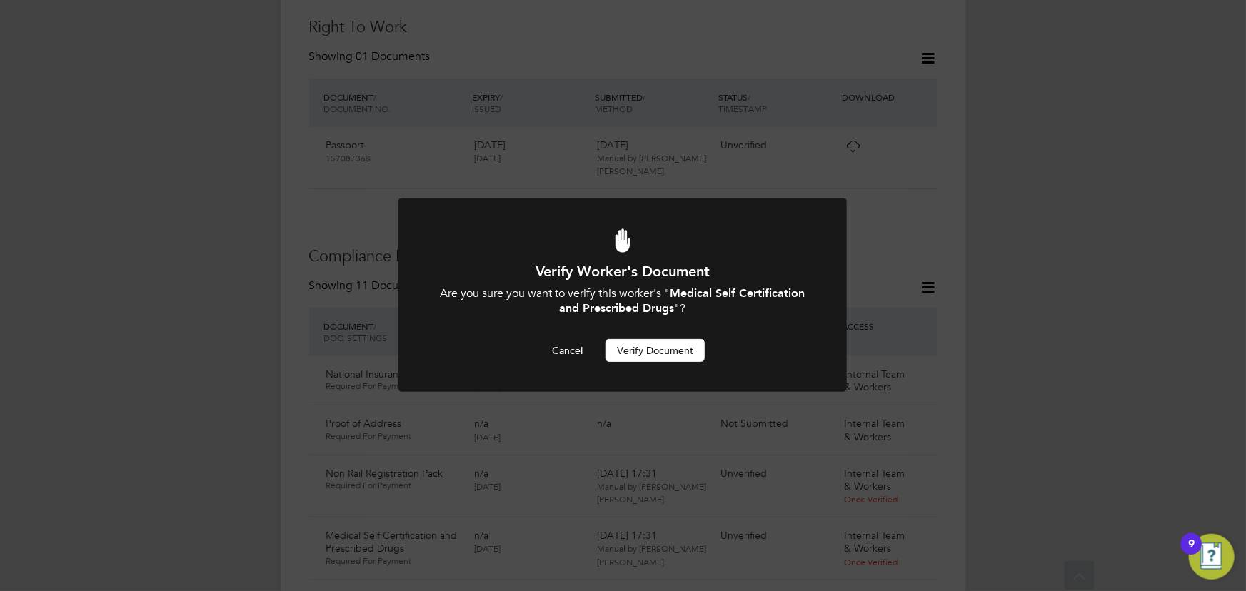
scroll to position [0, 0]
click at [668, 353] on button "Verify Document" at bounding box center [655, 350] width 99 height 23
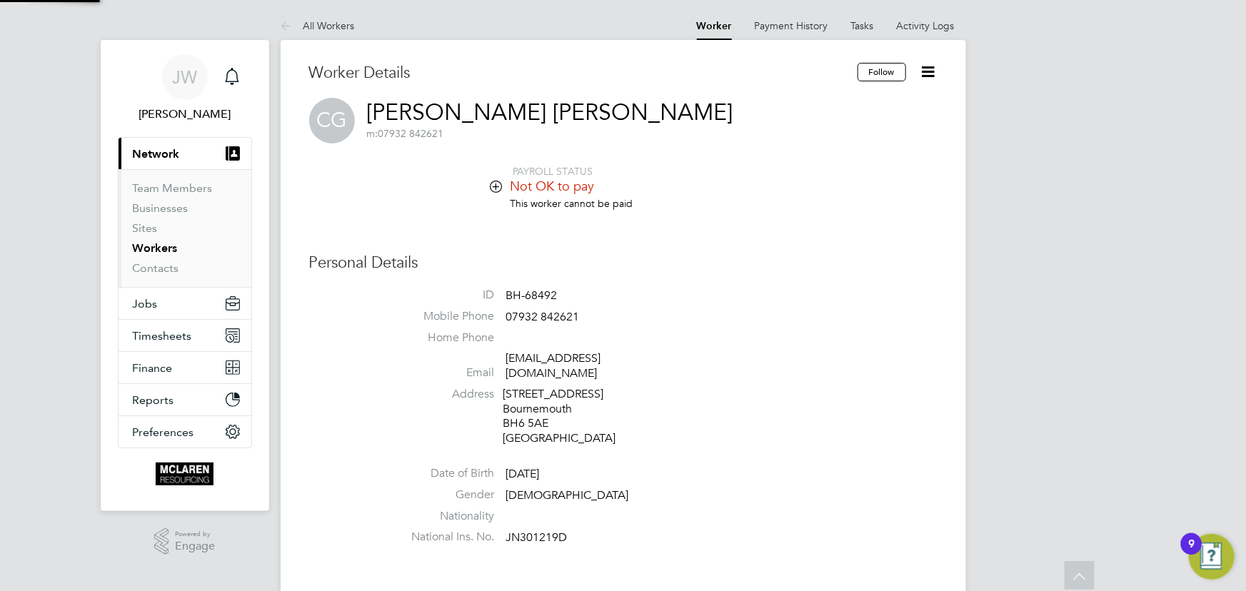
scroll to position [591, 0]
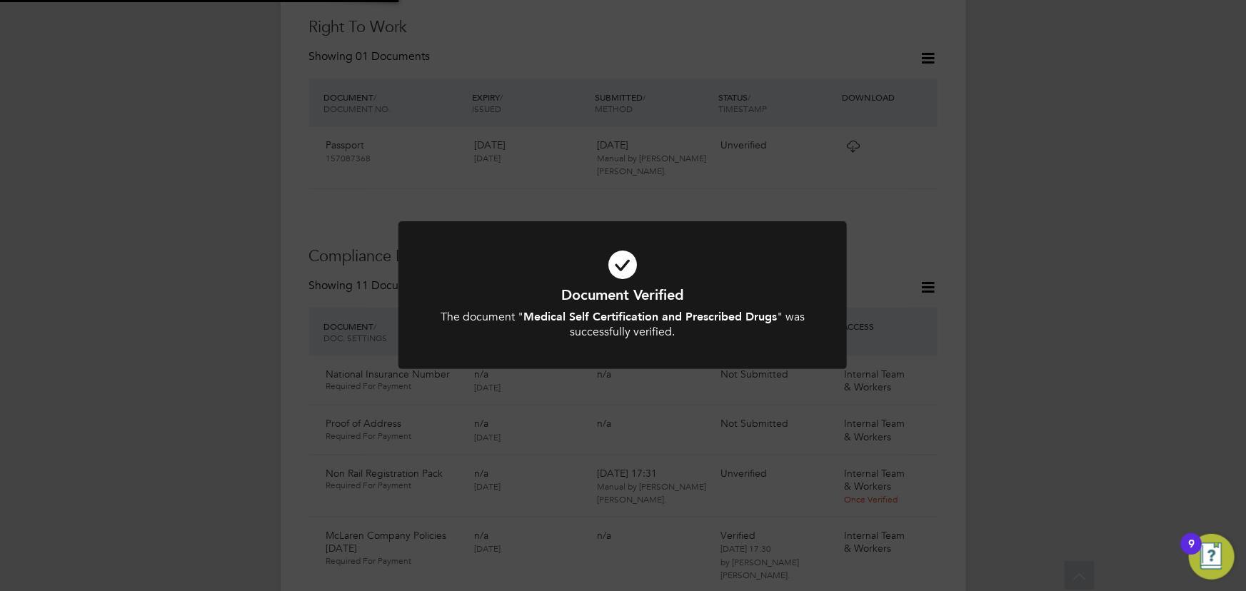
click at [1018, 279] on div "Document Verified The document " Medical Self Certification and Prescribed Drug…" at bounding box center [623, 295] width 1246 height 591
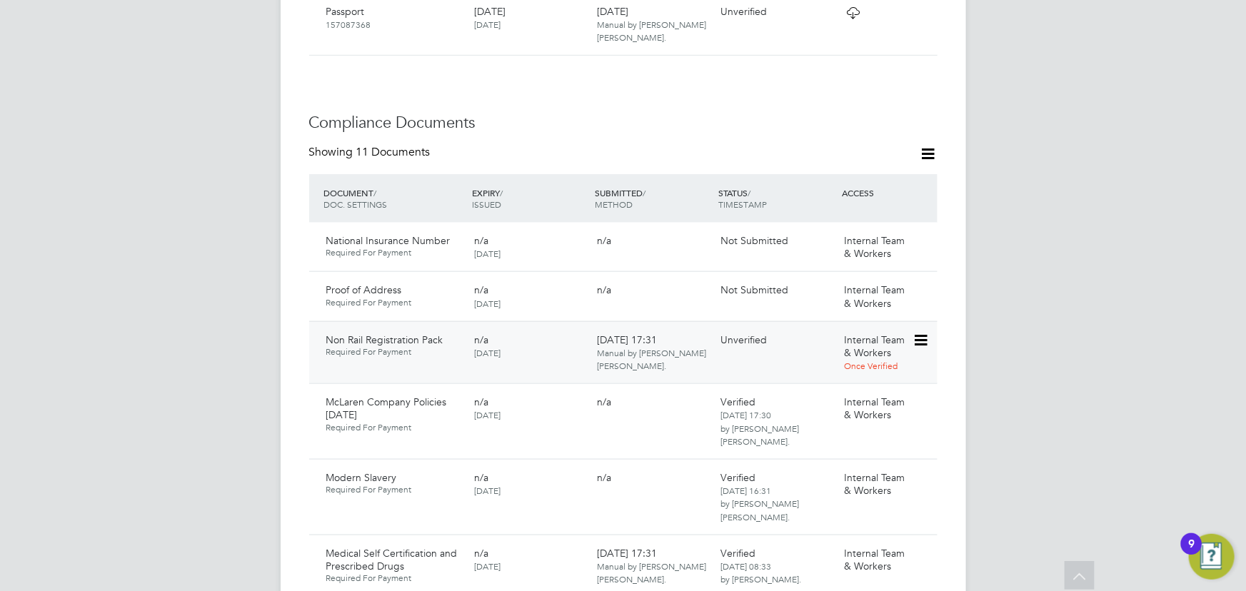
scroll to position [721, 0]
click at [925, 336] on icon at bounding box center [920, 344] width 14 height 17
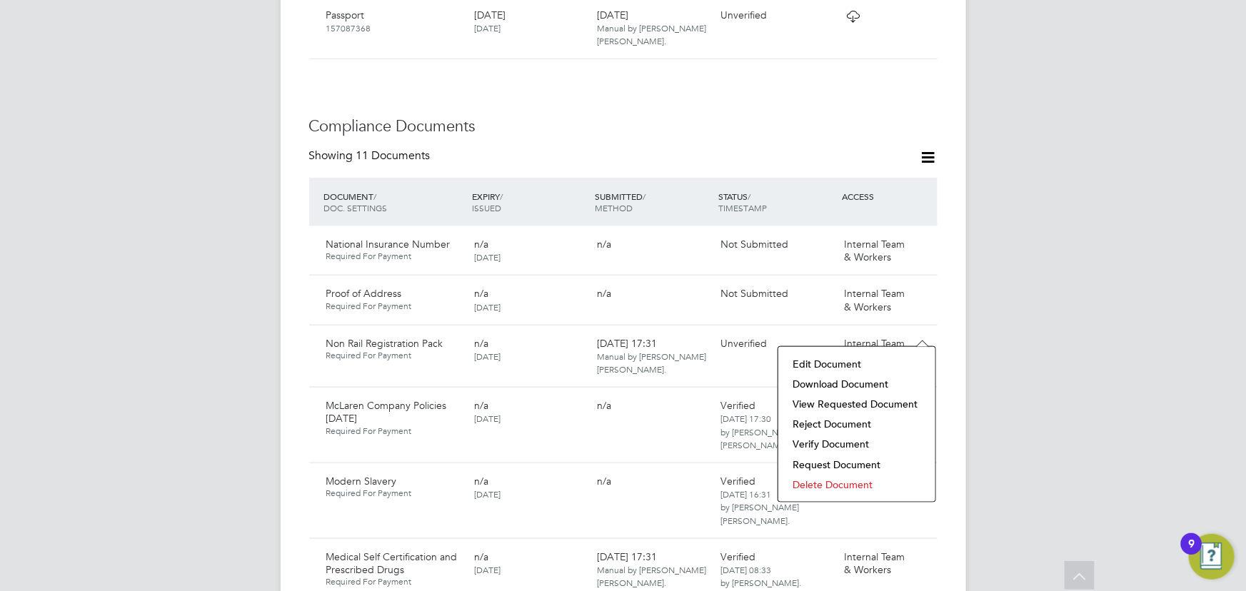
click at [851, 381] on li "Download Document" at bounding box center [857, 384] width 143 height 20
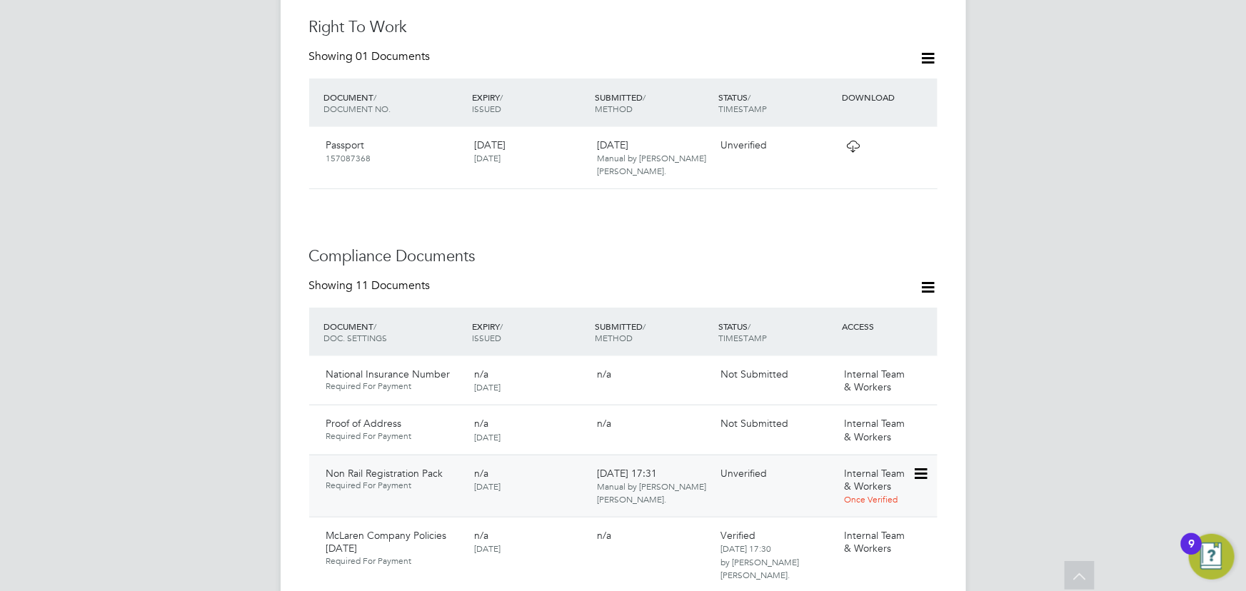
scroll to position [916, 0]
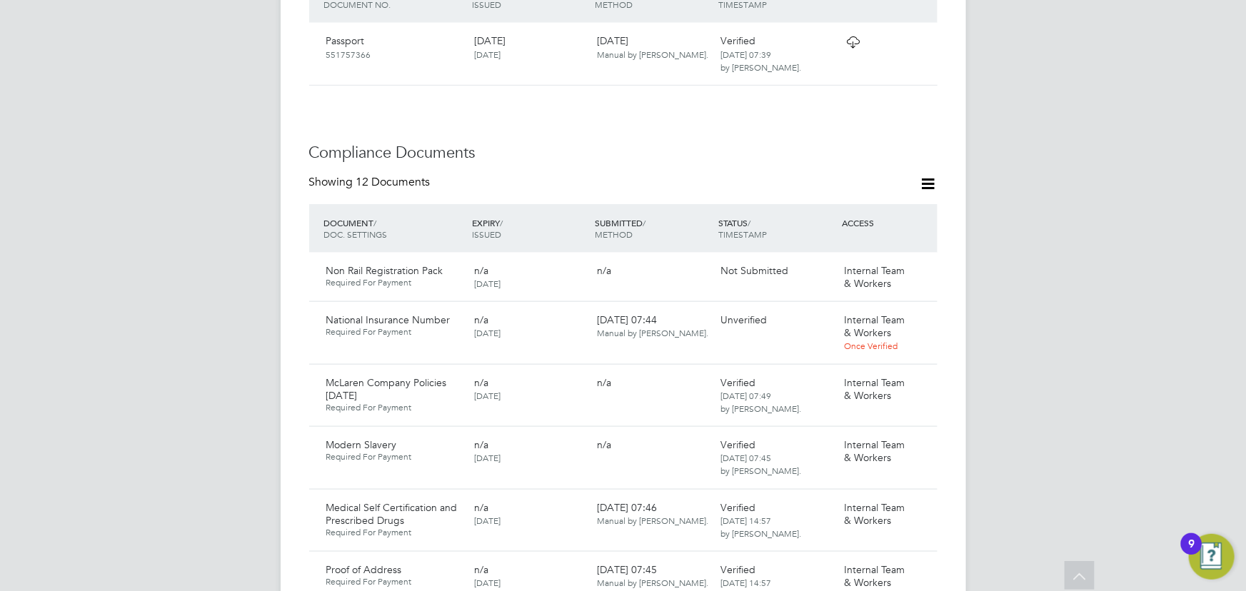
scroll to position [778, 0]
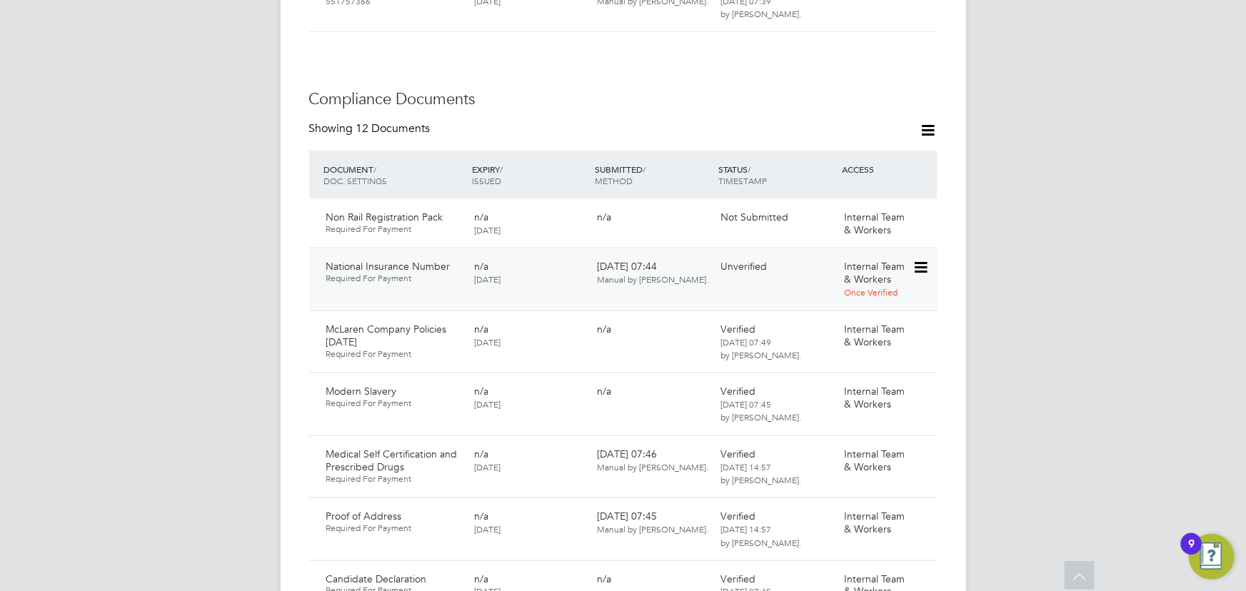
click at [927, 259] on icon at bounding box center [920, 267] width 14 height 17
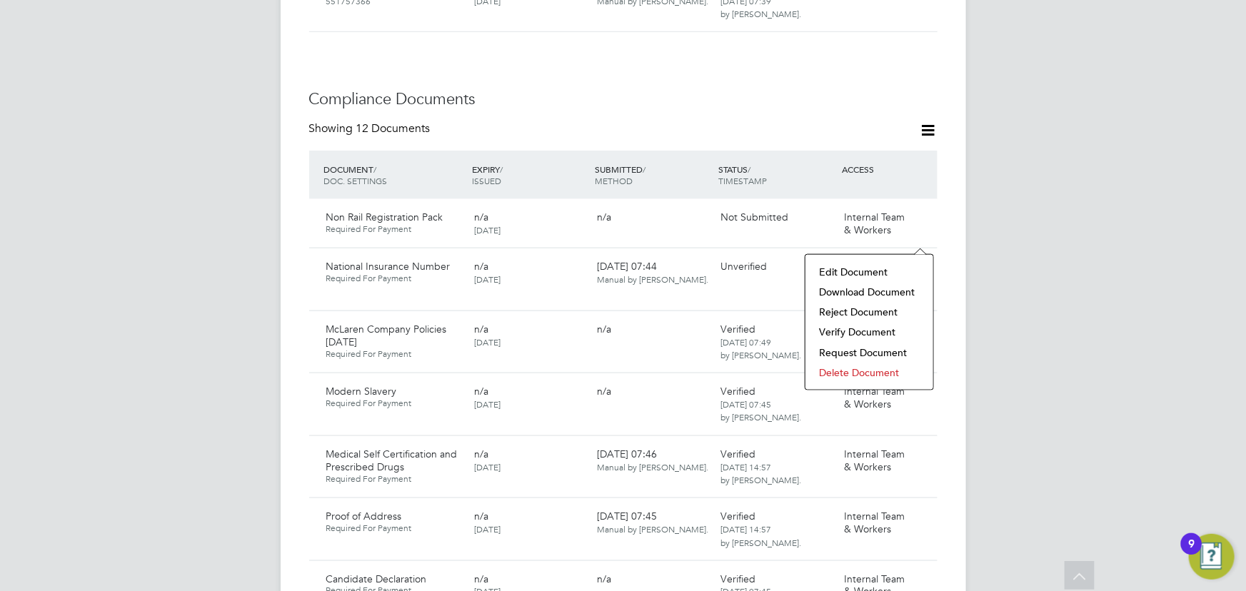
click at [864, 291] on li "Download Document" at bounding box center [870, 292] width 114 height 20
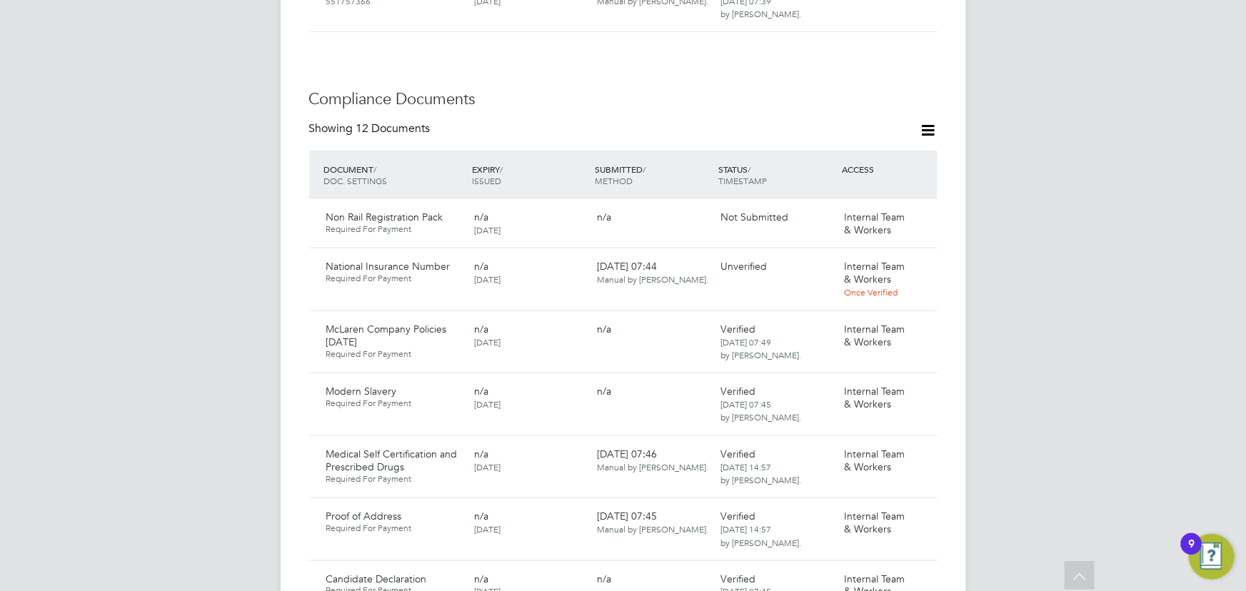
click at [1118, 209] on div "[PERSON_NAME] Notifications Applications: Current page: Network Team Members Bu…" at bounding box center [623, 399] width 1246 height 2355
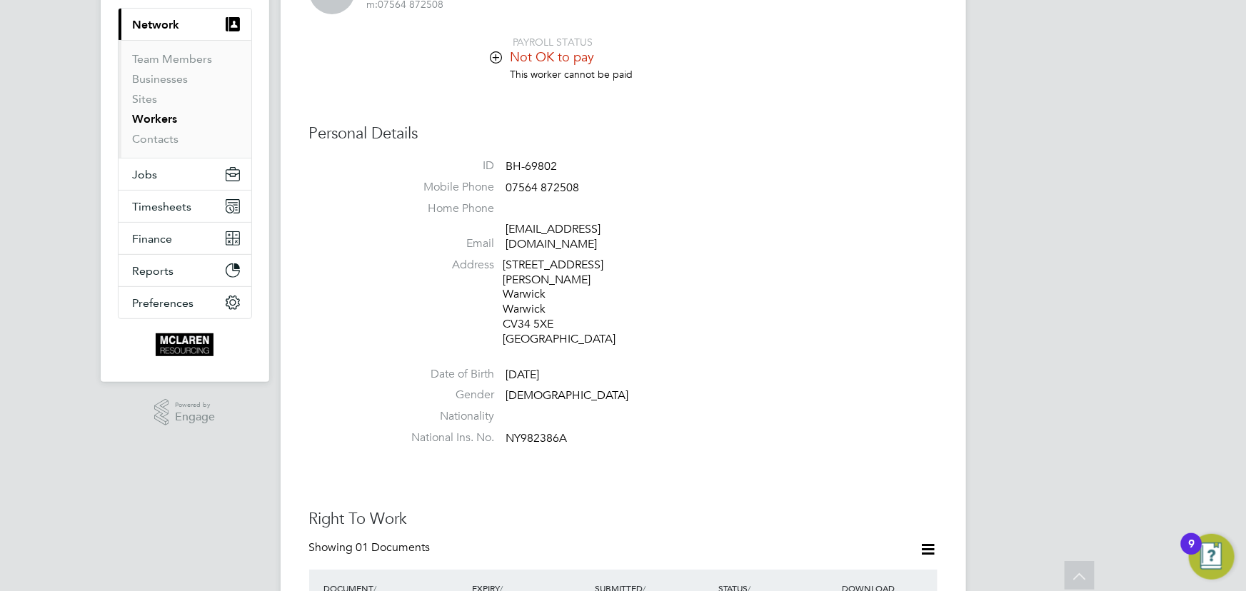
scroll to position [0, 0]
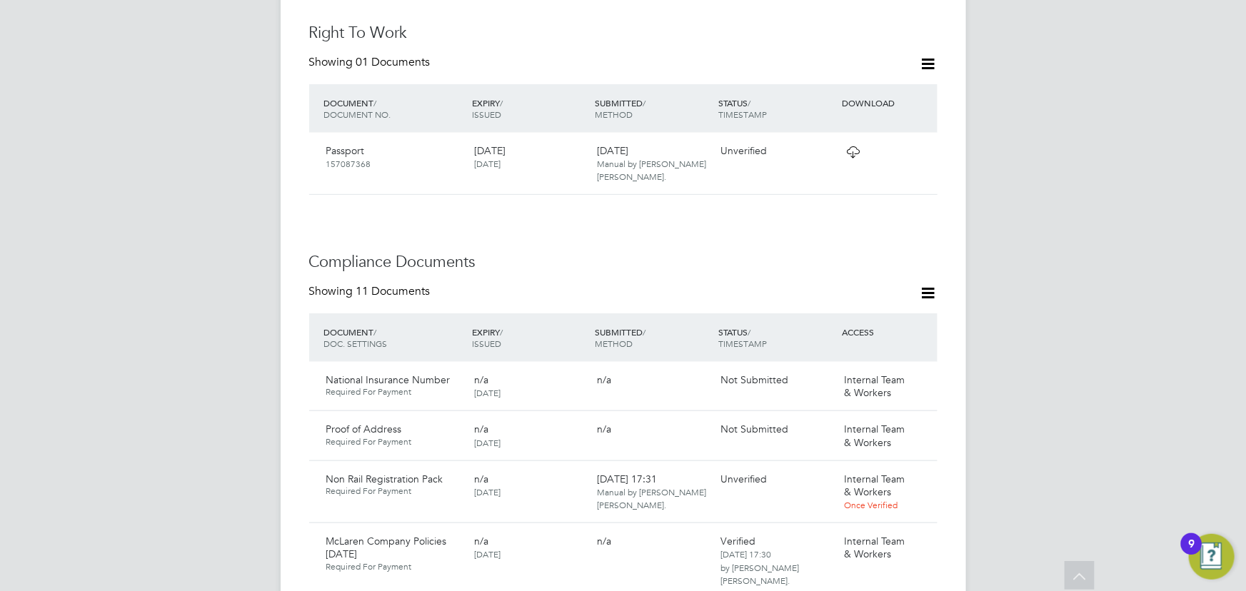
scroll to position [714, 0]
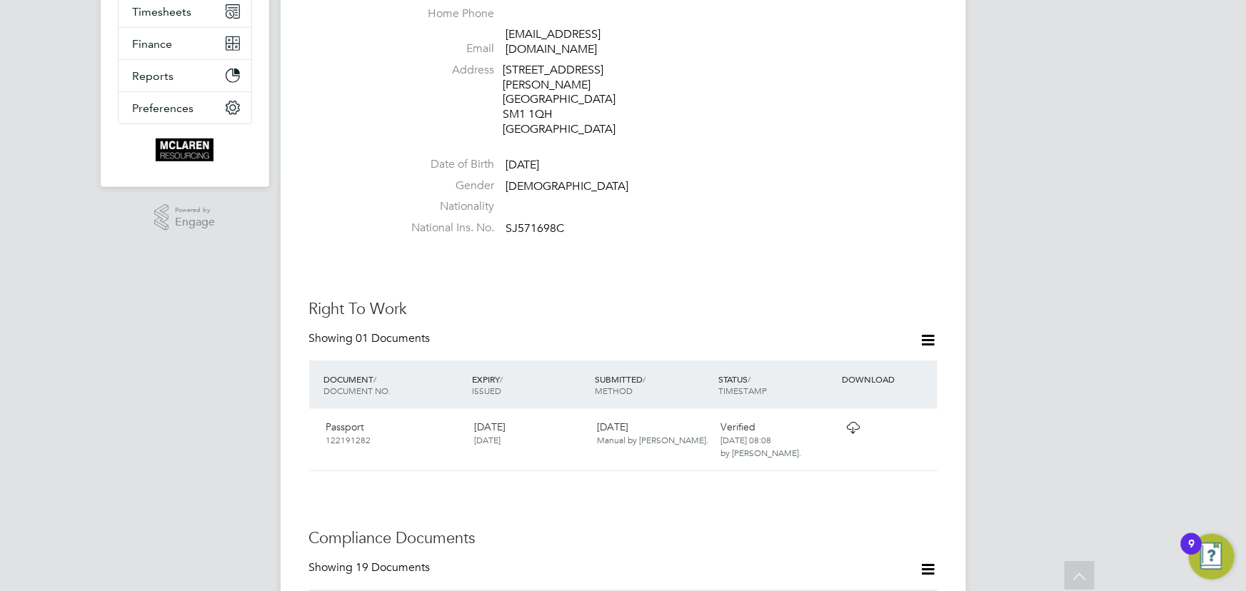
scroll to position [64, 0]
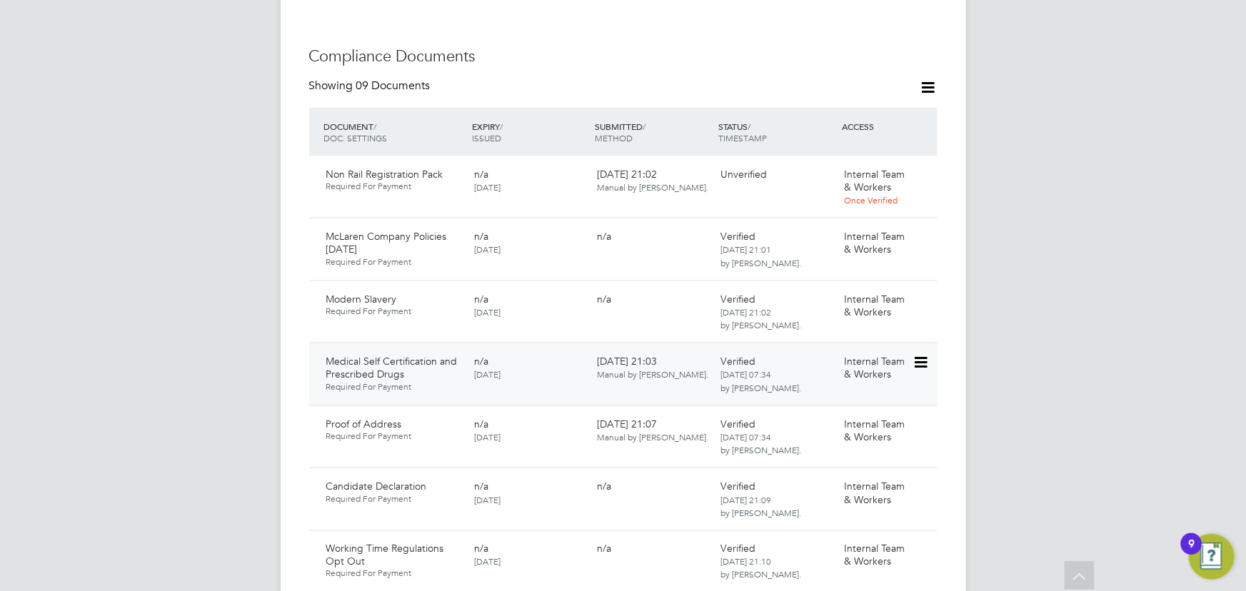
scroll to position [649, 0]
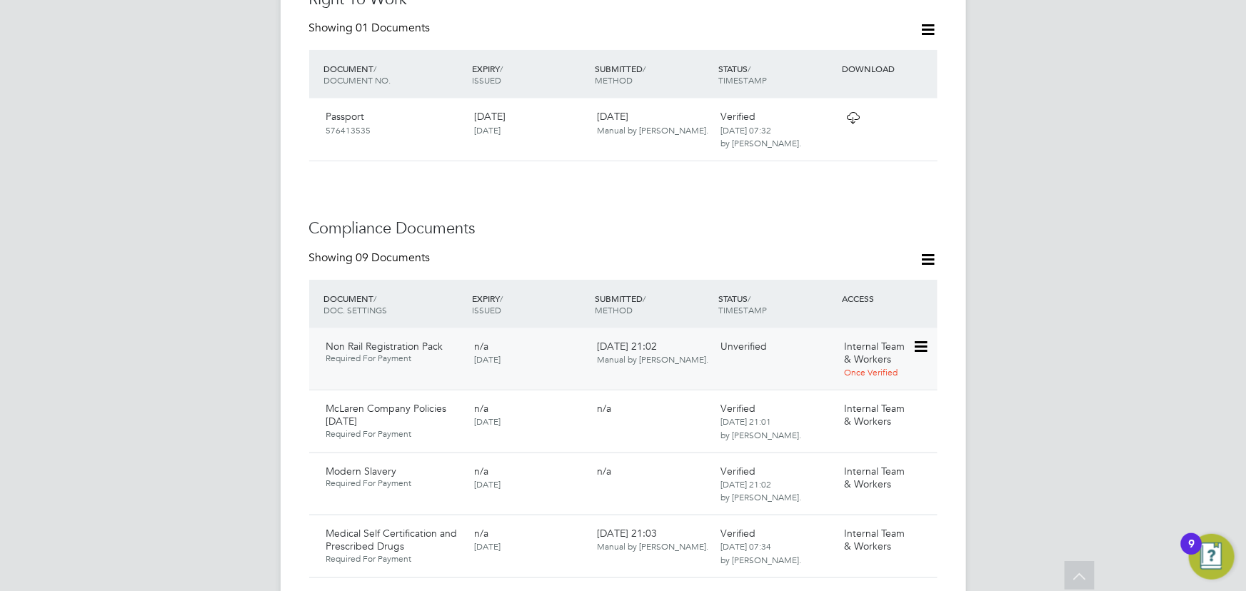
click at [917, 338] on icon at bounding box center [920, 346] width 14 height 17
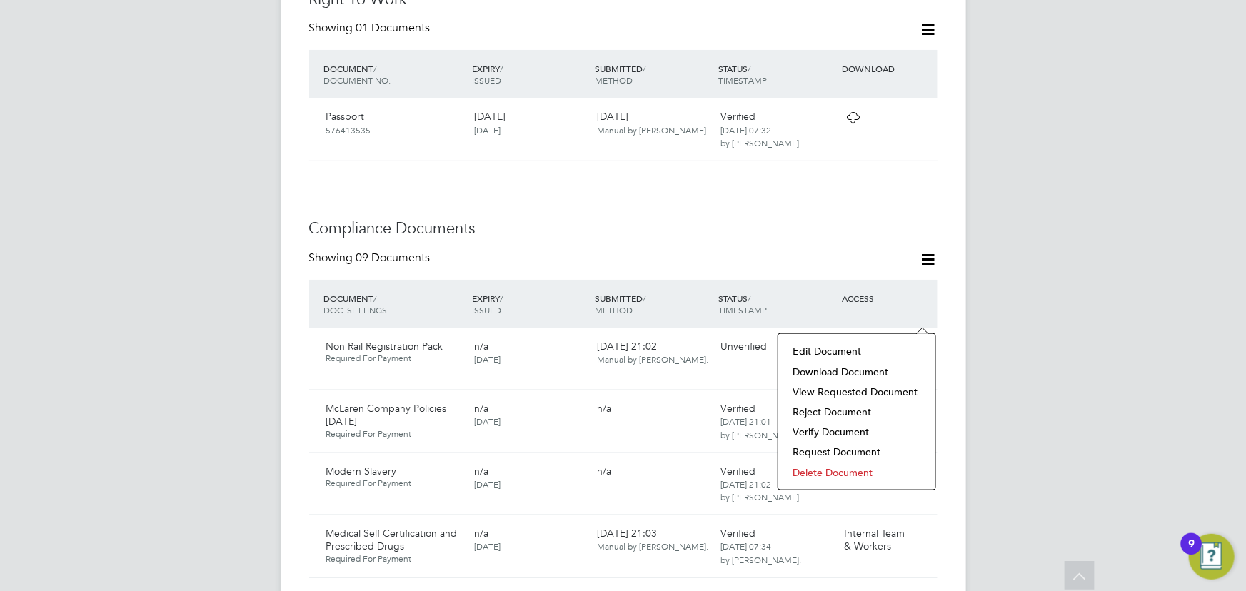
click at [875, 375] on li "Download Document" at bounding box center [857, 372] width 143 height 20
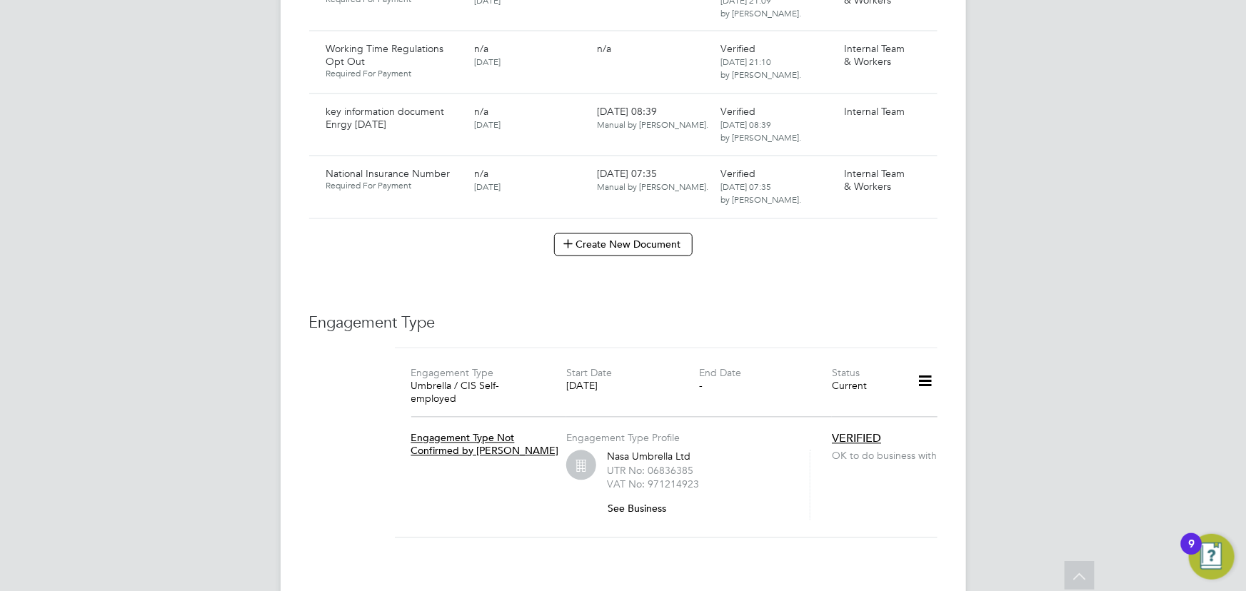
scroll to position [1298, 0]
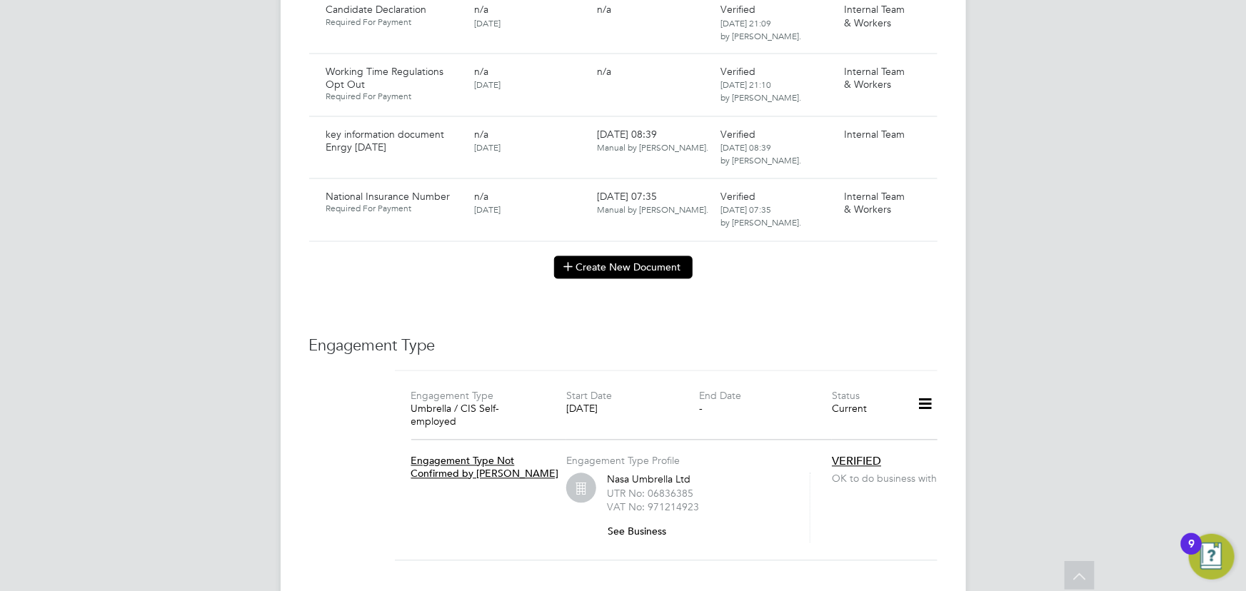
click at [611, 256] on button "Create New Document" at bounding box center [623, 267] width 139 height 23
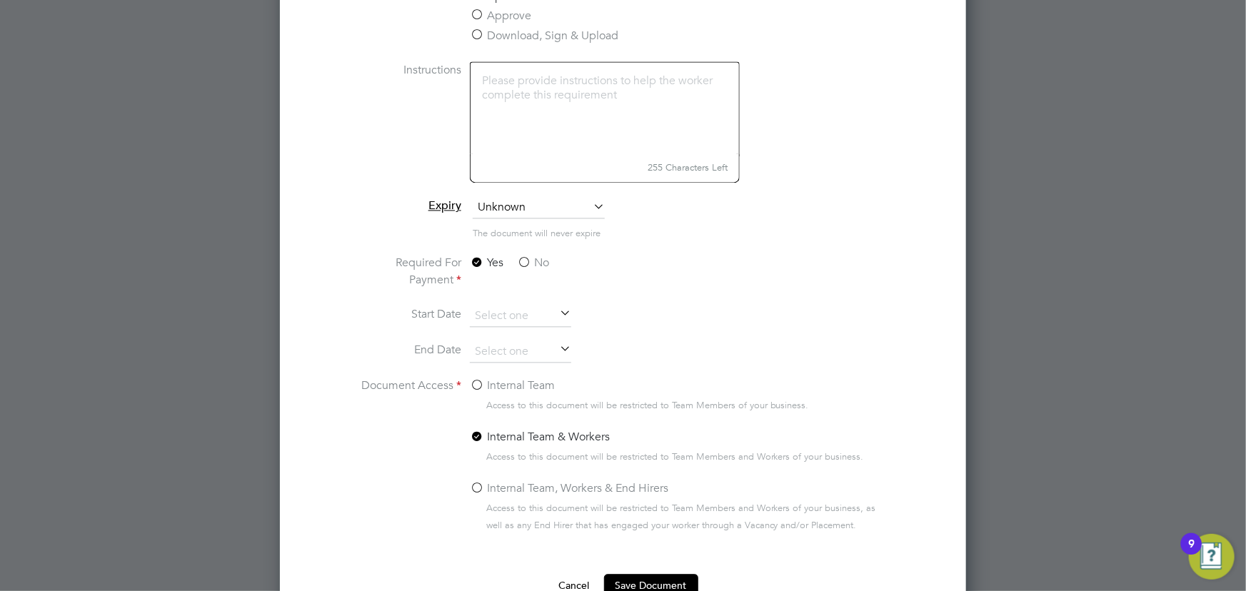
scroll to position [1493, 0]
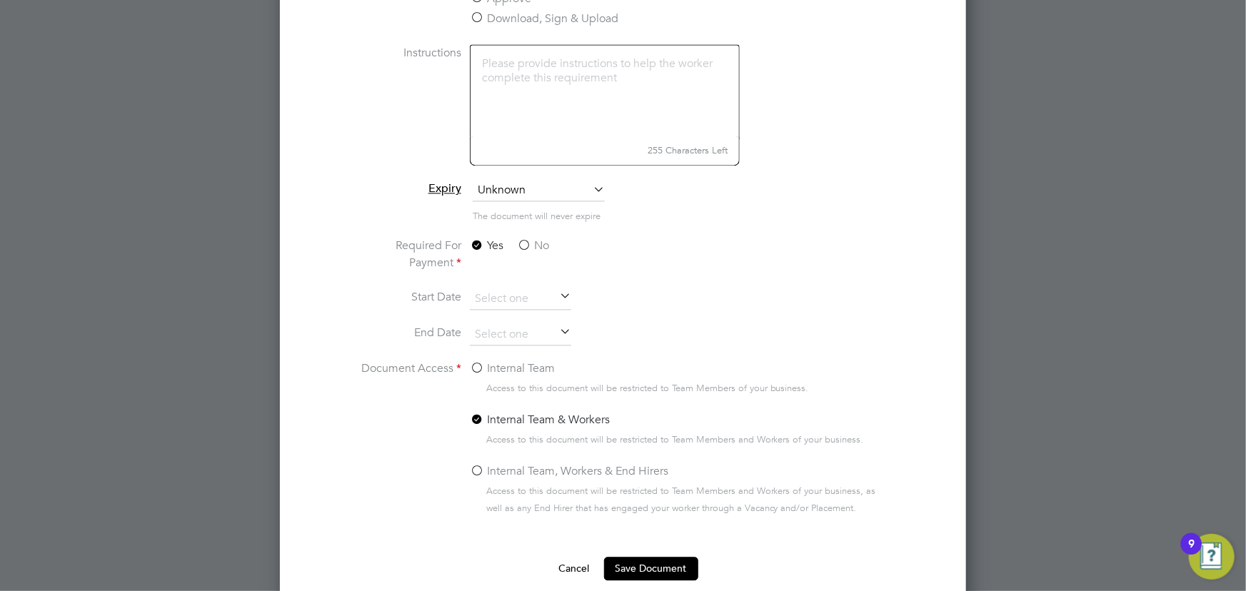
type input "Contract Enrgy 01.09.25"
click at [526, 244] on label "No" at bounding box center [533, 245] width 32 height 17
click at [0, 0] on input "No" at bounding box center [0, 0] width 0 height 0
click at [478, 361] on label "Internal Team" at bounding box center [512, 368] width 85 height 17
click at [0, 0] on input "Internal Team" at bounding box center [0, 0] width 0 height 0
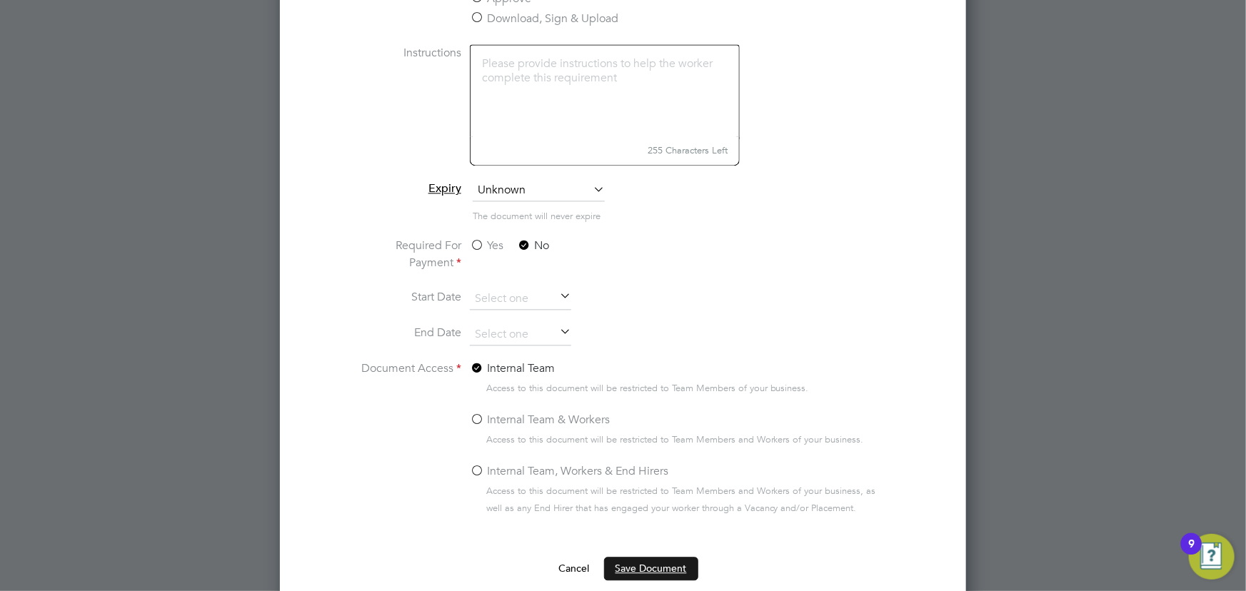
click at [636, 577] on button "Save Document" at bounding box center [651, 568] width 94 height 23
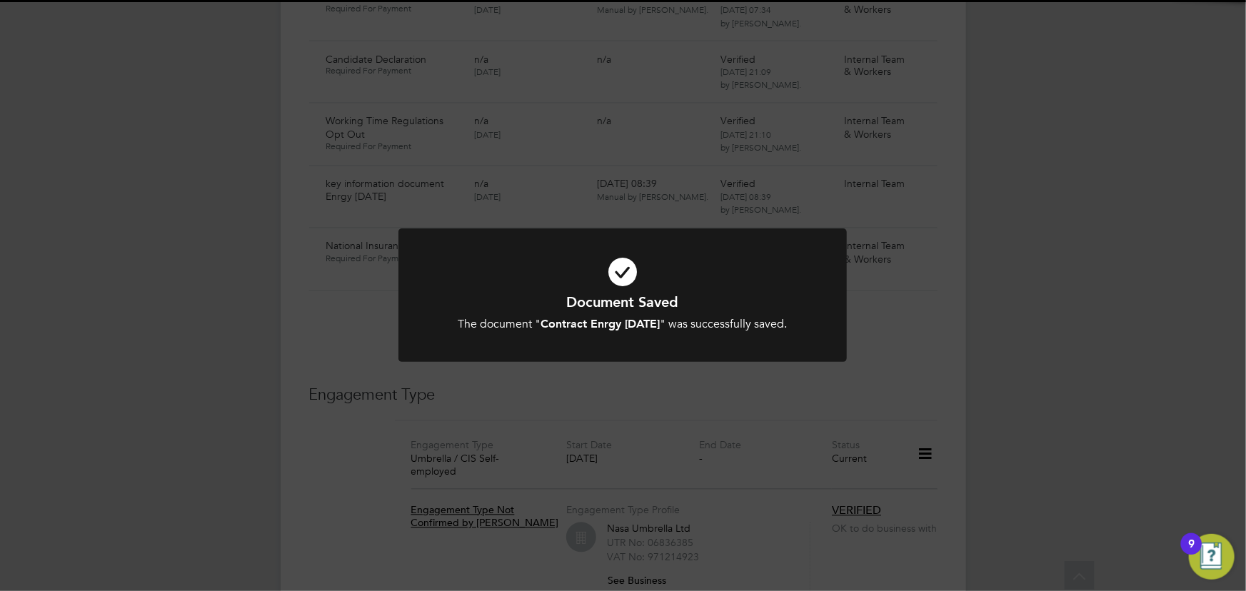
click at [1087, 390] on div "Document Saved The document " Contract Enrgy 01.09.25 " was successfully saved.…" at bounding box center [623, 295] width 1246 height 591
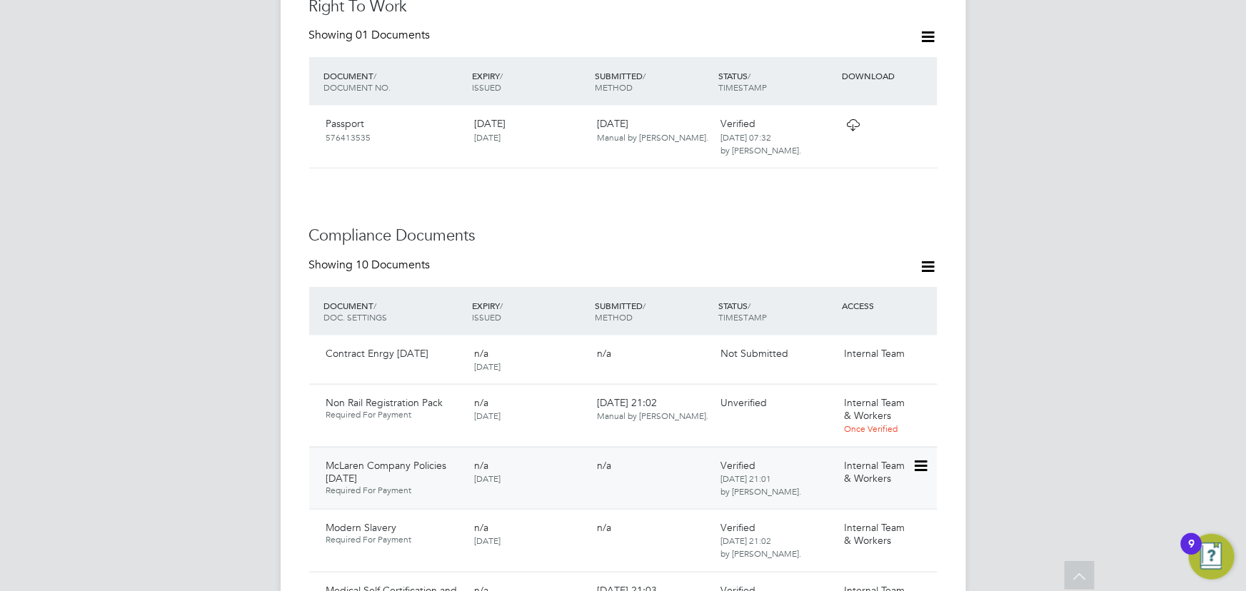
scroll to position [714, 0]
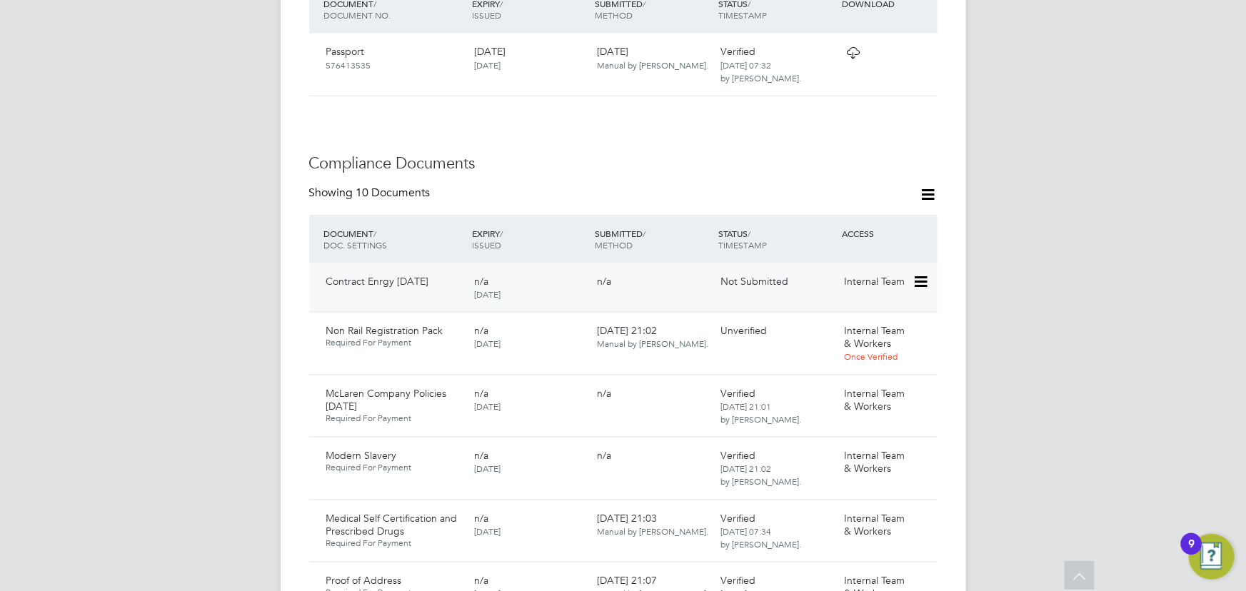
click at [926, 274] on icon at bounding box center [920, 282] width 14 height 17
click at [870, 302] on li "Submit Document" at bounding box center [877, 307] width 100 height 20
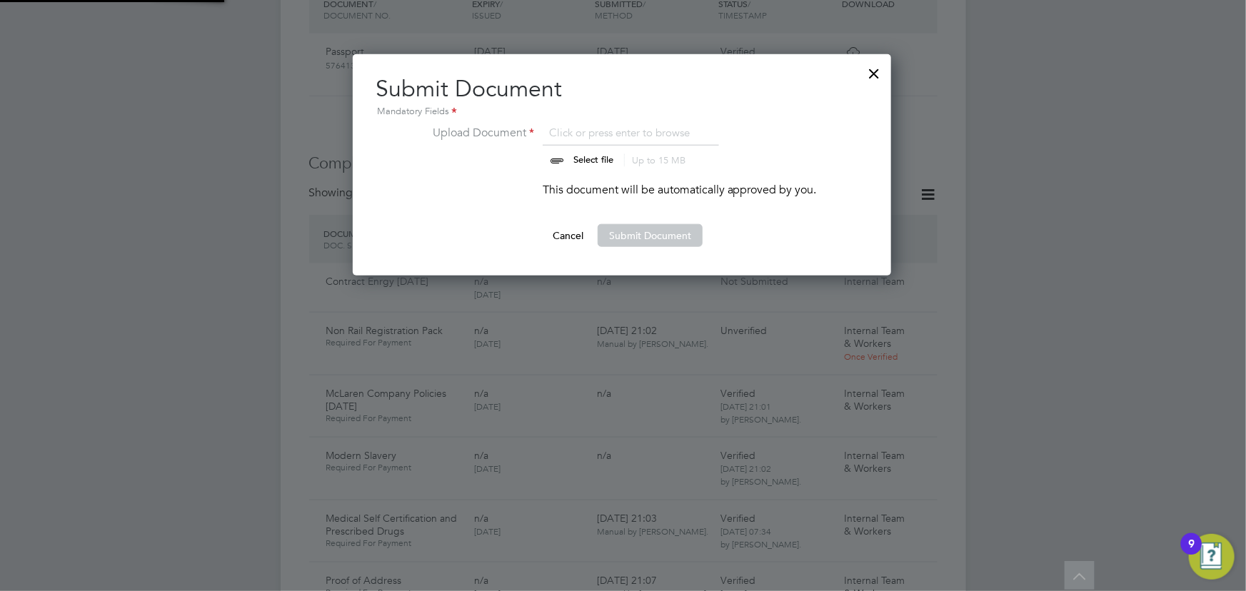
scroll to position [221, 540]
click at [586, 150] on input "file" at bounding box center [607, 145] width 224 height 43
type input "C:\fakepath\Complete_with_Docusign_Candidate_Terms_CIS_N (6).pdf"
click at [645, 239] on button "Submit Document" at bounding box center [650, 235] width 105 height 23
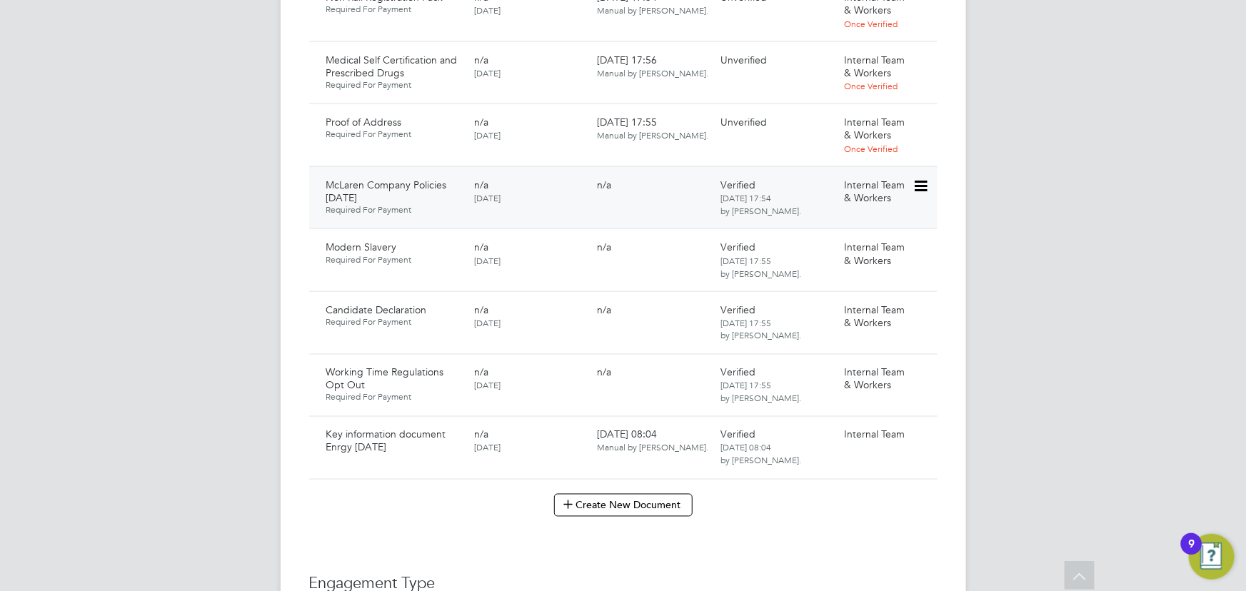
scroll to position [1168, 0]
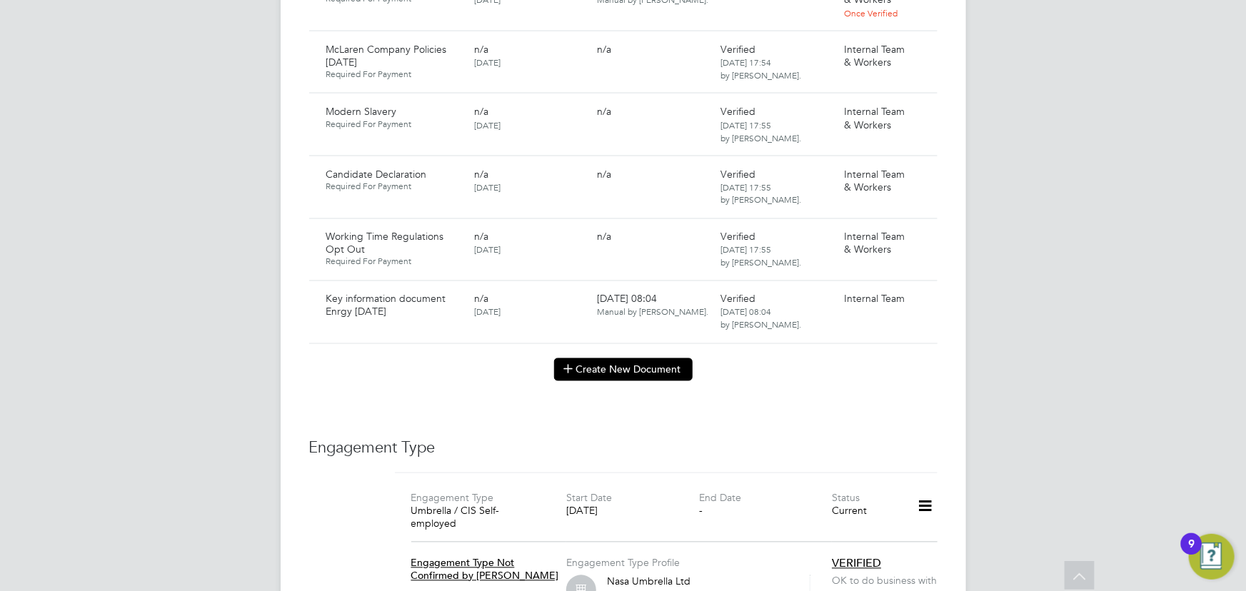
click at [622, 358] on button "Create New Document" at bounding box center [623, 369] width 139 height 23
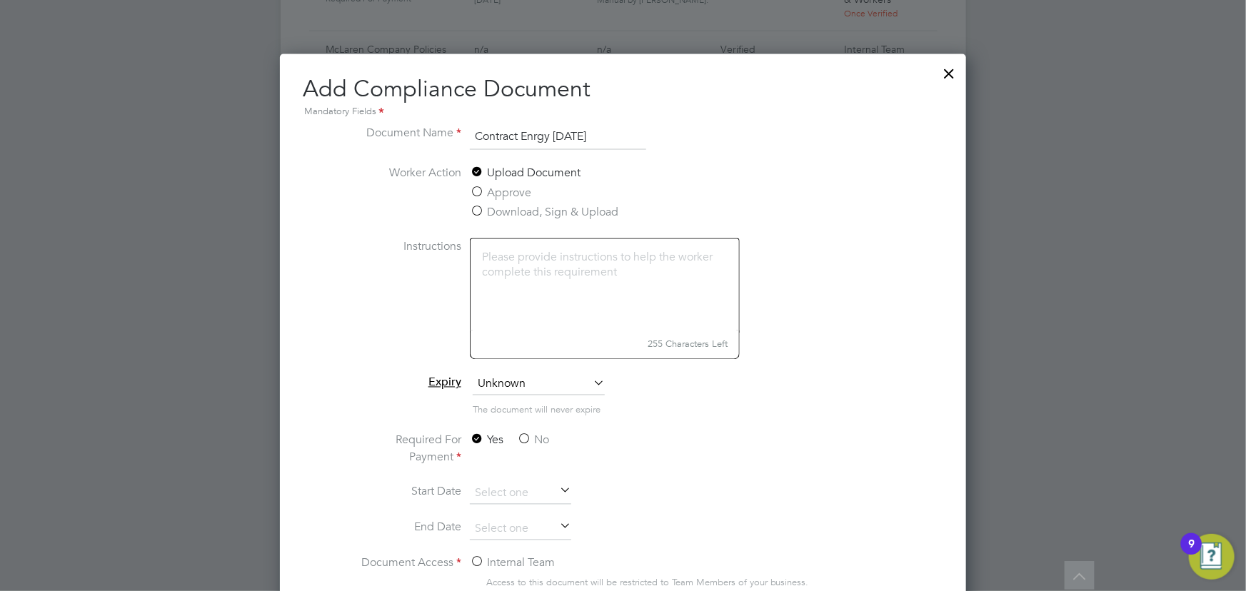
scroll to position [1363, 0]
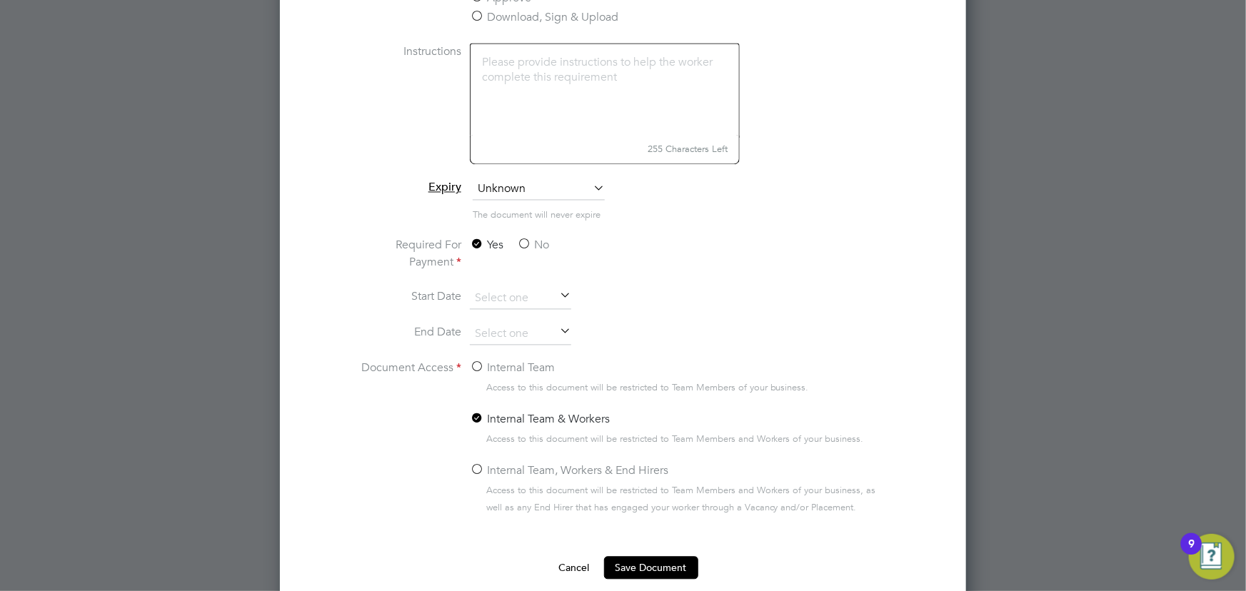
type input "Contract Enrgy 01.09.25"
click at [531, 243] on label "No" at bounding box center [533, 245] width 32 height 17
click at [0, 0] on input "No" at bounding box center [0, 0] width 0 height 0
click at [493, 367] on label "Internal Team" at bounding box center [512, 368] width 85 height 17
click at [0, 0] on input "Internal Team" at bounding box center [0, 0] width 0 height 0
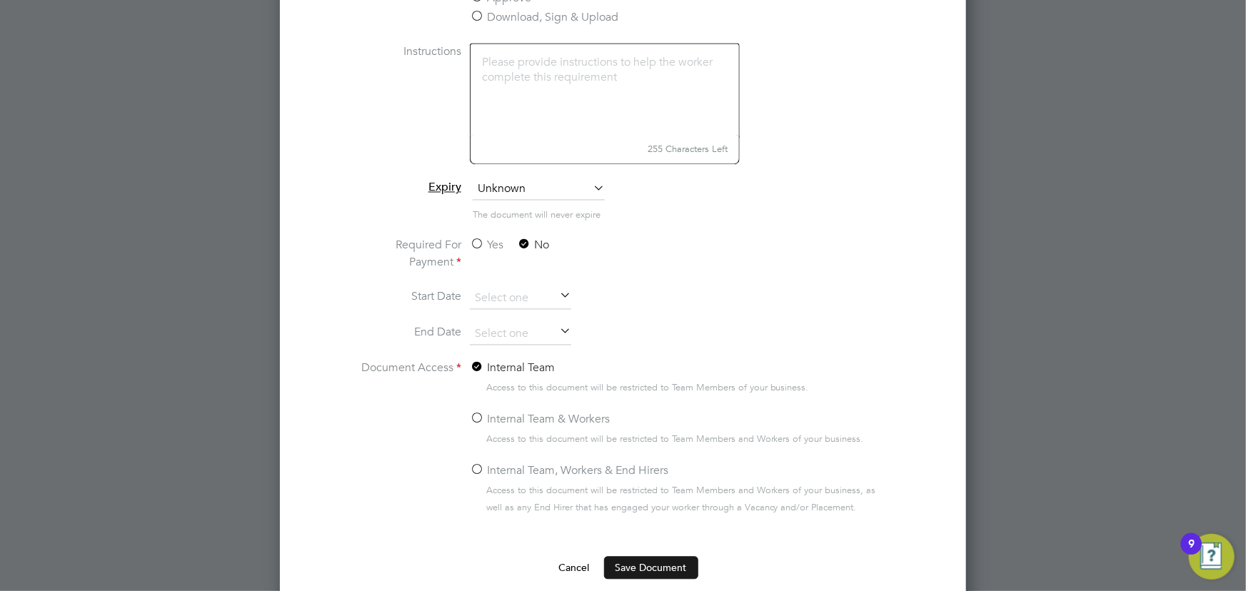
click at [622, 568] on button "Save Document" at bounding box center [651, 568] width 94 height 23
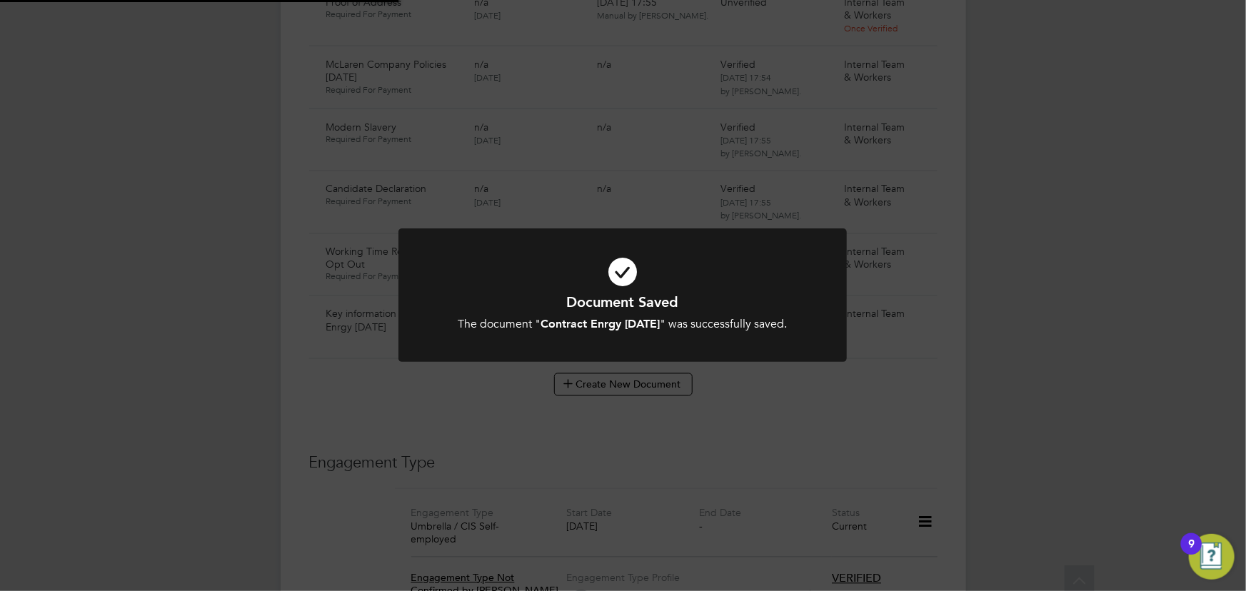
scroll to position [1168, 0]
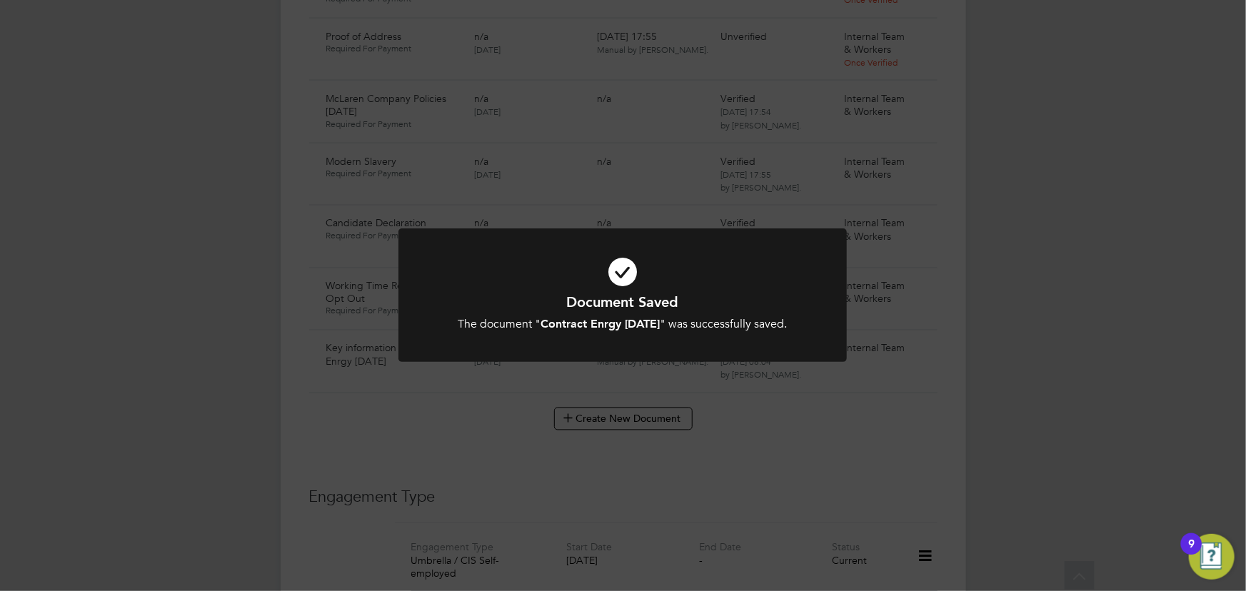
click at [1245, 382] on div "Document Saved The document " Contract Enrgy 01.09.25 " was successfully saved.…" at bounding box center [623, 295] width 1246 height 591
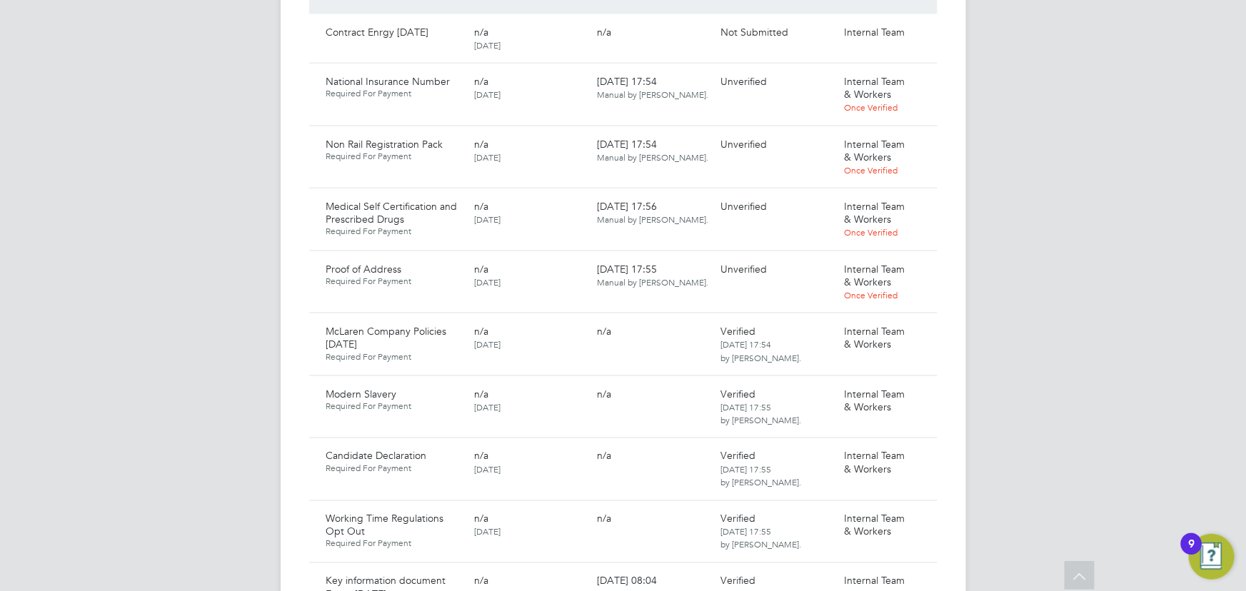
scroll to position [778, 0]
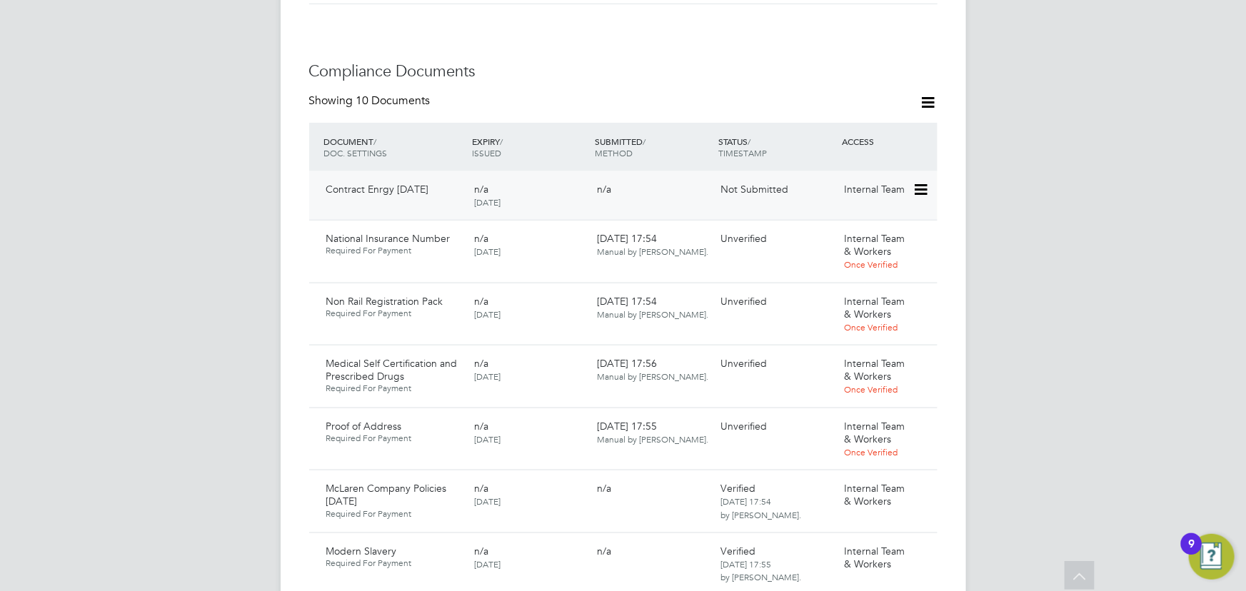
click at [921, 181] on icon at bounding box center [920, 189] width 14 height 17
click at [886, 218] on li "Submit Document" at bounding box center [877, 215] width 100 height 20
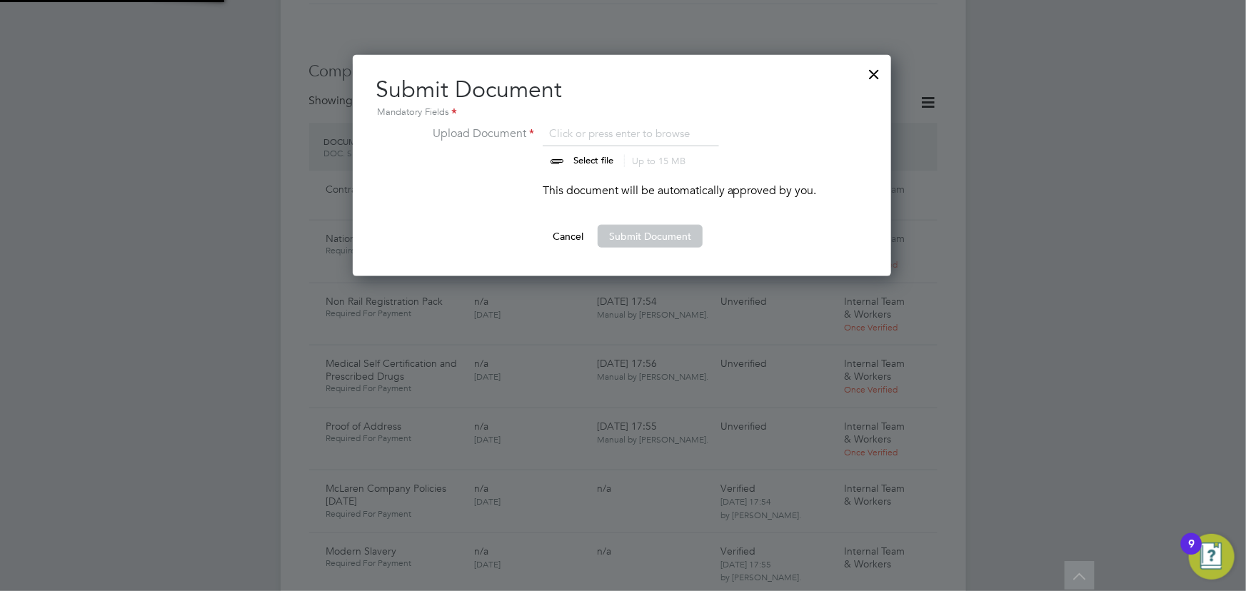
scroll to position [221, 540]
click at [613, 164] on input "file" at bounding box center [607, 146] width 224 height 43
type input "C:\fakepath\Complete_with_Docusign_Candidate_Terms_CIS_K (1).pdf"
click at [610, 230] on button "Submit Document" at bounding box center [650, 236] width 105 height 23
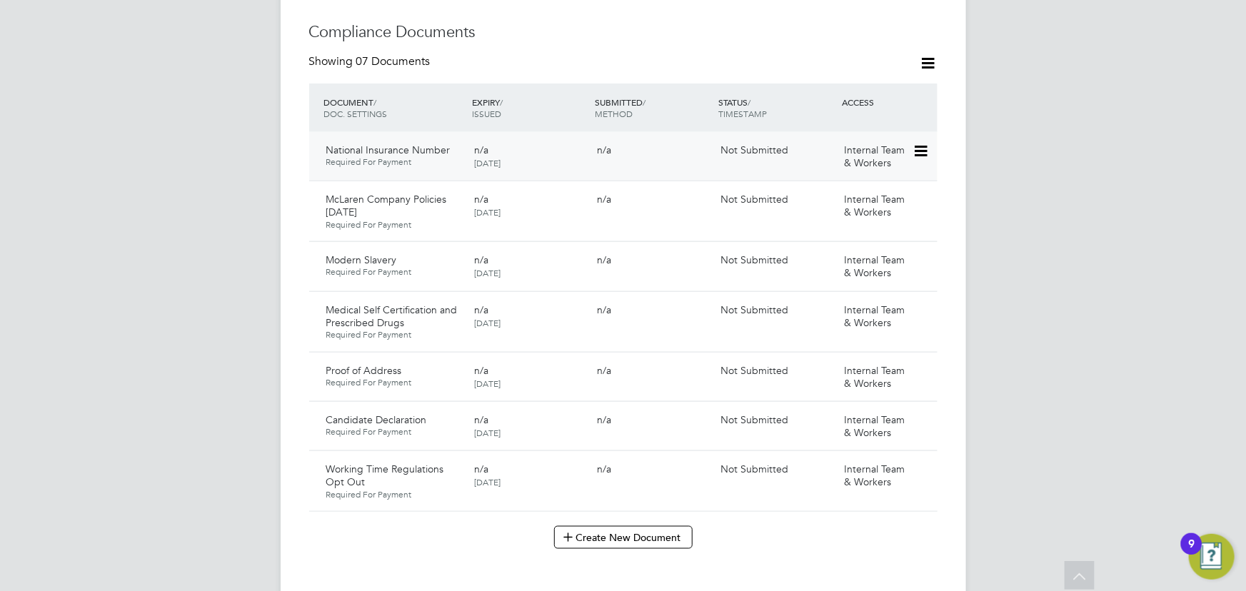
scroll to position [649, 0]
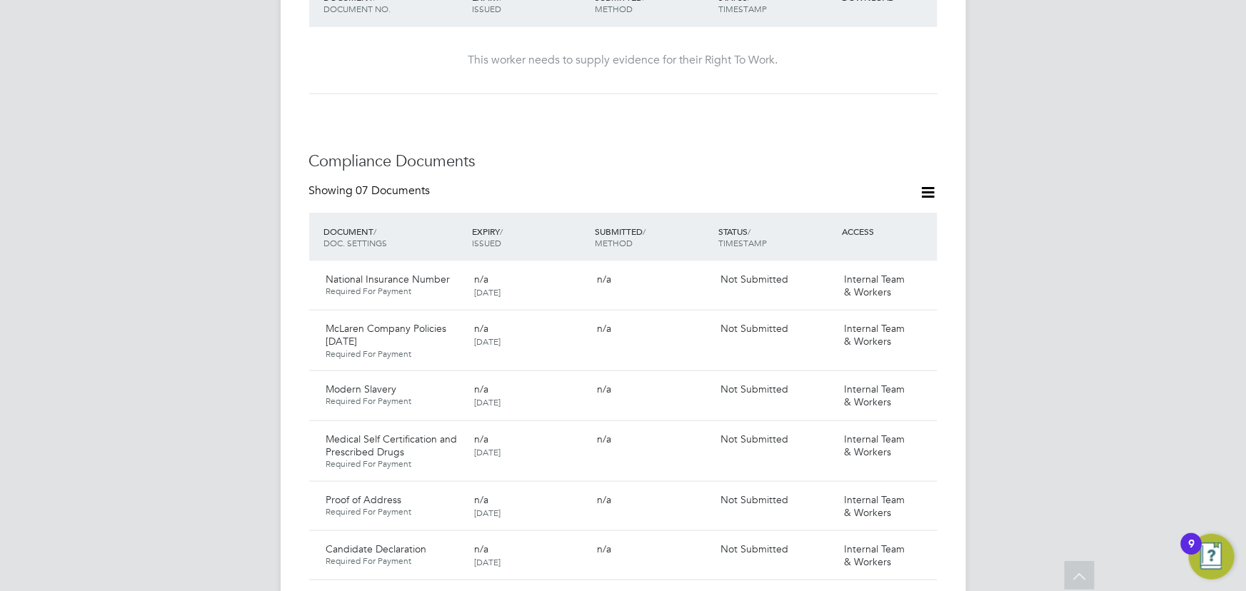
click at [927, 184] on icon at bounding box center [929, 193] width 18 height 18
click at [860, 202] on li "Document Settings" at bounding box center [882, 212] width 105 height 20
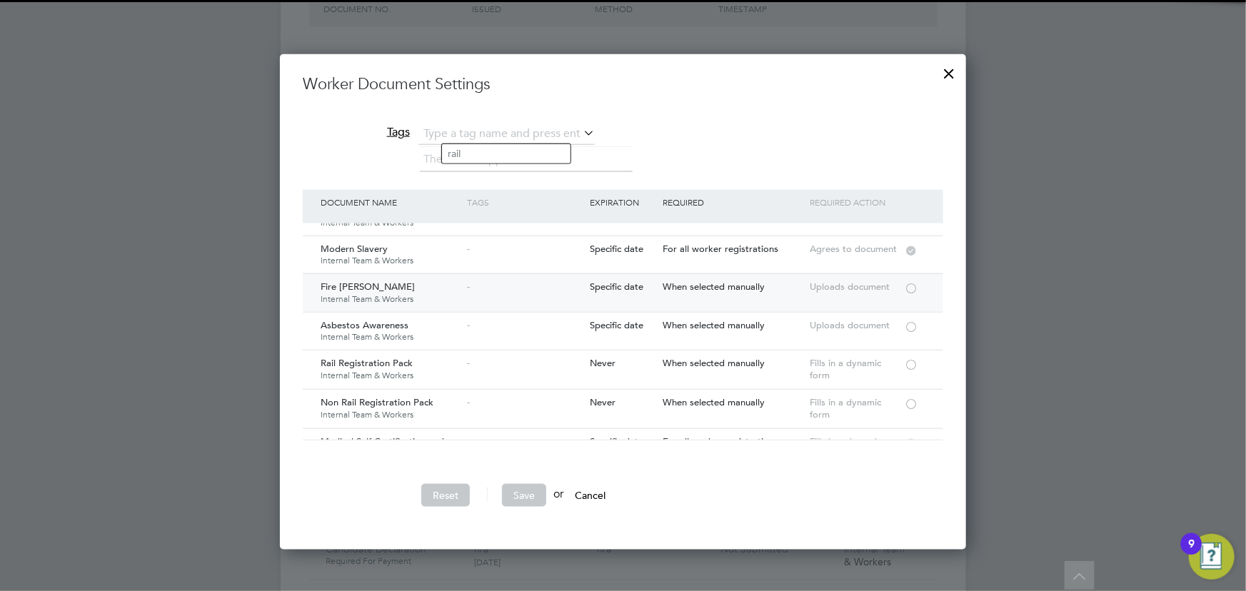
scroll to position [129, 0]
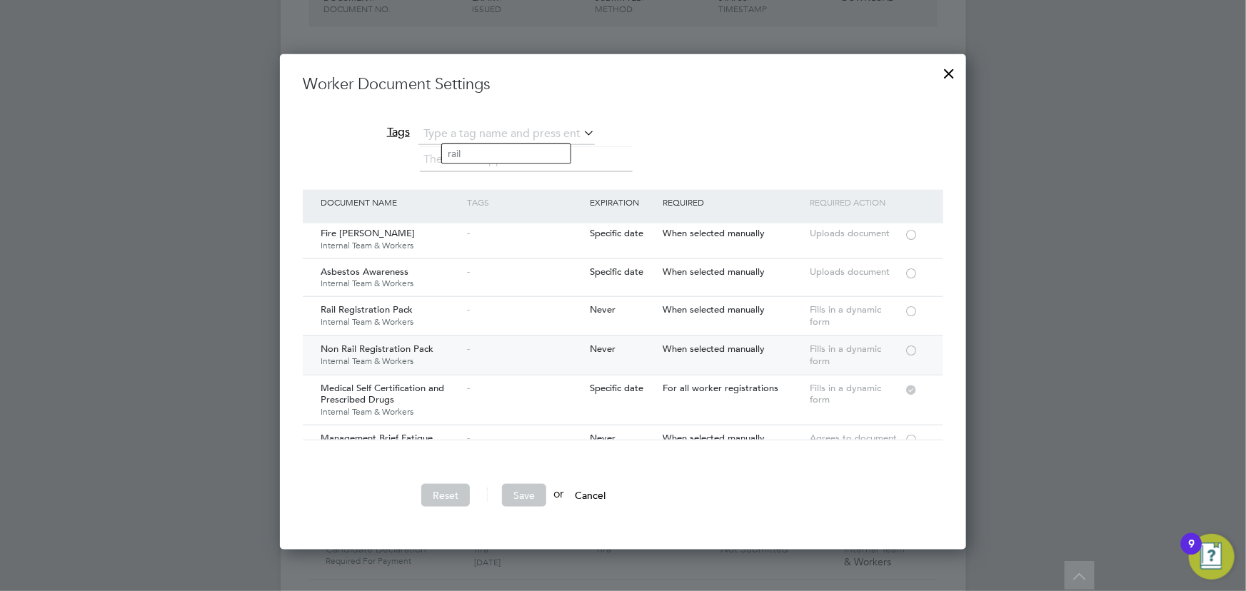
click at [904, 350] on div at bounding box center [911, 349] width 14 height 11
click at [527, 495] on button "Save" at bounding box center [524, 495] width 44 height 23
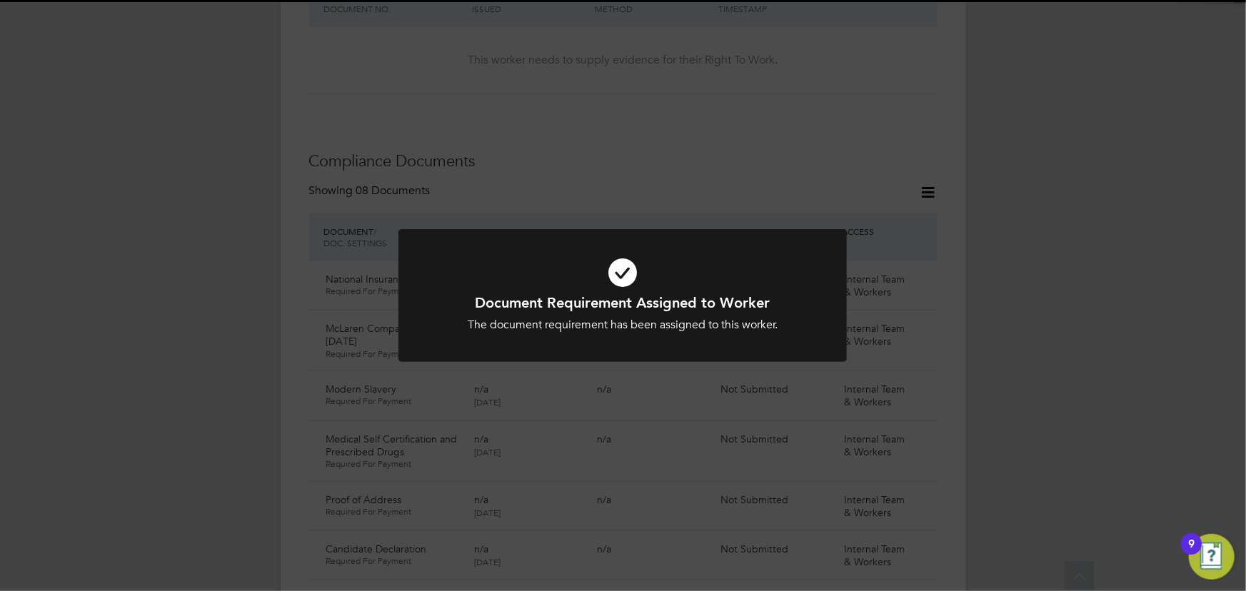
click at [1028, 286] on div "Document Requirement Assigned to Worker The document requirement has been assig…" at bounding box center [623, 295] width 1246 height 591
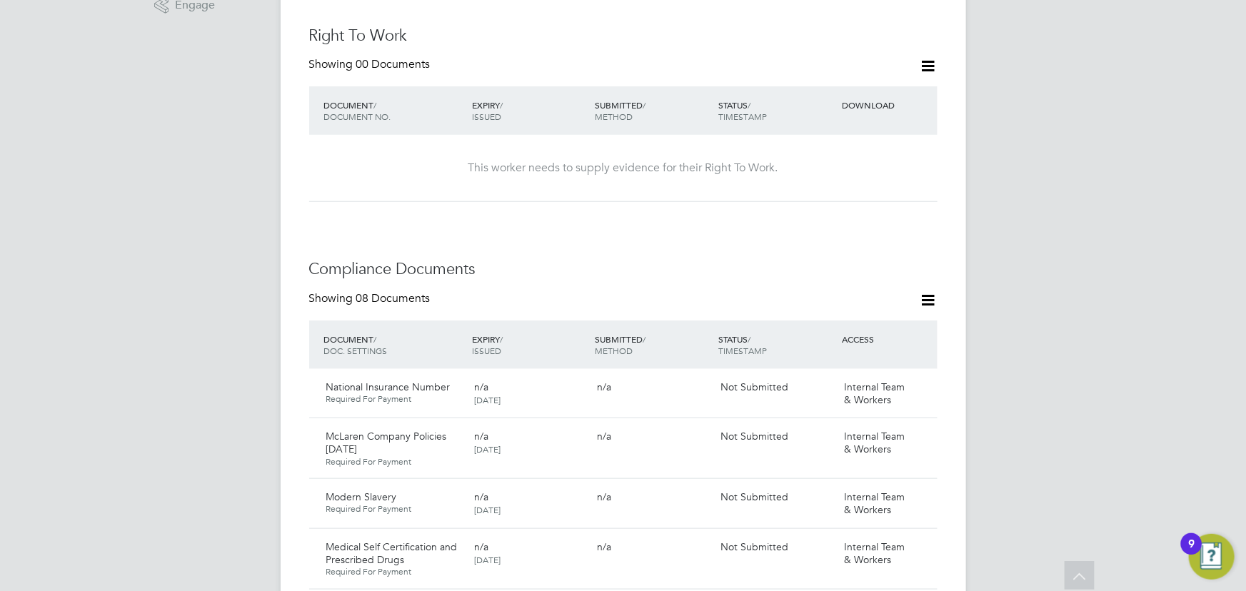
scroll to position [519, 0]
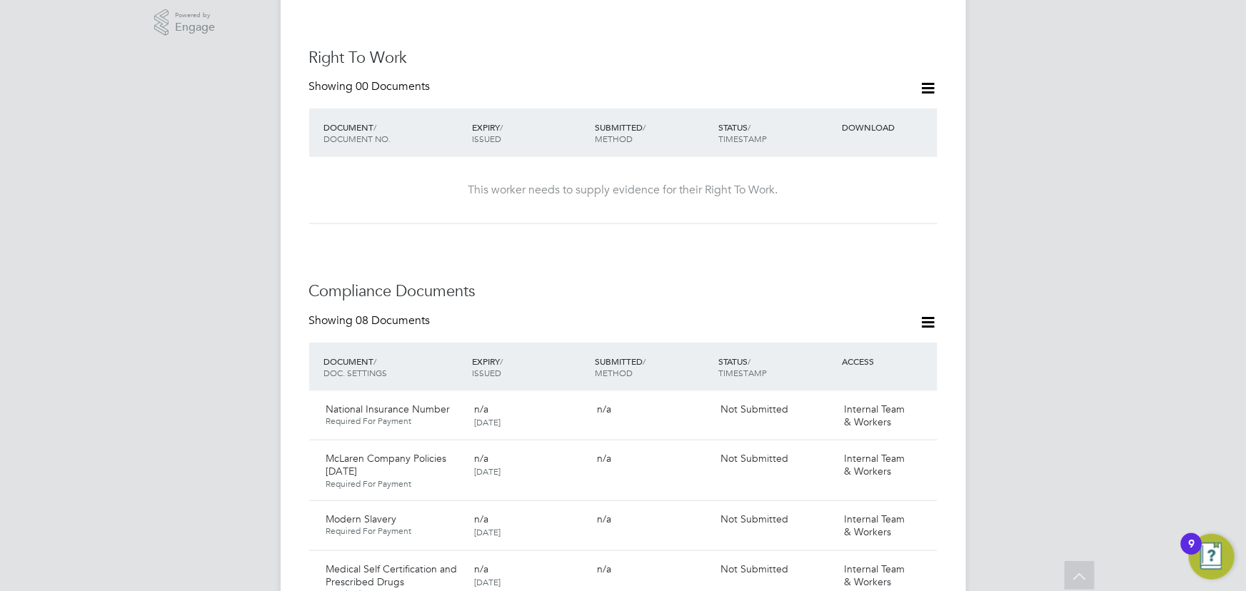
click at [924, 79] on icon at bounding box center [929, 88] width 18 height 18
click at [868, 109] on li "Add Right To Work Document" at bounding box center [849, 108] width 172 height 20
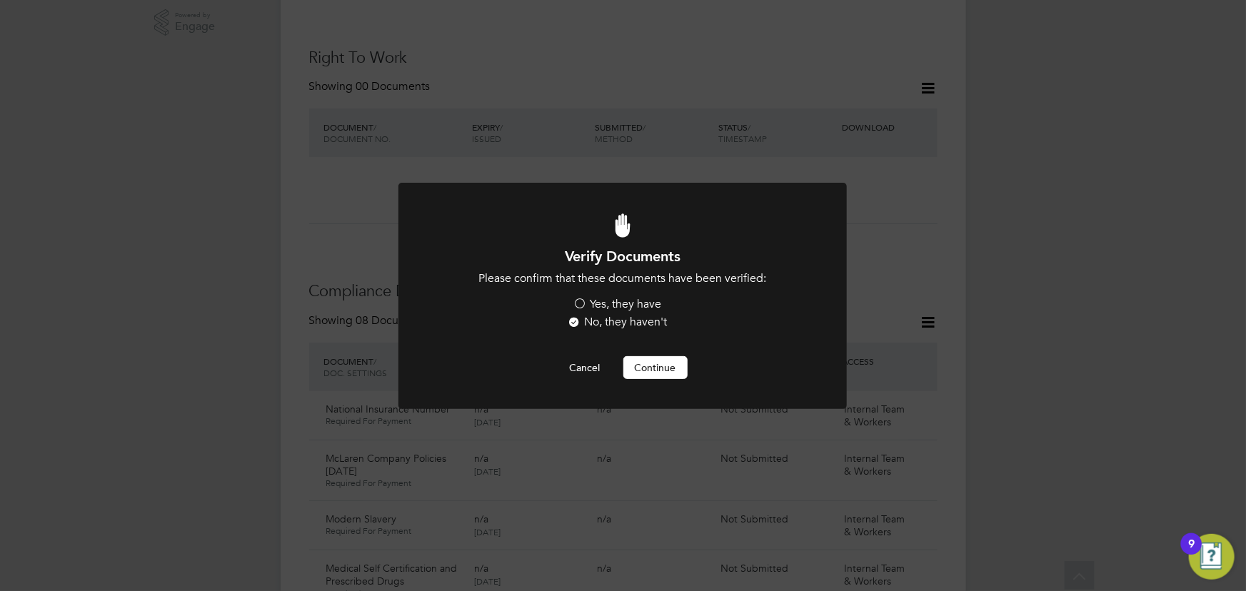
scroll to position [0, 0]
drag, startPoint x: 636, startPoint y: 301, endPoint x: 641, endPoint y: 318, distance: 18.4
click at [636, 301] on label "Yes, they have" at bounding box center [617, 304] width 89 height 15
click at [0, 0] on input "Yes, they have" at bounding box center [0, 0] width 0 height 0
click at [657, 378] on div at bounding box center [622, 296] width 448 height 226
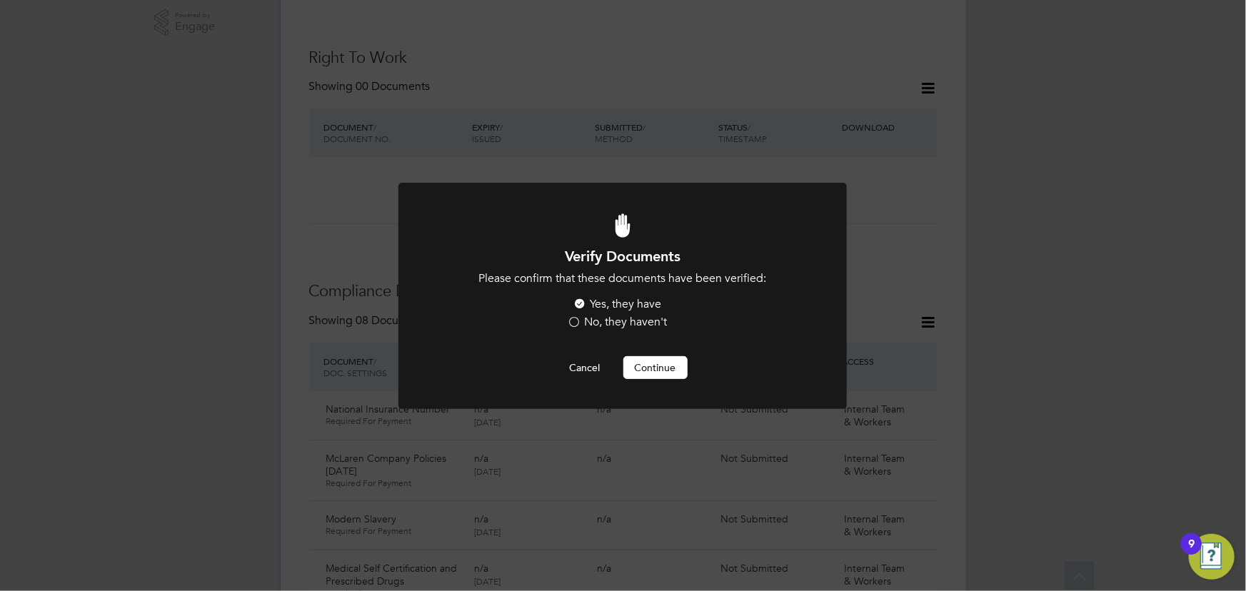
click at [658, 371] on button "Continue" at bounding box center [655, 367] width 64 height 23
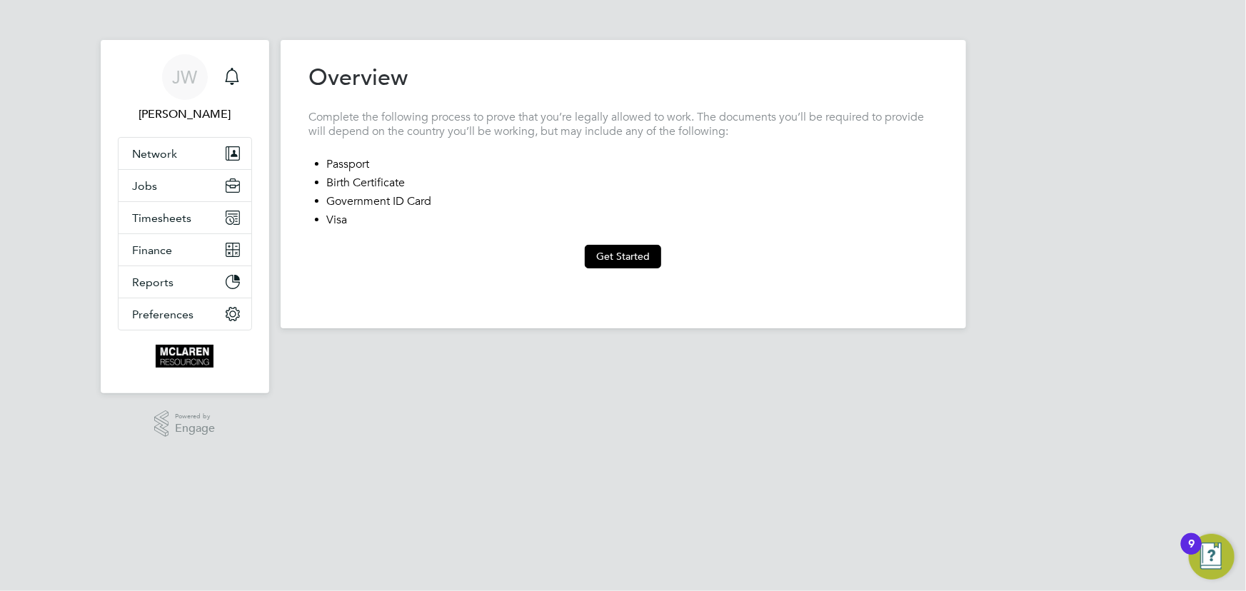
click at [621, 245] on button "Get Started" at bounding box center [623, 256] width 76 height 23
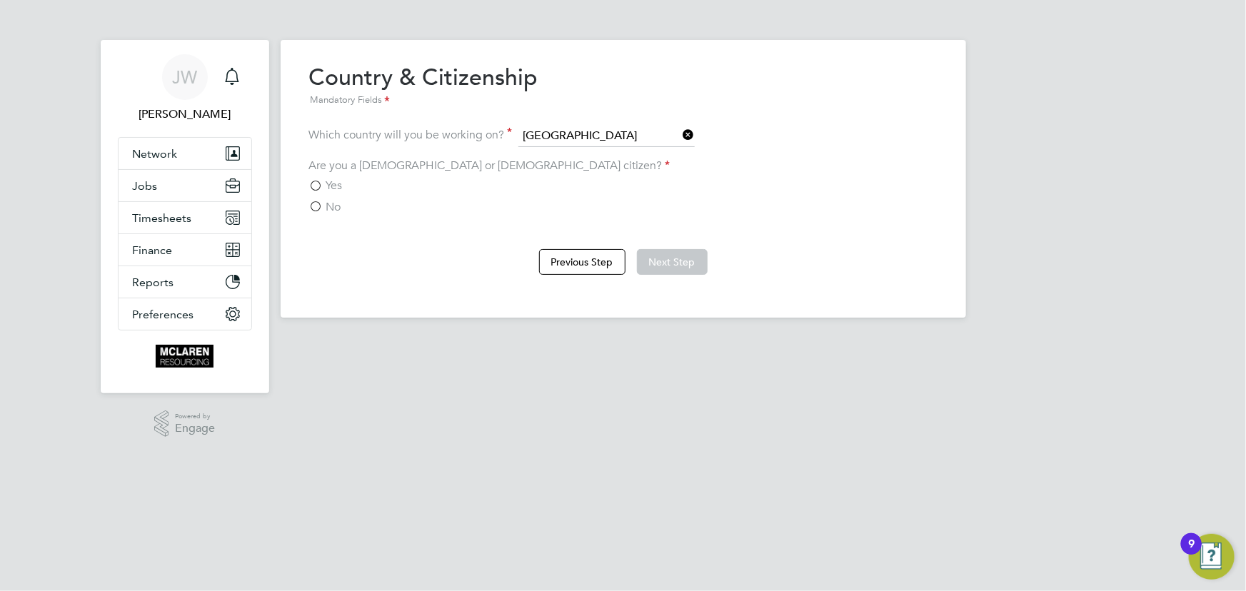
click at [333, 207] on span "No" at bounding box center [333, 207] width 15 height 14
click at [0, 0] on input "No" at bounding box center [0, 0] width 0 height 0
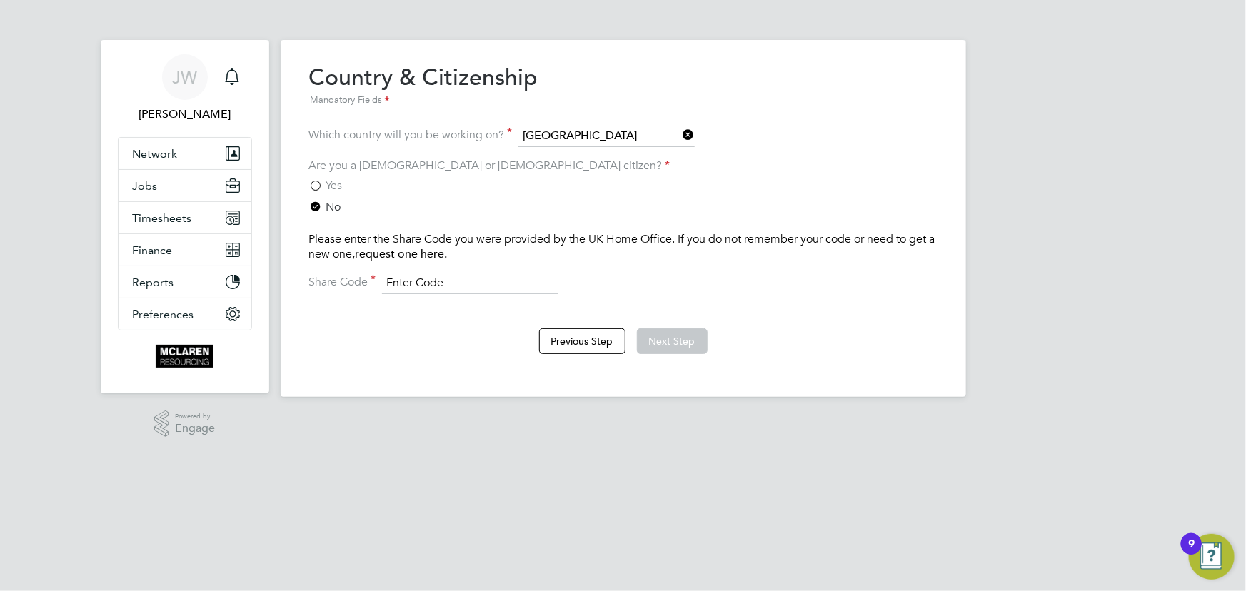
click at [426, 281] on input at bounding box center [470, 283] width 176 height 21
type input "WLF T7B 6R9"
drag, startPoint x: 663, startPoint y: 342, endPoint x: 854, endPoint y: 327, distance: 191.3
click at [664, 342] on button "Next Step" at bounding box center [672, 341] width 71 height 26
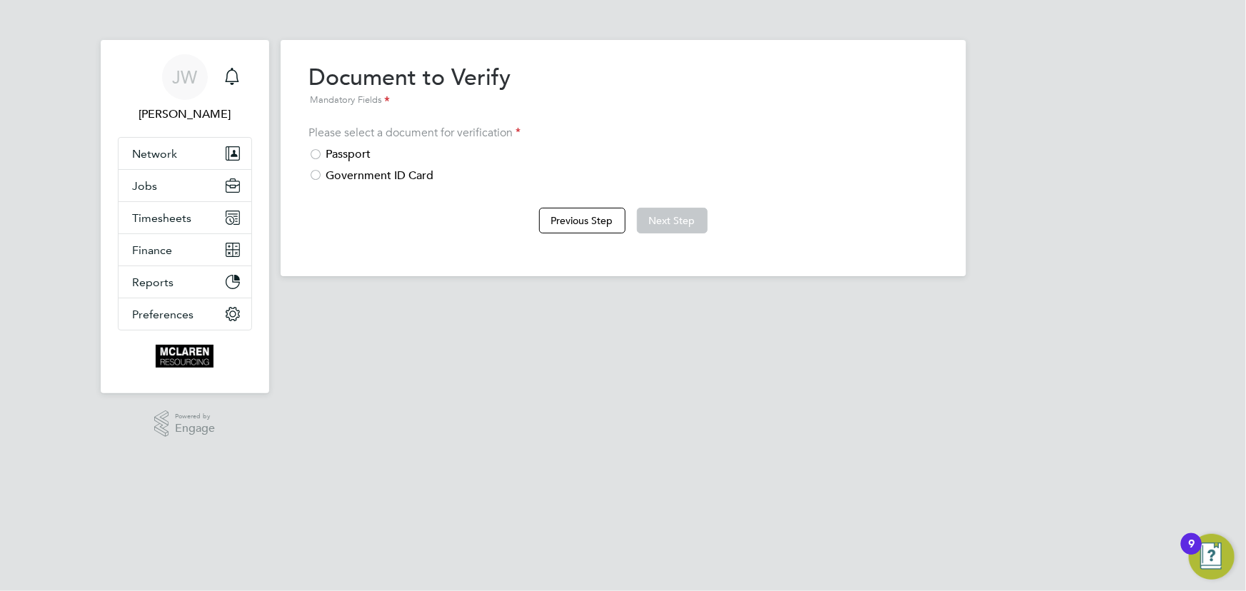
click at [357, 151] on div "Passport" at bounding box center [623, 154] width 628 height 15
click at [671, 216] on button "Next Step" at bounding box center [672, 221] width 71 height 26
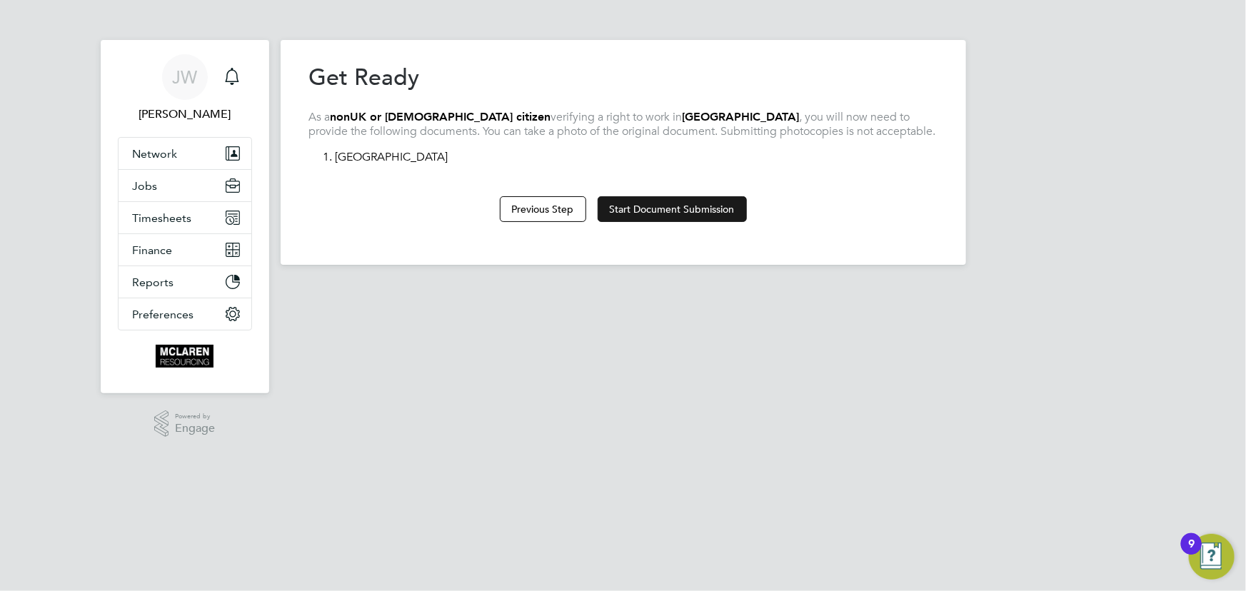
click at [637, 207] on button "Start Document Submission" at bounding box center [672, 209] width 149 height 26
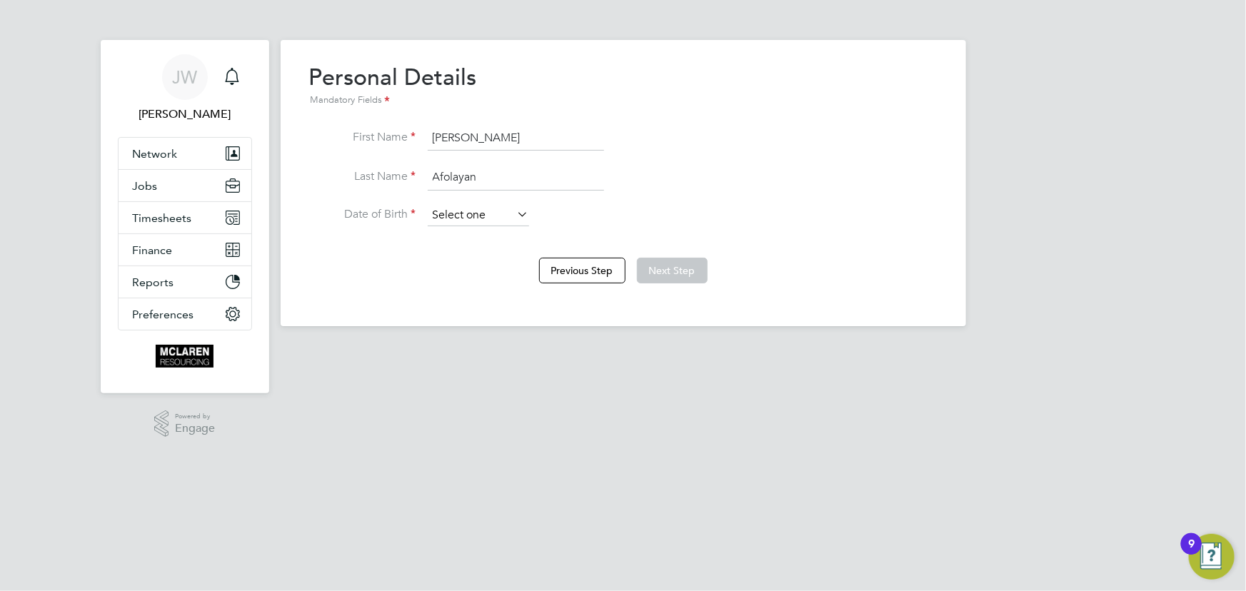
click at [463, 213] on input at bounding box center [478, 215] width 101 height 21
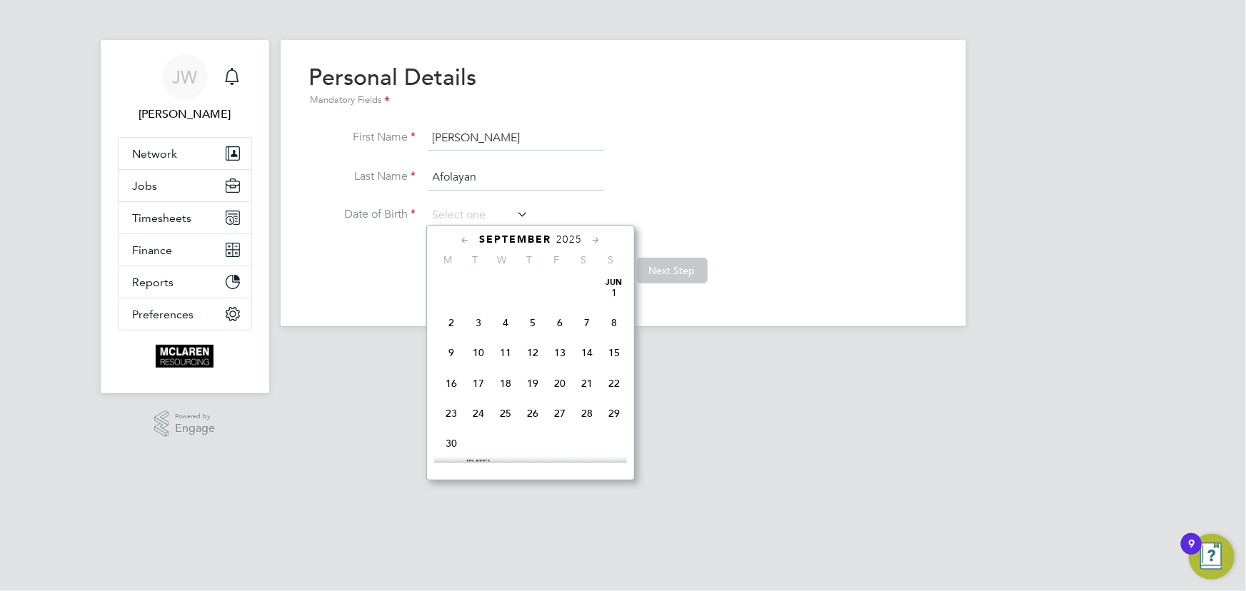
scroll to position [426, 0]
click at [581, 244] on span "2025" at bounding box center [569, 240] width 26 height 12
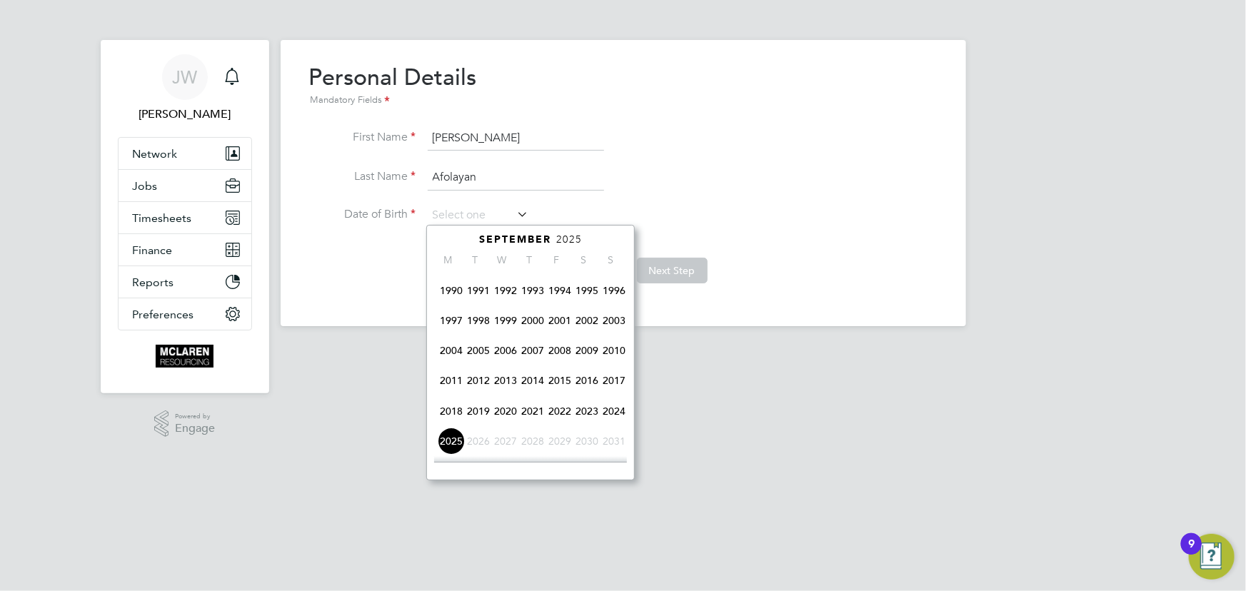
scroll to position [239, 0]
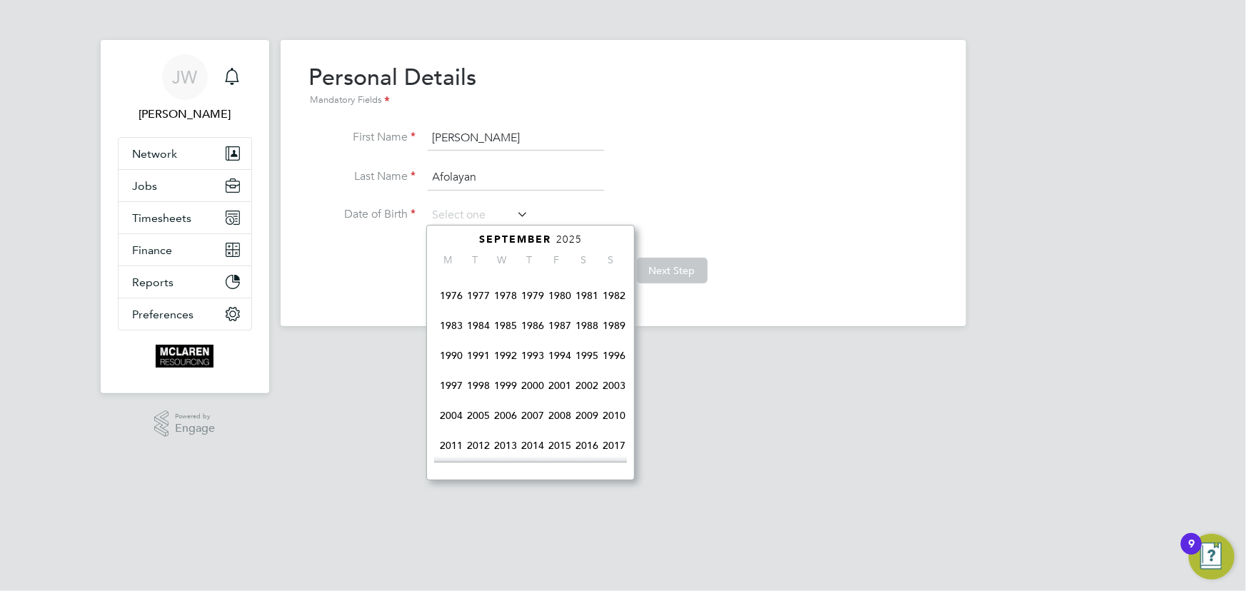
click at [591, 330] on span "1988" at bounding box center [586, 325] width 27 height 27
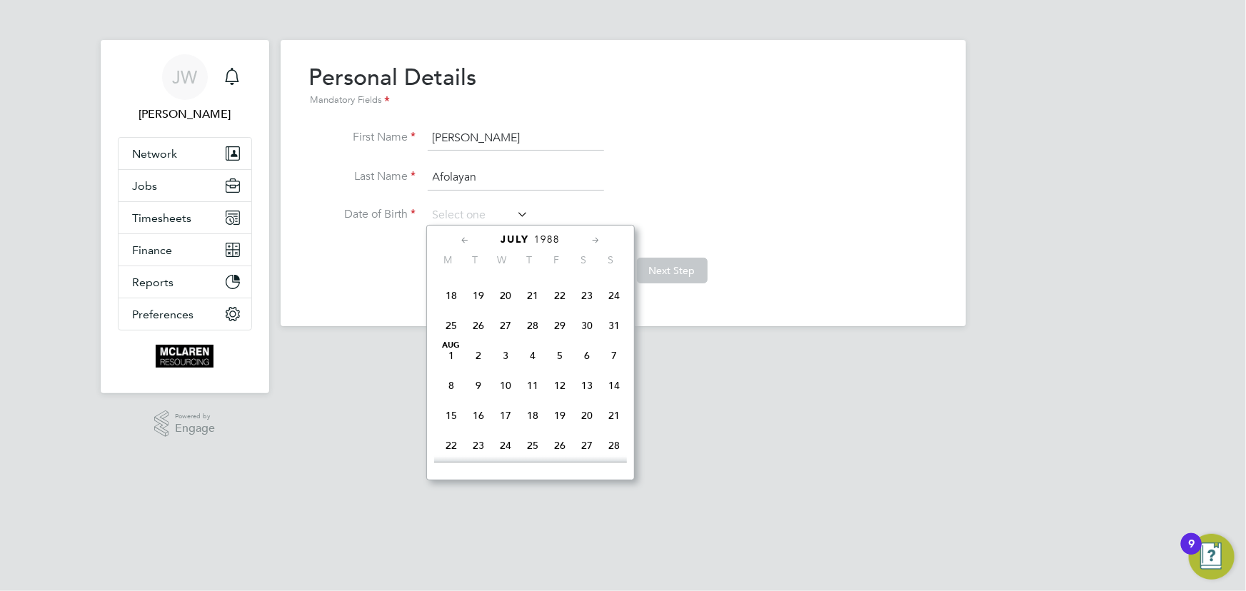
scroll to position [174, 0]
click at [482, 363] on span "19" at bounding box center [478, 360] width 27 height 27
type input "19 Jul 1988"
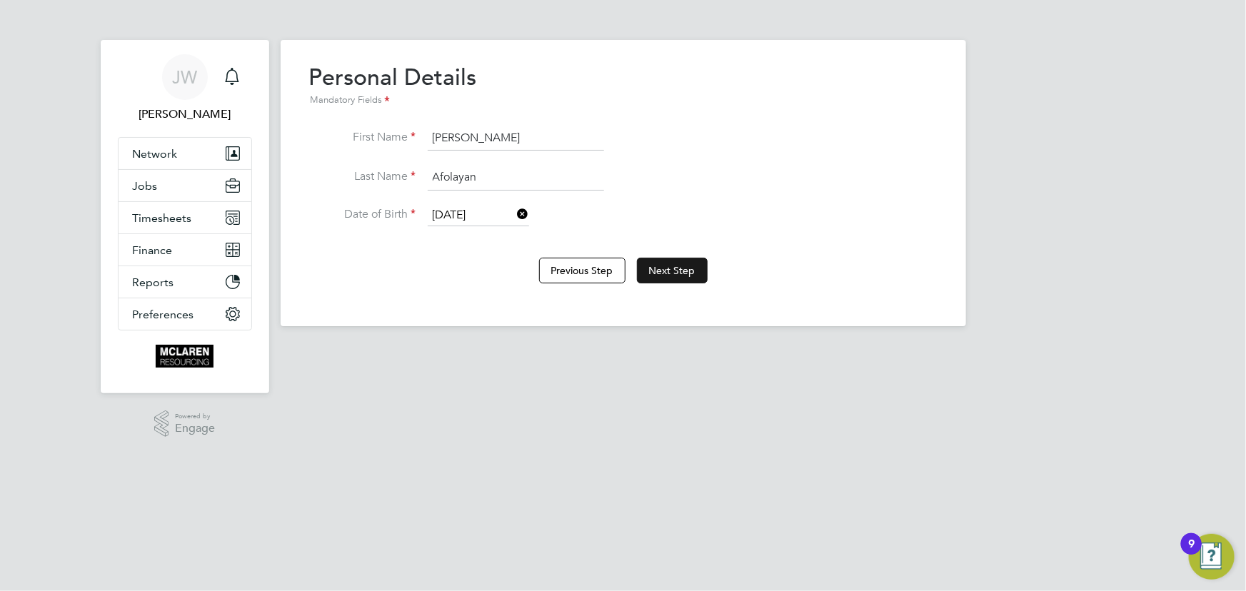
click at [683, 264] on button "Next Step" at bounding box center [672, 271] width 71 height 26
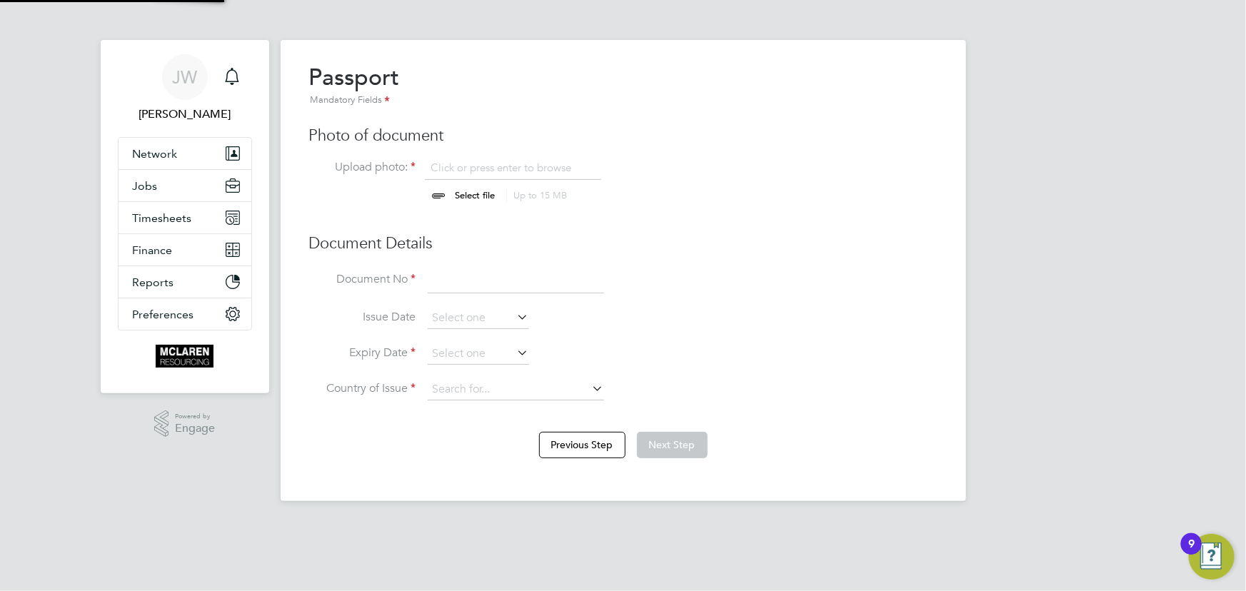
scroll to position [19, 177]
click at [465, 189] on input "file" at bounding box center [489, 182] width 224 height 43
type input "C:\fakepath\daniel passport.pdf"
click at [488, 269] on input at bounding box center [516, 282] width 176 height 26
type input "B01307103"
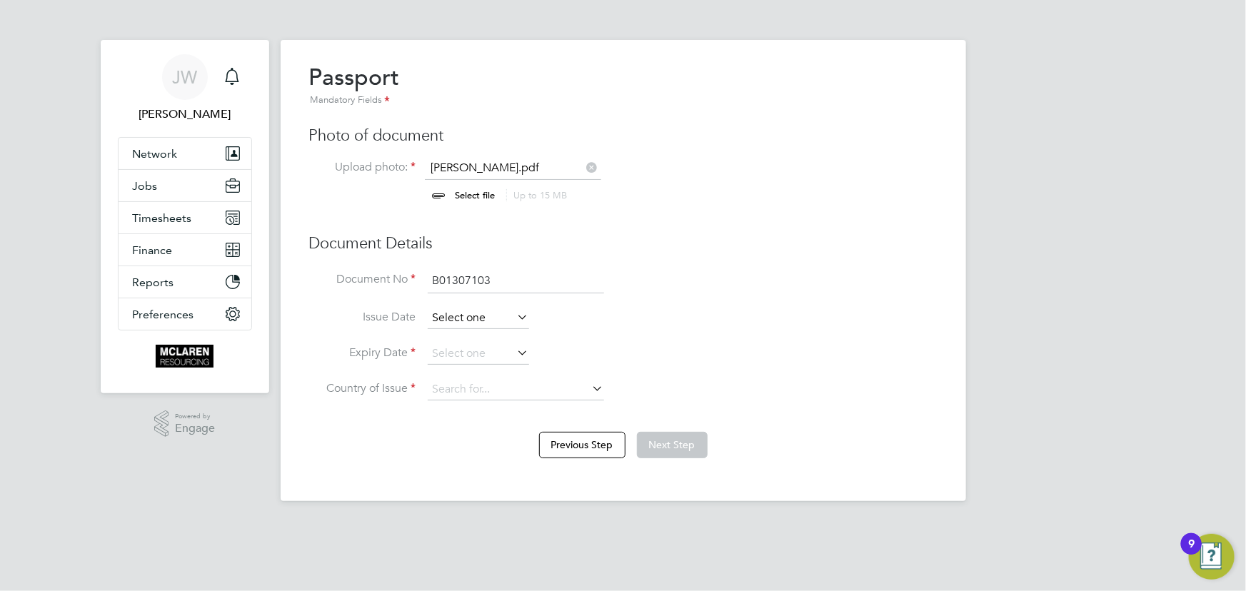
click at [460, 326] on input at bounding box center [478, 318] width 101 height 21
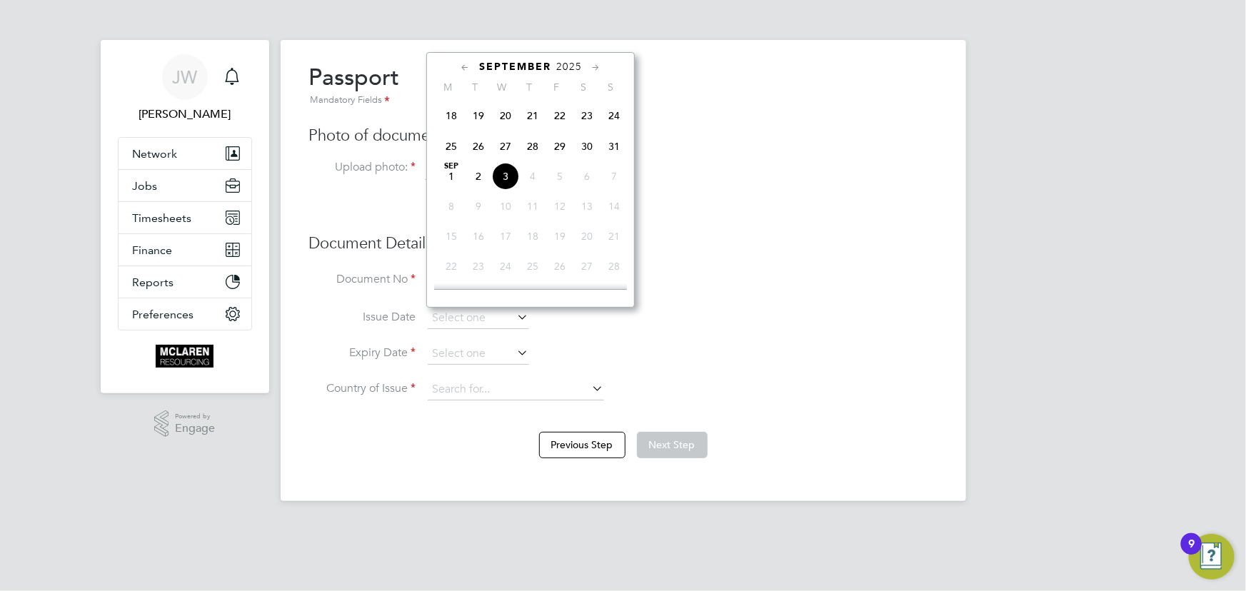
click at [571, 68] on span "2025" at bounding box center [569, 67] width 26 height 12
click at [561, 171] on span "2022" at bounding box center [559, 172] width 27 height 27
click at [553, 149] on span "4" at bounding box center [559, 145] width 27 height 27
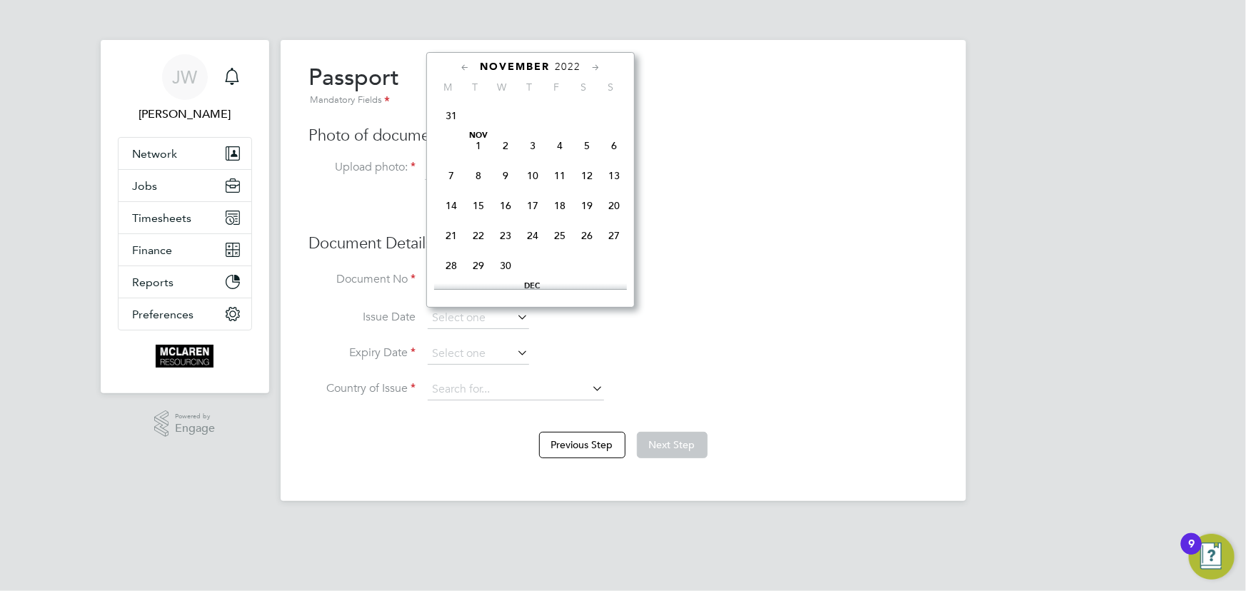
type input "04 Nov 2022"
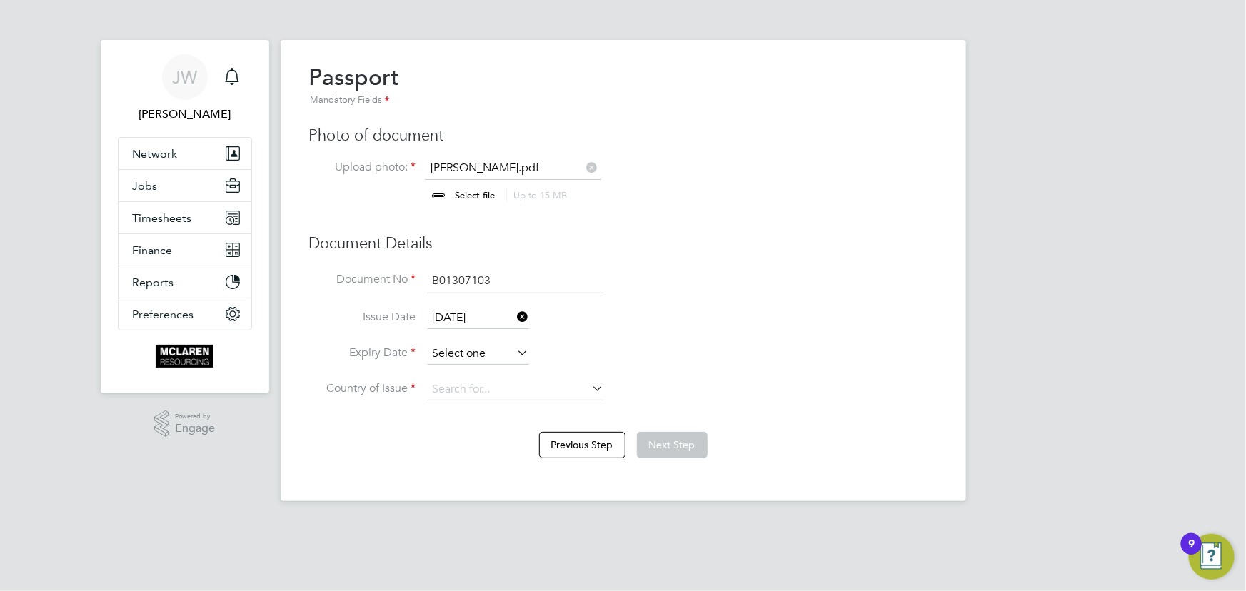
scroll to position [426, 0]
click at [468, 353] on input at bounding box center [478, 353] width 101 height 21
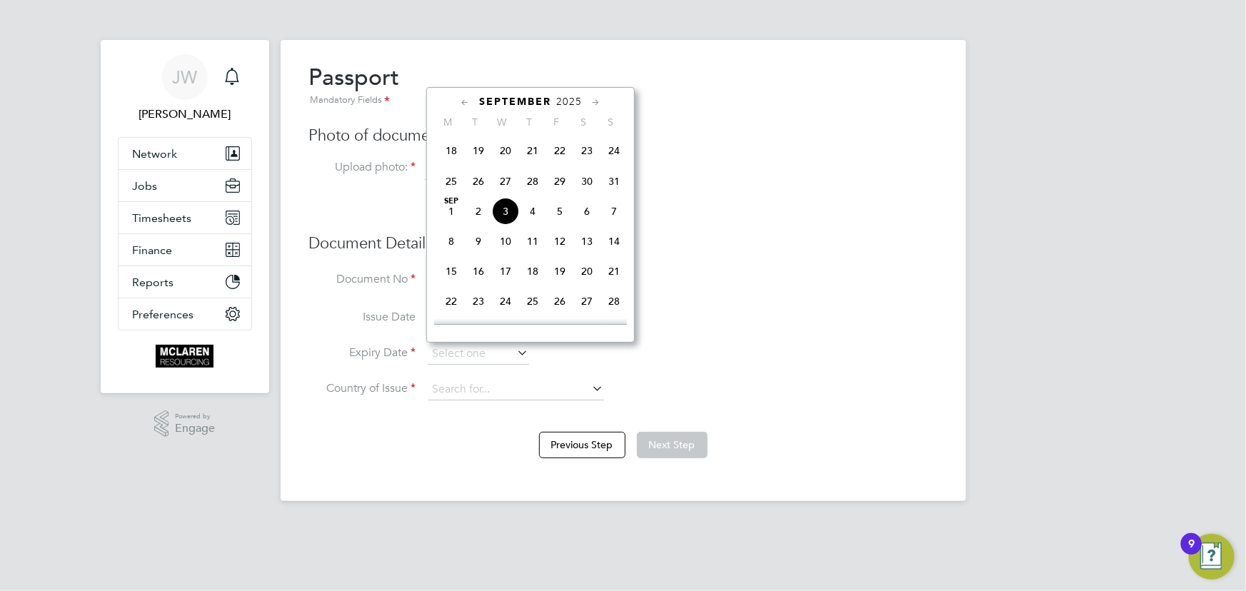
click at [564, 97] on span "2025" at bounding box center [569, 102] width 26 height 12
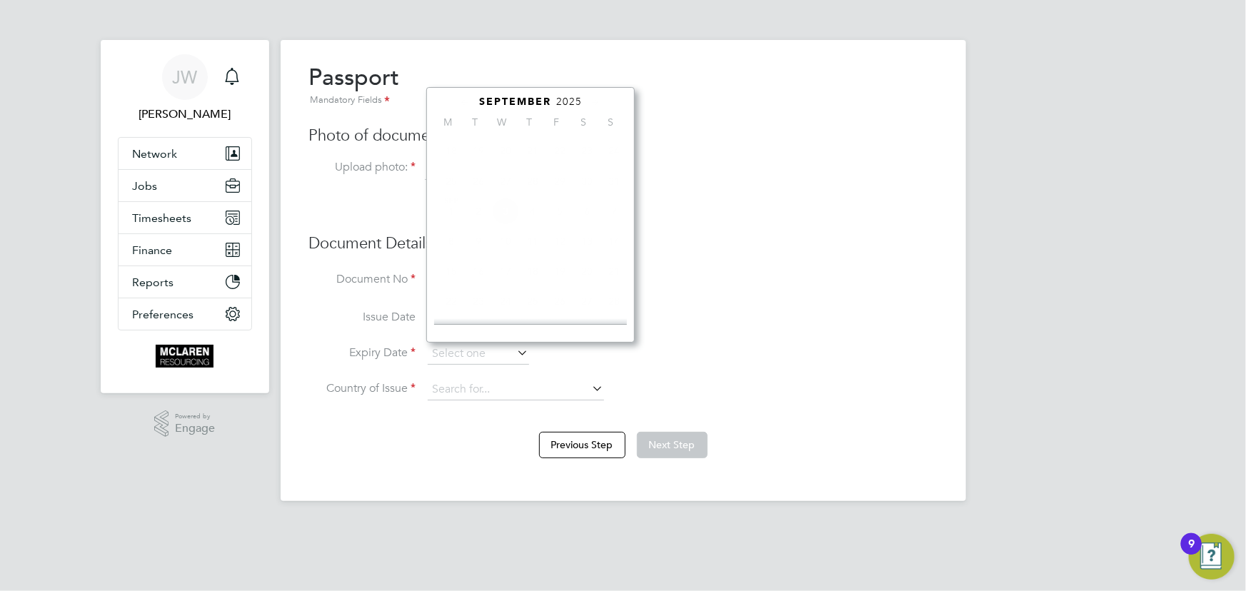
scroll to position [368, 0]
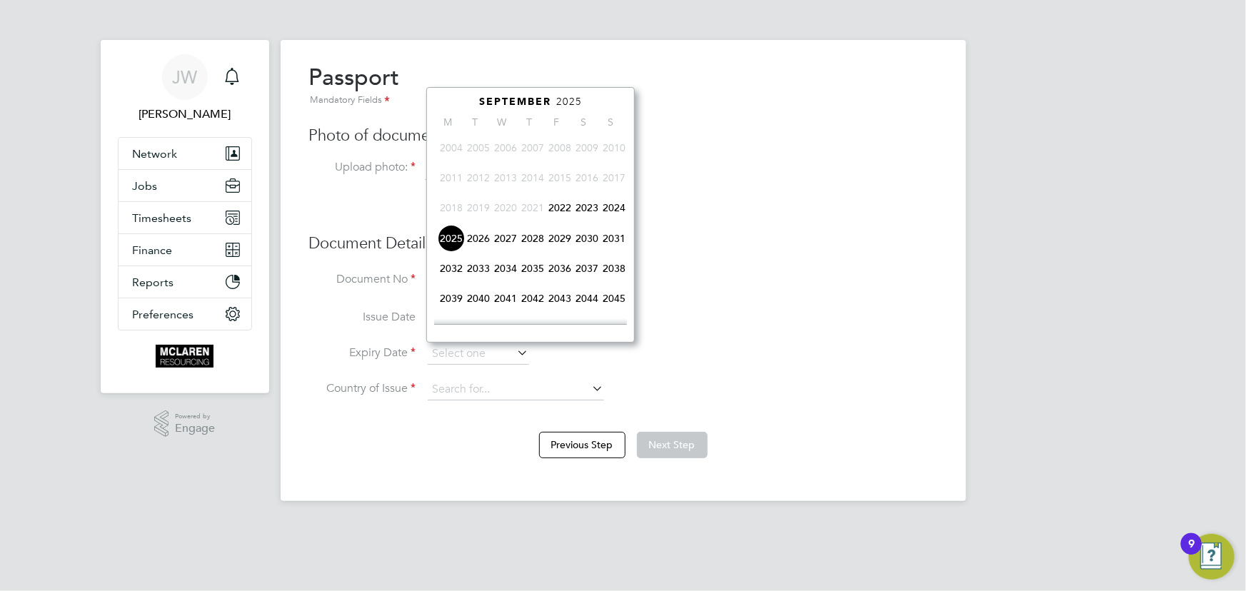
click at [510, 243] on span "2027" at bounding box center [505, 238] width 27 height 27
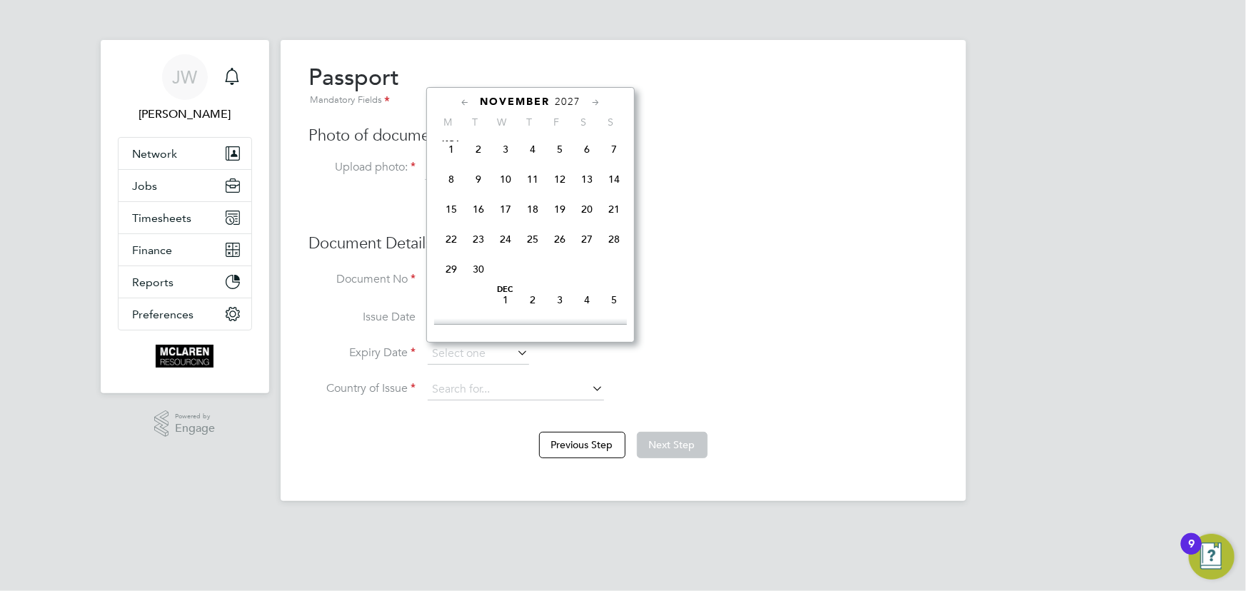
scroll to position [758, 0]
click at [506, 191] on span "3" at bounding box center [505, 180] width 27 height 27
type input "03 Nov 2027"
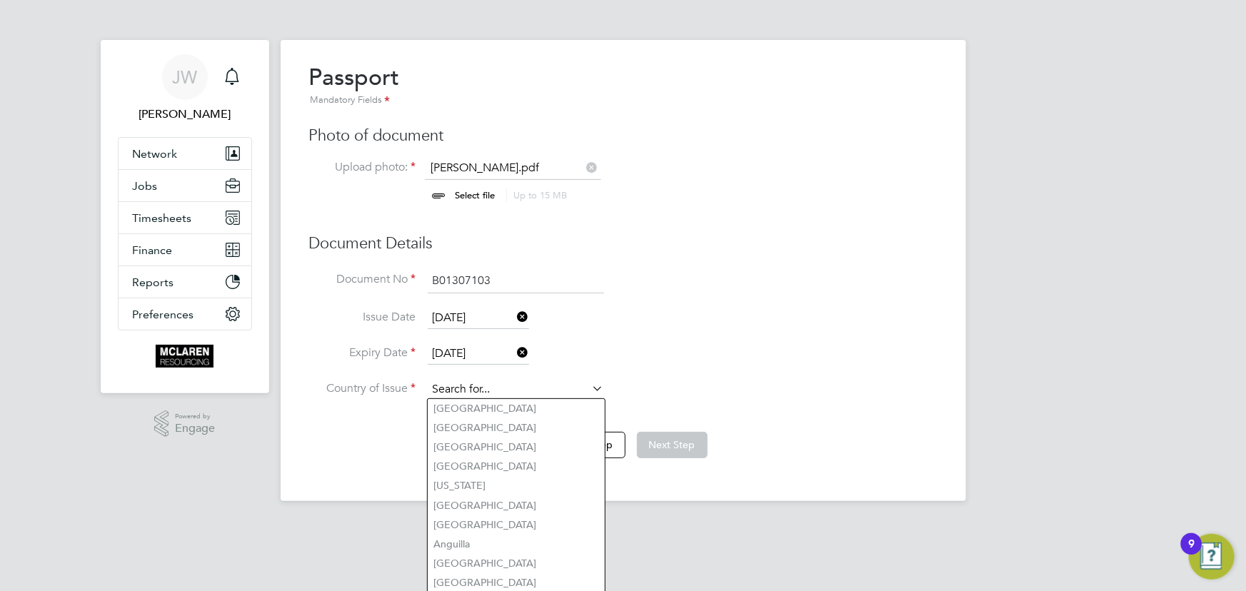
click at [500, 388] on input at bounding box center [516, 389] width 176 height 21
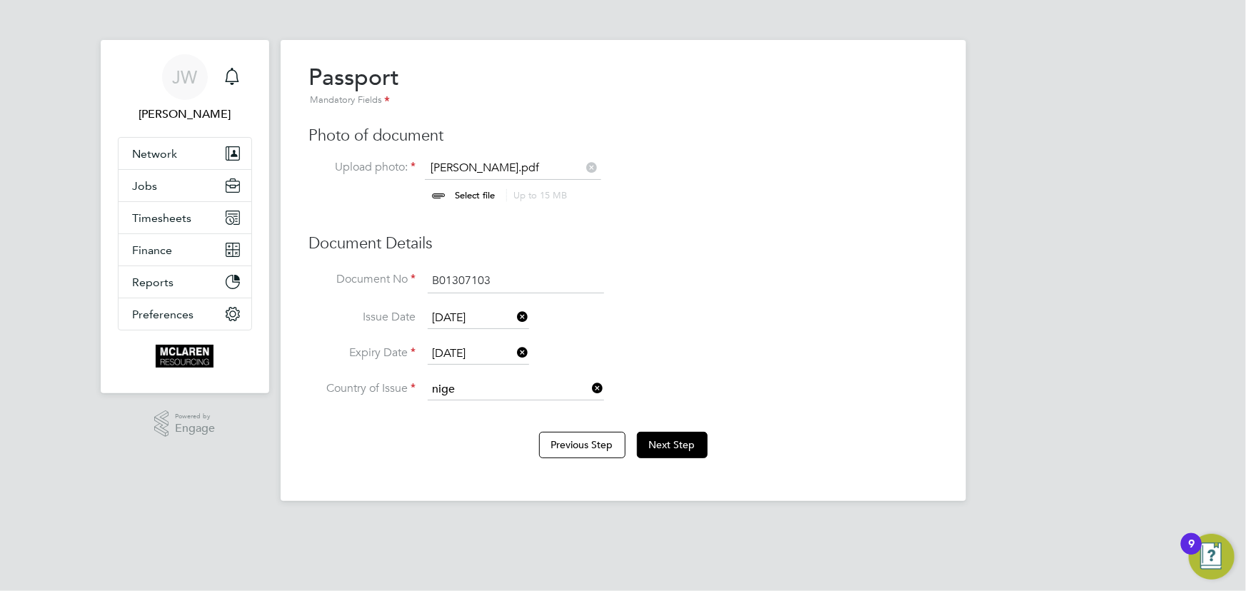
click at [494, 426] on li "Nige ria" at bounding box center [516, 427] width 177 height 19
type input "Nigeria"
click at [691, 446] on button "Next Step" at bounding box center [672, 445] width 71 height 26
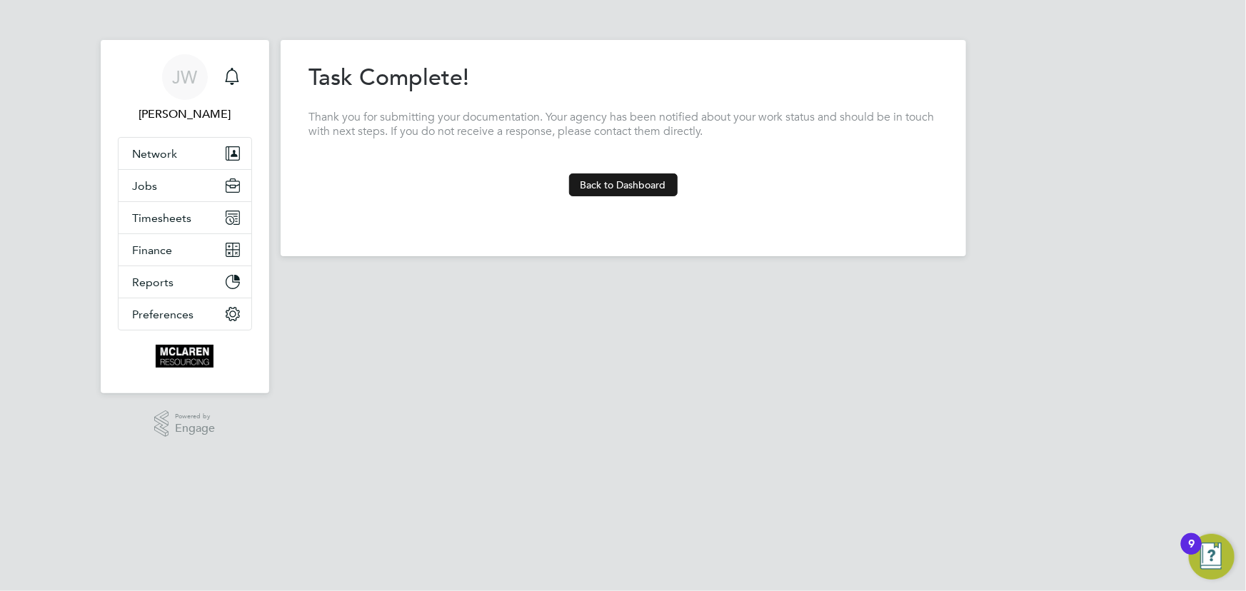
click at [660, 188] on button "Back to Dashboard" at bounding box center [623, 185] width 109 height 23
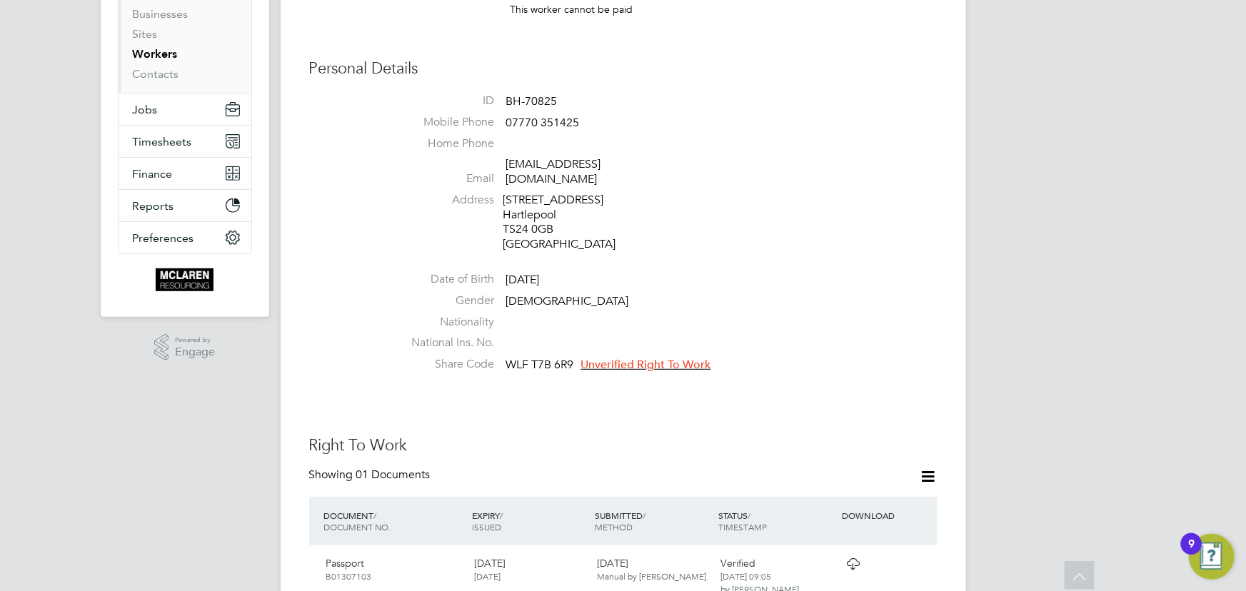
scroll to position [324, 0]
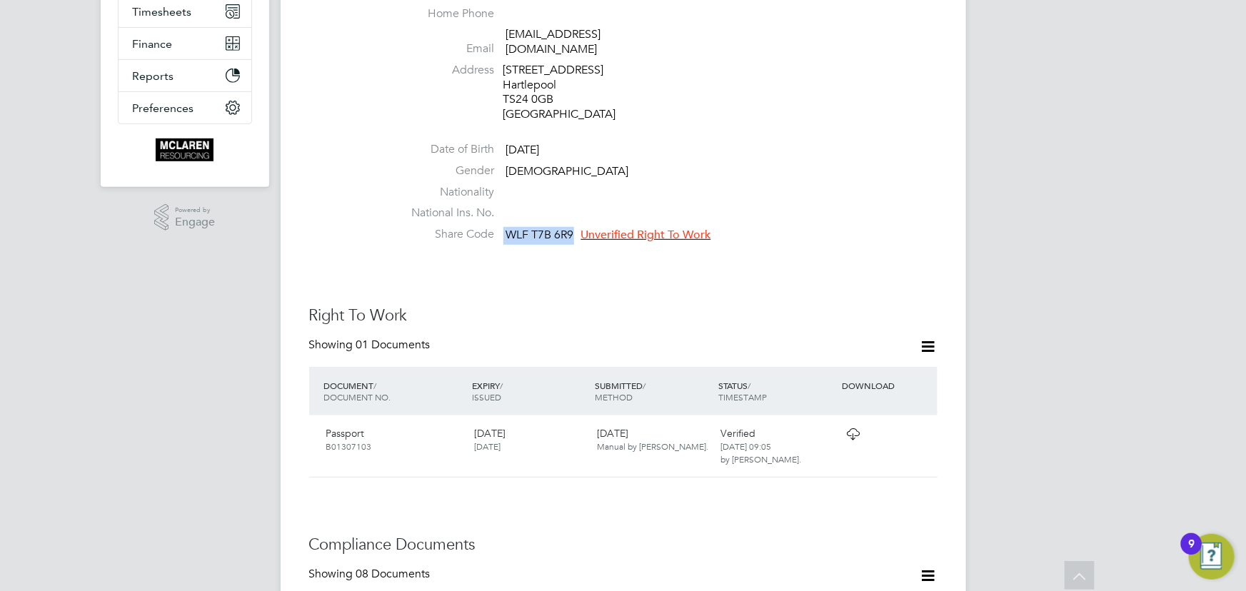
drag, startPoint x: 504, startPoint y: 220, endPoint x: 562, endPoint y: 224, distance: 58.0
click at [575, 227] on li "Share Code WLF T7B 6R9 Unverified Right To Work" at bounding box center [666, 237] width 543 height 21
copy li "WLF T7B 6R9"
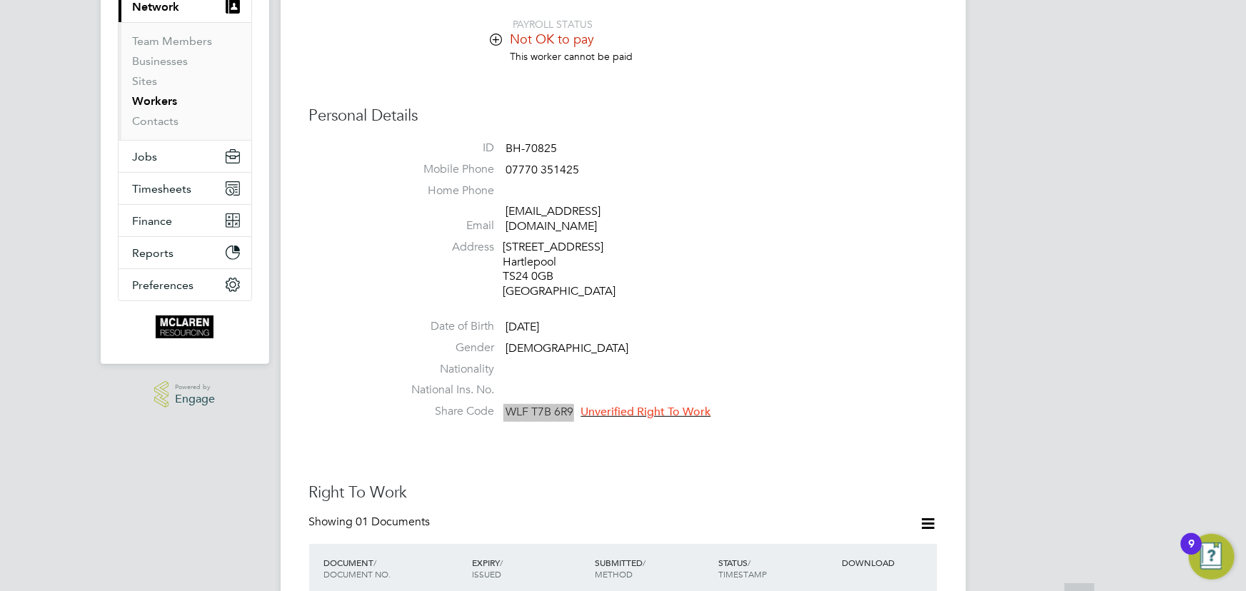
scroll to position [259, 0]
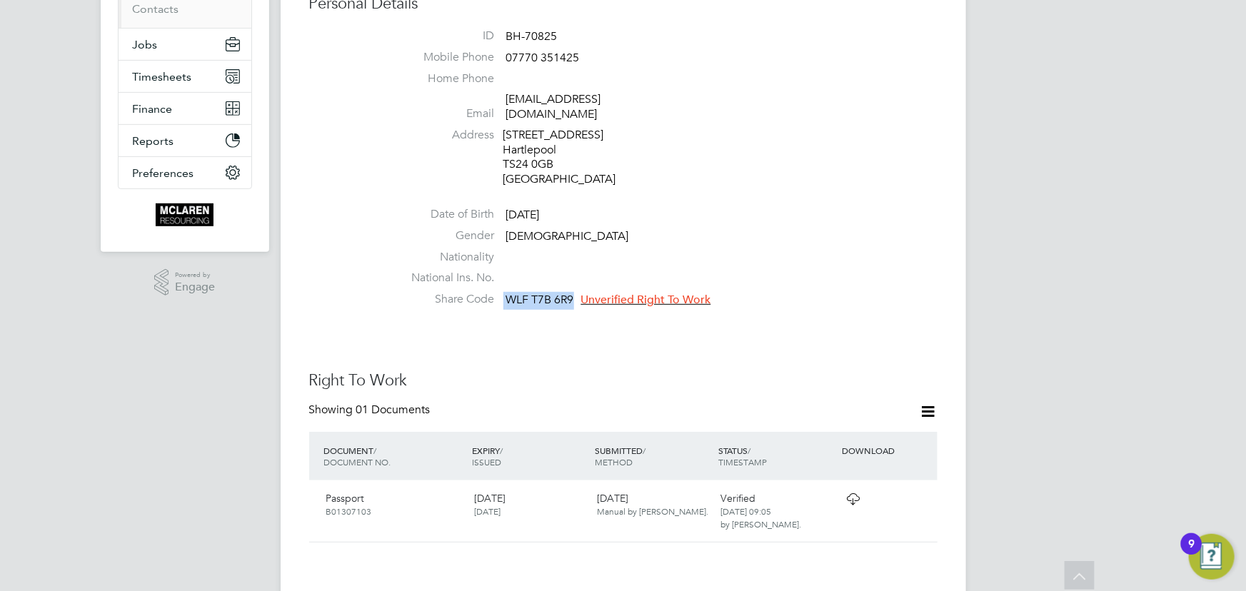
click at [658, 293] on span "Unverified Right To Work" at bounding box center [646, 300] width 130 height 14
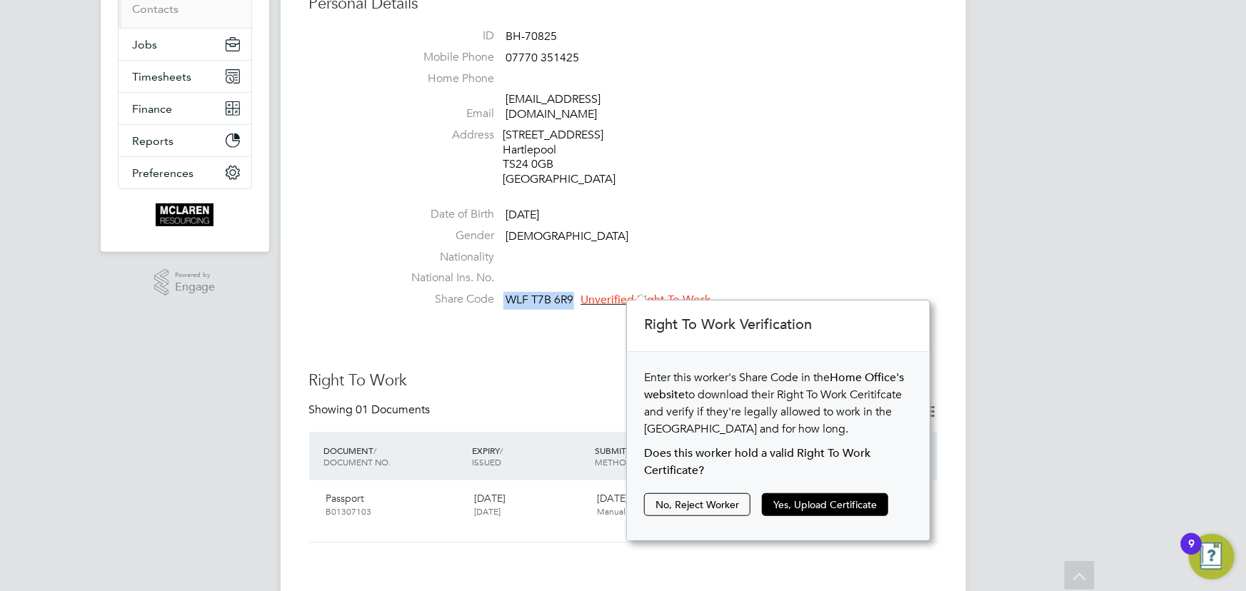
scroll to position [14, 129]
click at [818, 500] on button "Yes, Upload Certificate" at bounding box center [825, 504] width 126 height 23
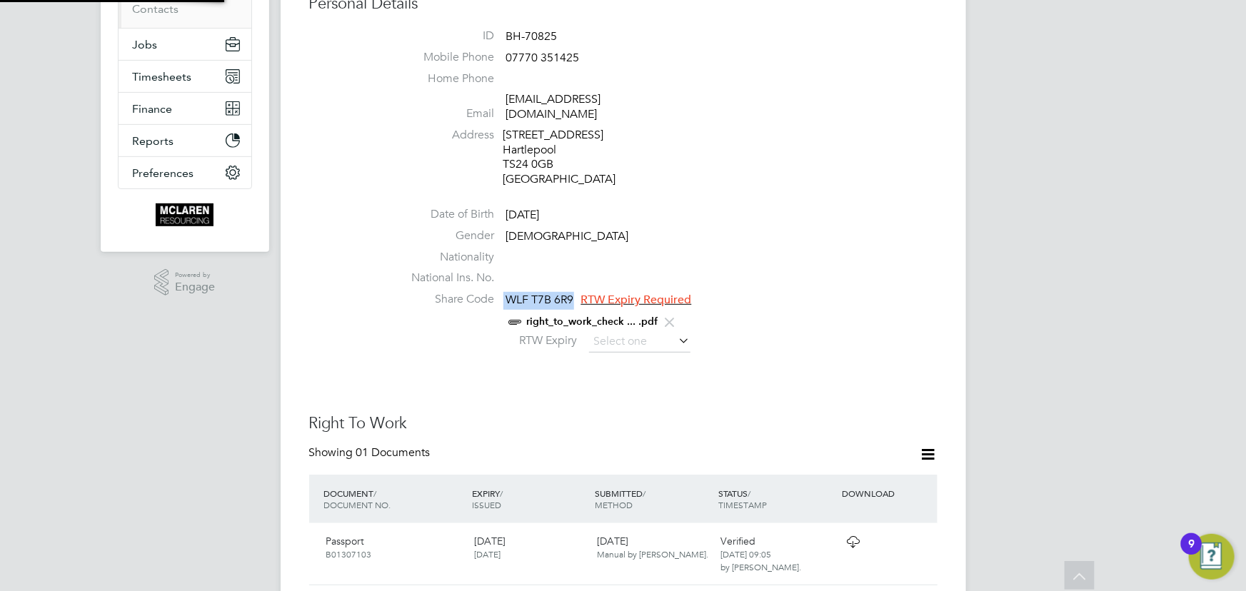
scroll to position [50, 304]
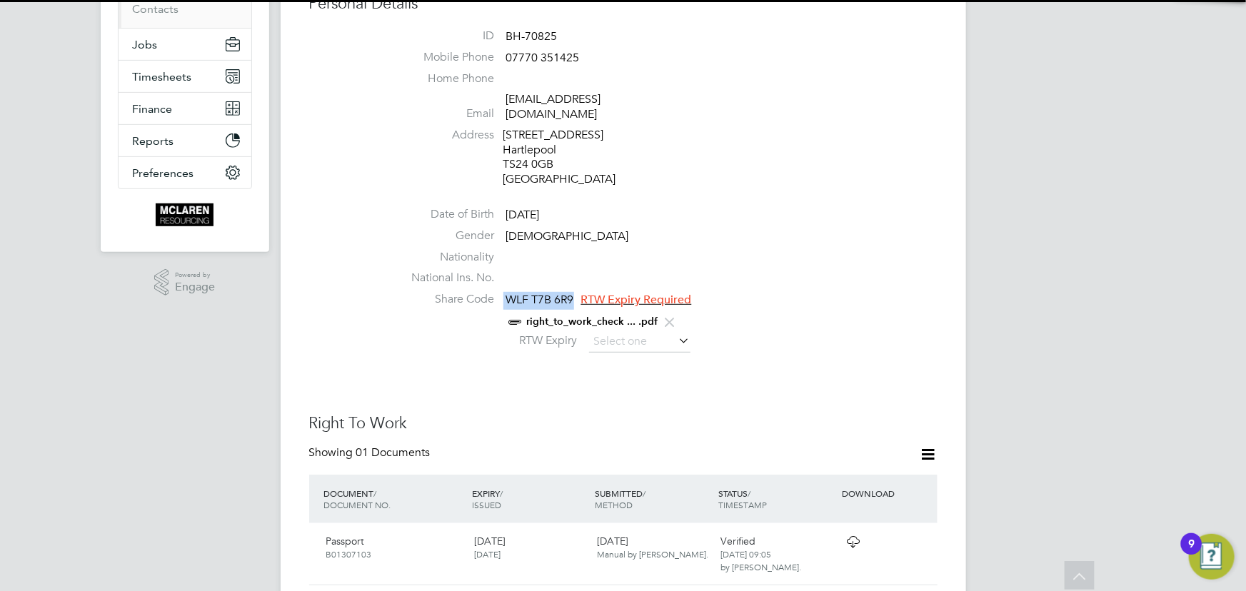
click at [676, 333] on icon at bounding box center [676, 341] width 0 height 20
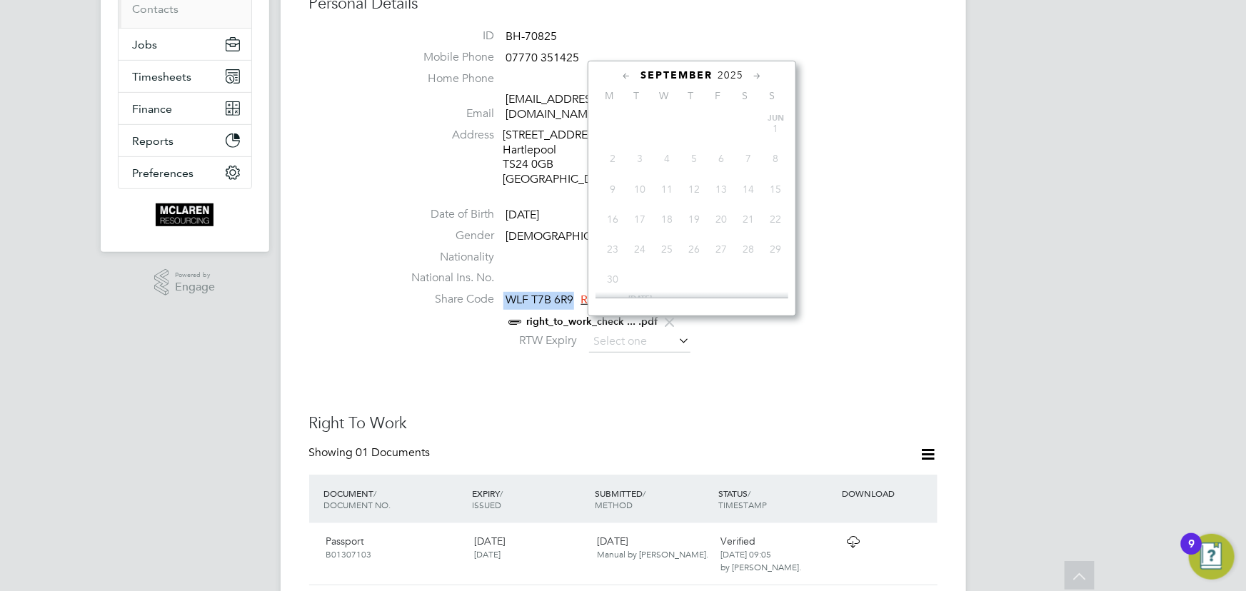
scroll to position [426, 0]
click at [729, 71] on span "2025" at bounding box center [731, 75] width 26 height 12
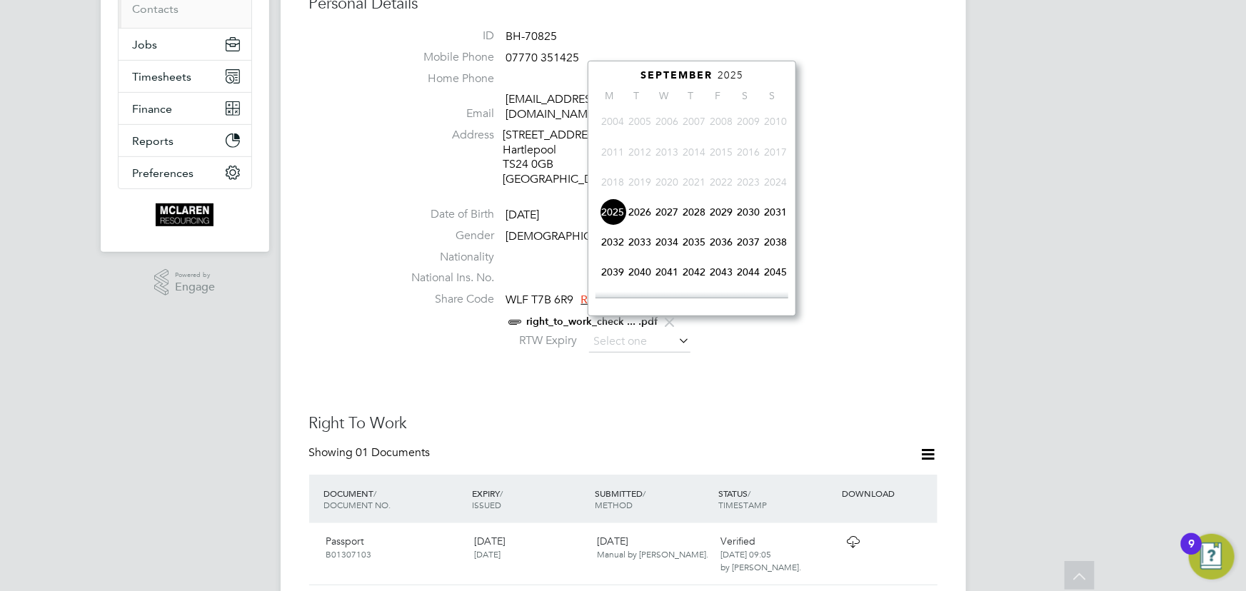
click at [669, 215] on span "2027" at bounding box center [666, 212] width 27 height 27
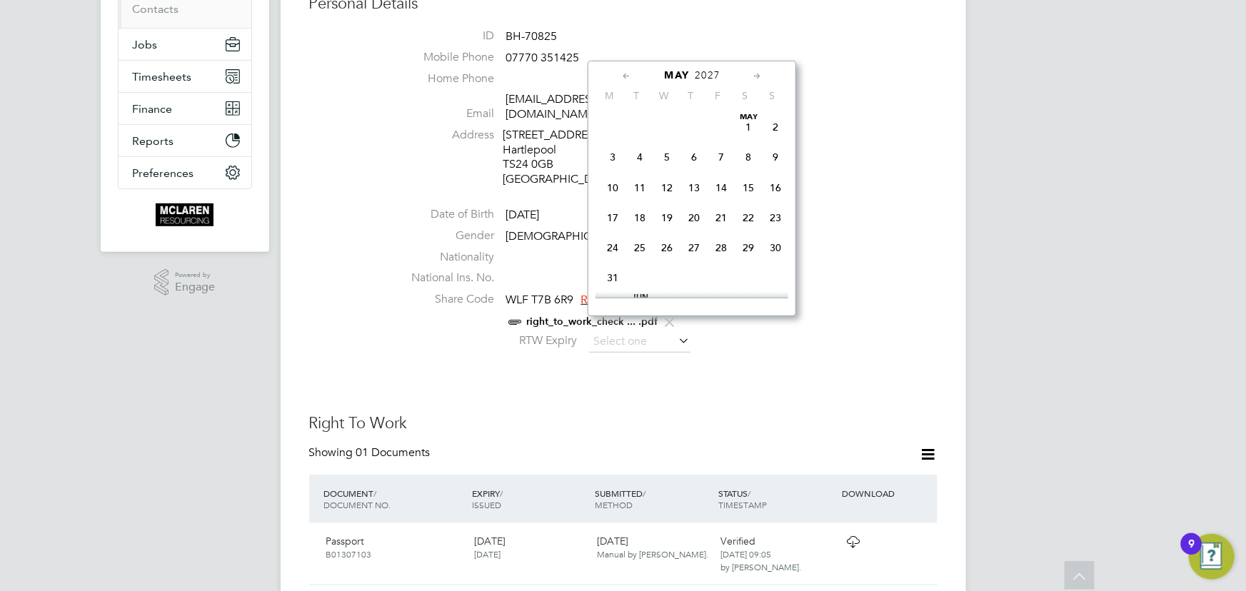
scroll to position [151, 0]
click at [691, 220] on span "20" at bounding box center [694, 218] width 27 height 27
type input "20 May 2027"
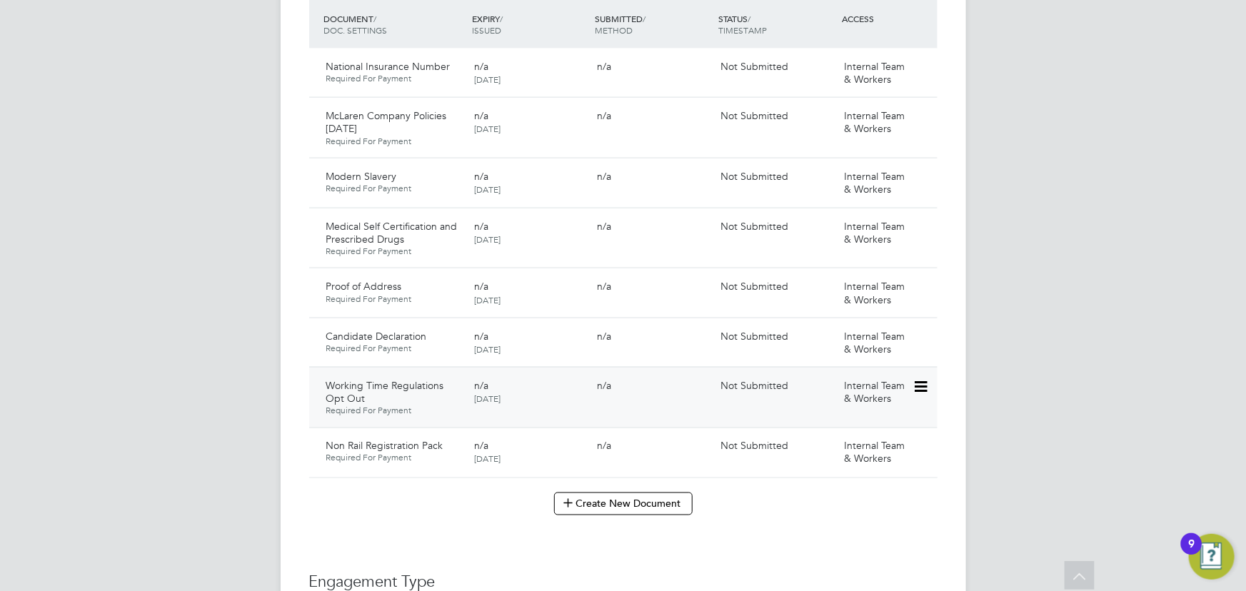
scroll to position [1038, 0]
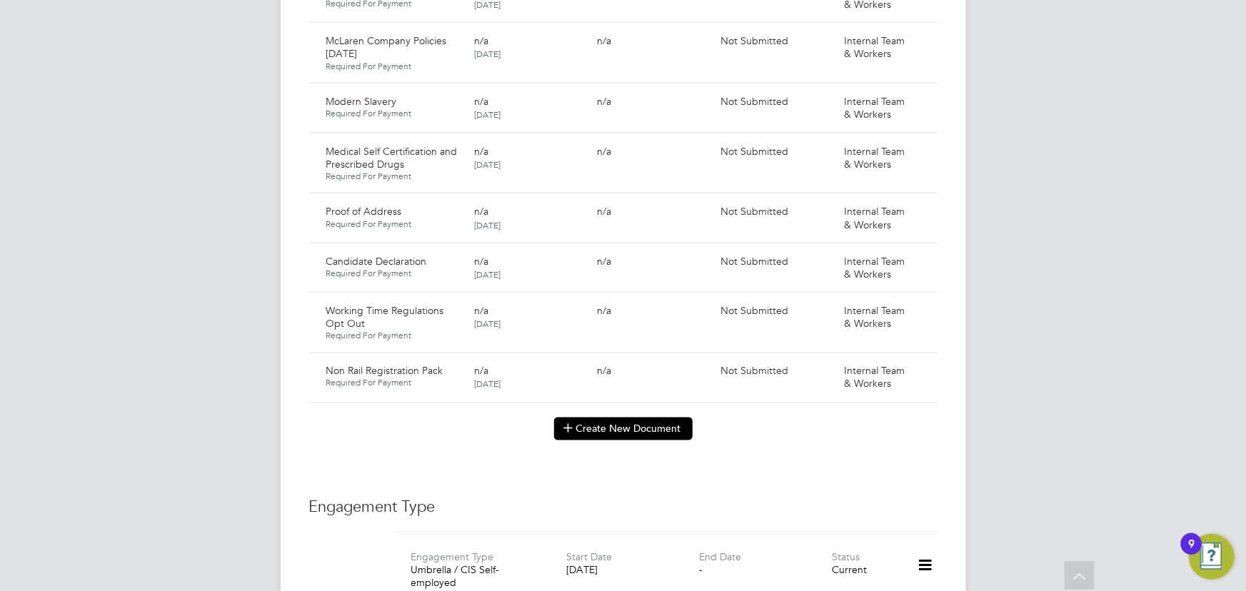
click at [608, 418] on button "Create New Document" at bounding box center [623, 429] width 139 height 23
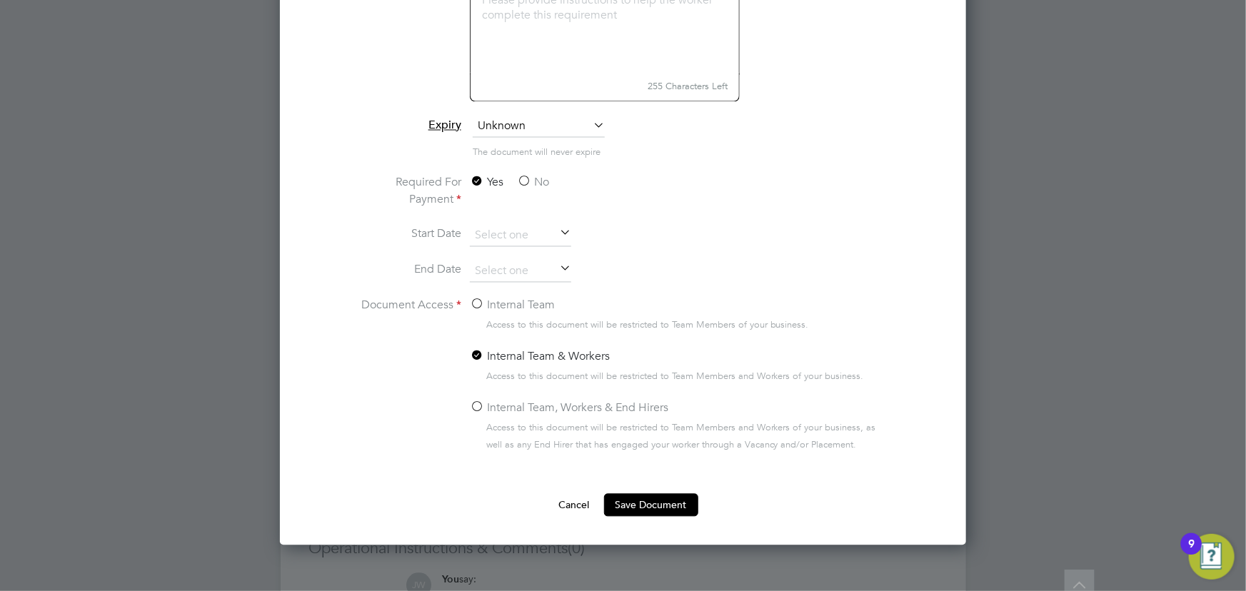
scroll to position [1298, 0]
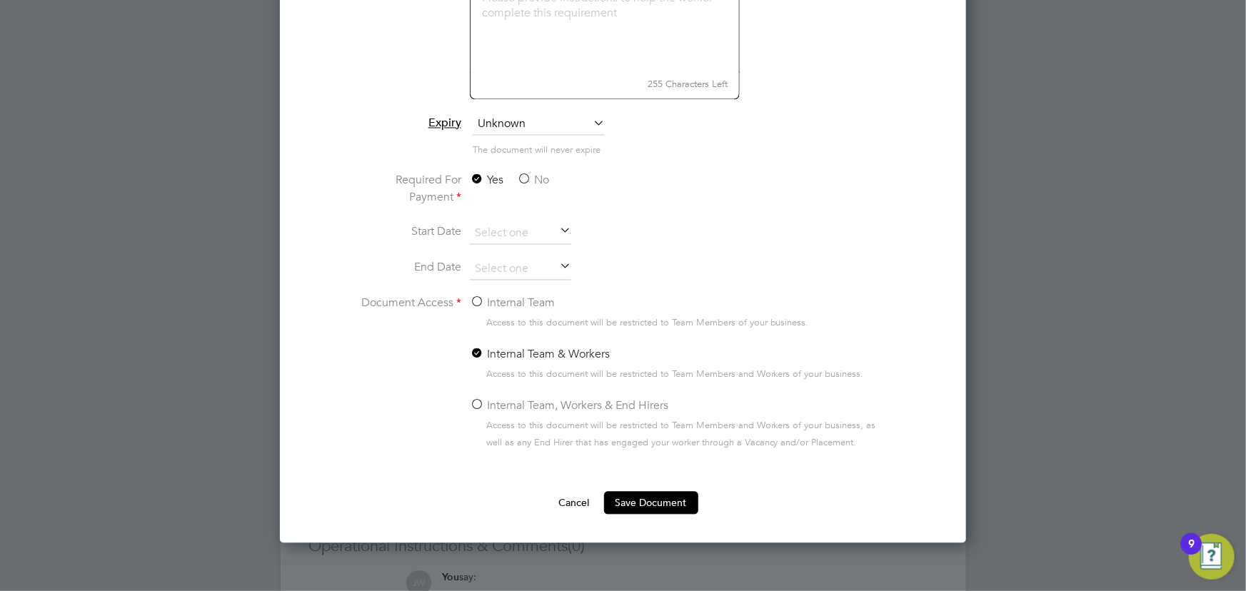
type input "key information document Belectric 06.08.25"
click at [537, 180] on label "No" at bounding box center [533, 180] width 32 height 17
click at [0, 0] on input "No" at bounding box center [0, 0] width 0 height 0
click at [502, 297] on label "Internal Team" at bounding box center [512, 303] width 85 height 17
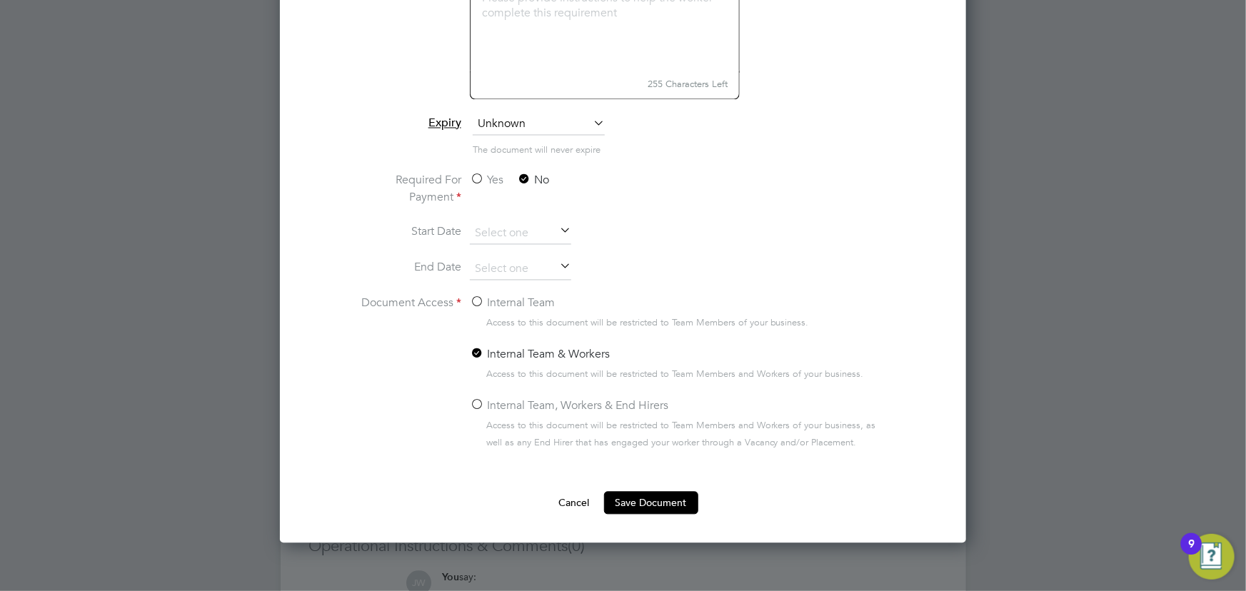
click at [0, 0] on input "Internal Team" at bounding box center [0, 0] width 0 height 0
click at [635, 498] on button "Save Document" at bounding box center [651, 503] width 94 height 23
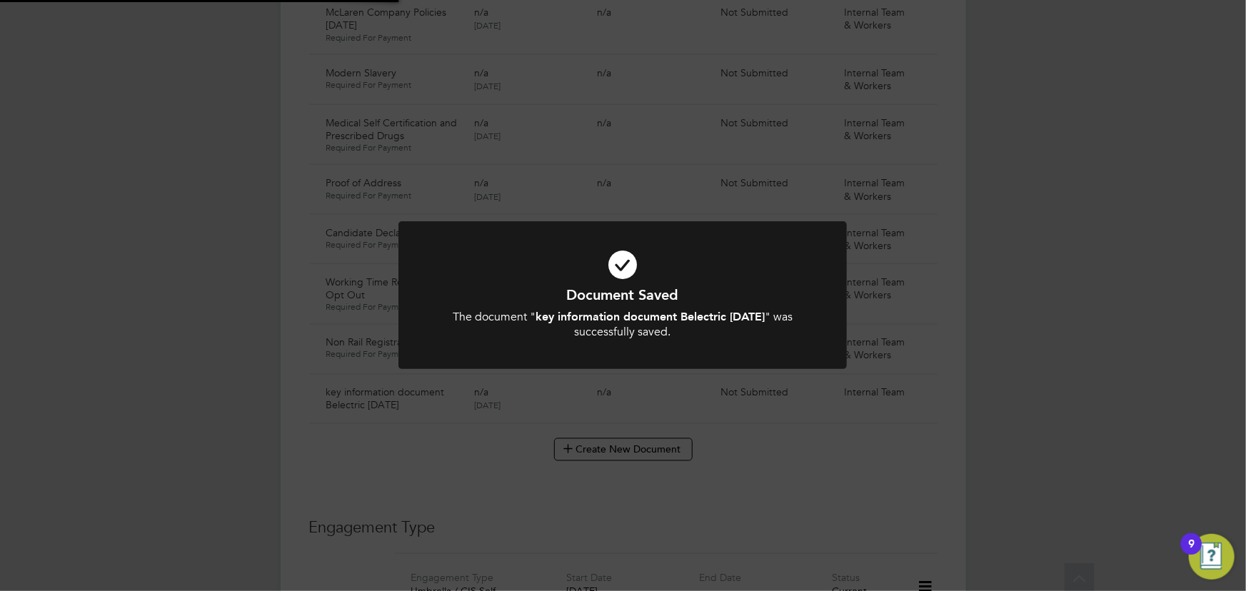
scroll to position [1038, 0]
click at [1046, 349] on div "Document Saved The document " key information document Belectric 06.08.25 " was…" at bounding box center [623, 295] width 1246 height 591
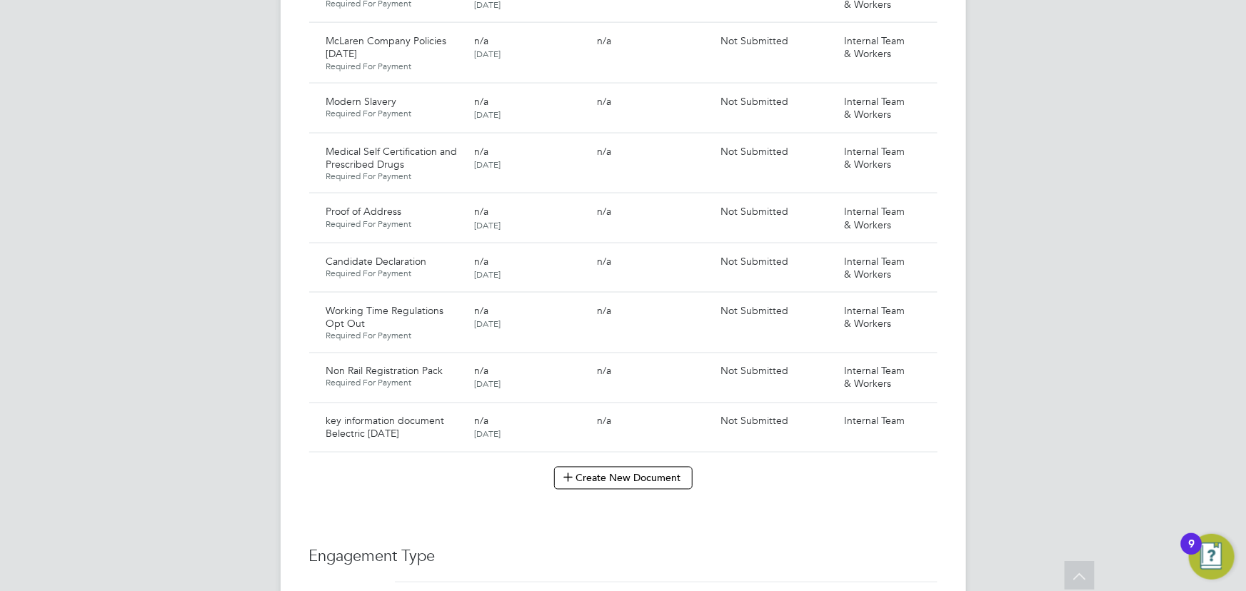
drag, startPoint x: 920, startPoint y: 406, endPoint x: 896, endPoint y: 426, distance: 30.4
click at [937, 413] on icon at bounding box center [944, 421] width 14 height 17
click at [866, 462] on li "Submit Document" at bounding box center [877, 461] width 100 height 20
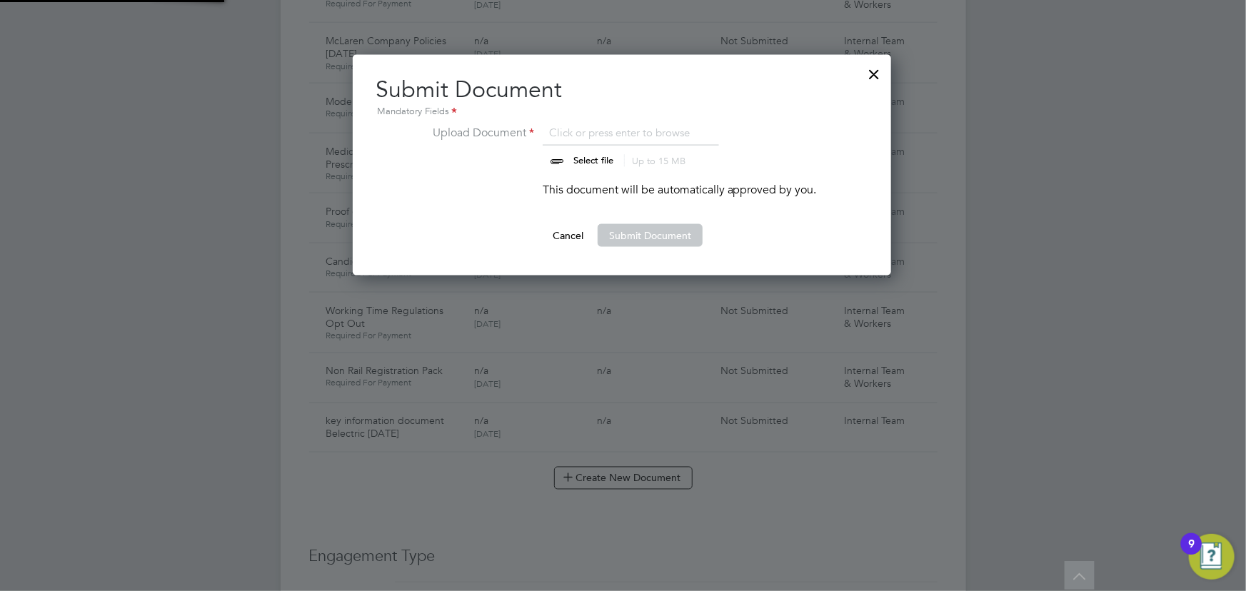
scroll to position [221, 540]
click at [592, 153] on input "file" at bounding box center [607, 145] width 224 height 43
type input "C:\fakepath\Key Information Document (Self Employed-CIS) 3 Daniel Afolayan Bele…"
click at [666, 234] on button "Submit Document" at bounding box center [650, 235] width 105 height 23
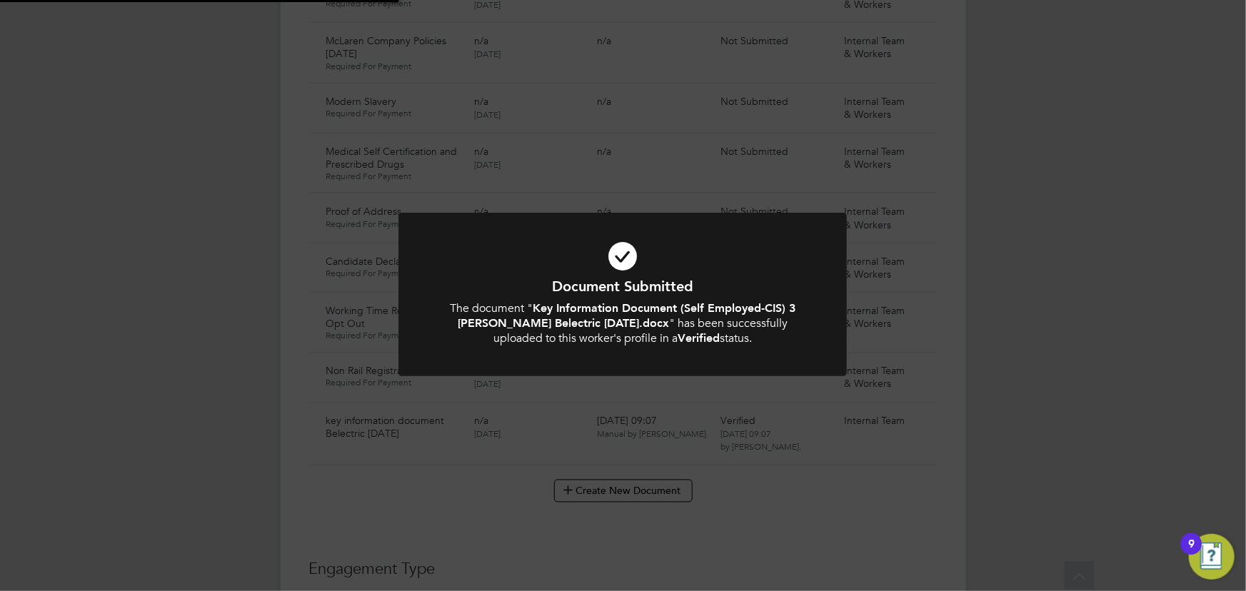
click at [1065, 251] on div "Document Submitted The document " Key Information Document (Self Employed-CIS) …" at bounding box center [623, 295] width 1246 height 591
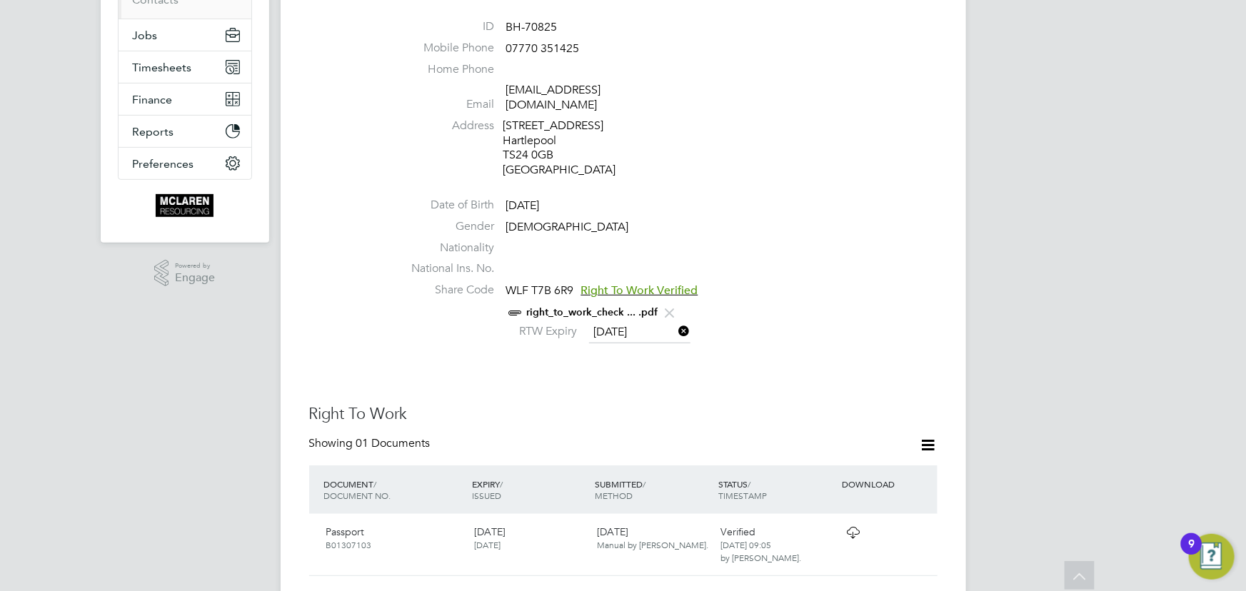
scroll to position [129, 0]
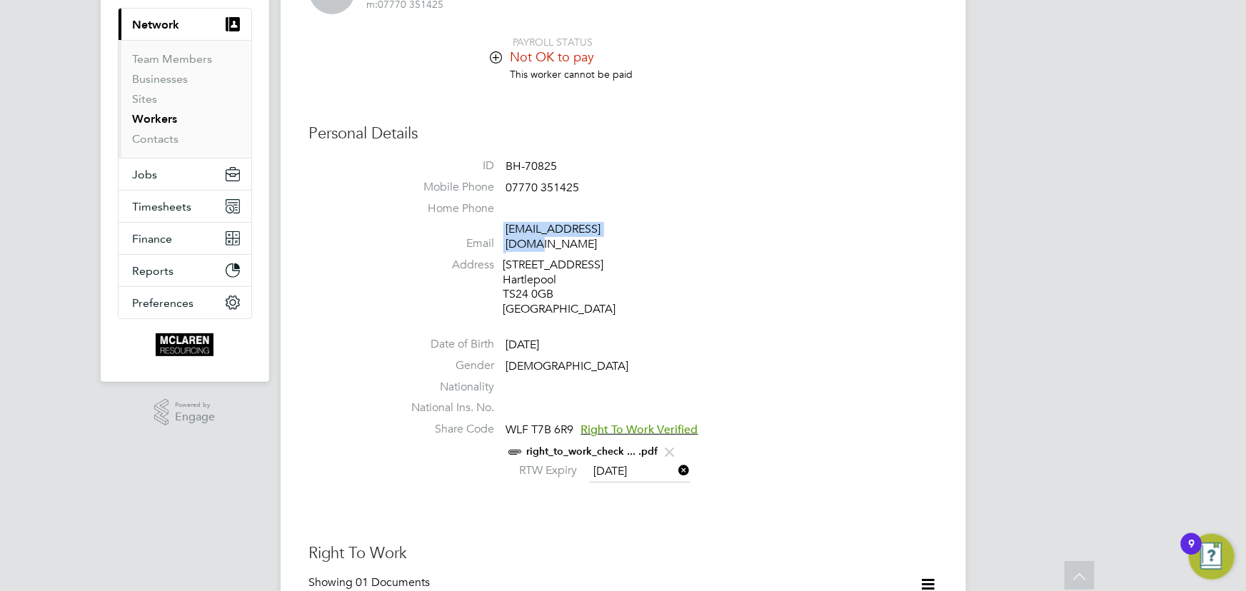
drag, startPoint x: 502, startPoint y: 229, endPoint x: 602, endPoint y: 229, distance: 100.0
click at [666, 229] on li "Email doafolayan@gmail.com" at bounding box center [666, 239] width 543 height 35
copy li "doafolayan@gmail.com"
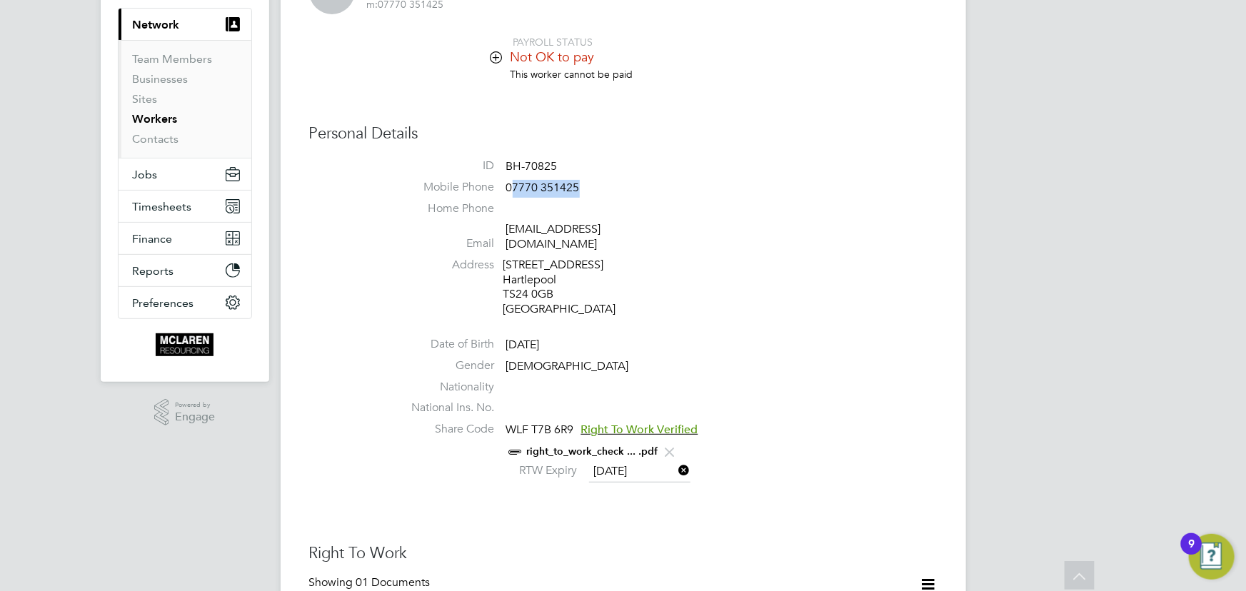
drag, startPoint x: 510, startPoint y: 187, endPoint x: 637, endPoint y: 183, distance: 127.2
click at [637, 183] on li "Mobile Phone 07770 351425" at bounding box center [666, 190] width 543 height 21
click at [629, 172] on li "ID BH-70825" at bounding box center [666, 169] width 543 height 21
drag, startPoint x: 503, startPoint y: 186, endPoint x: 621, endPoint y: 186, distance: 117.8
click at [621, 186] on li "Mobile Phone 07770 351425" at bounding box center [666, 190] width 543 height 21
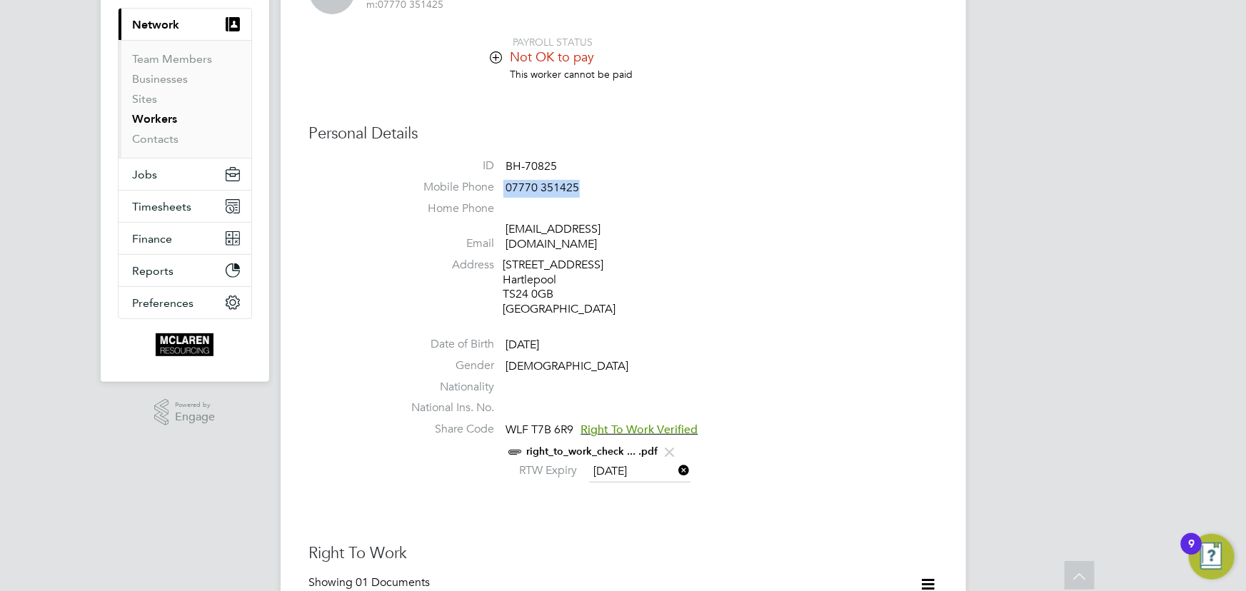
copy li "07770 351425"
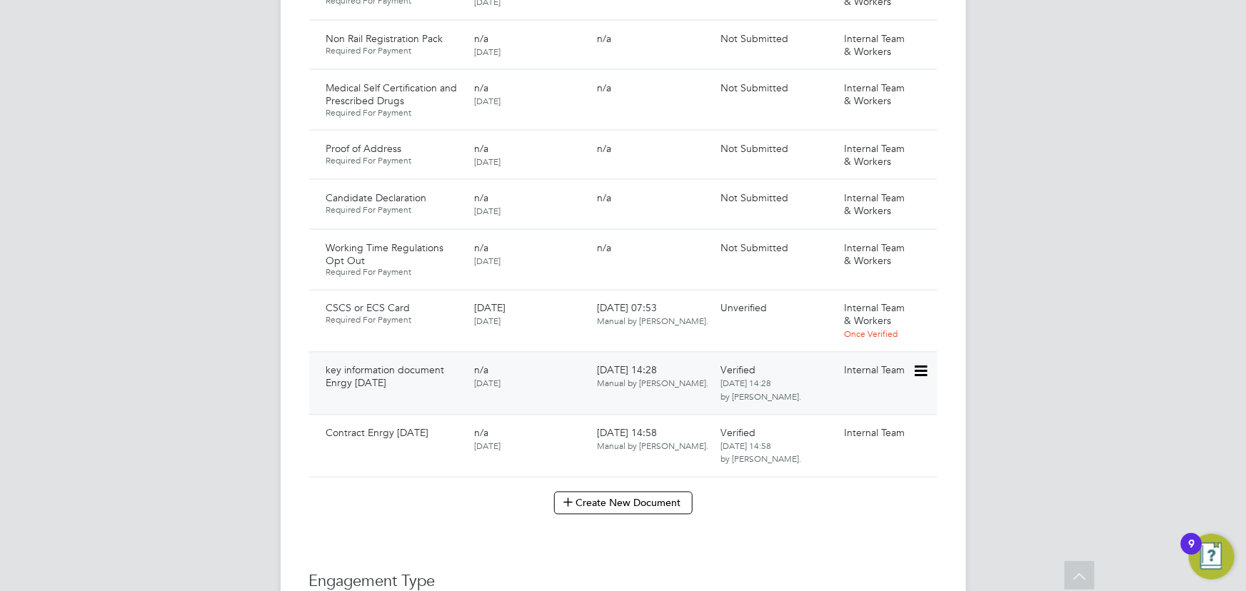
scroll to position [1103, 0]
drag, startPoint x: 925, startPoint y: 296, endPoint x: 898, endPoint y: 313, distance: 31.5
click at [925, 299] on icon at bounding box center [920, 307] width 14 height 17
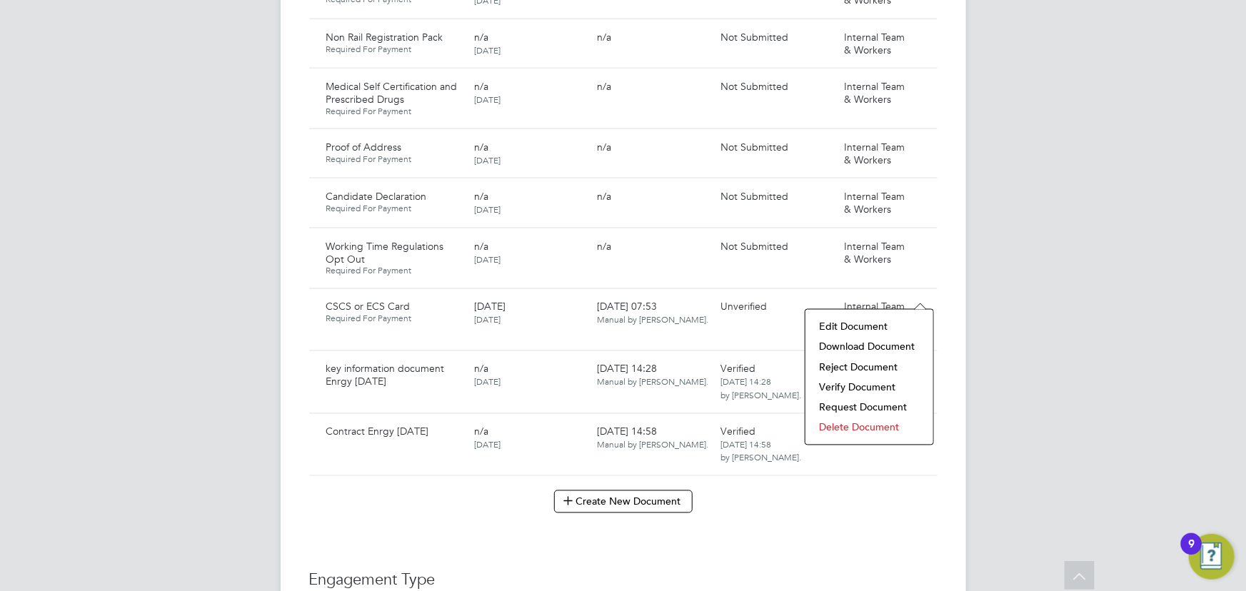
click at [863, 343] on li "Download Document" at bounding box center [870, 347] width 114 height 20
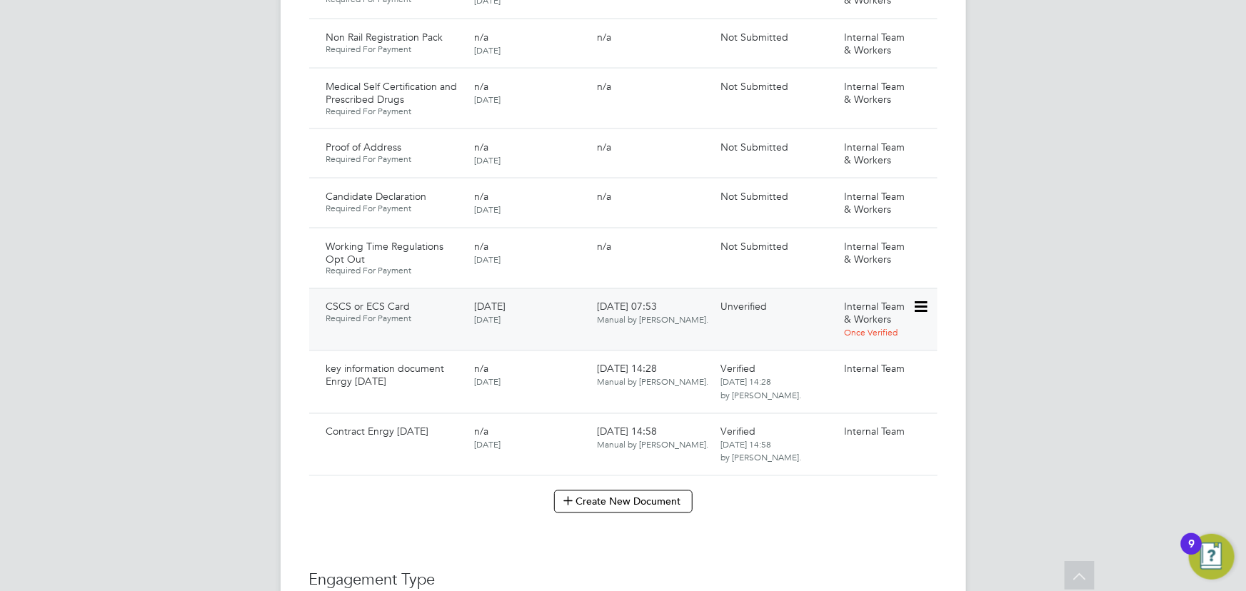
click at [922, 299] on icon at bounding box center [920, 307] width 14 height 17
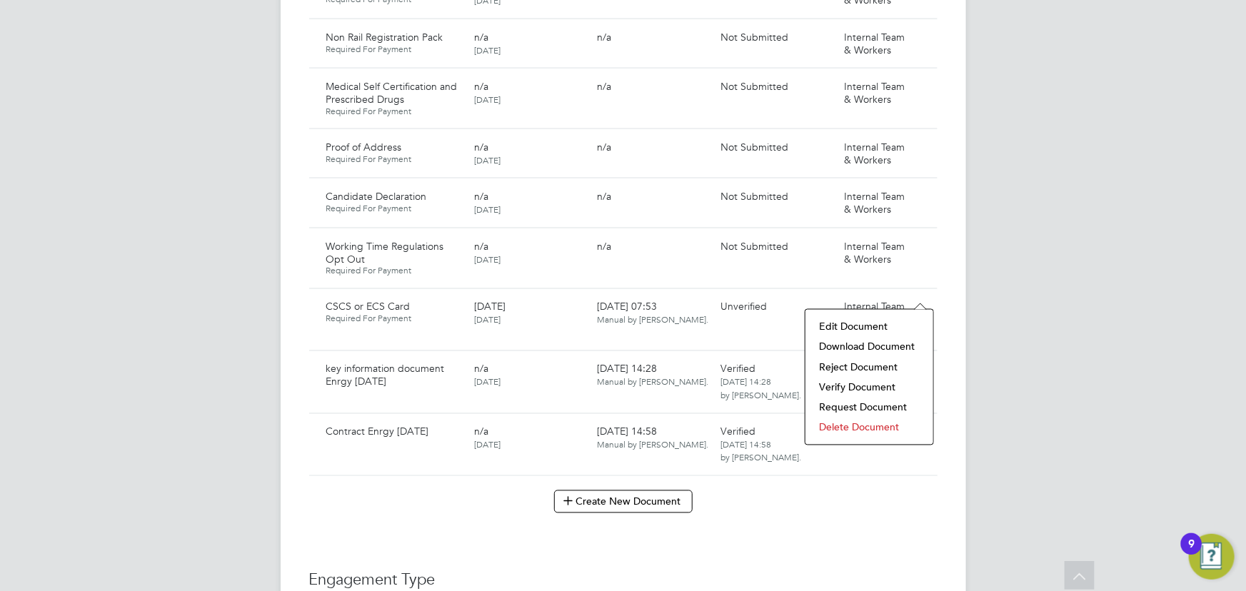
click at [851, 347] on li "Download Document" at bounding box center [870, 347] width 114 height 20
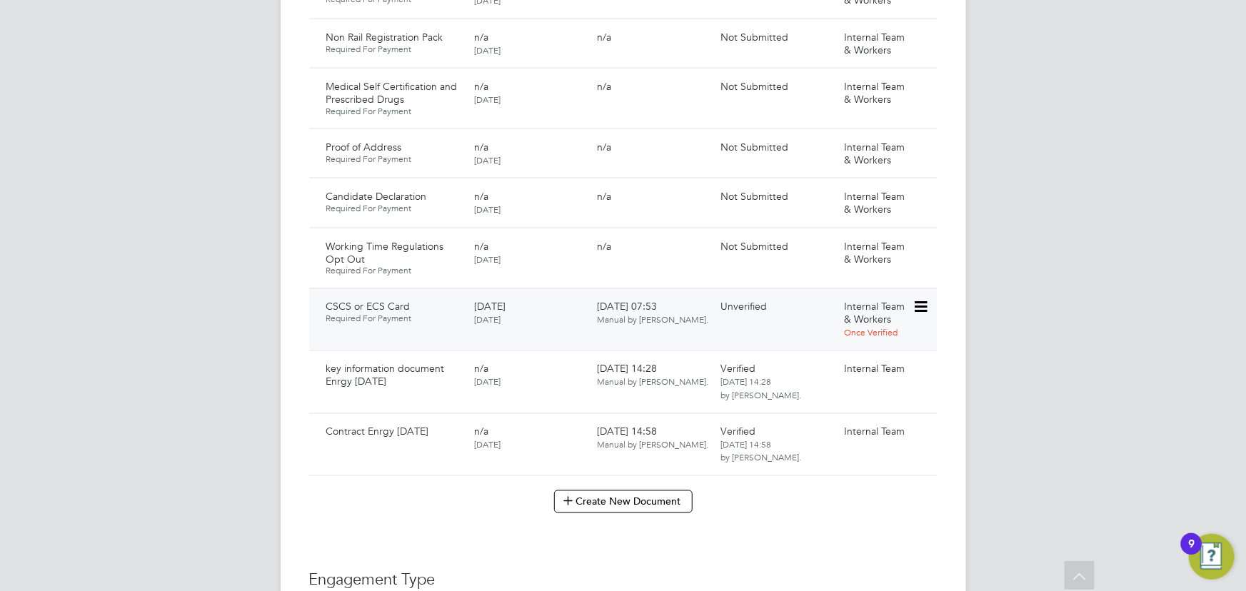
click at [920, 299] on icon at bounding box center [920, 307] width 14 height 17
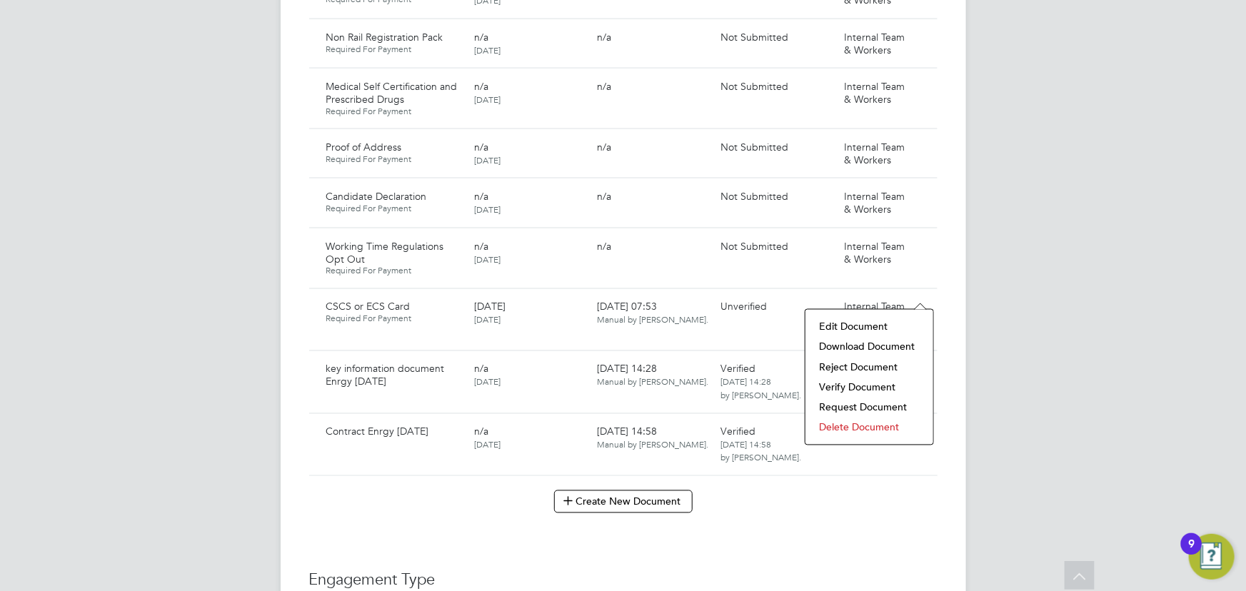
click at [873, 328] on li "Edit Document" at bounding box center [870, 327] width 114 height 20
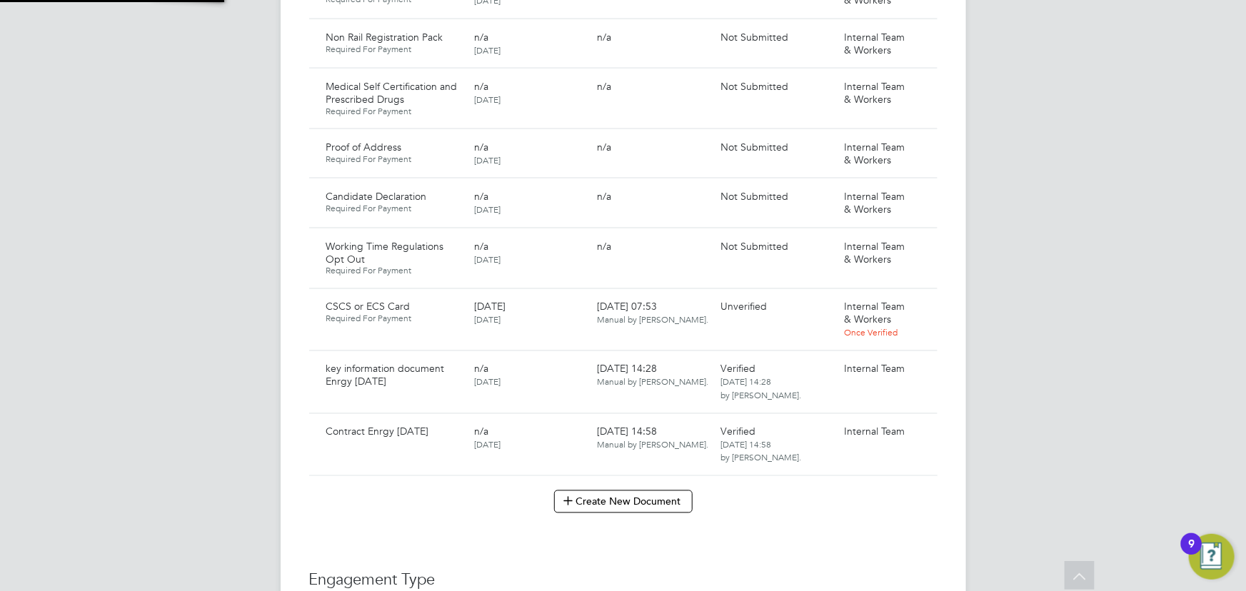
type input "CSCS or ECS Card"
type textarea "Please upload a clear copy of the document."
type input "[DATE]"
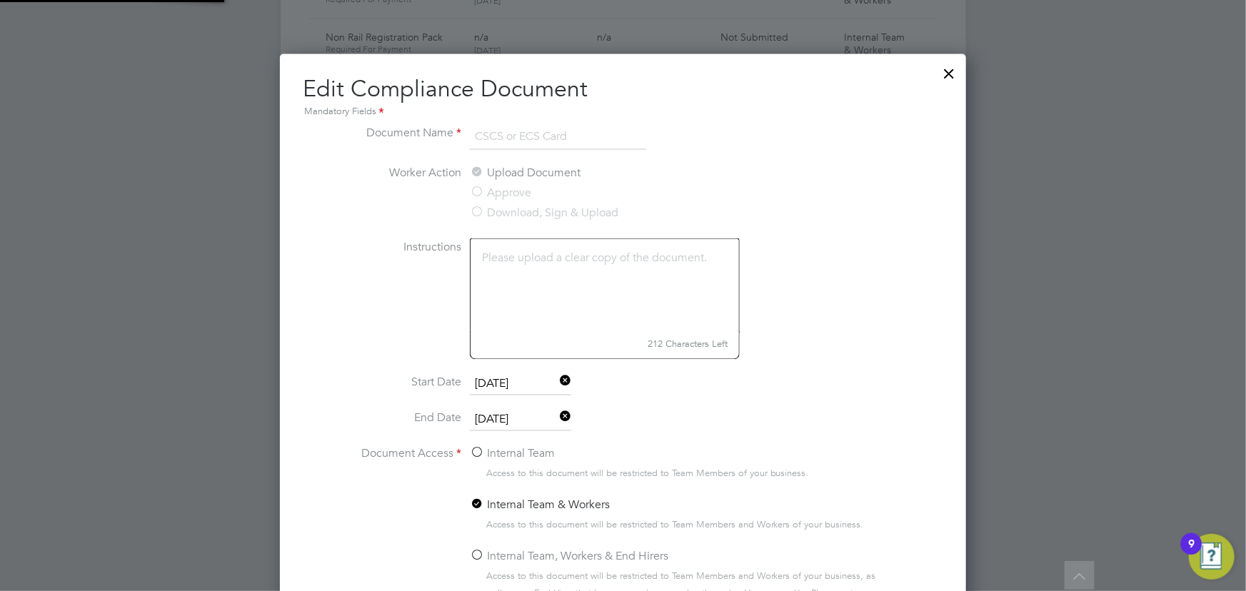
scroll to position [638, 686]
click at [526, 416] on input "[DATE]" at bounding box center [520, 420] width 101 height 21
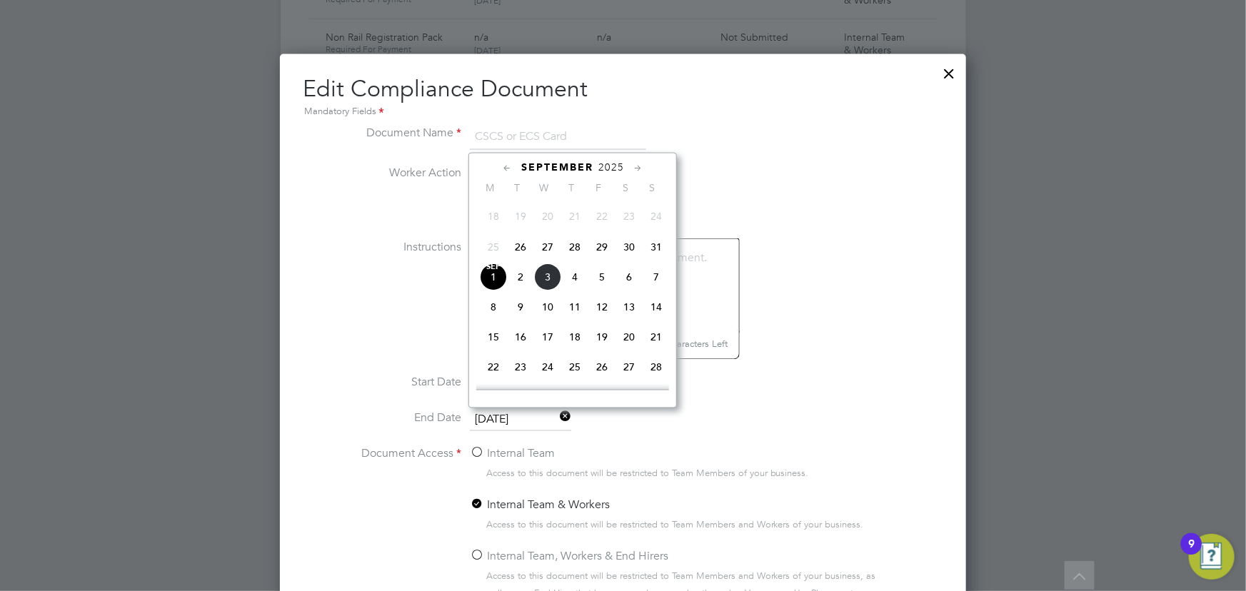
click at [610, 164] on span "2025" at bounding box center [611, 167] width 26 height 12
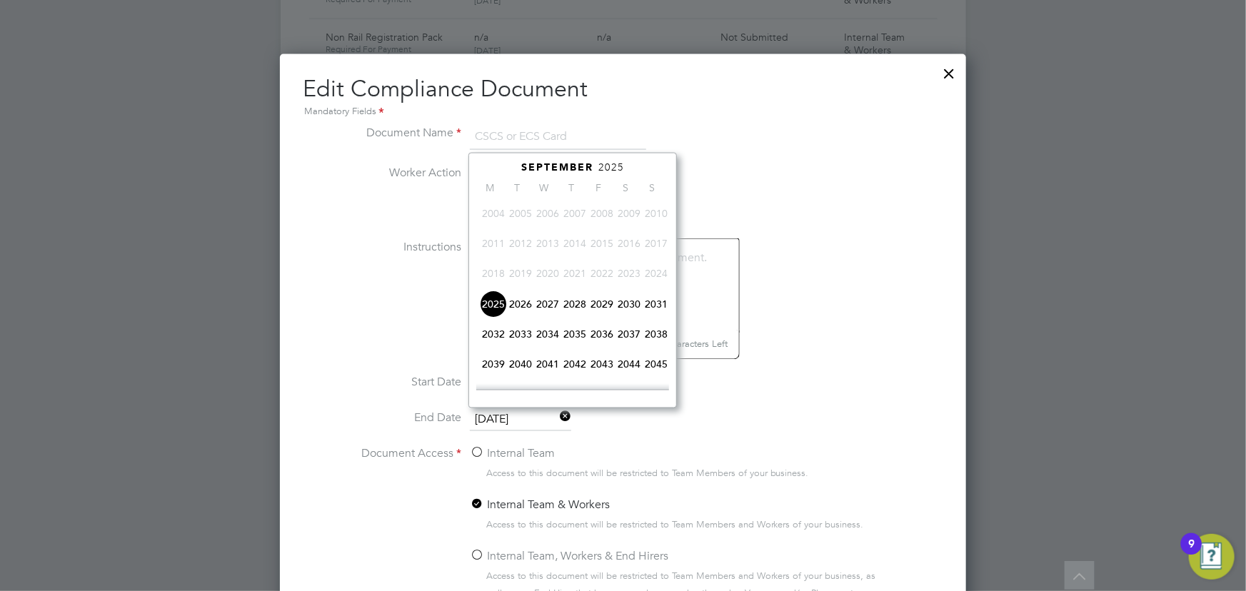
click at [578, 306] on span "2028" at bounding box center [574, 304] width 27 height 27
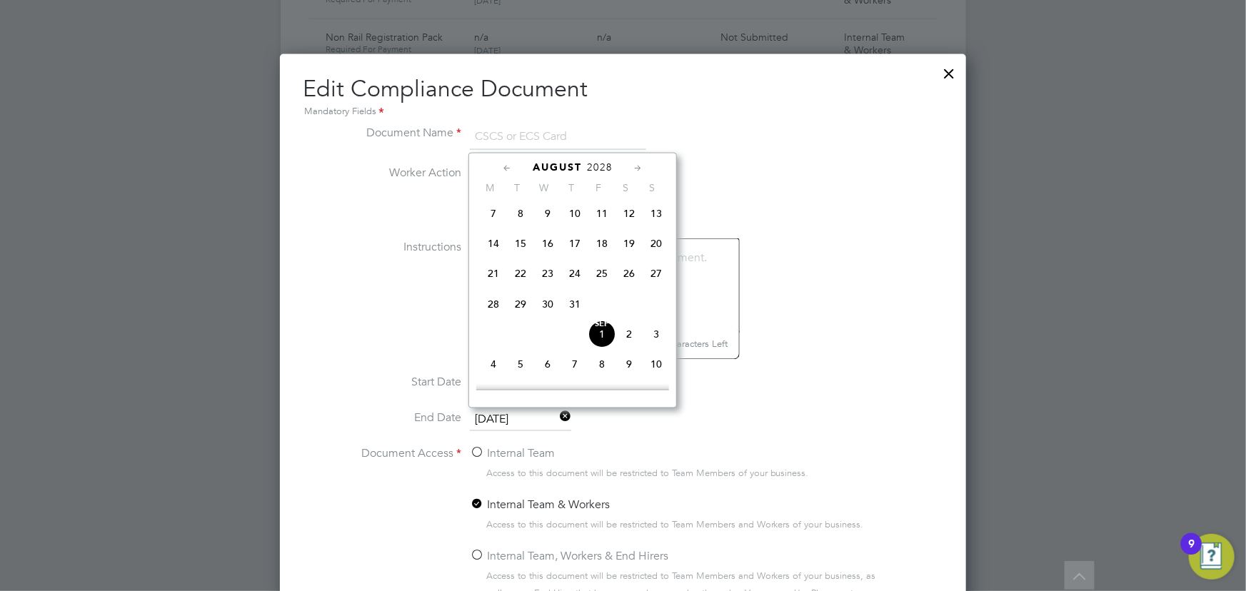
click at [596, 339] on span "[DATE]" at bounding box center [601, 334] width 27 height 27
type input "[DATE]"
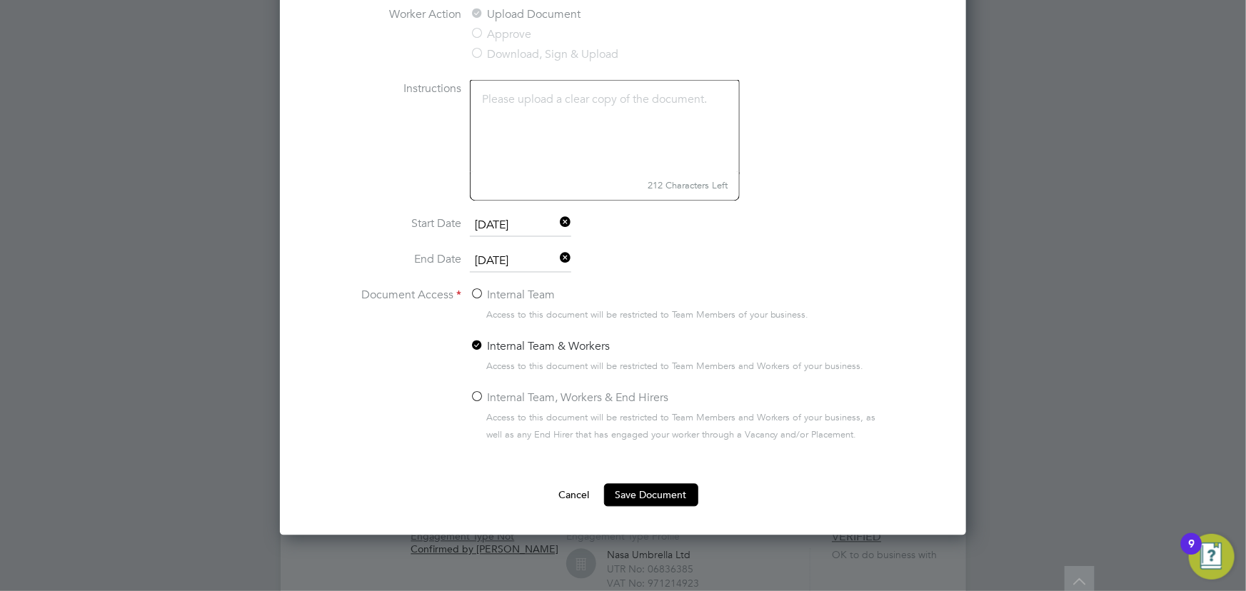
scroll to position [1428, 0]
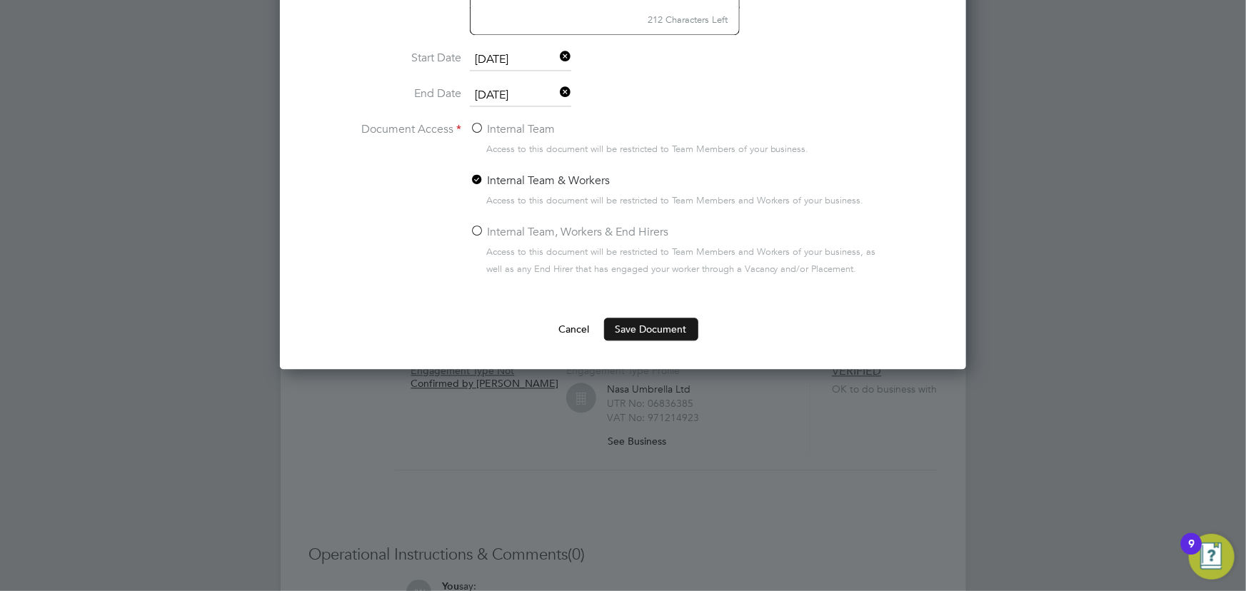
click at [636, 332] on button "Save Document" at bounding box center [651, 329] width 94 height 23
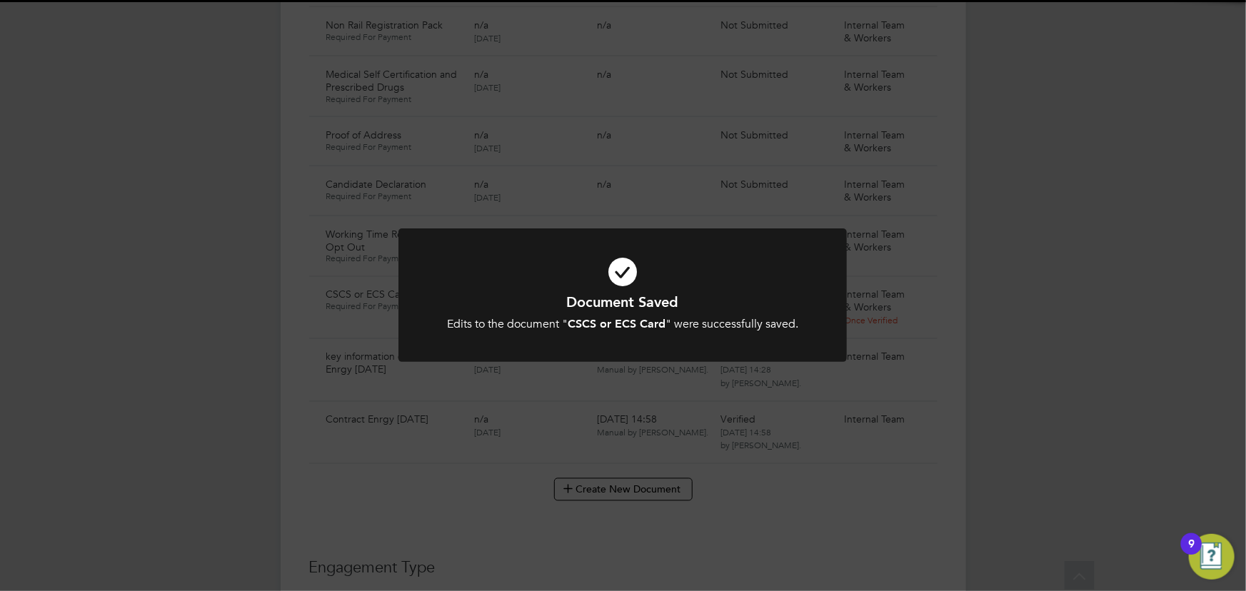
scroll to position [1103, 0]
click at [1053, 287] on div "Document Saved Edits to the document " CSCS or ECS Card " were successfully sav…" at bounding box center [623, 295] width 1246 height 591
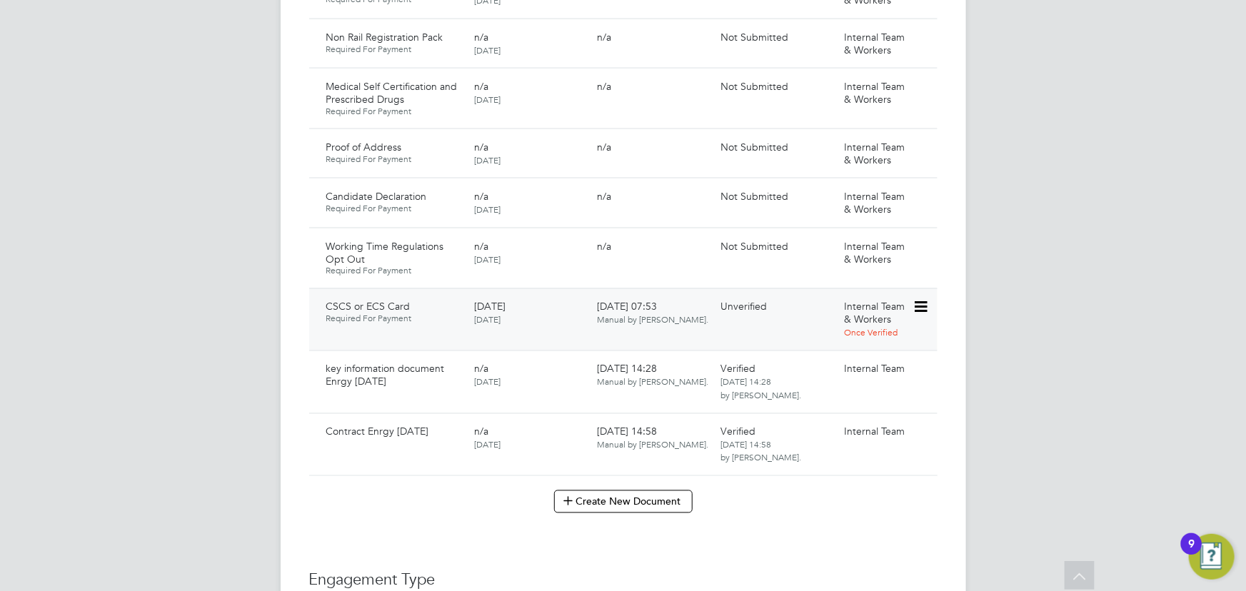
click at [927, 299] on icon at bounding box center [920, 307] width 14 height 17
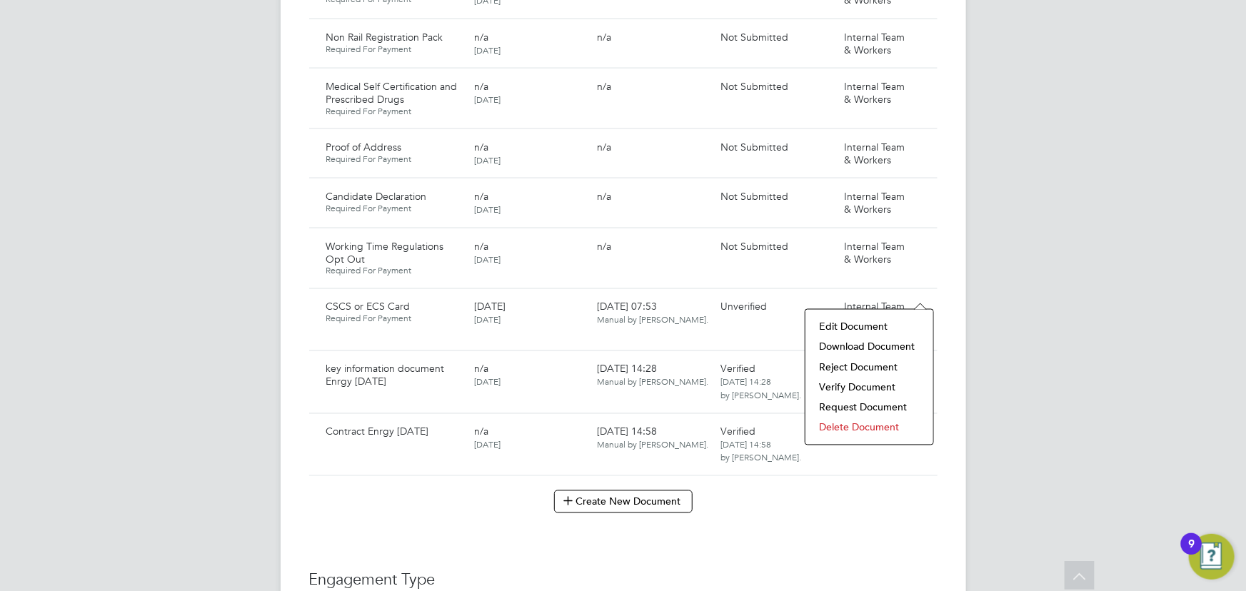
click at [866, 343] on li "Download Document" at bounding box center [870, 347] width 114 height 20
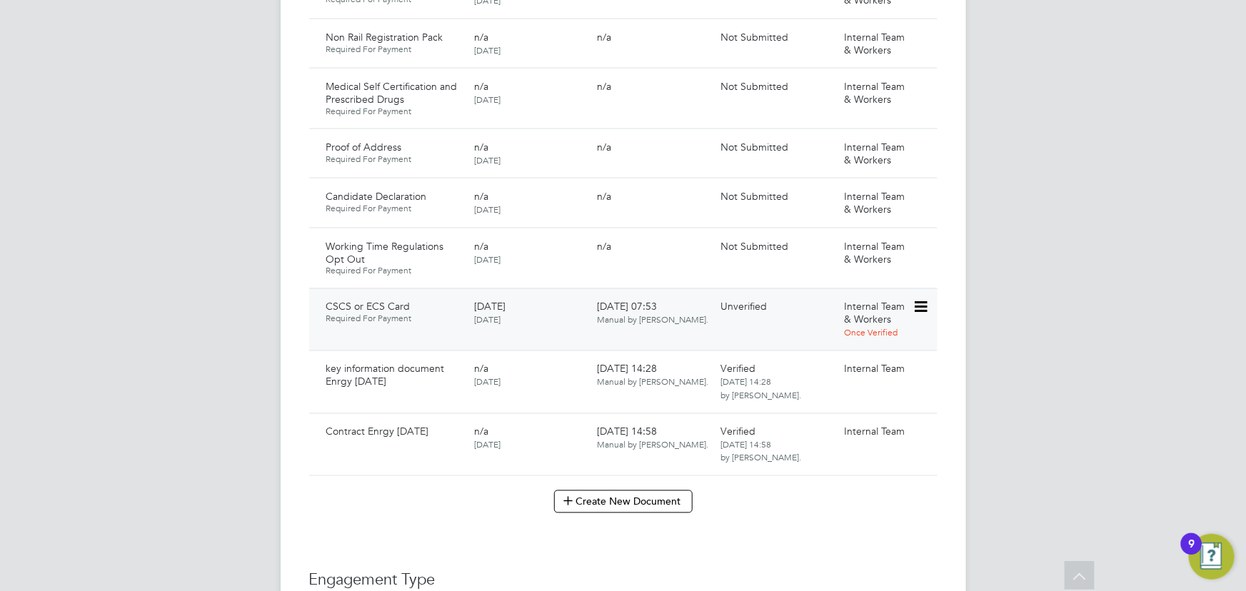
click at [921, 299] on icon at bounding box center [920, 307] width 14 height 17
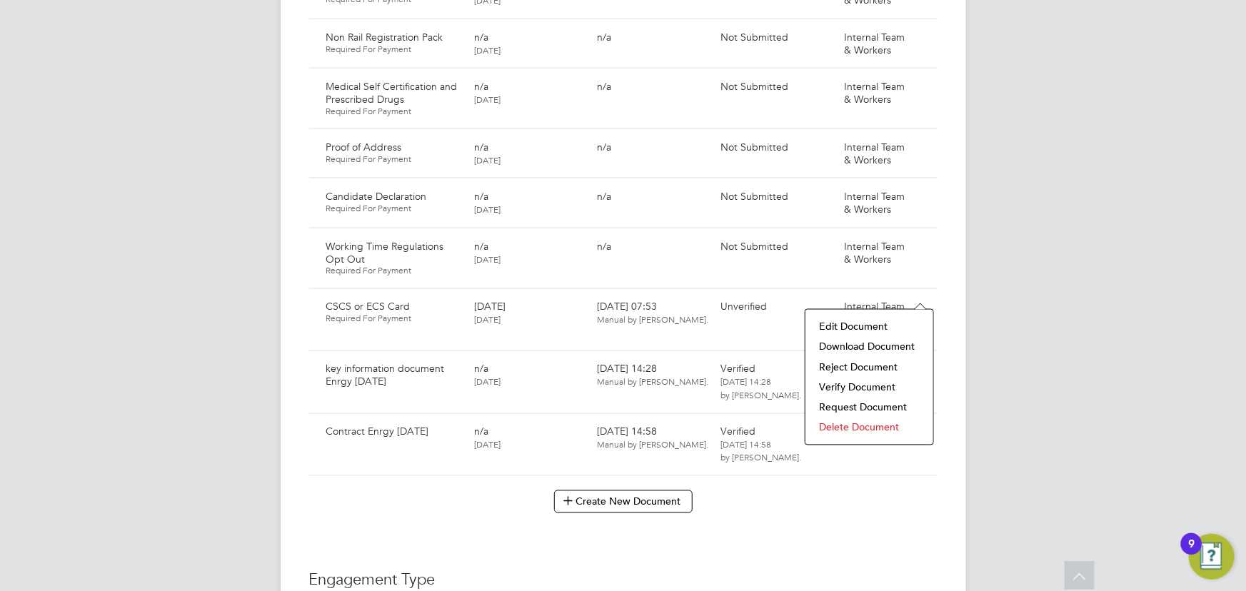
click at [857, 328] on li "Edit Document" at bounding box center [870, 327] width 114 height 20
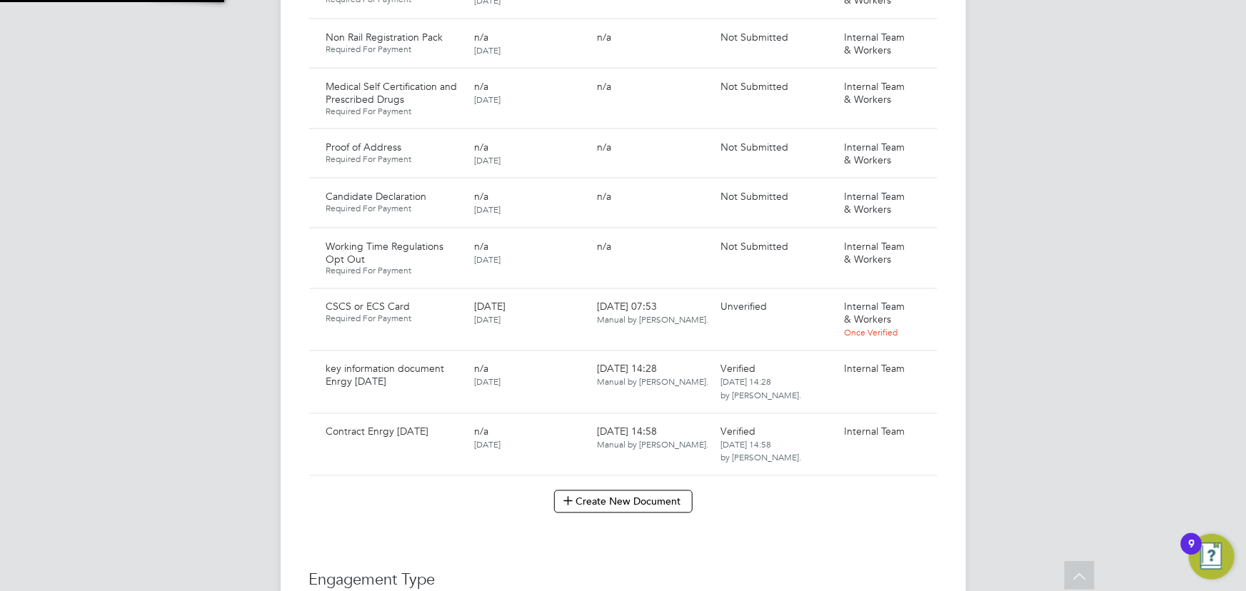
type input "CSCS or ECS Card"
type textarea "Please upload a clear copy of the document."
type input "[DATE]"
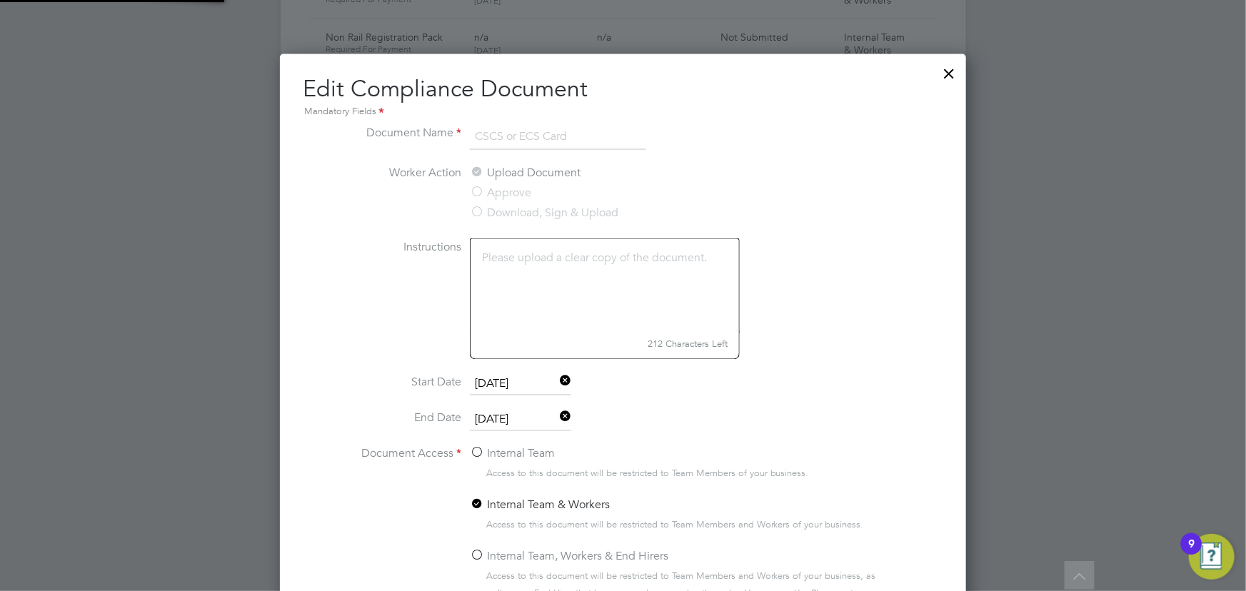
scroll to position [638, 686]
click at [523, 419] on input "[DATE]" at bounding box center [520, 420] width 101 height 21
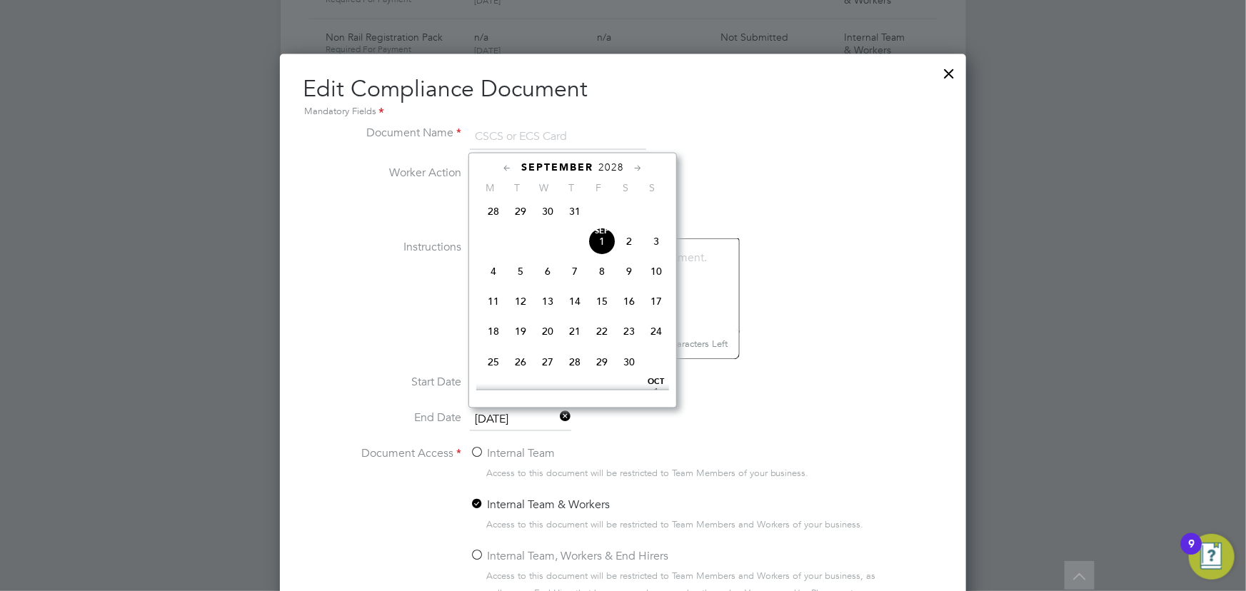
scroll to position [491, 0]
click at [631, 339] on span "30" at bounding box center [629, 332] width 27 height 27
type input "[DATE]"
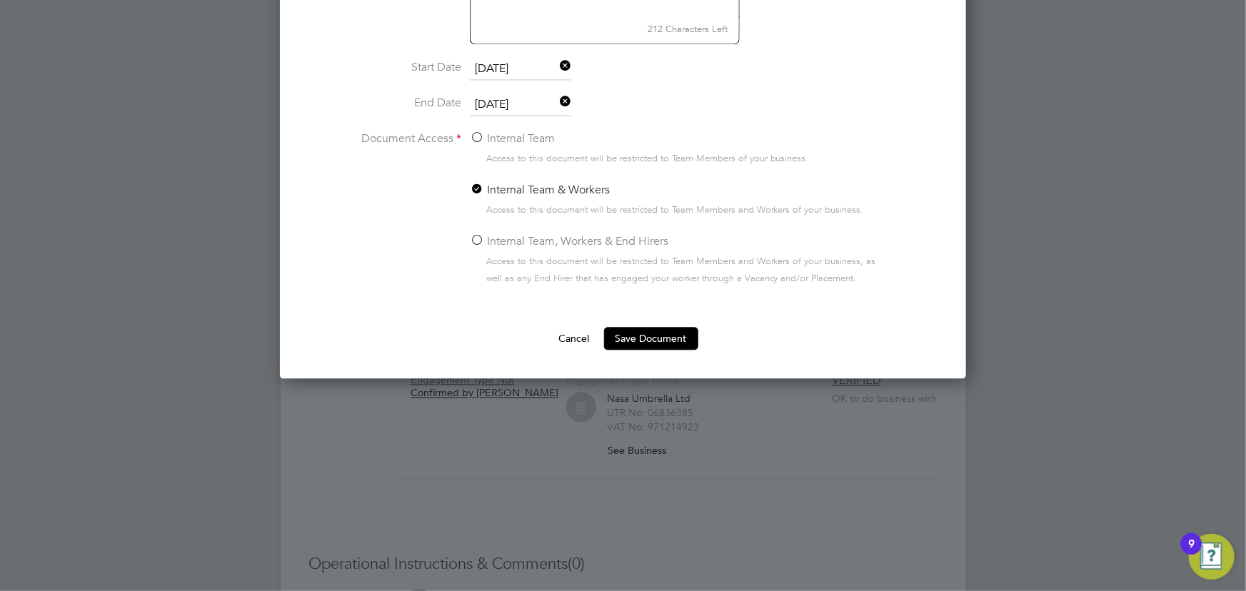
scroll to position [1558, 0]
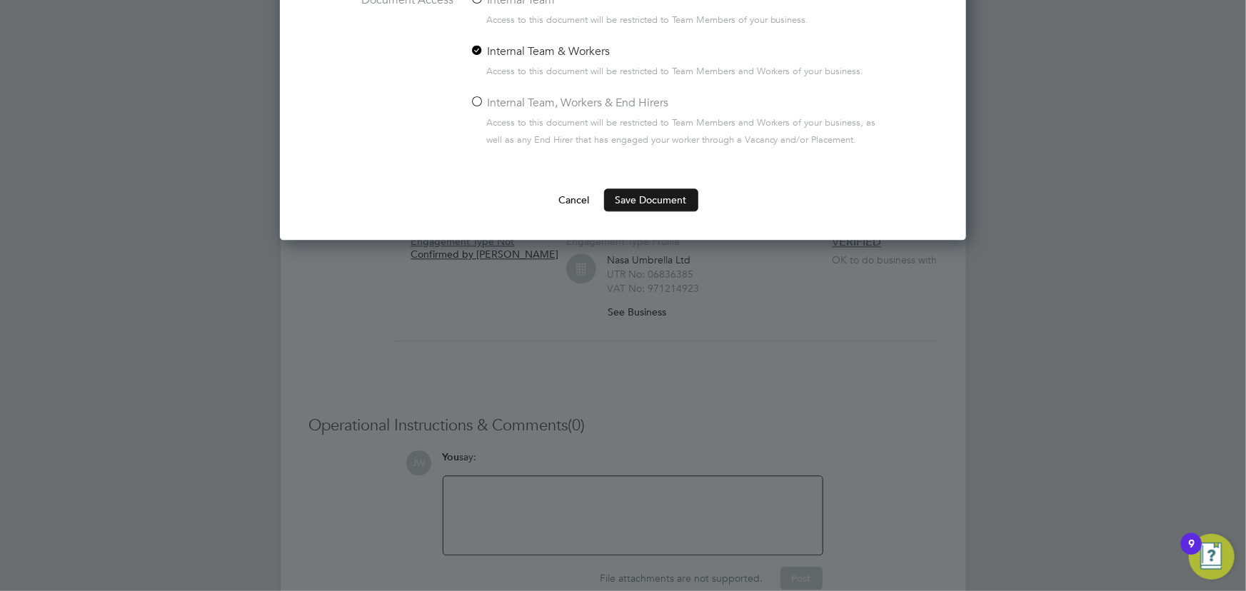
click at [658, 200] on button "Save Document" at bounding box center [651, 200] width 94 height 23
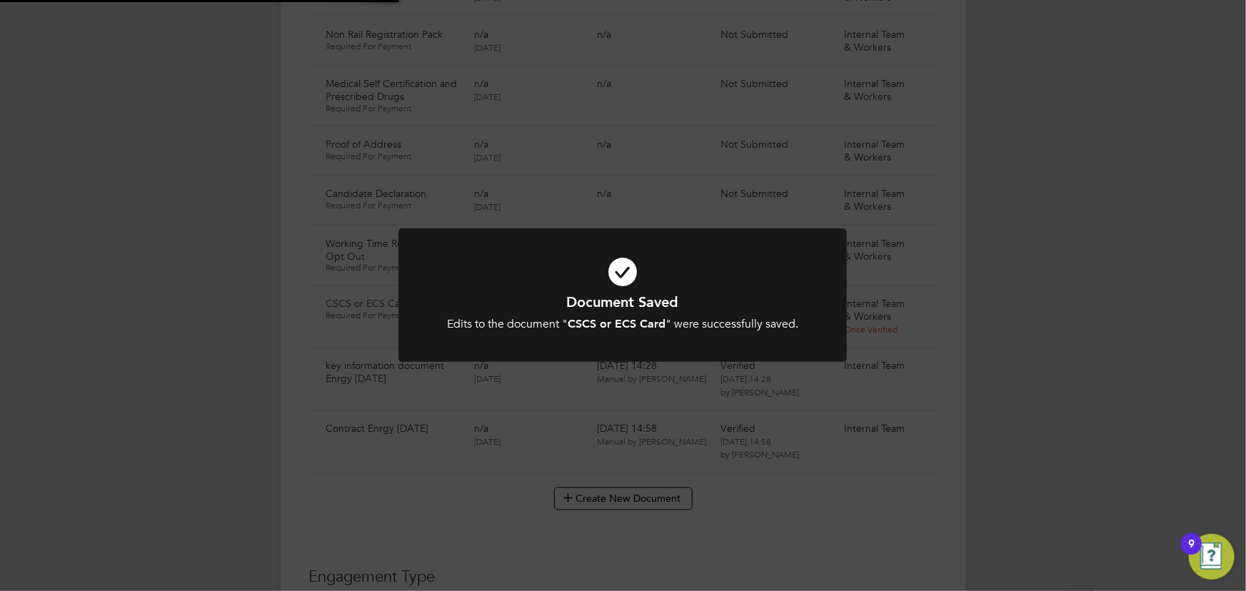
click at [1078, 258] on div "Document Saved Edits to the document " CSCS or ECS Card " were successfully sav…" at bounding box center [623, 295] width 1246 height 591
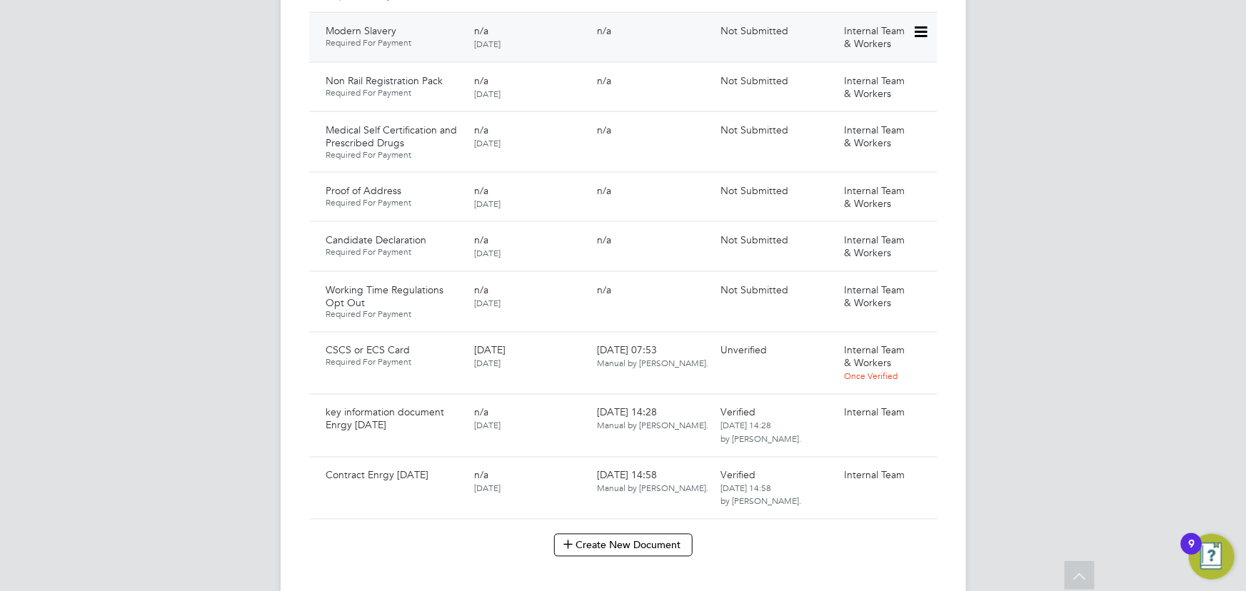
scroll to position [1168, 0]
